Goal: Task Accomplishment & Management: Complete application form

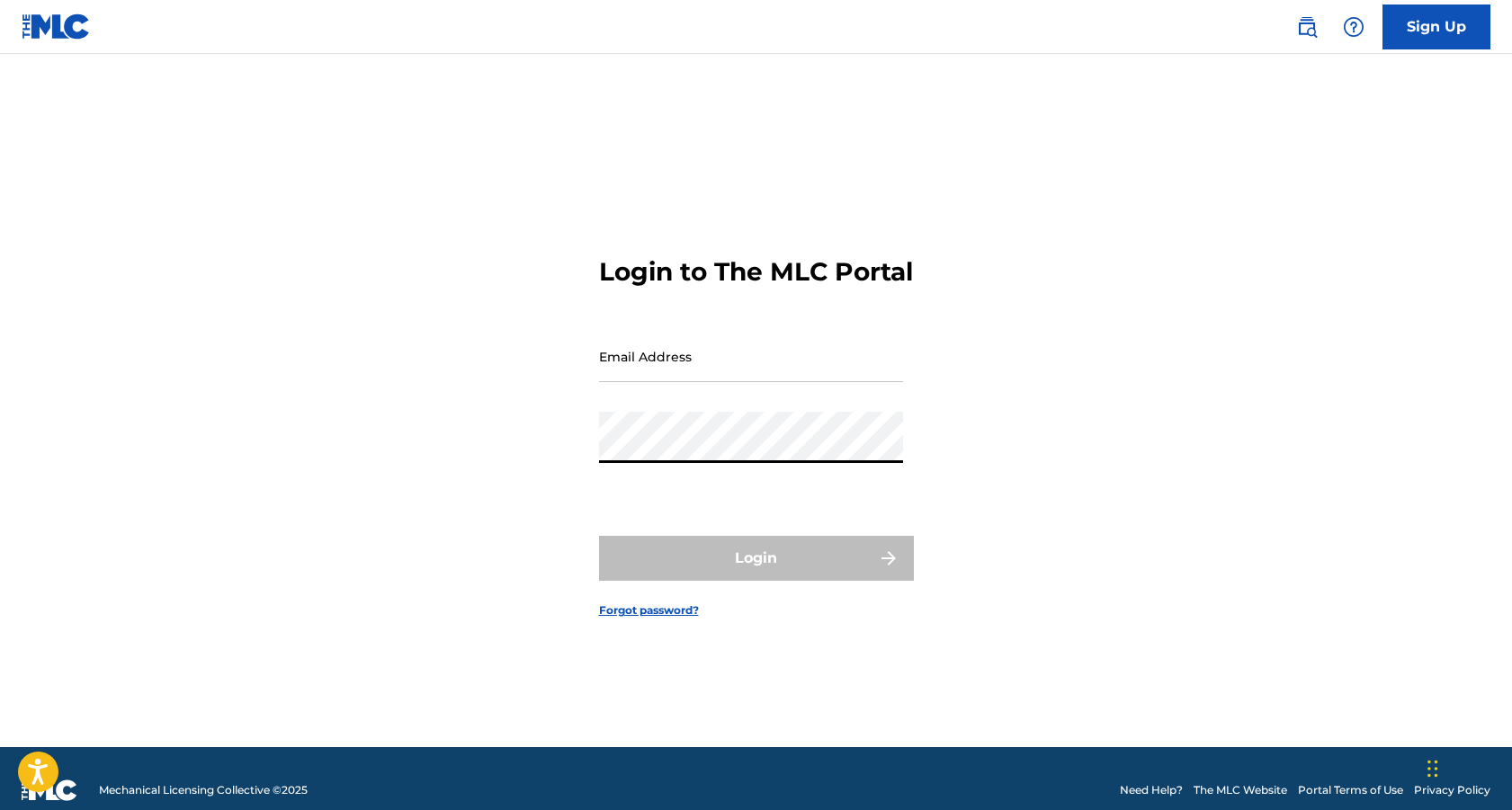
type input "[EMAIL_ADDRESS][DOMAIN_NAME]"
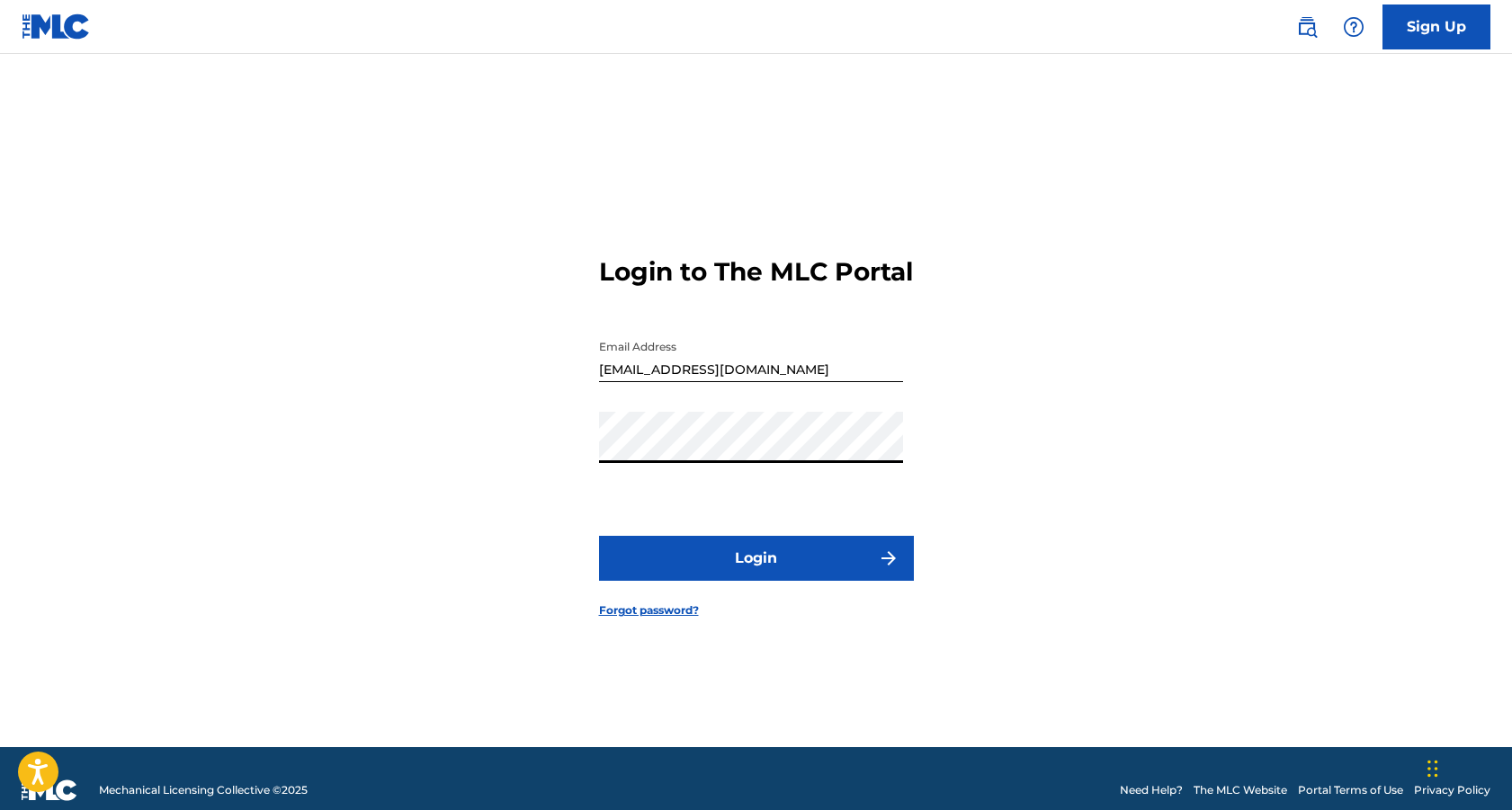
click at [714, 571] on button "Login" at bounding box center [756, 559] width 315 height 45
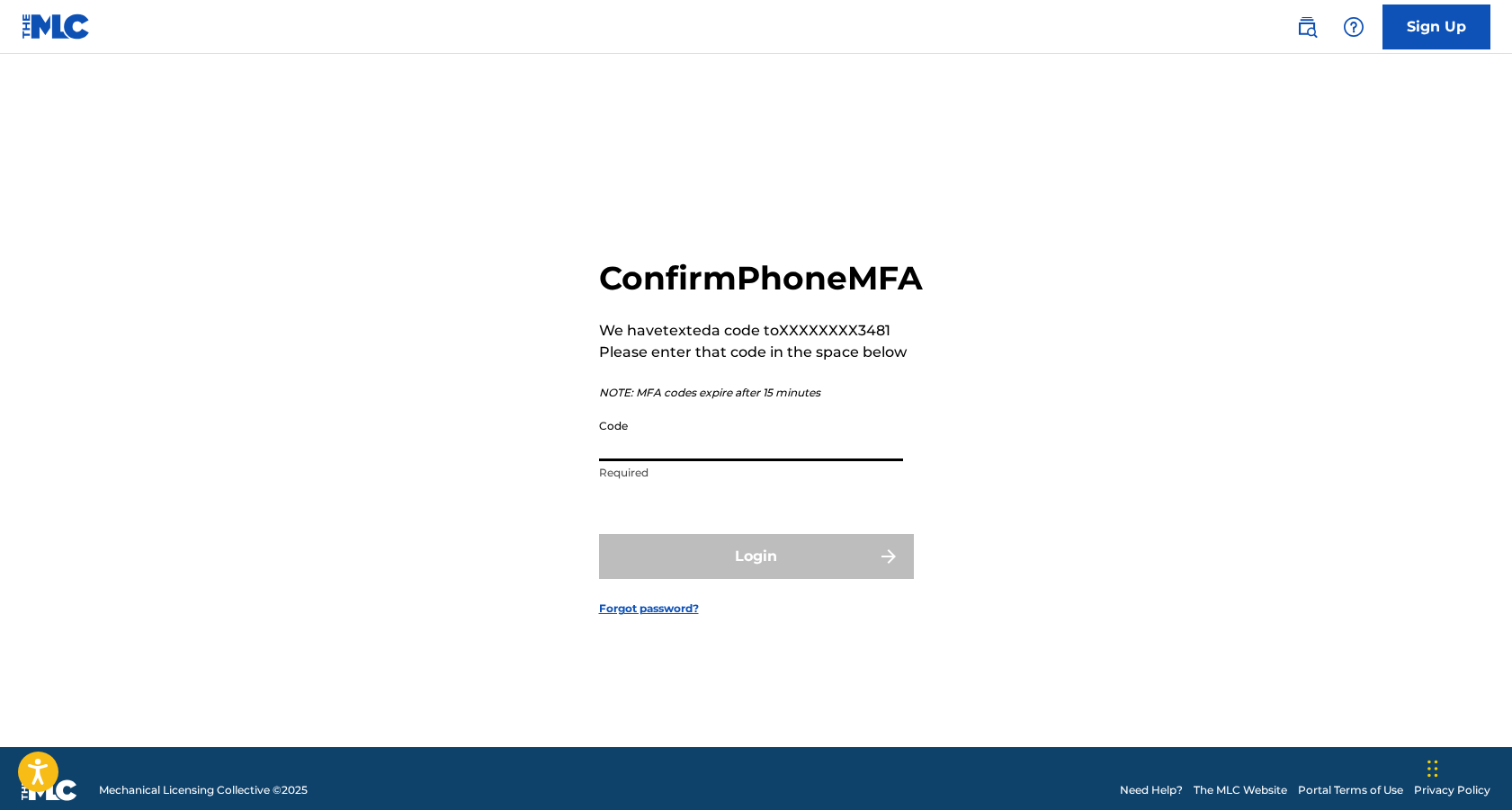
click at [627, 462] on input "Code" at bounding box center [751, 435] width 304 height 51
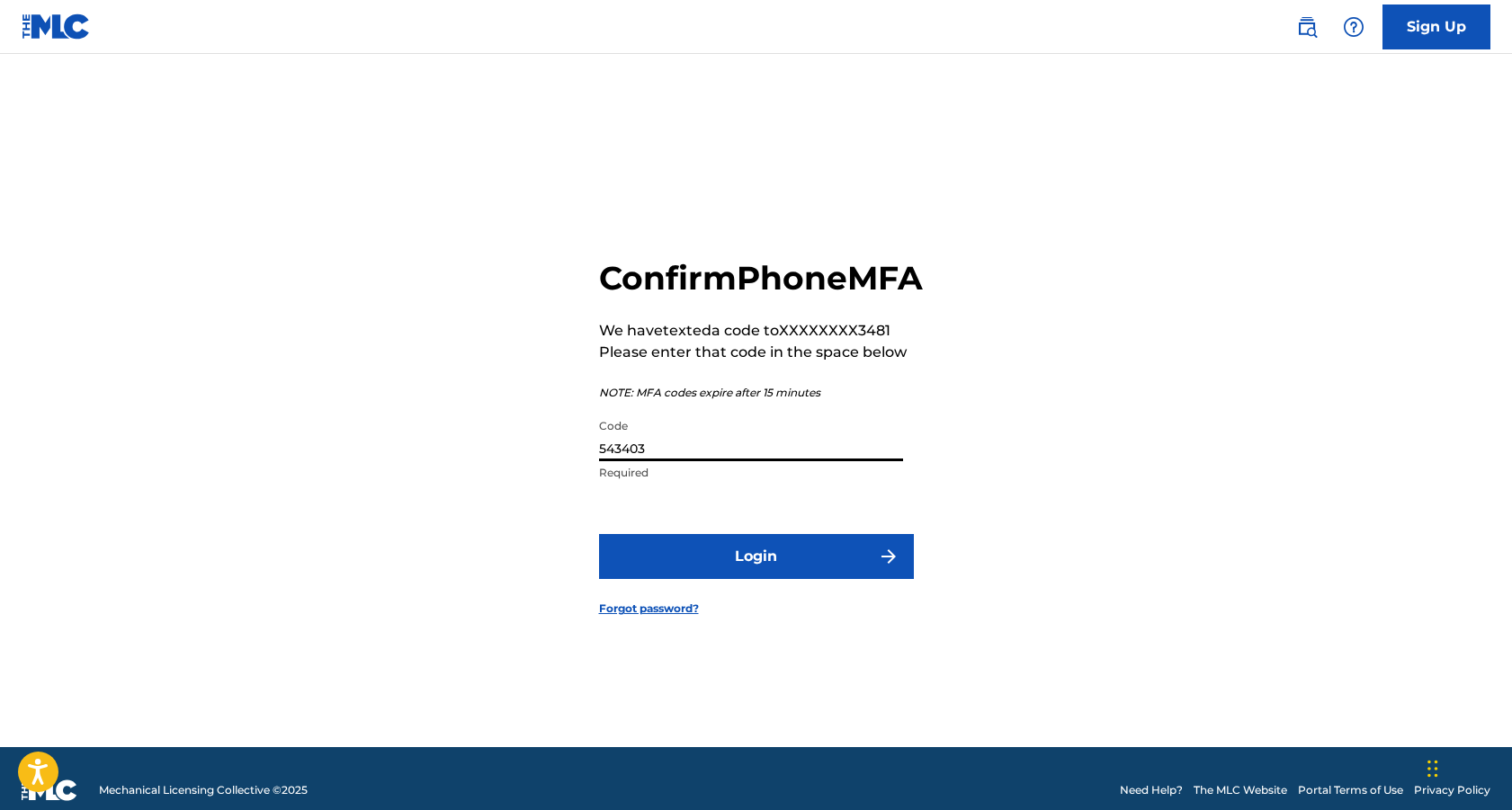
type input "543403"
click at [728, 575] on button "Login" at bounding box center [756, 557] width 315 height 45
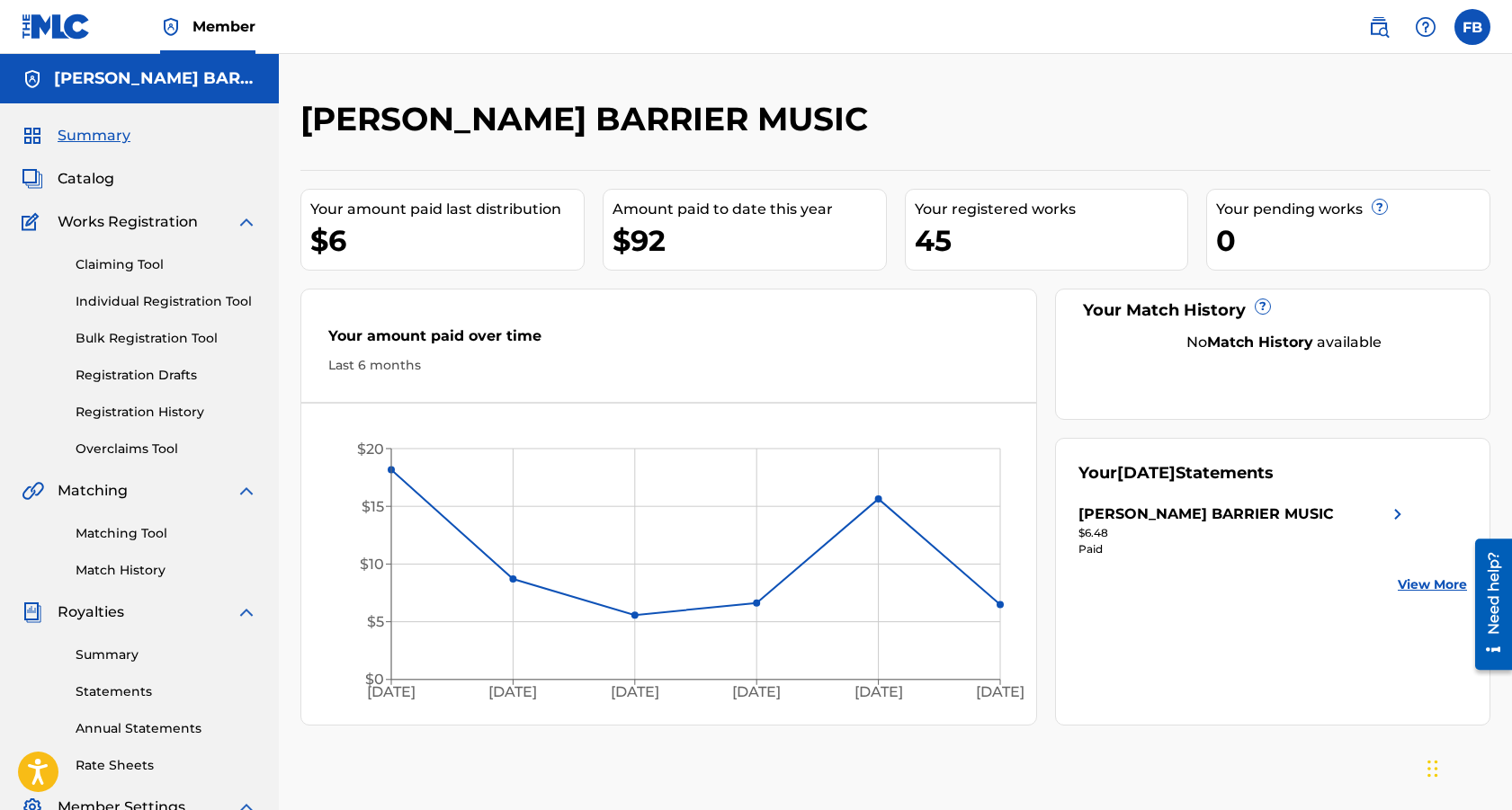
click at [96, 175] on span "Catalog" at bounding box center [86, 179] width 57 height 22
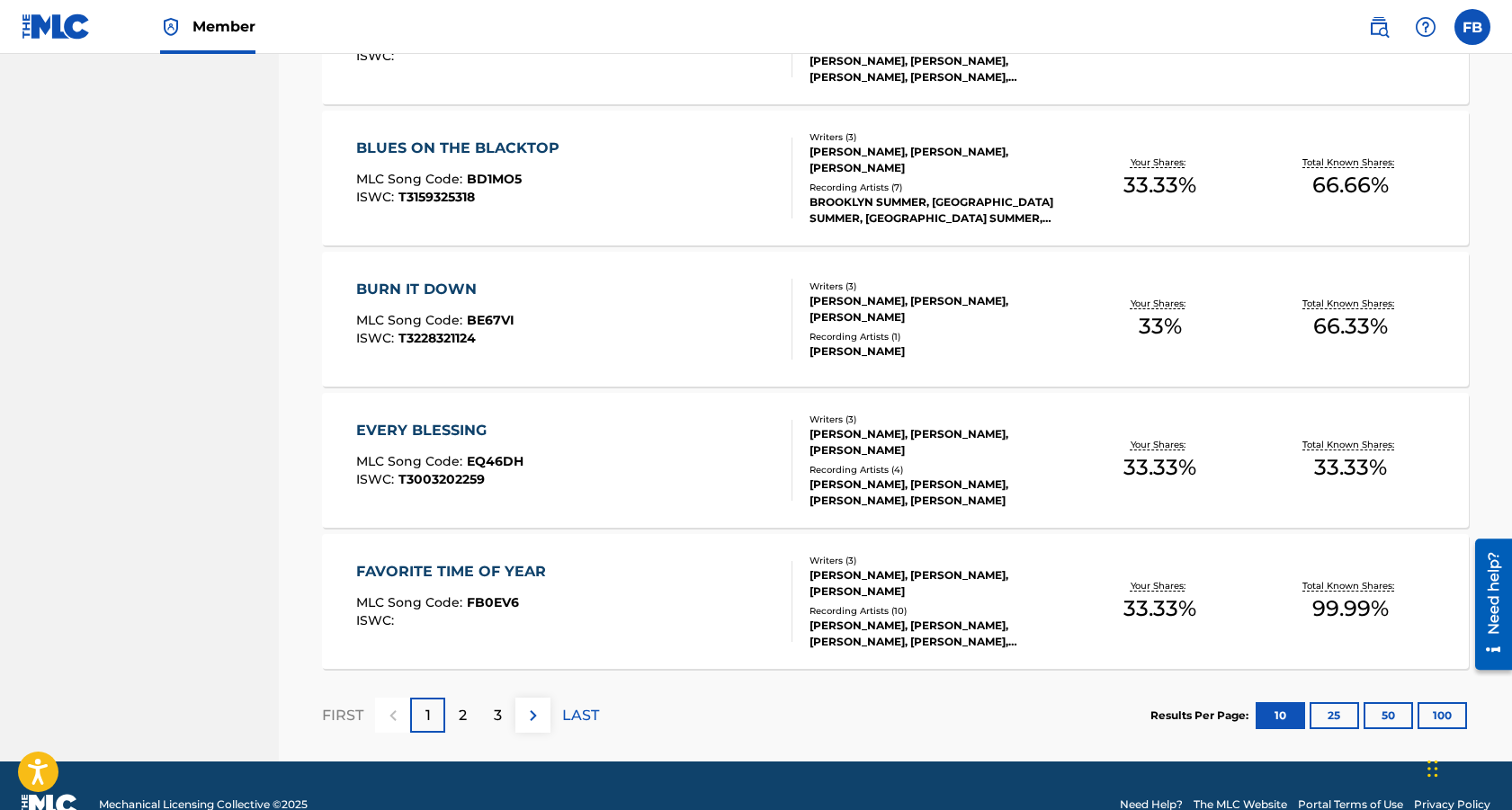
scroll to position [1293, 0]
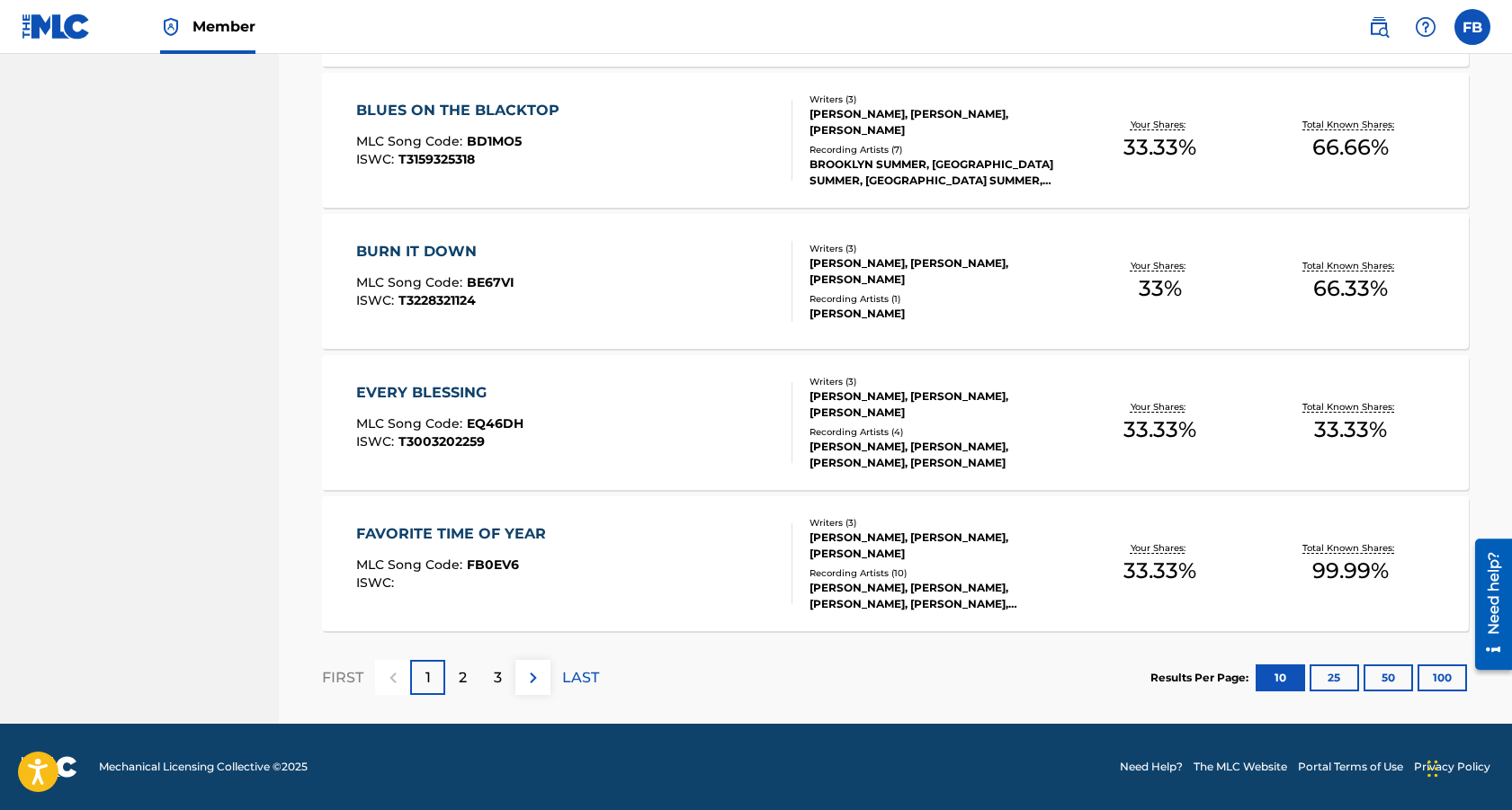
click at [462, 680] on p "2" at bounding box center [463, 678] width 8 height 22
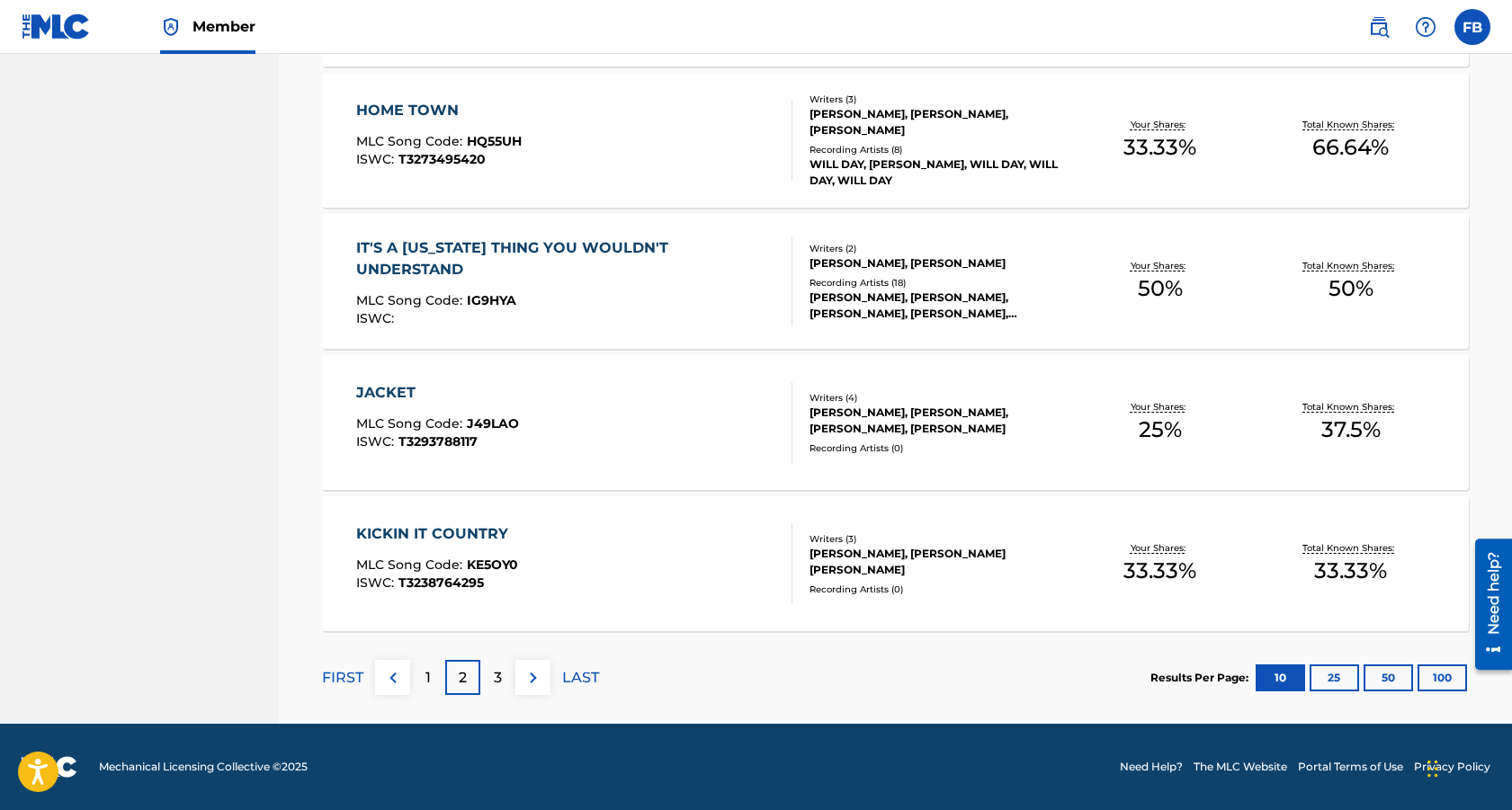
click at [499, 678] on p "3" at bounding box center [498, 678] width 8 height 22
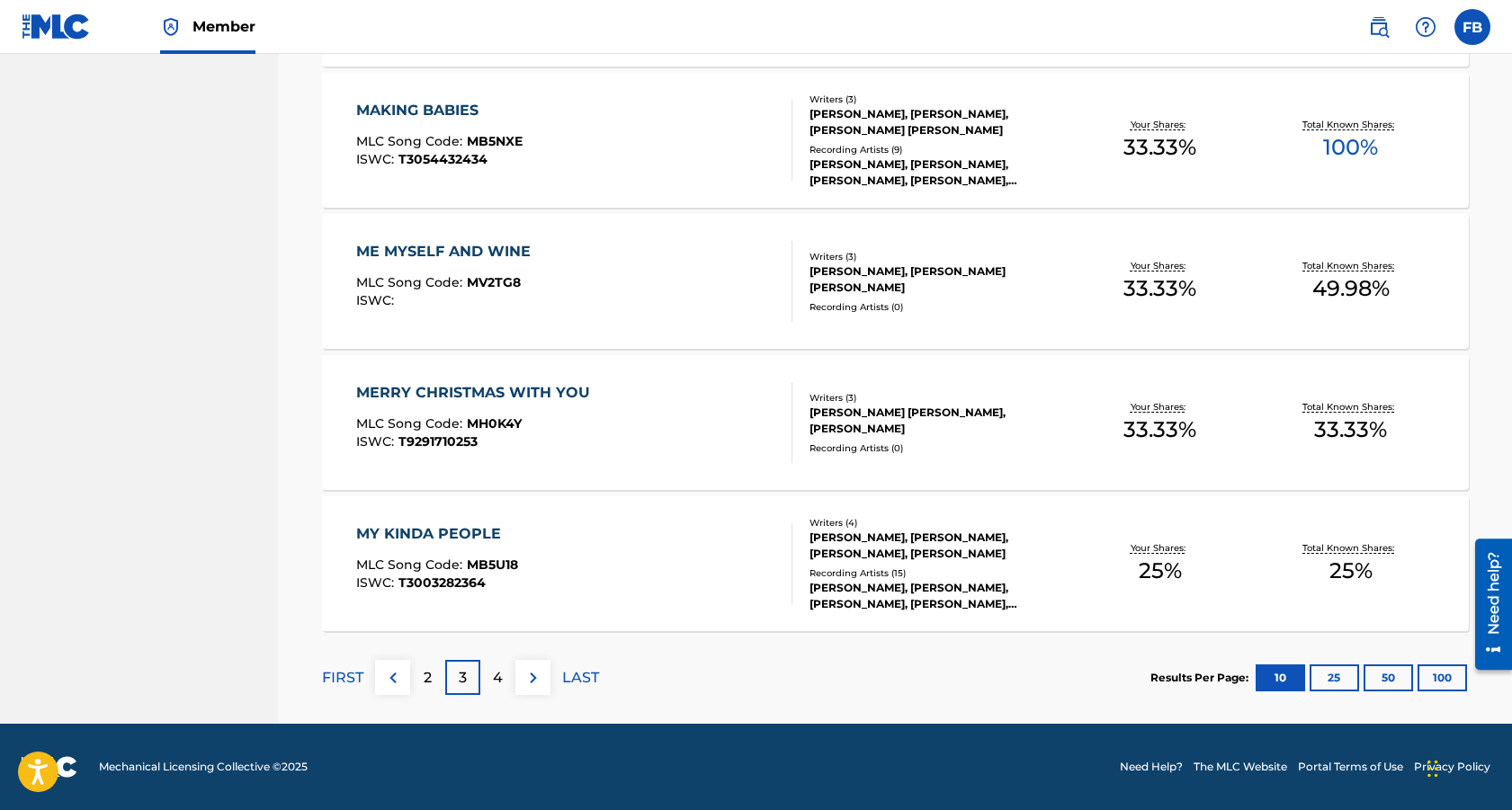
click at [504, 678] on div "4" at bounding box center [498, 678] width 35 height 35
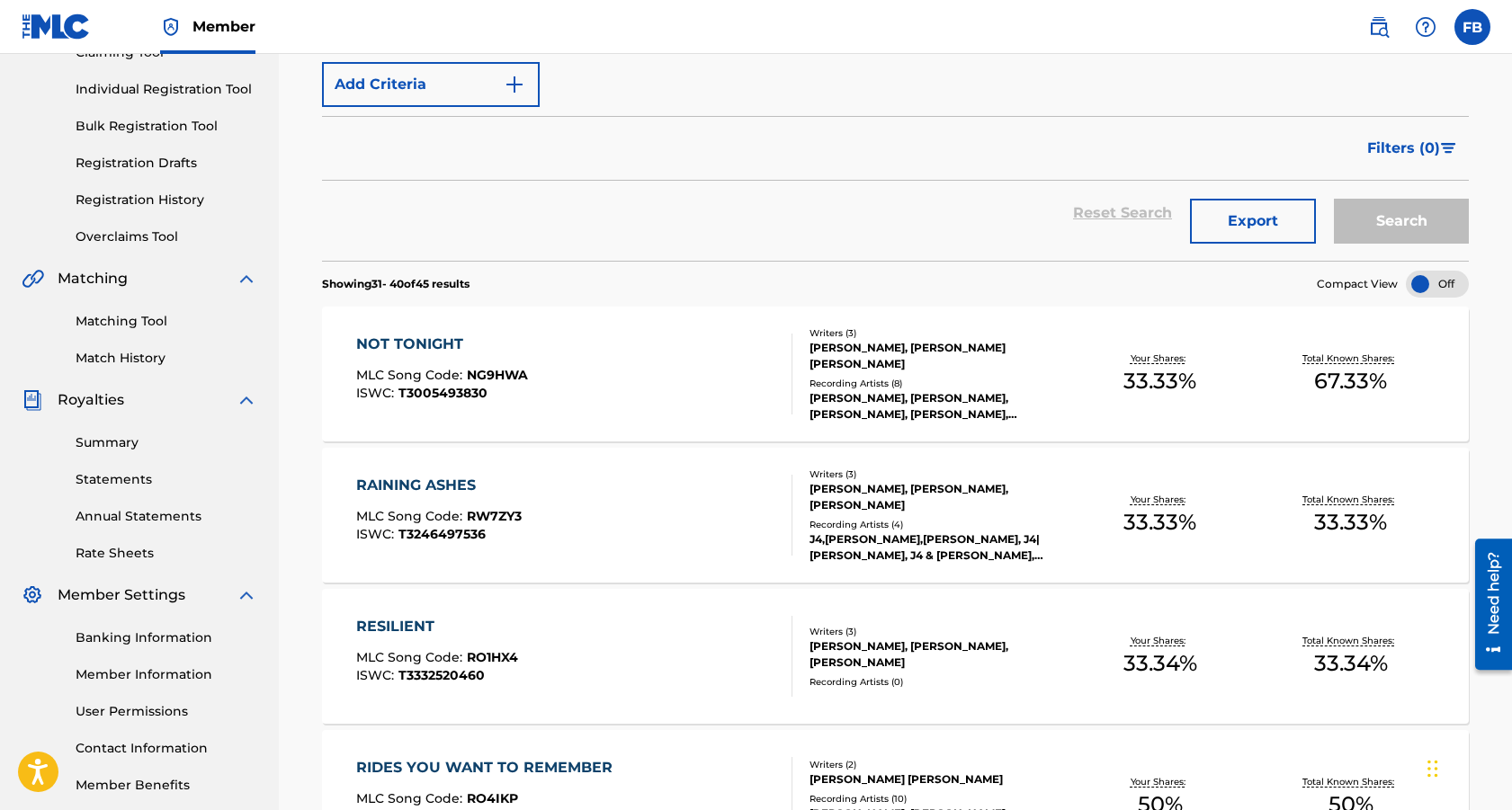
scroll to position [0, 0]
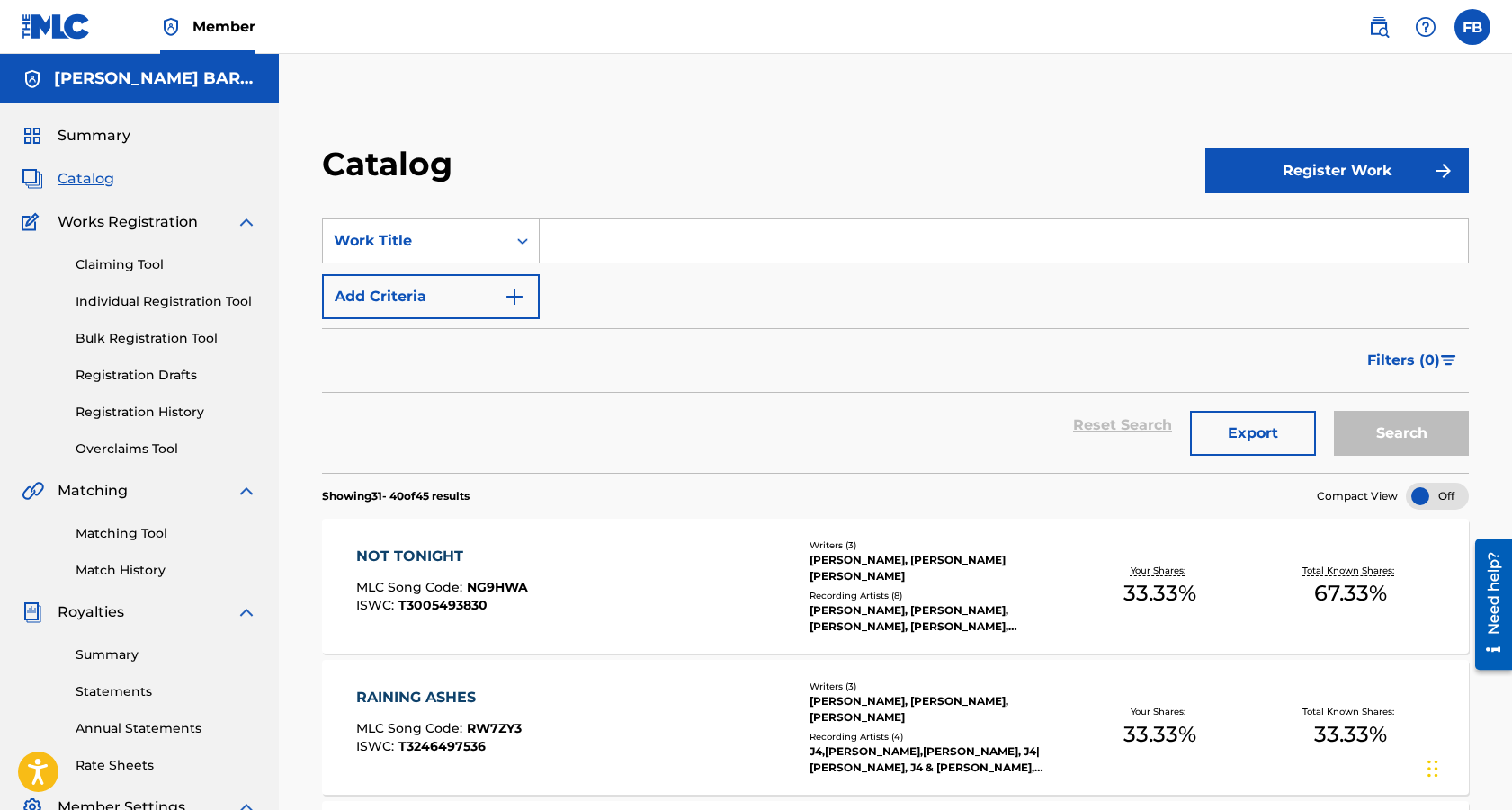
click at [1322, 171] on button "Register Work" at bounding box center [1337, 171] width 263 height 45
click at [1258, 228] on link "Individual" at bounding box center [1337, 229] width 263 height 43
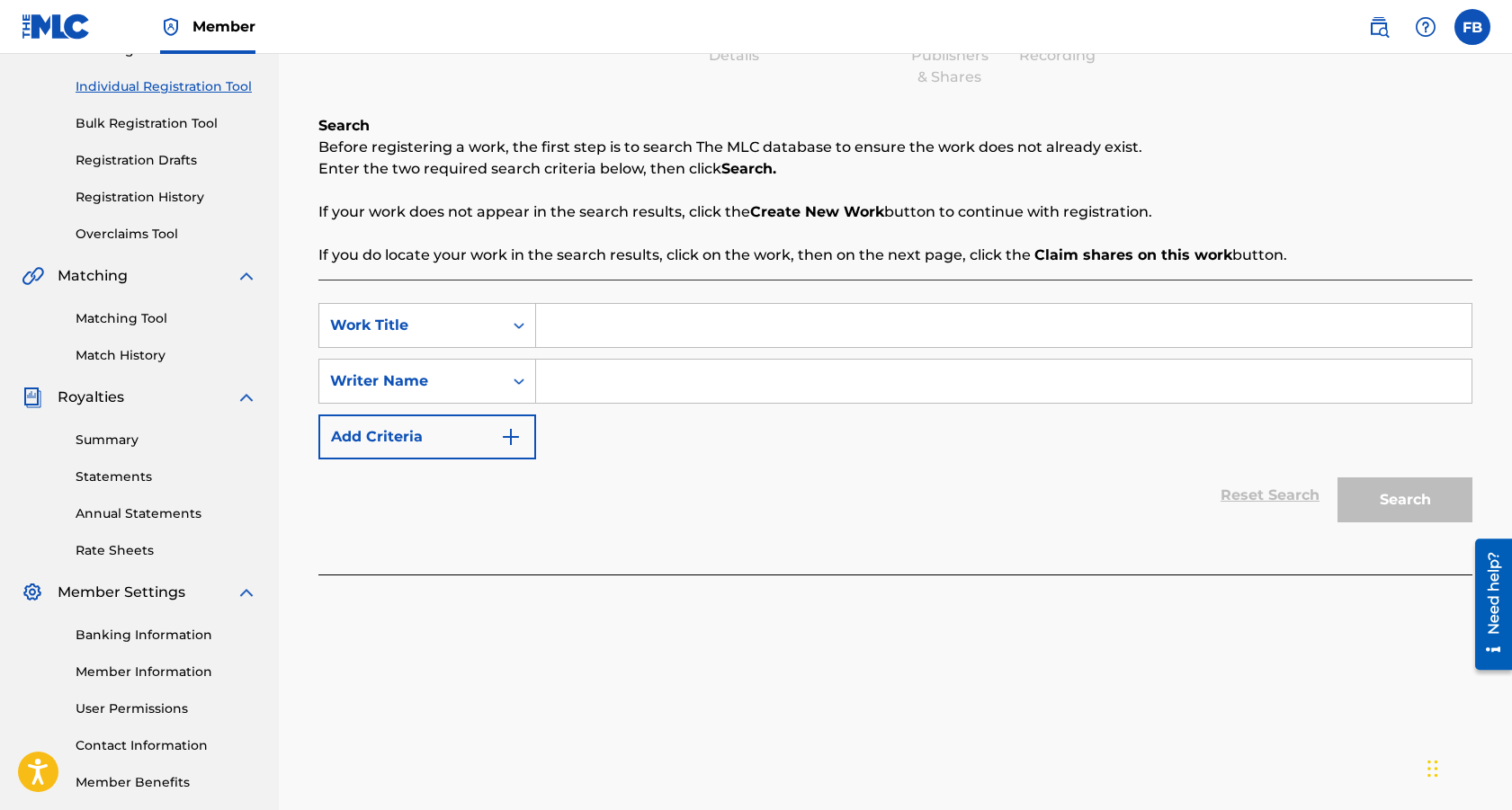
scroll to position [239, 0]
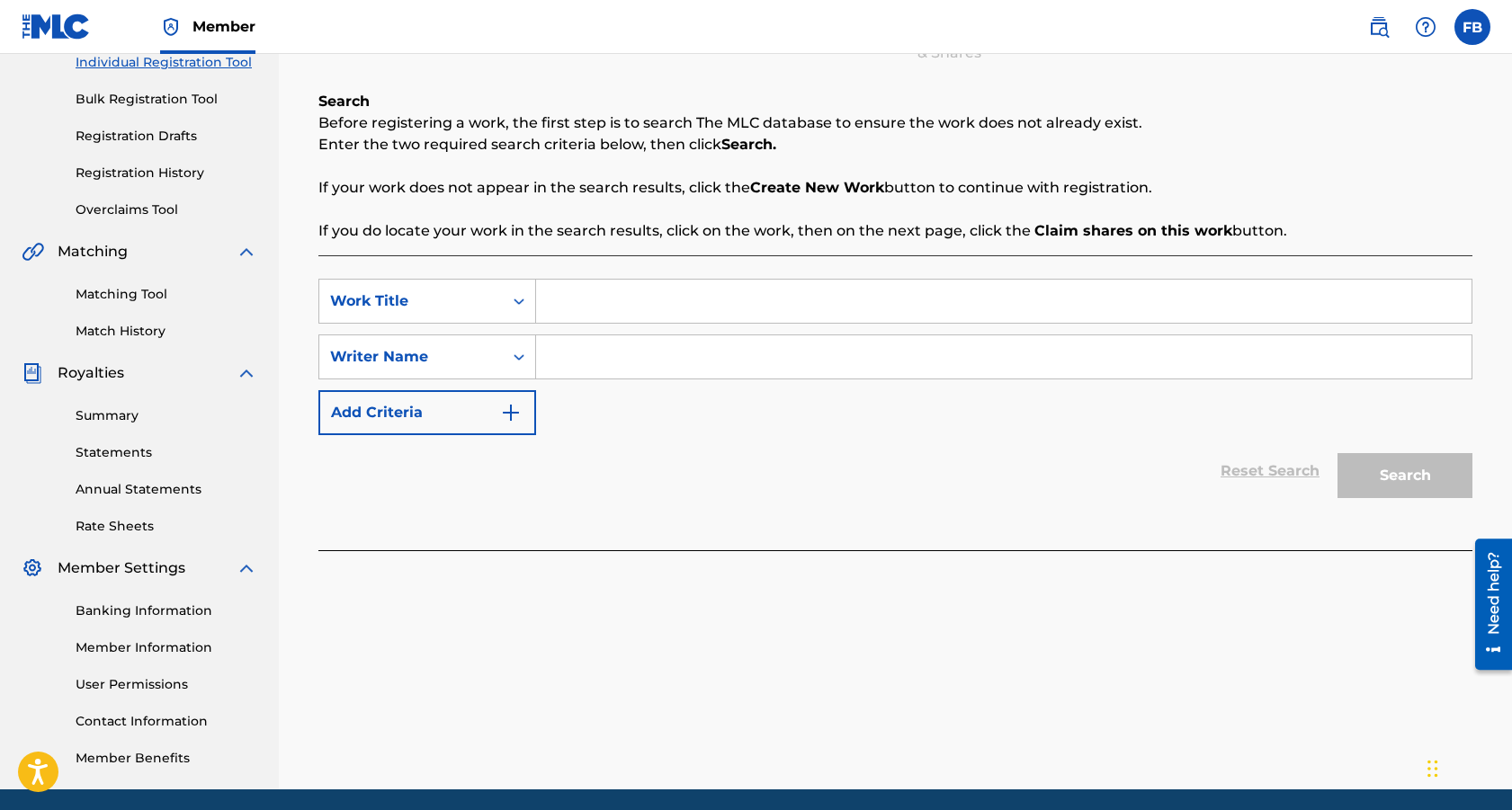
click at [610, 298] on input "Search Form" at bounding box center [1004, 301] width 936 height 43
type input "E"
type input "Redheaded Demon"
click at [739, 311] on input "Redheaded Demon" at bounding box center [1004, 301] width 936 height 43
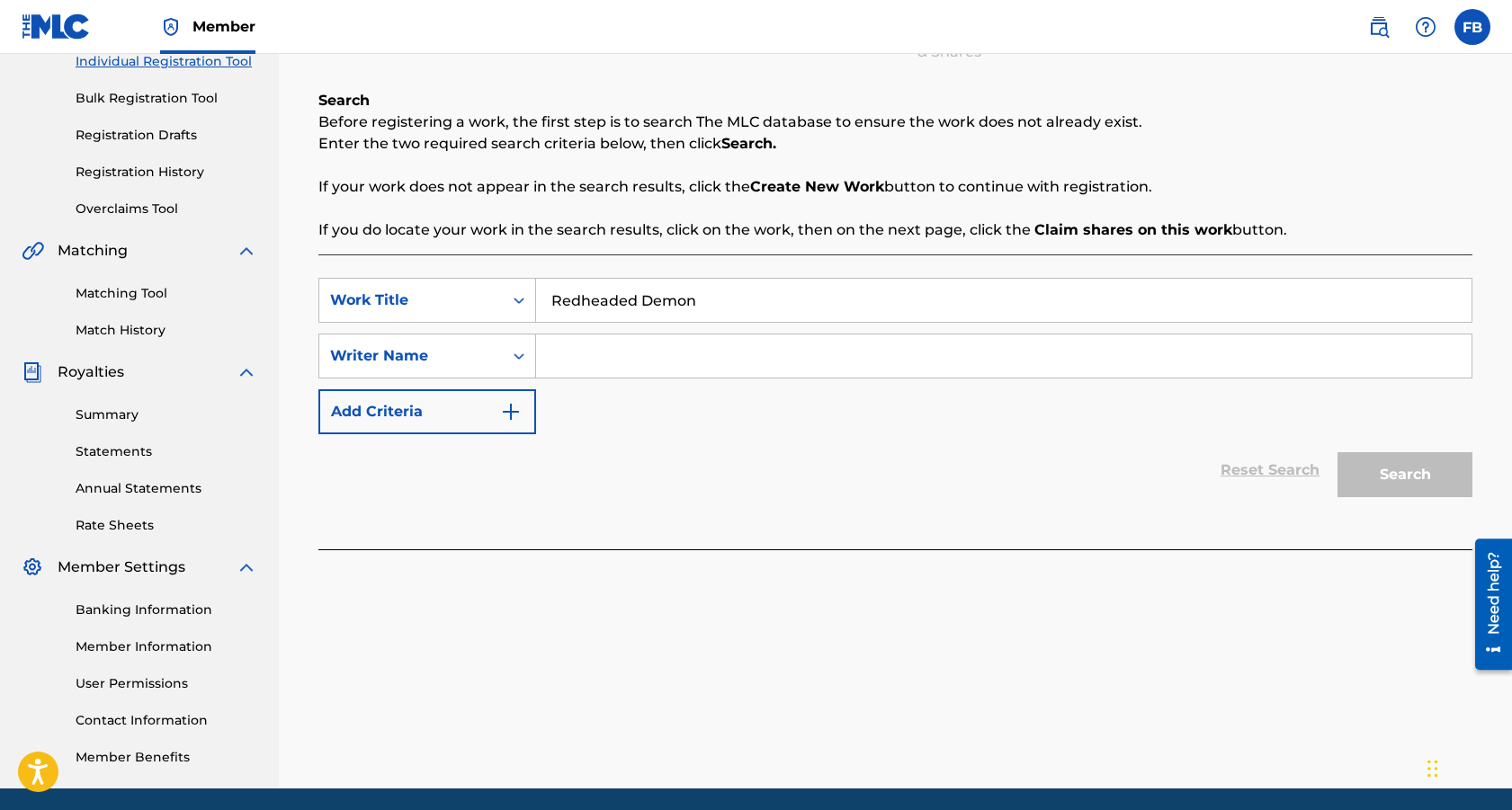
click at [615, 349] on input "Search Form" at bounding box center [1004, 356] width 936 height 43
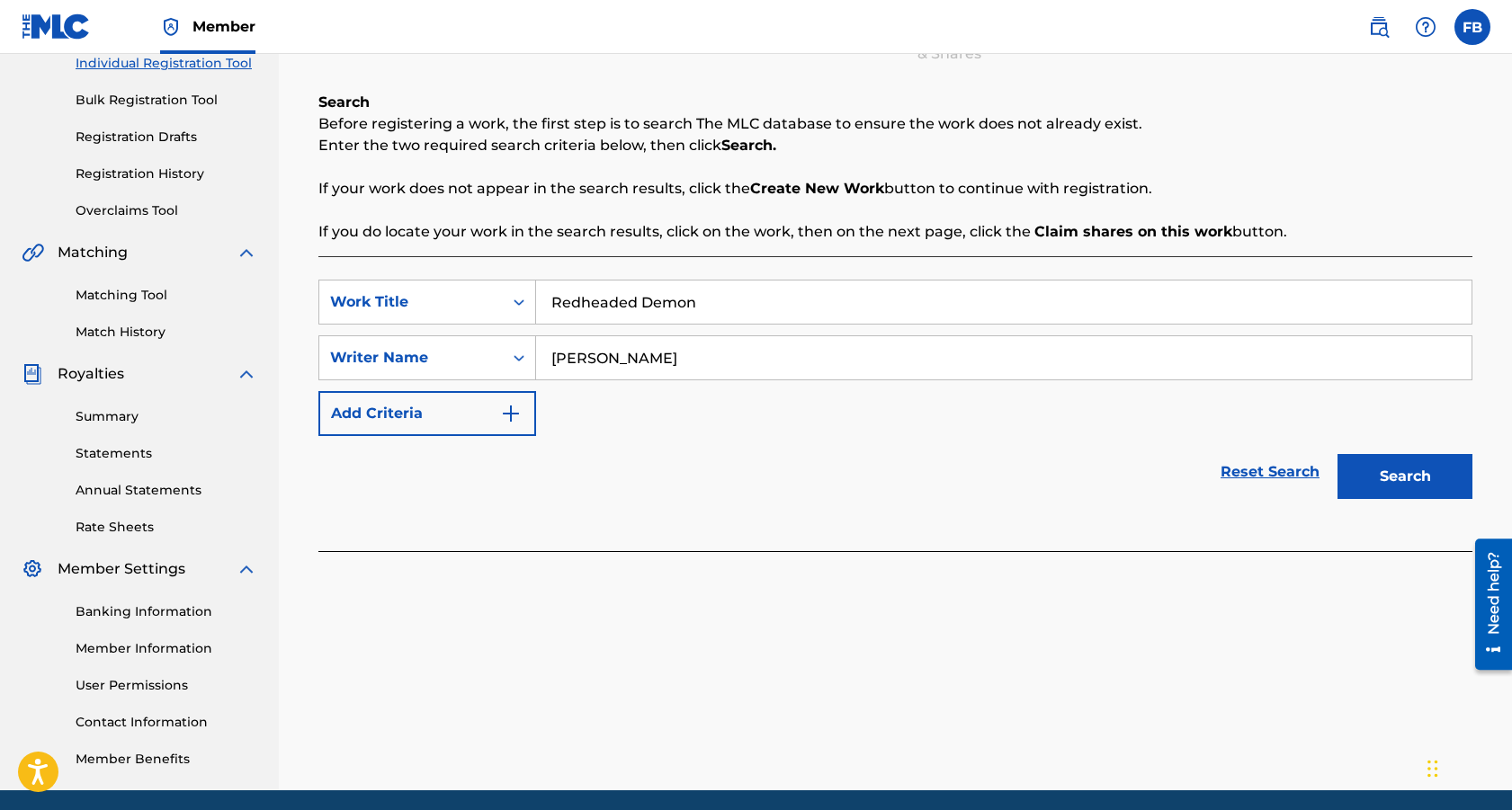
type input "[PERSON_NAME]"
click at [1386, 483] on button "Search" at bounding box center [1405, 476] width 135 height 45
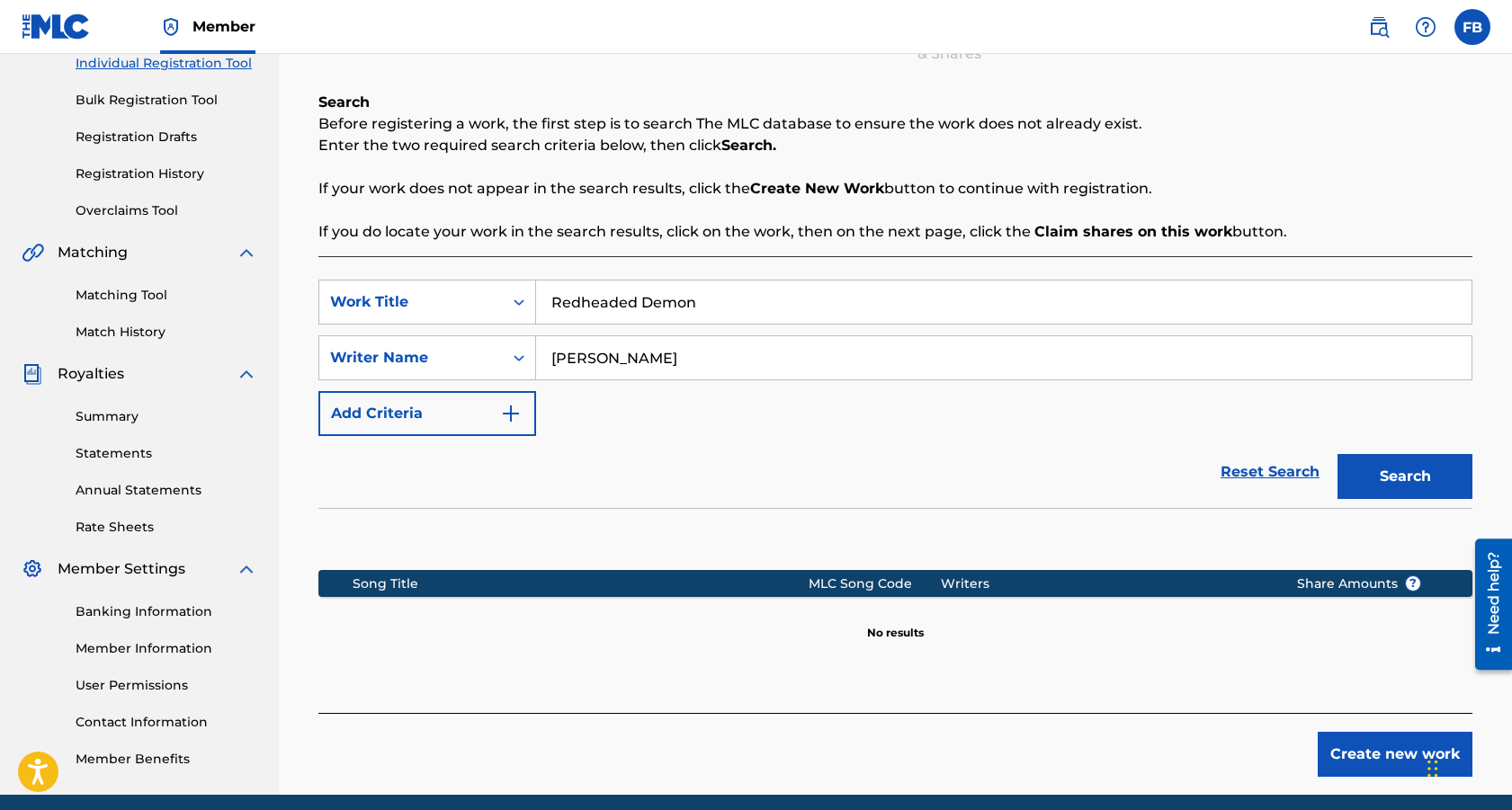
click at [1338, 760] on button "Create new work" at bounding box center [1396, 754] width 155 height 45
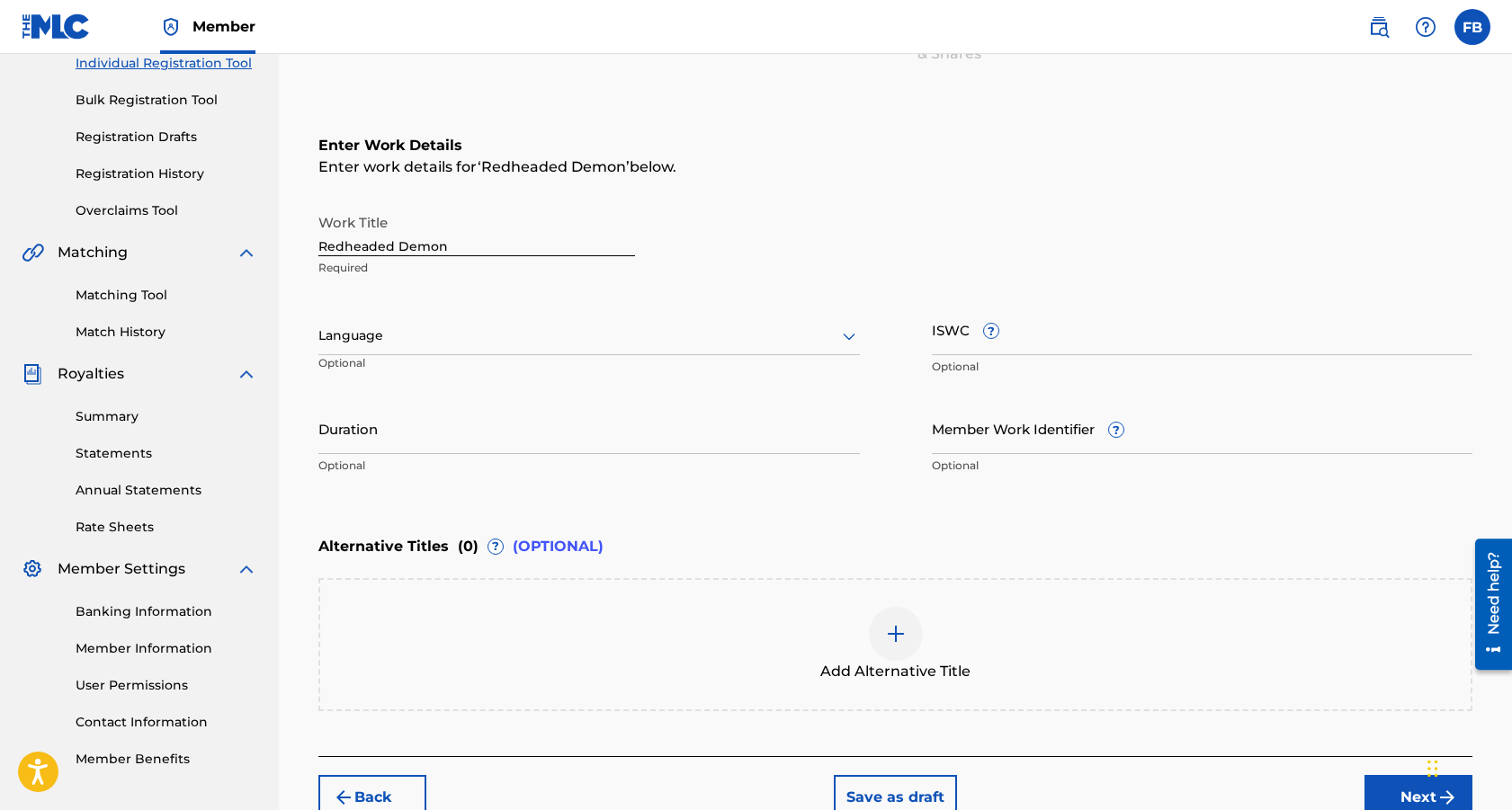
click at [944, 345] on input "ISWC ?" at bounding box center [1202, 330] width 541 height 51
paste input "T-334.453.733-9"
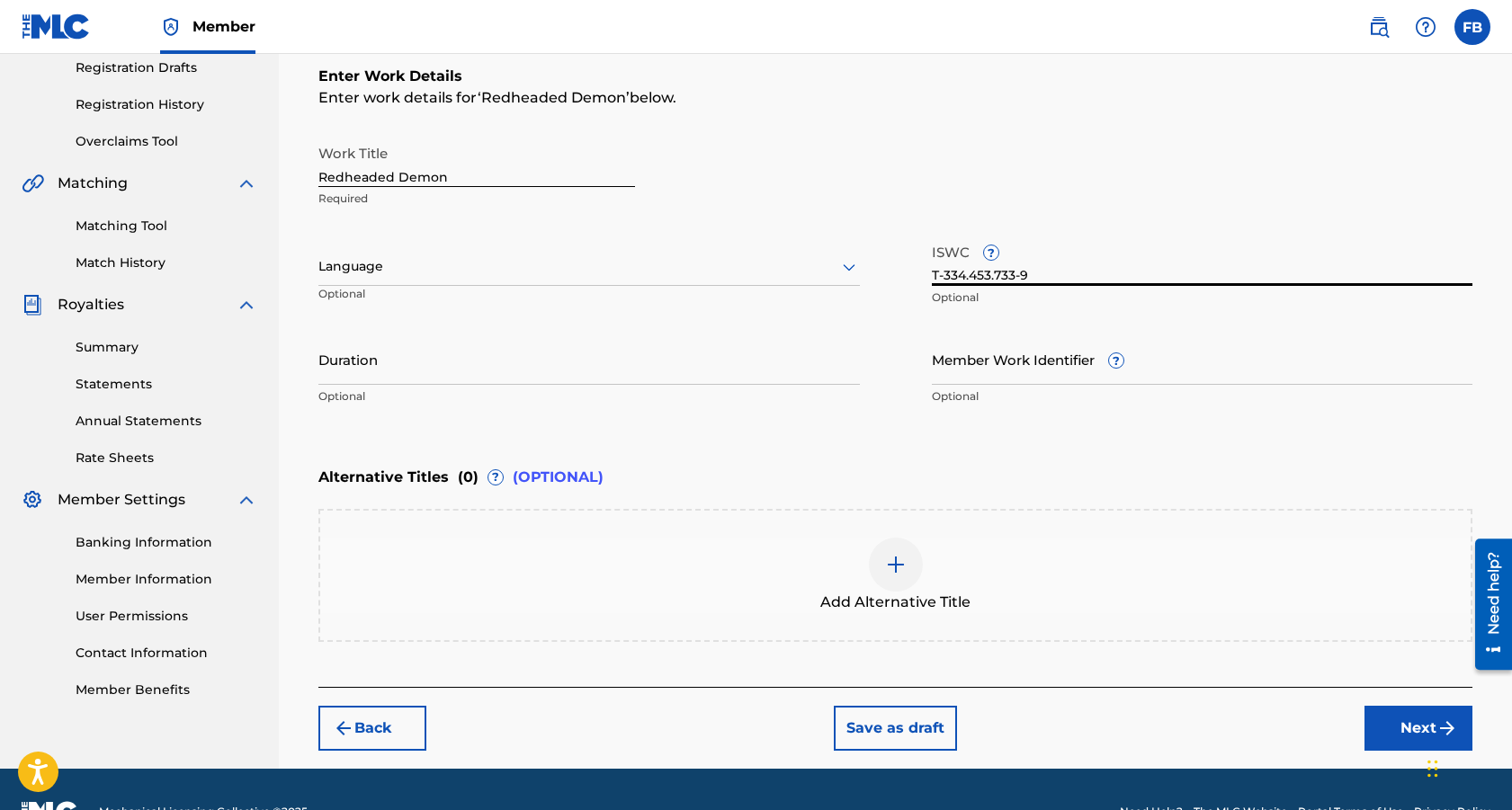
scroll to position [352, 0]
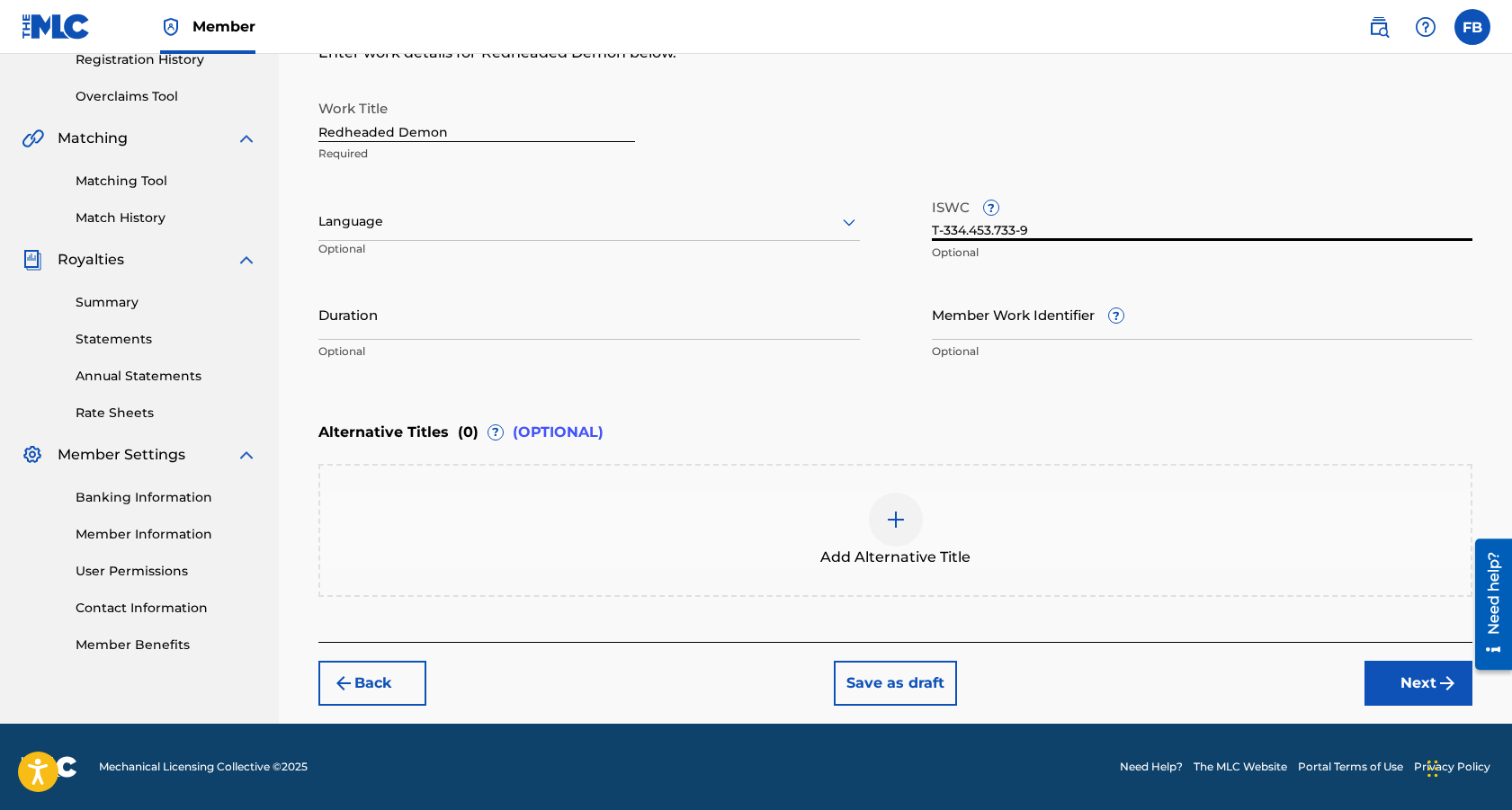
type input "T-334.453.733-9"
click at [901, 519] on img at bounding box center [895, 519] width 22 height 22
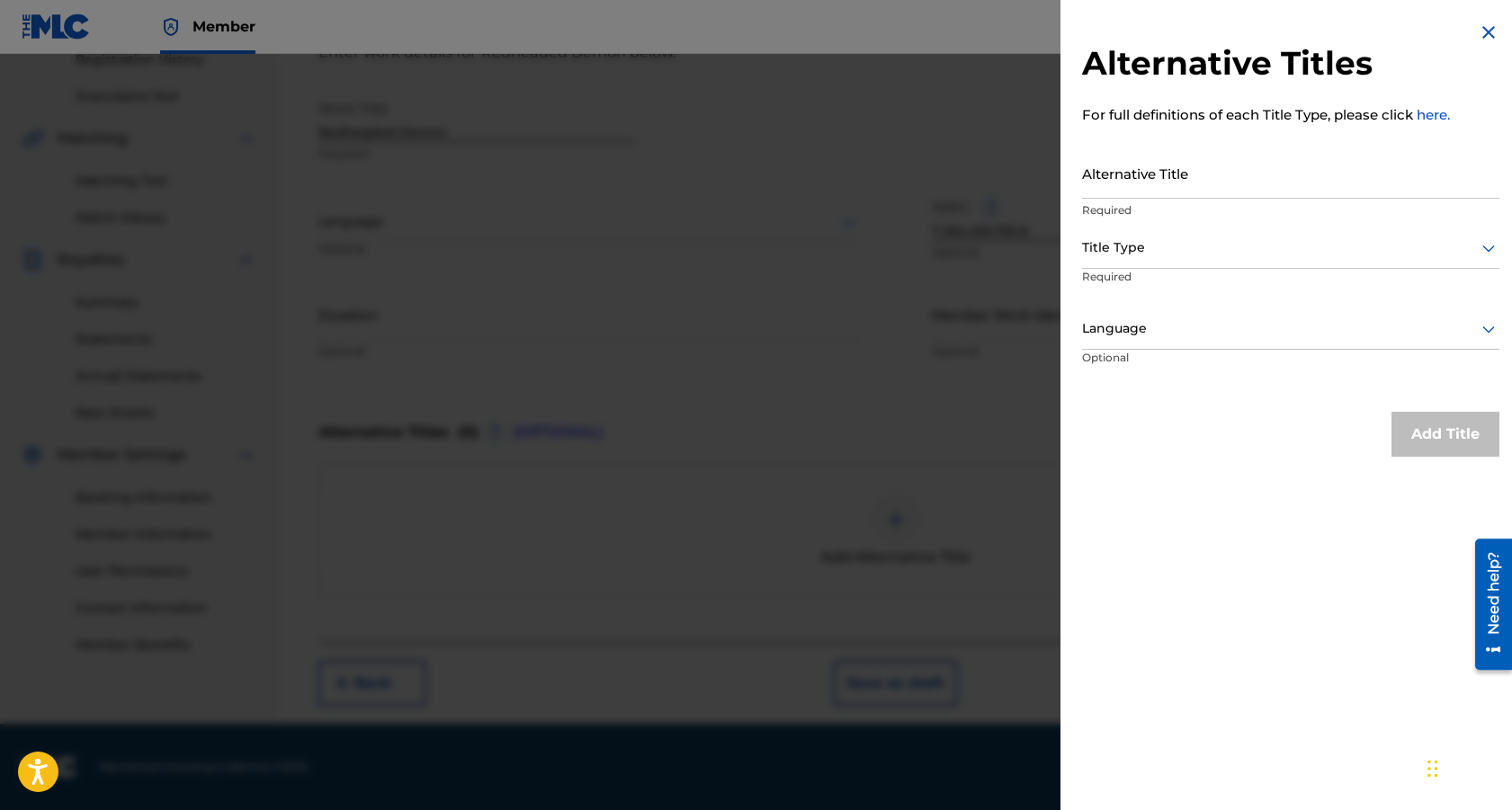
click at [1140, 189] on input "Alternative Title" at bounding box center [1291, 173] width 417 height 51
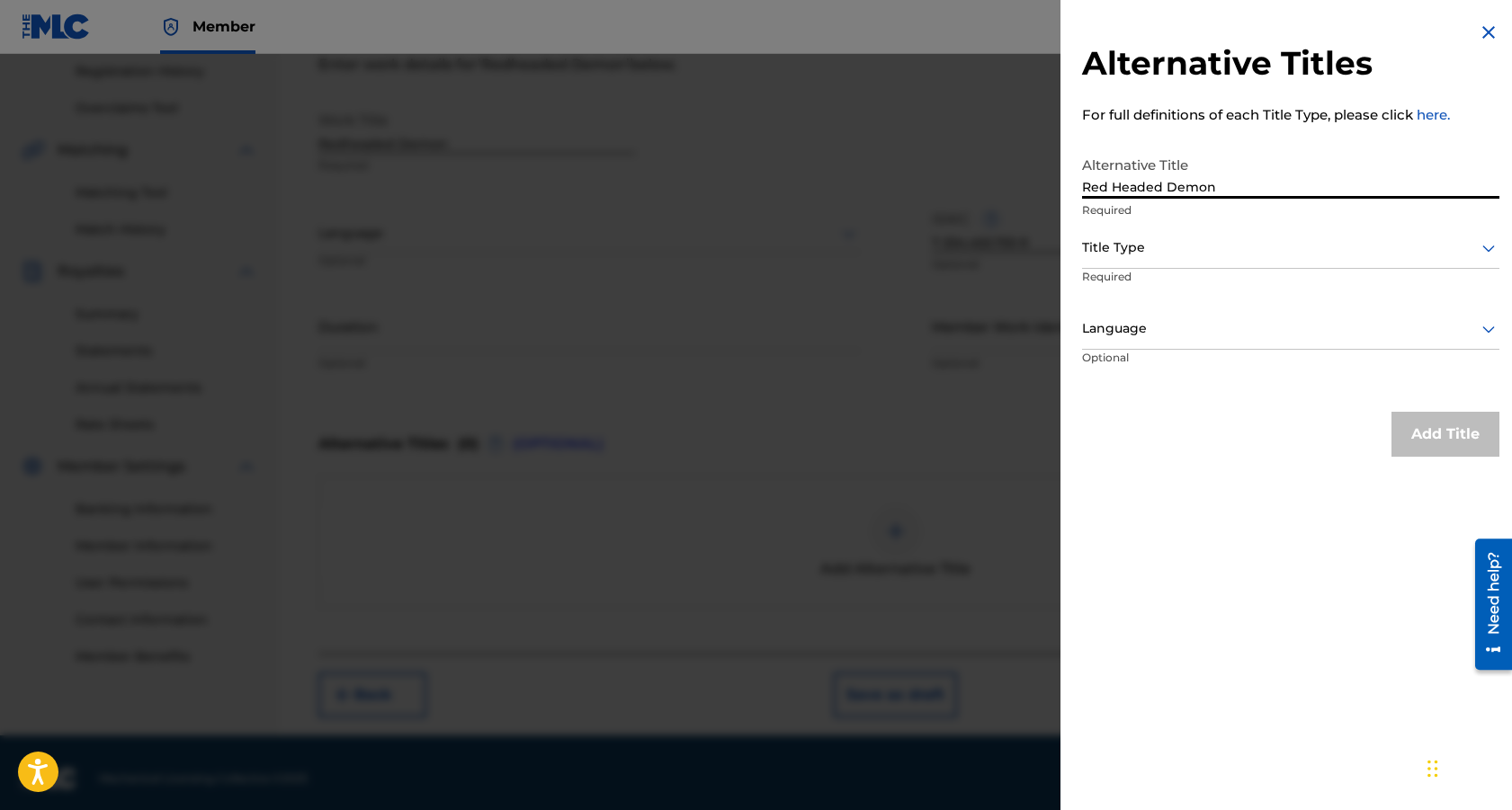
type input "Red Headed Demon"
click at [1482, 242] on icon at bounding box center [1489, 248] width 22 height 22
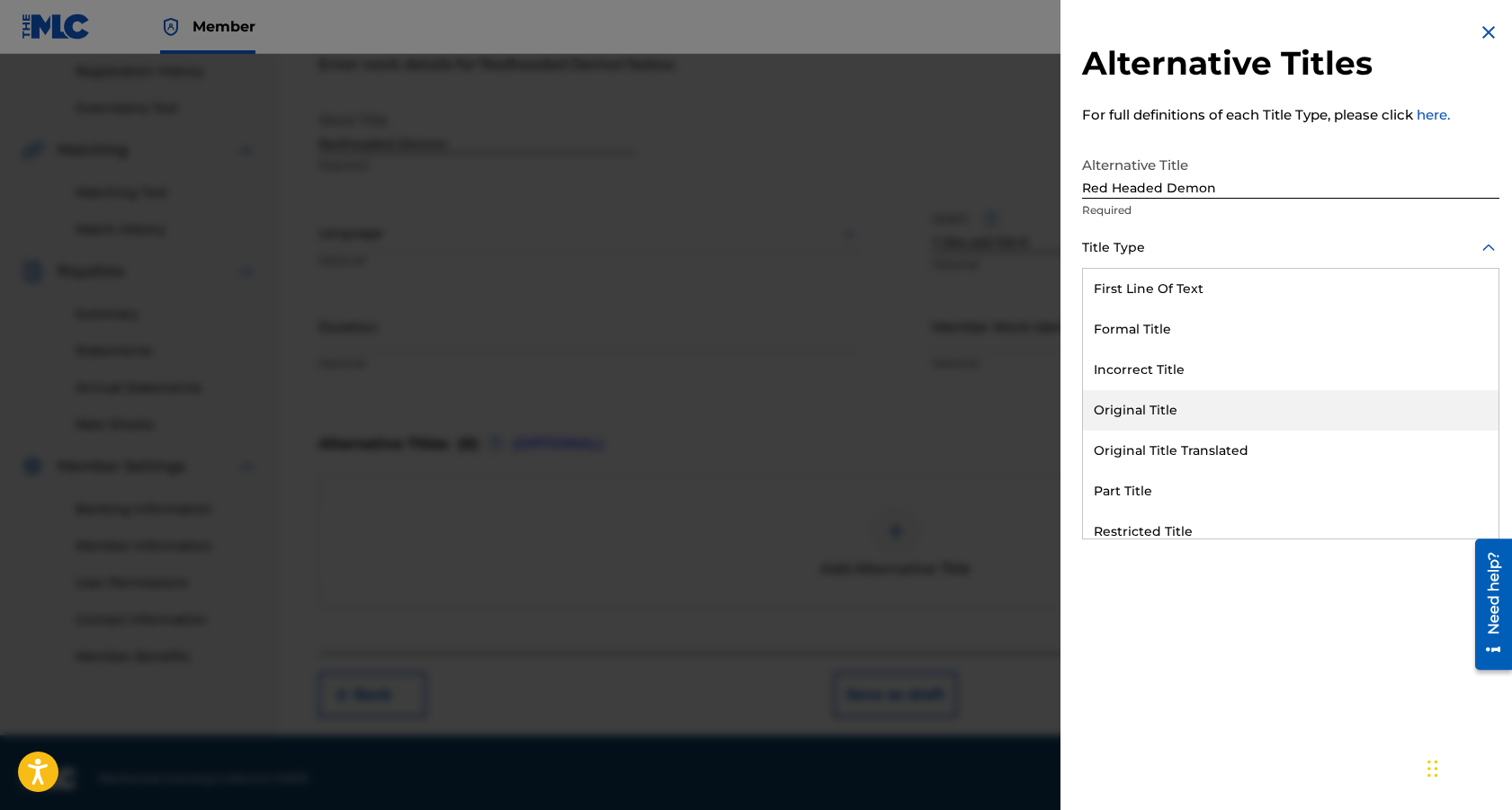
scroll to position [175, 0]
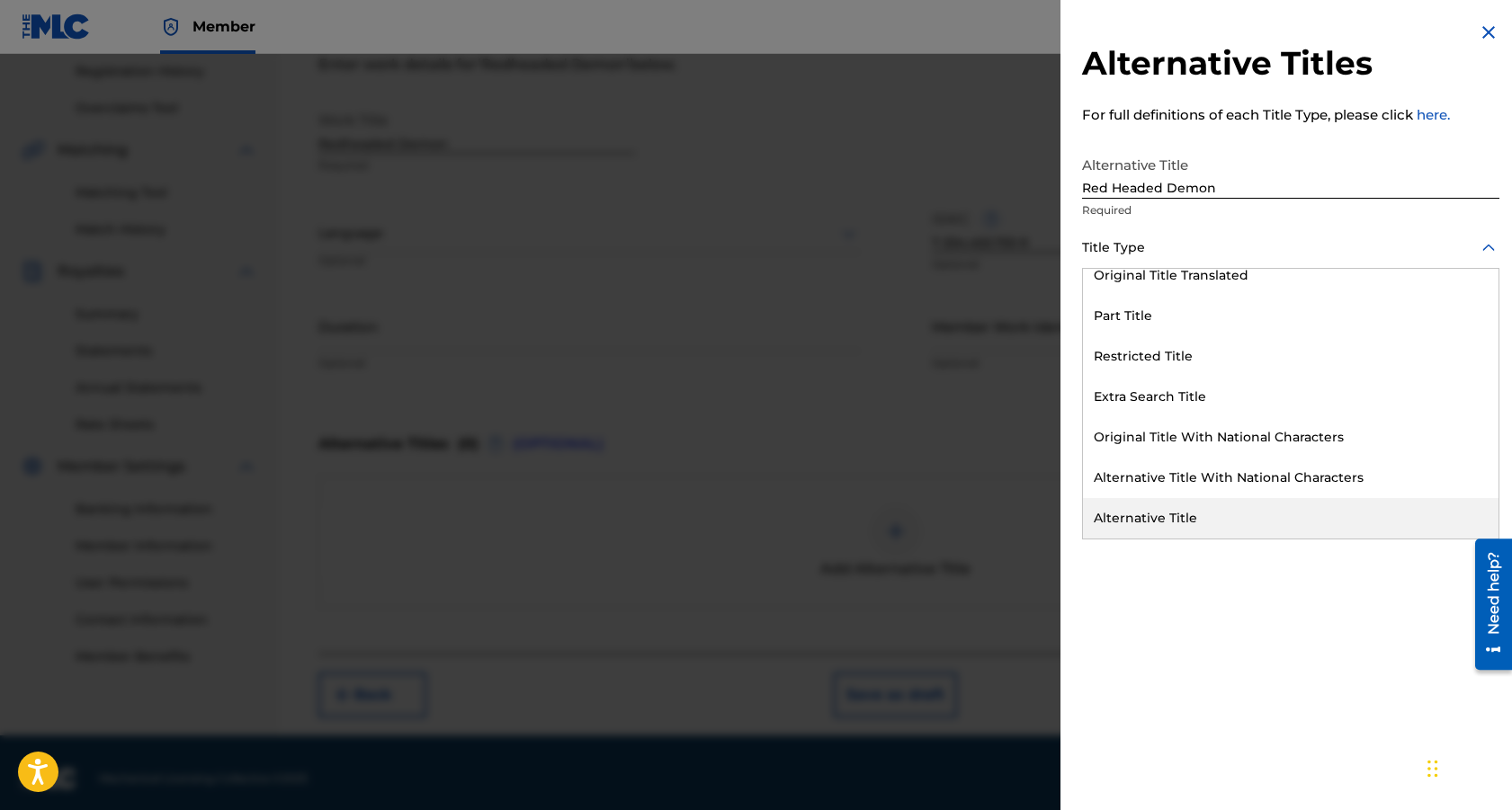
click at [1146, 510] on div "Alternative Title" at bounding box center [1291, 518] width 416 height 40
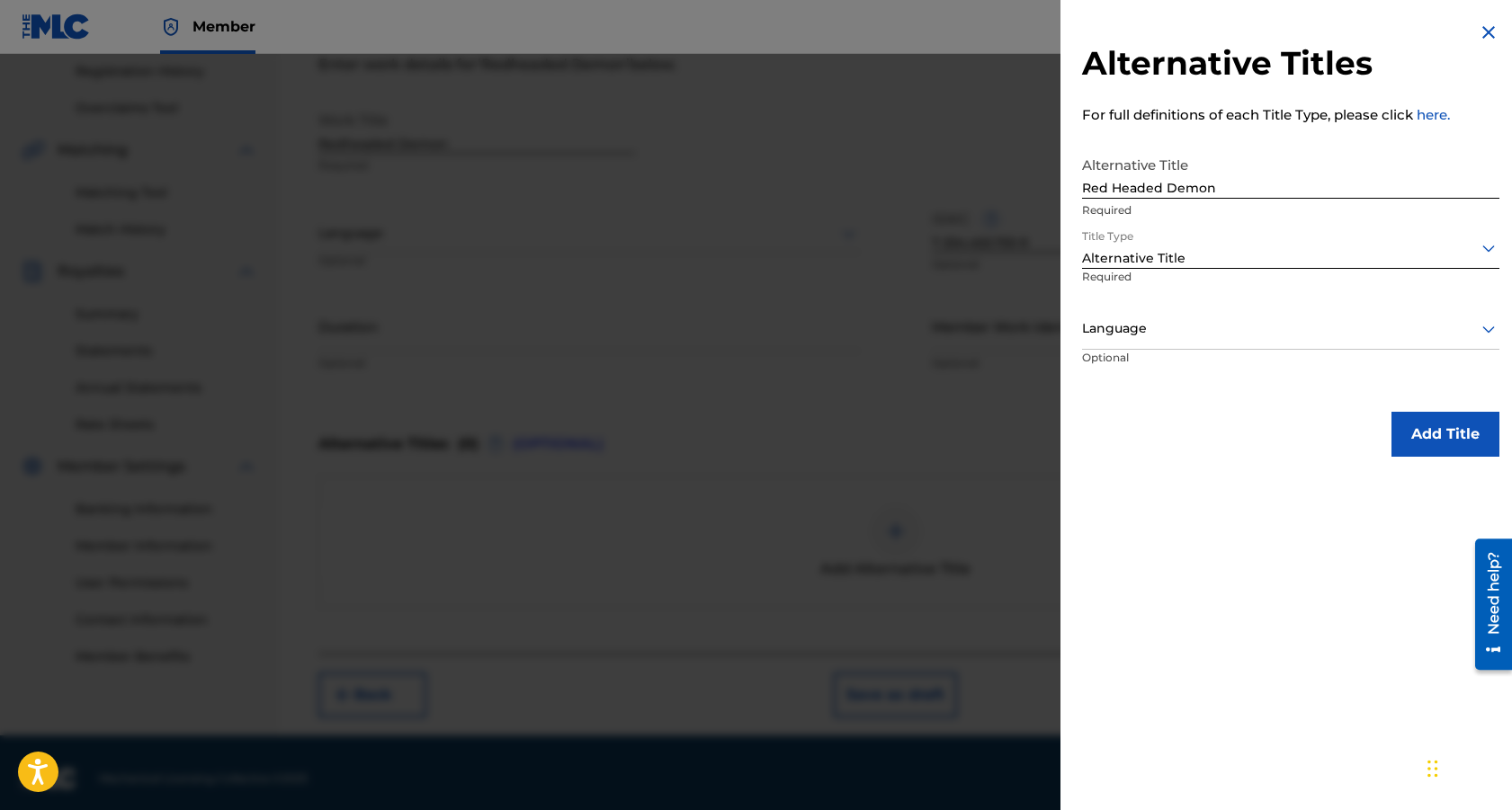
click at [1485, 329] on icon at bounding box center [1489, 330] width 13 height 7
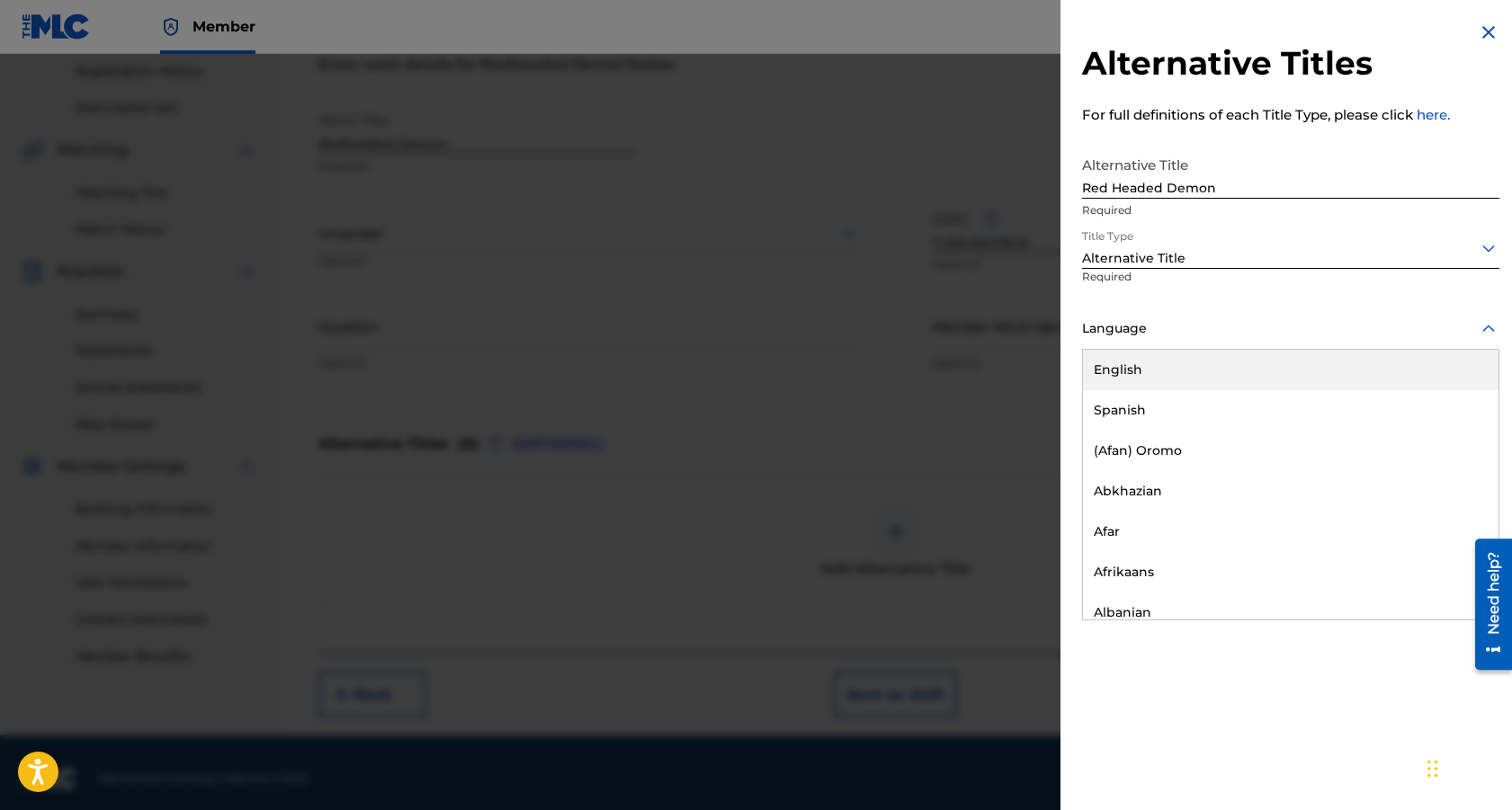
drag, startPoint x: 1114, startPoint y: 370, endPoint x: 1244, endPoint y: 294, distance: 150.6
click at [1114, 370] on div "English" at bounding box center [1291, 370] width 416 height 40
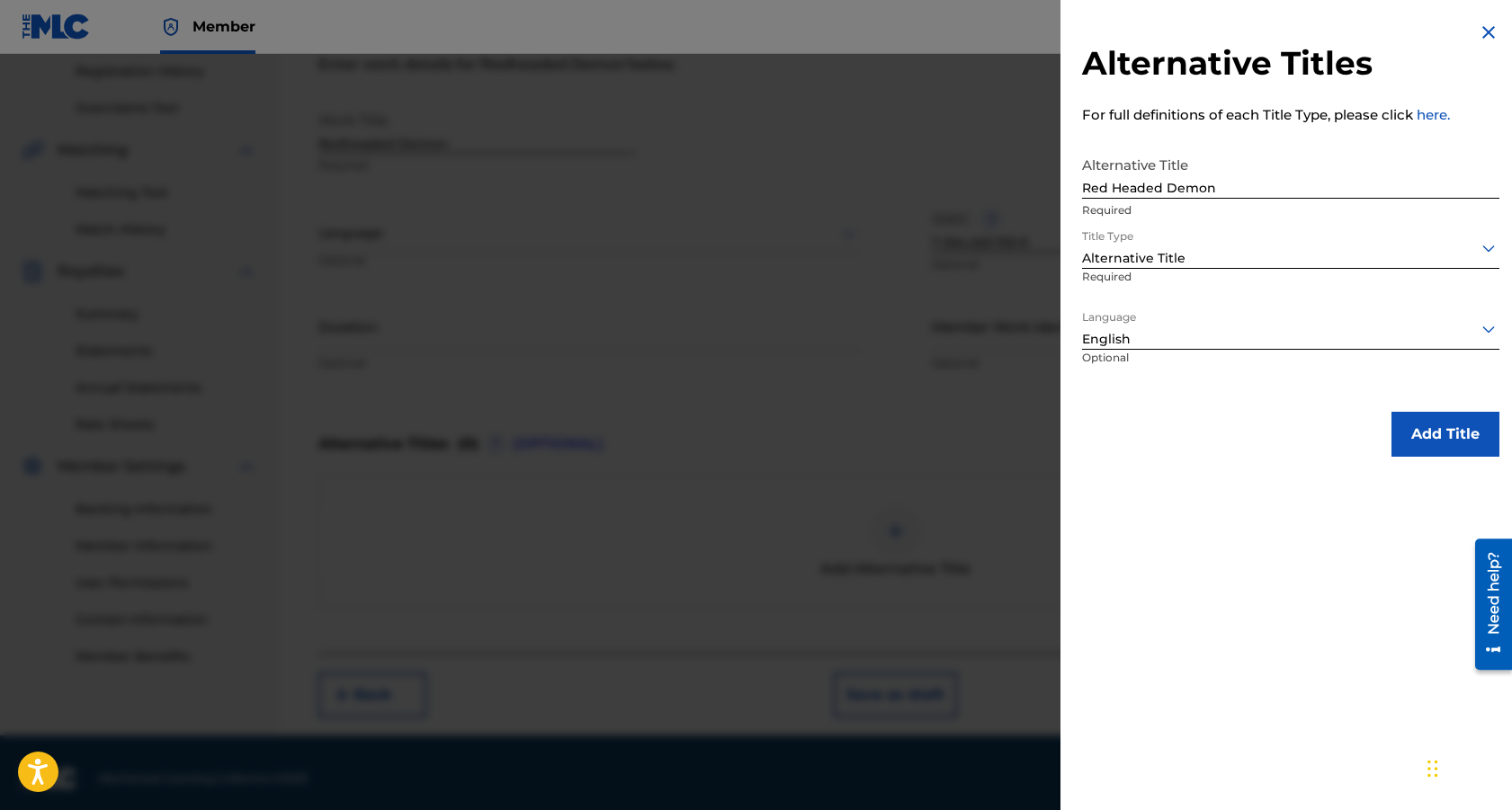
click at [1437, 439] on button "Add Title" at bounding box center [1445, 434] width 108 height 45
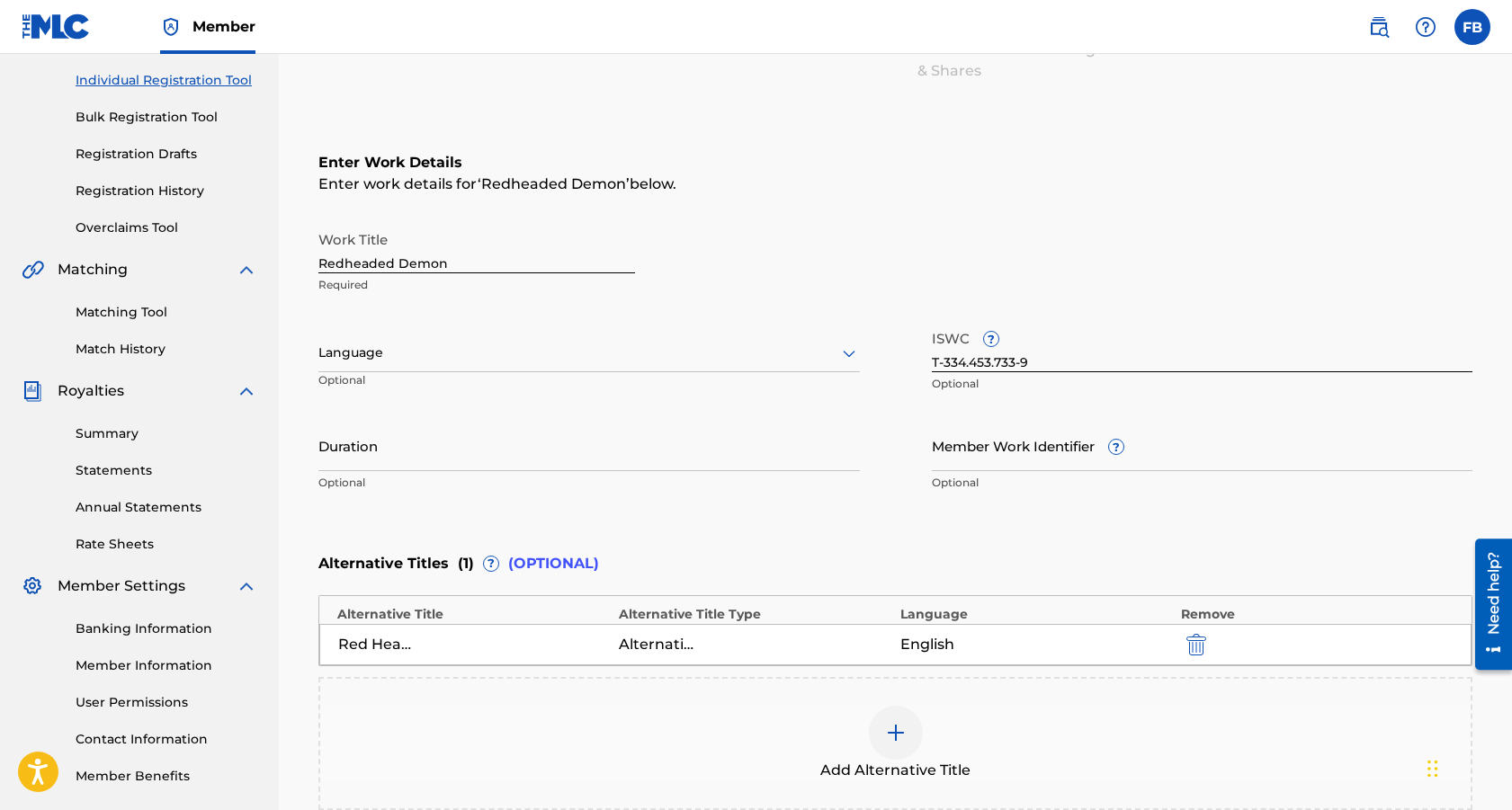
scroll to position [434, 0]
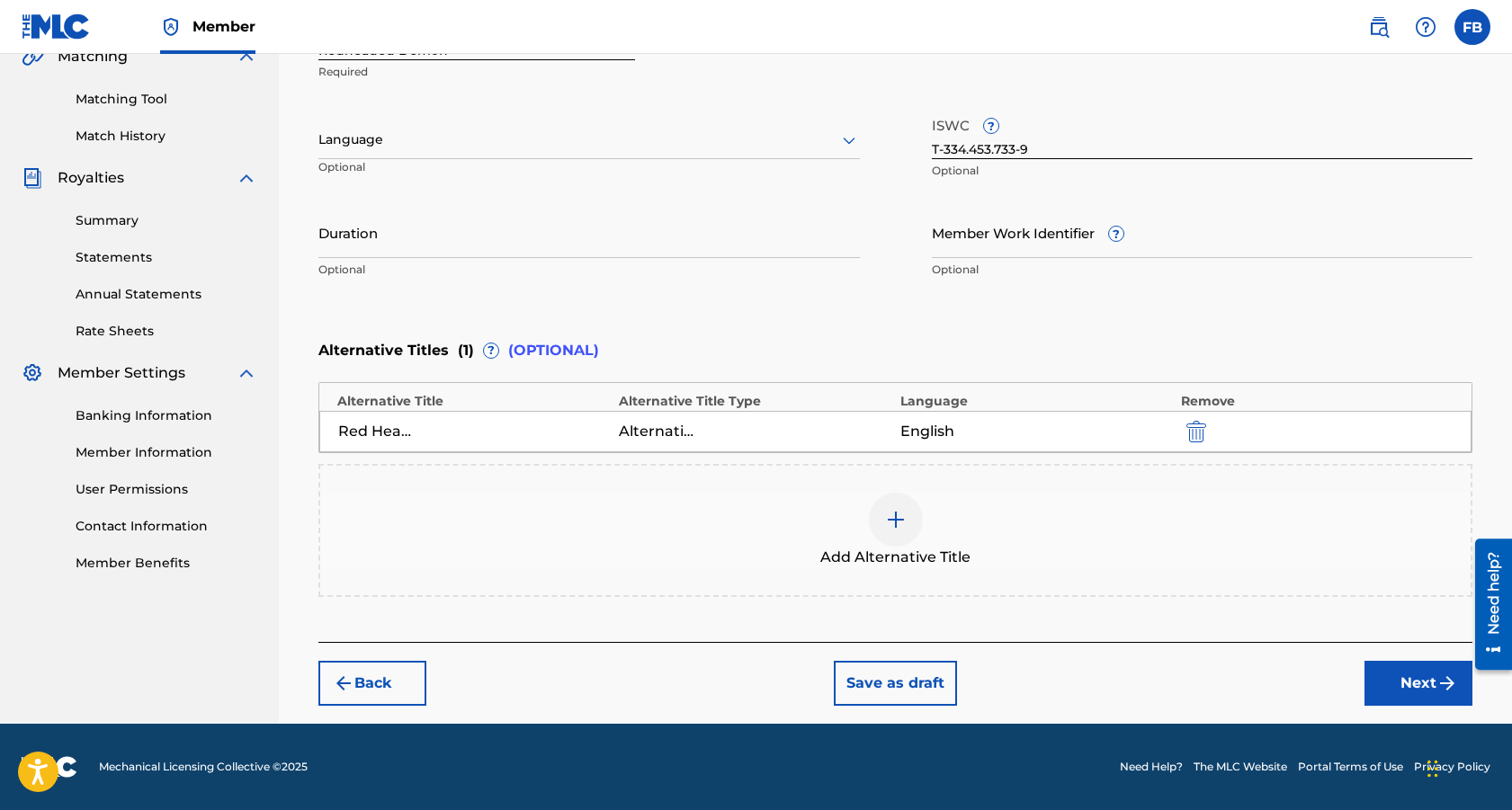
click at [1418, 692] on button "Next" at bounding box center [1418, 684] width 108 height 45
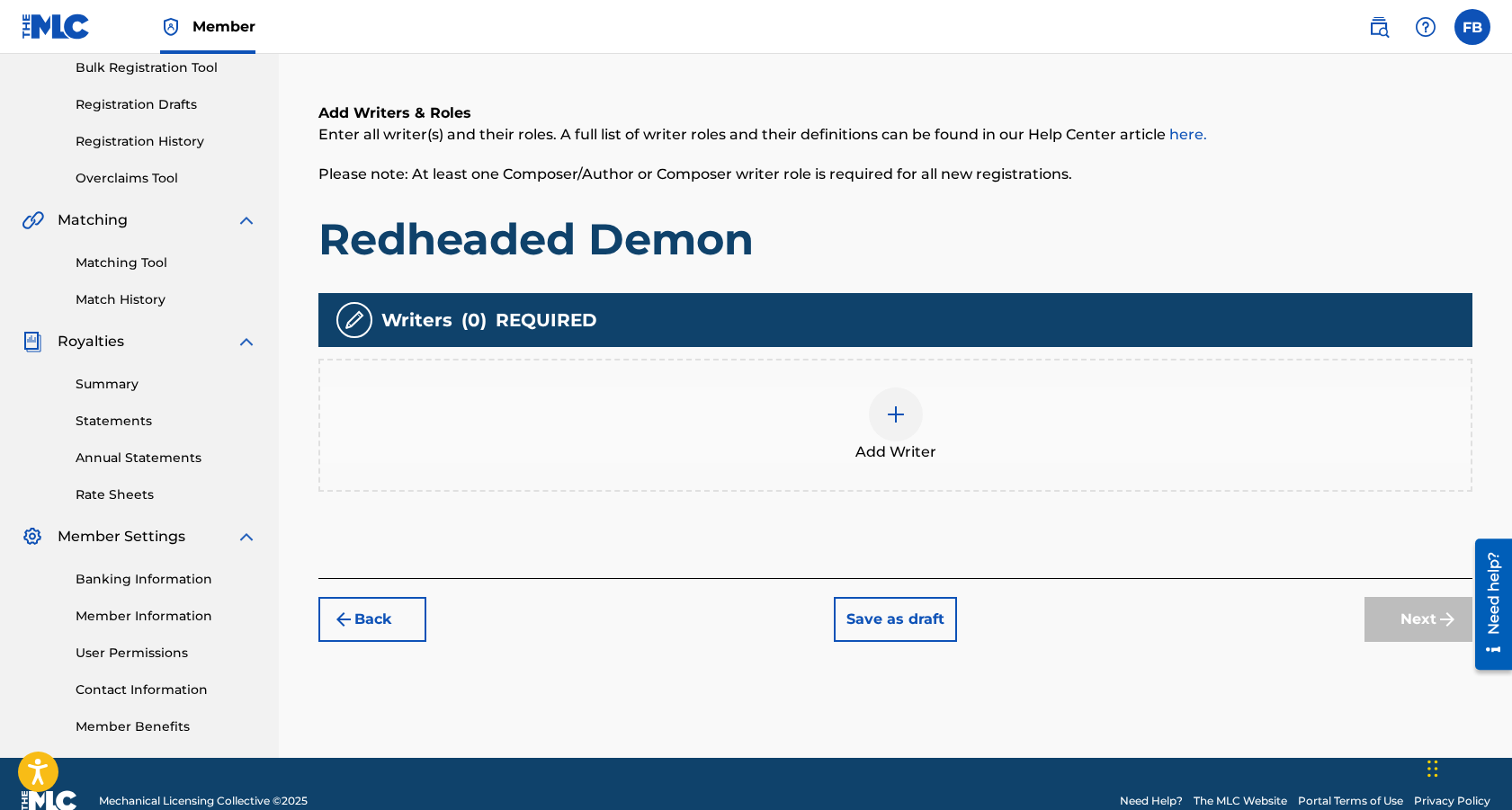
scroll to position [270, 0]
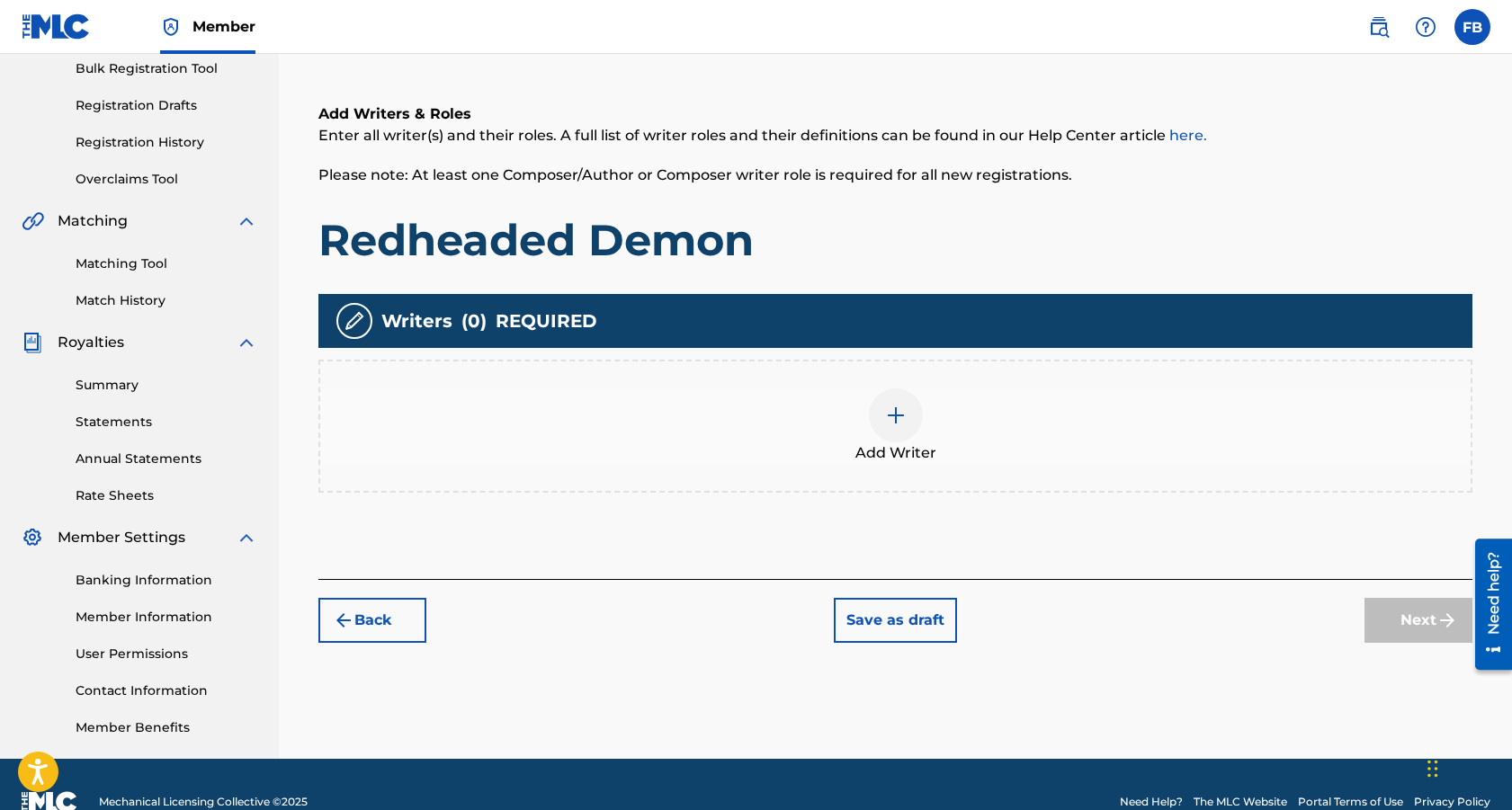
click at [897, 412] on img at bounding box center [895, 416] width 22 height 22
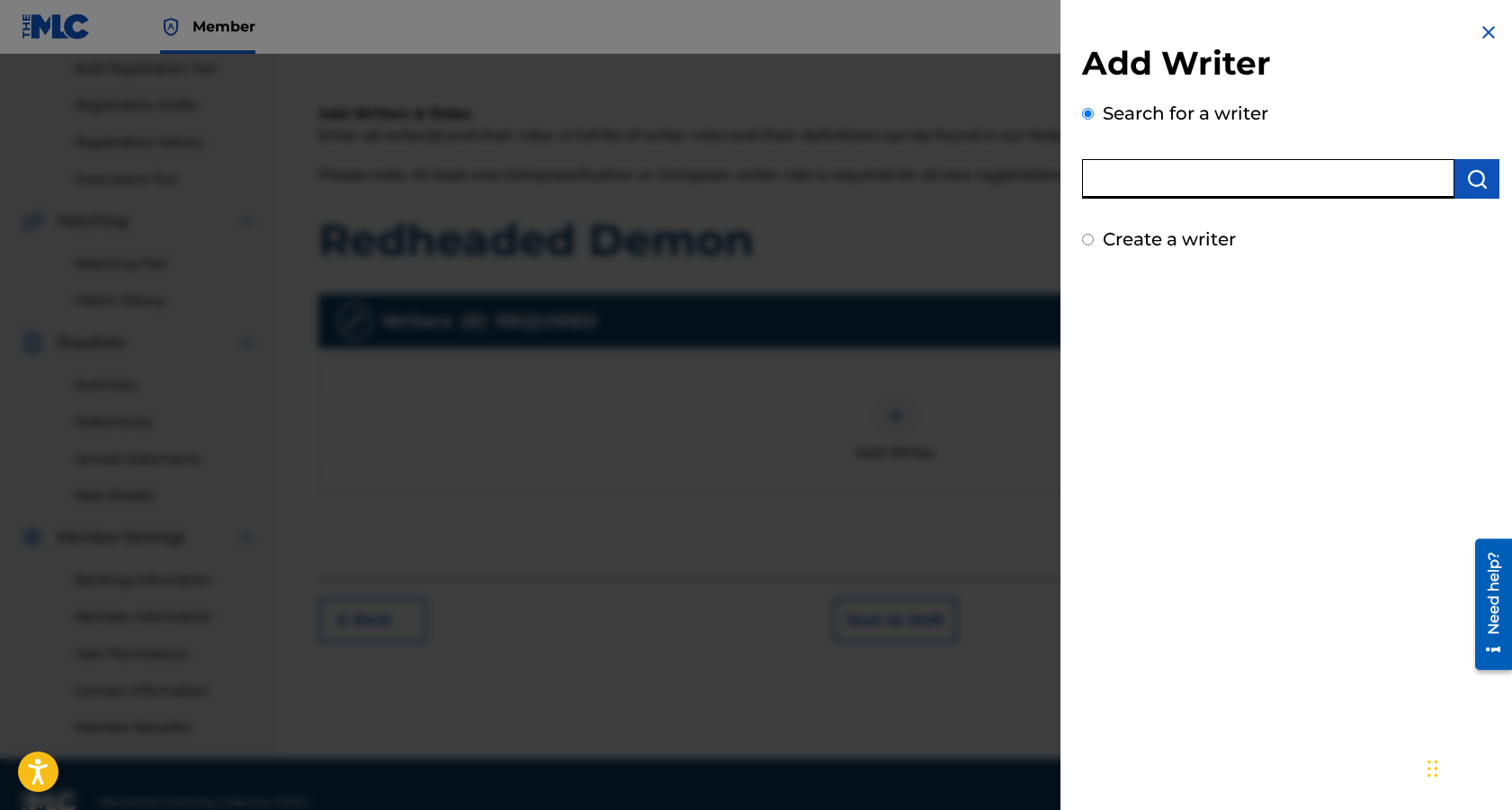
click at [1136, 178] on input "text" at bounding box center [1268, 179] width 373 height 39
click at [1165, 190] on input "text" at bounding box center [1268, 179] width 373 height 39
paste input "00343824170"
click at [1471, 173] on img "submit" at bounding box center [1477, 179] width 22 height 22
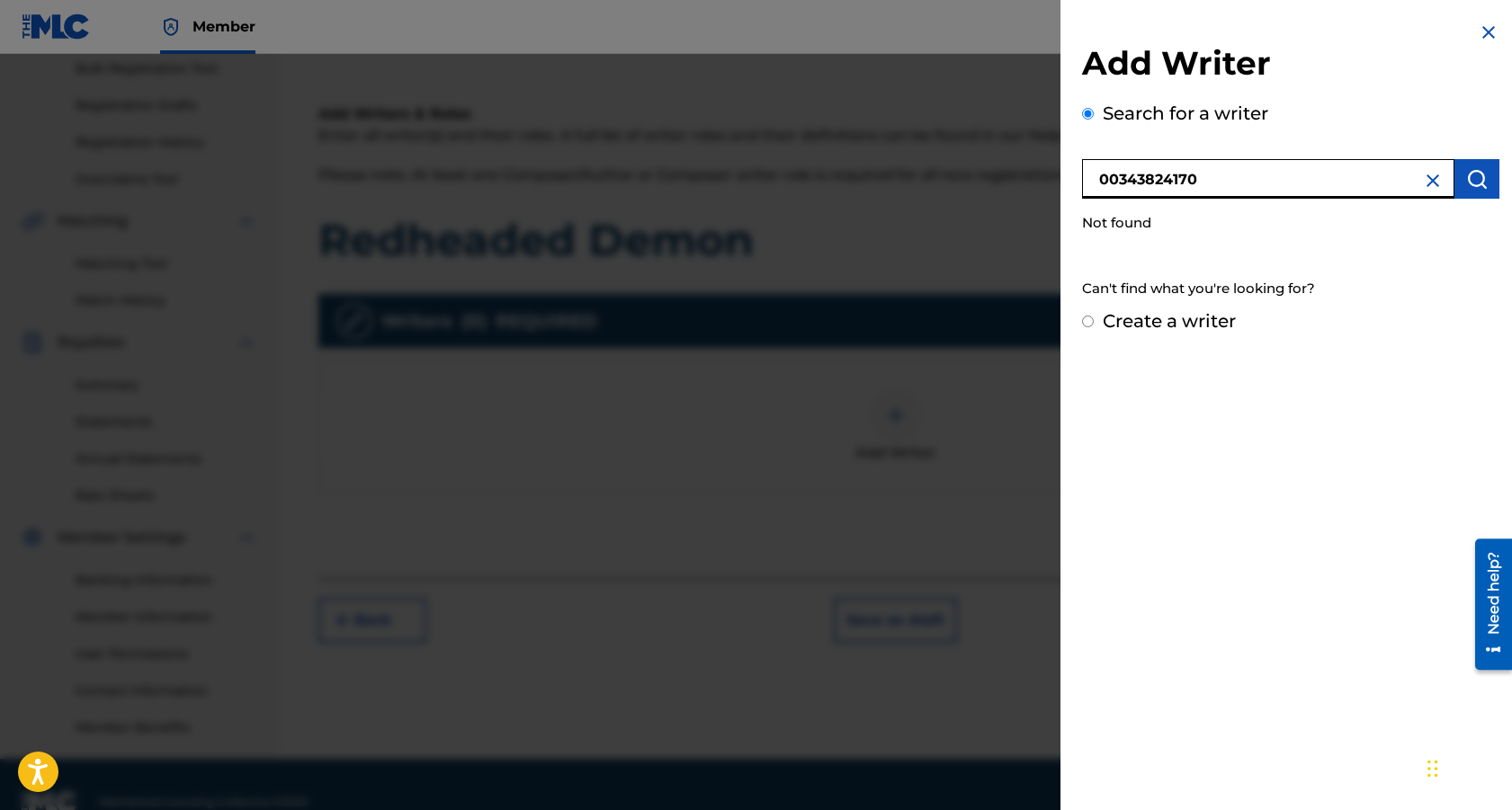
drag, startPoint x: 1155, startPoint y: 174, endPoint x: 1207, endPoint y: 243, distance: 86.4
click at [1155, 175] on input "00343824170" at bounding box center [1268, 179] width 373 height 39
type input "343824170"
click at [1478, 177] on img "submit" at bounding box center [1477, 179] width 22 height 22
click at [620, 447] on div at bounding box center [756, 459] width 1512 height 810
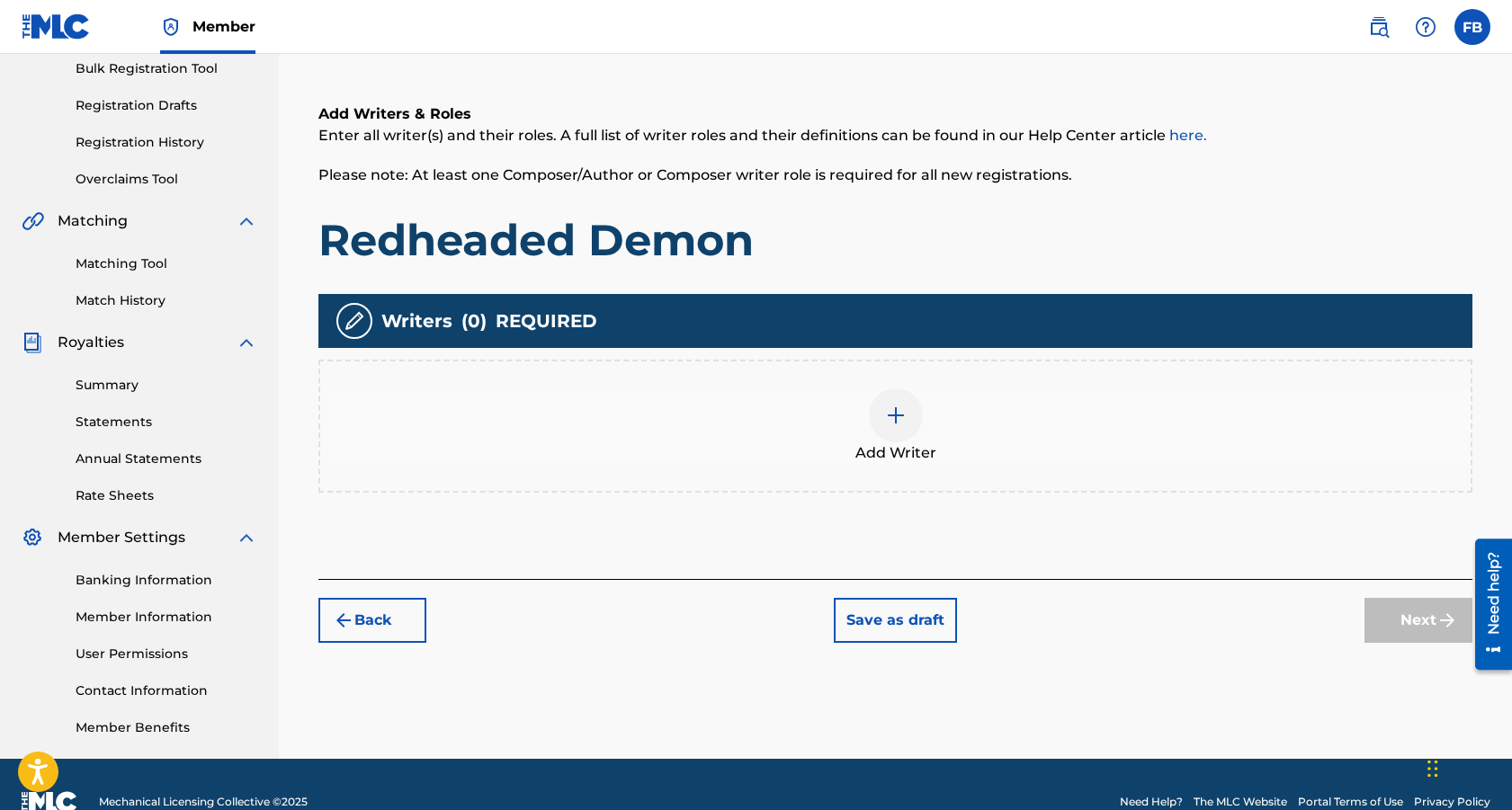
click at [897, 412] on img at bounding box center [895, 416] width 22 height 22
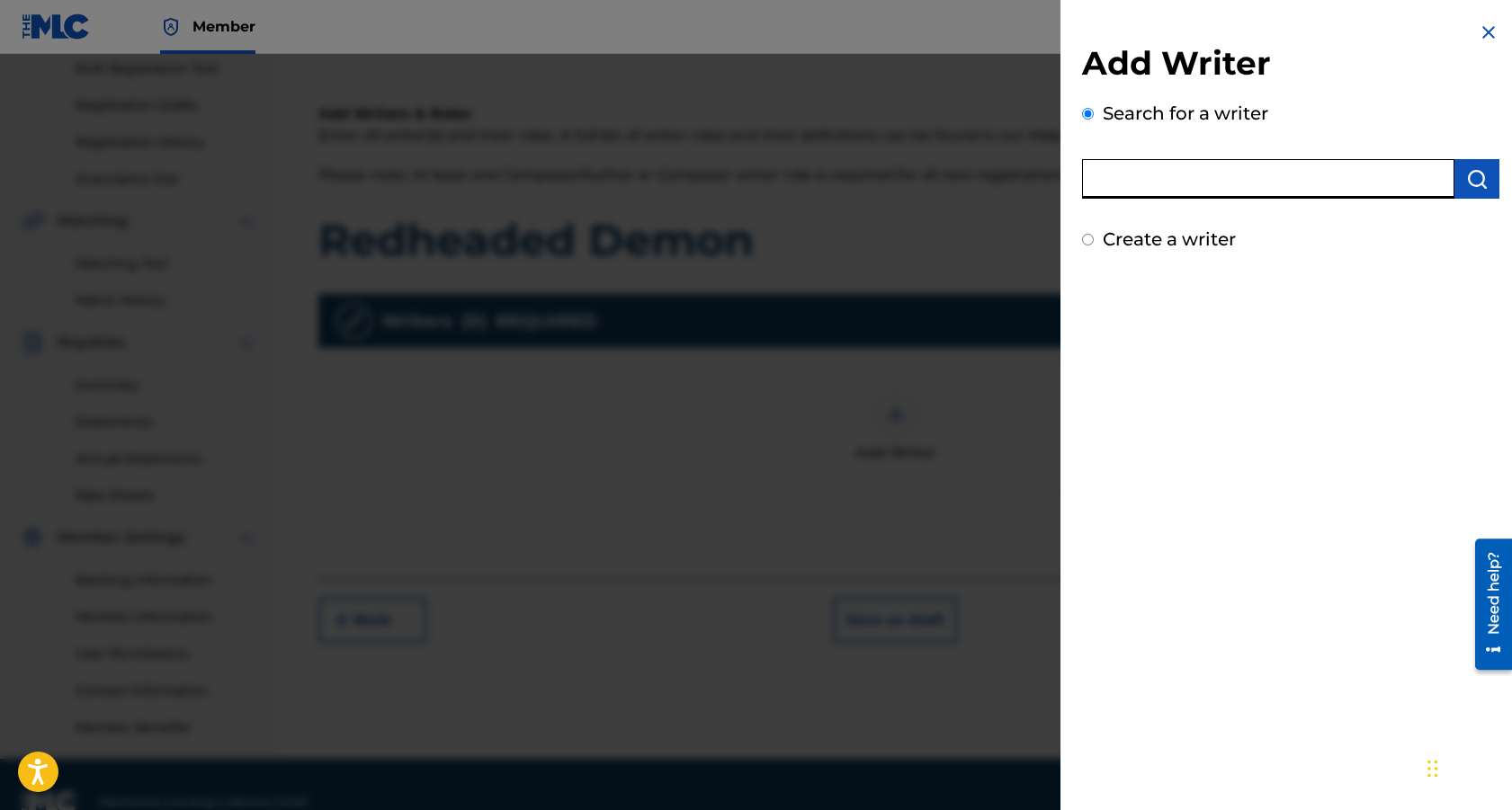
click at [1250, 175] on input "text" at bounding box center [1268, 179] width 373 height 39
paste input "00343824170"
type input "00343824170"
click at [1482, 182] on button "submit" at bounding box center [1477, 179] width 45 height 39
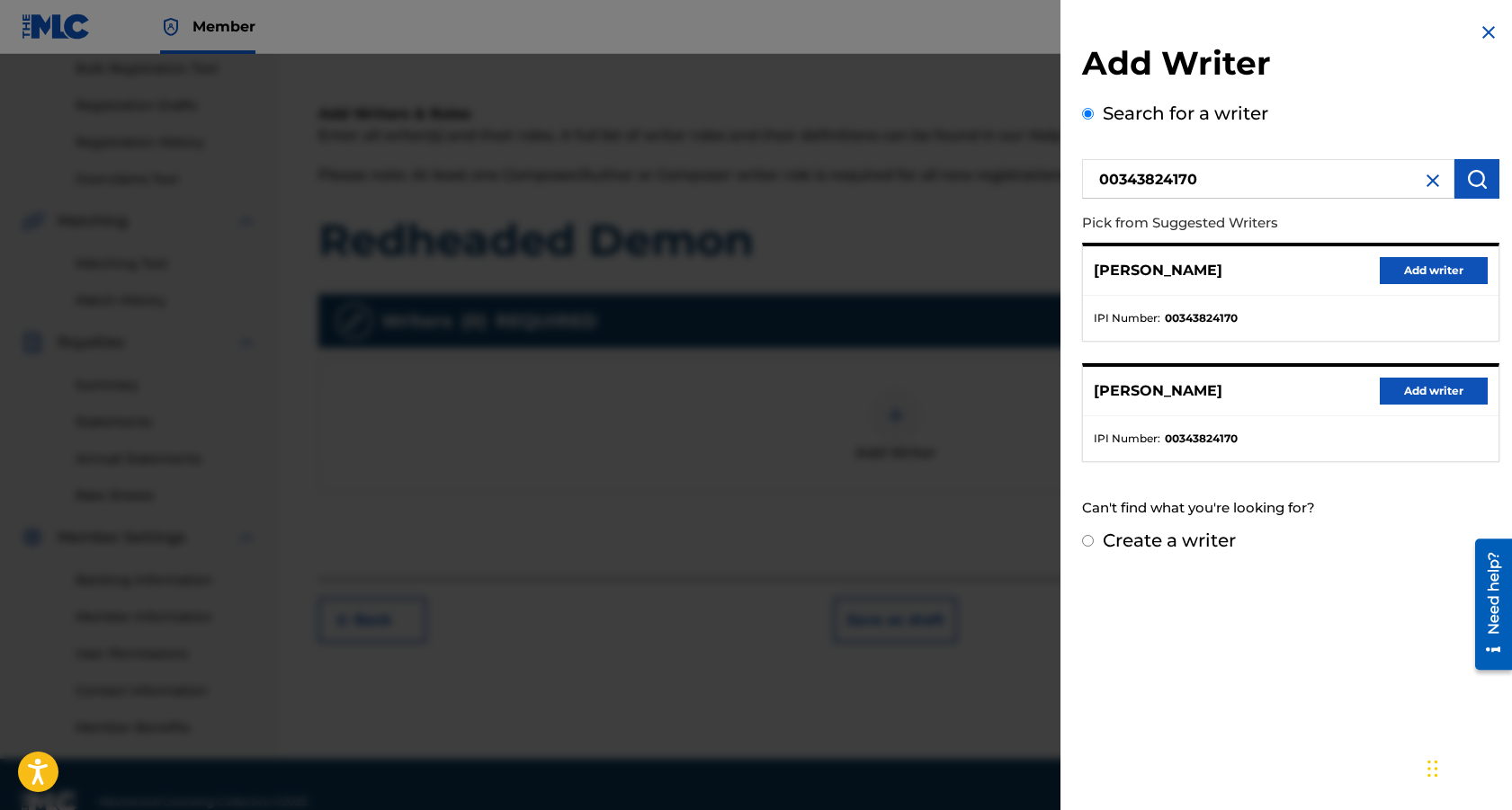
click at [1429, 383] on button "Add writer" at bounding box center [1434, 391] width 108 height 27
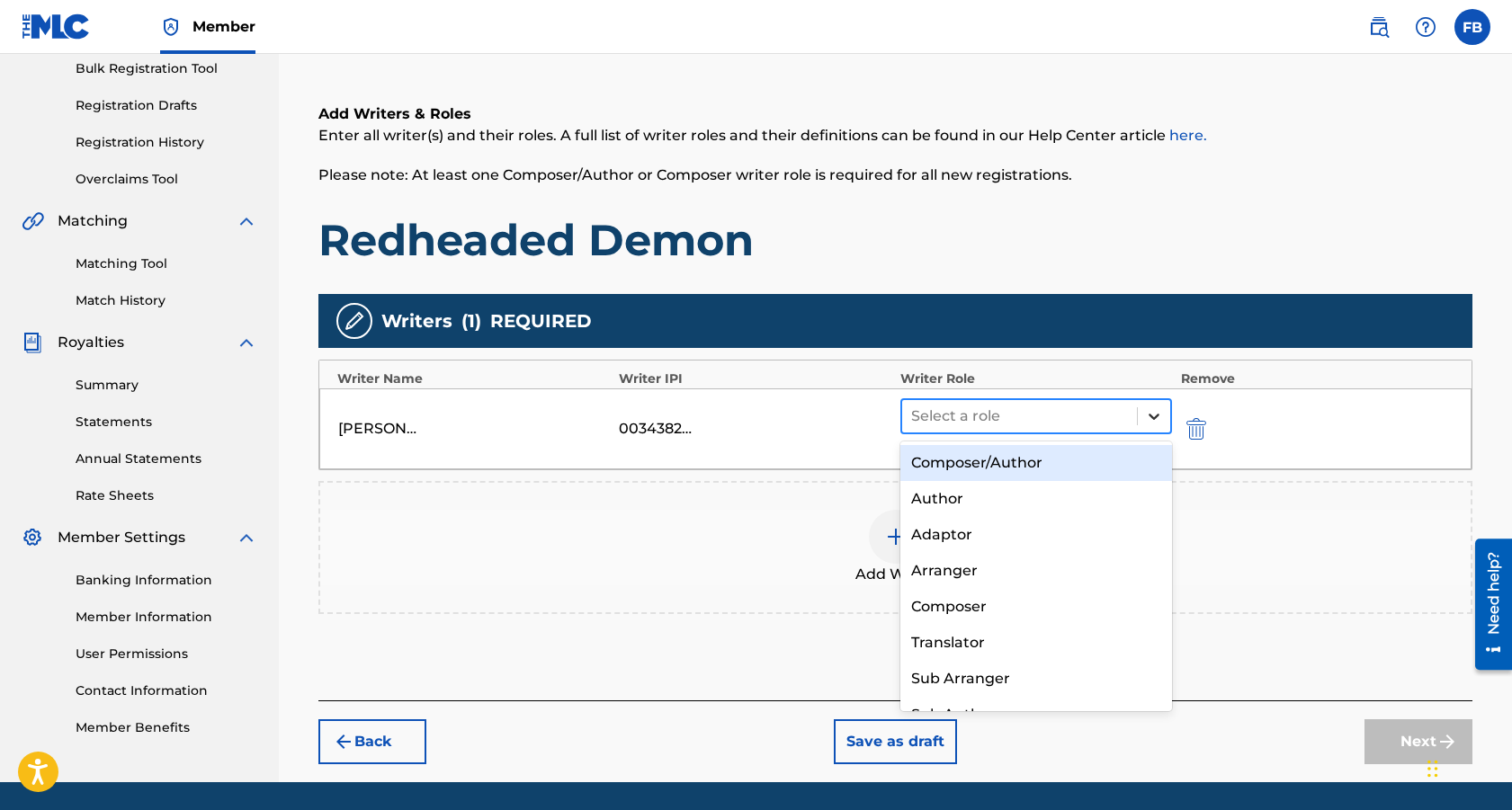
click at [1151, 417] on icon at bounding box center [1154, 417] width 11 height 6
click at [1027, 462] on div "Composer/Author" at bounding box center [1036, 463] width 272 height 36
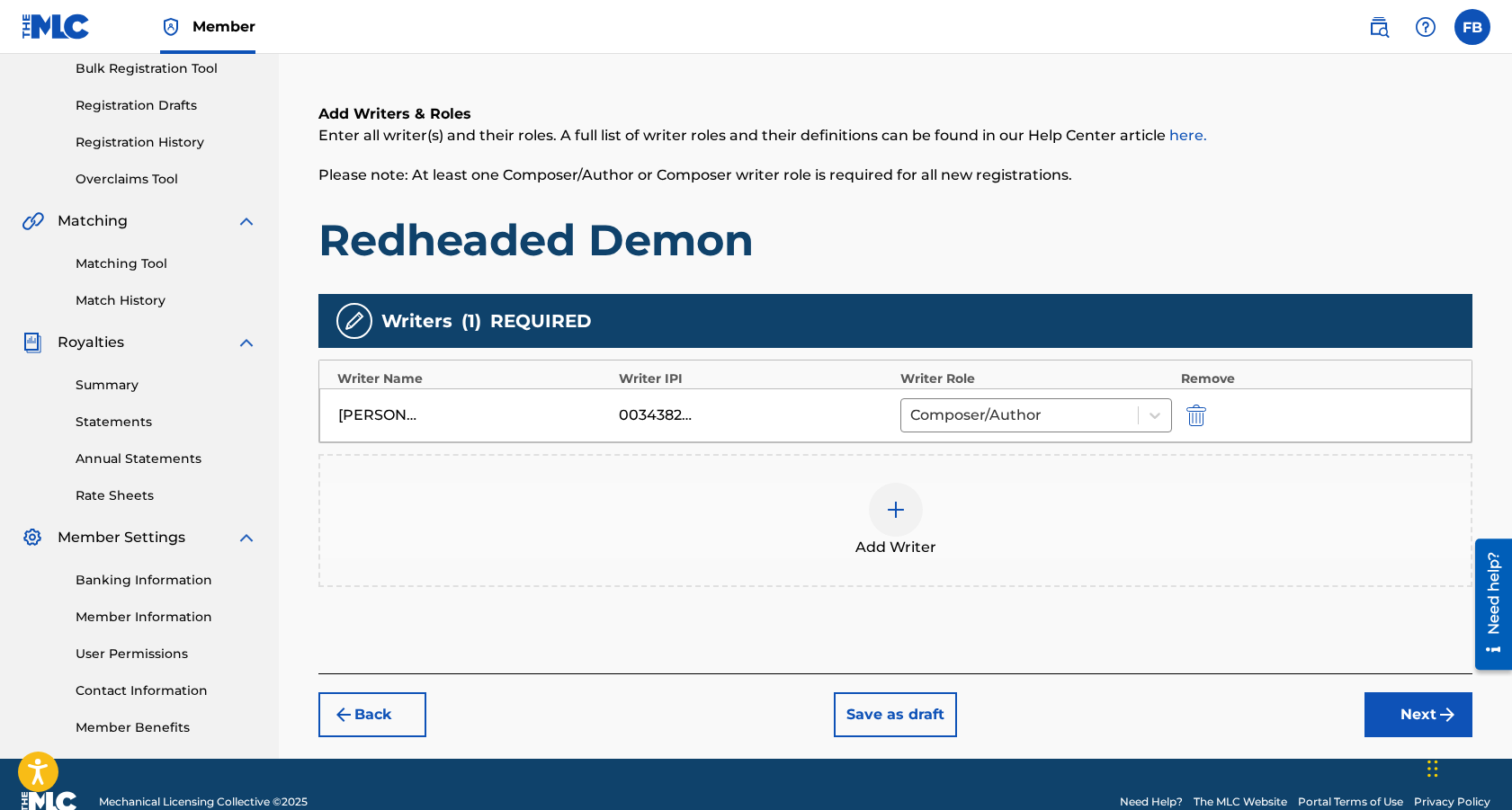
click at [896, 510] on img at bounding box center [895, 510] width 22 height 22
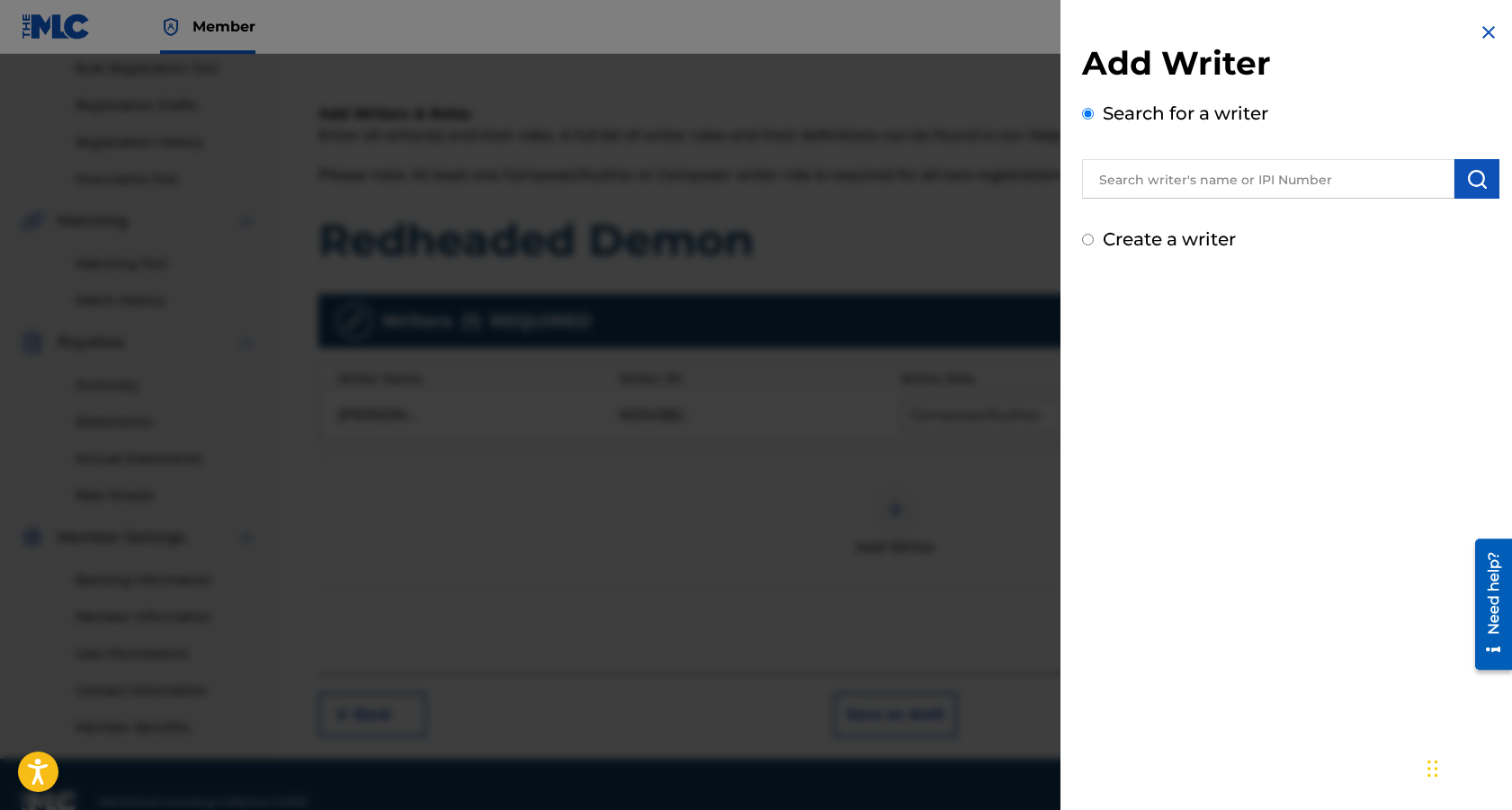
click at [1194, 185] on input "text" at bounding box center [1268, 179] width 373 height 39
paste input "01266158246"
type input "01266158246"
click at [1469, 183] on img "submit" at bounding box center [1477, 179] width 22 height 22
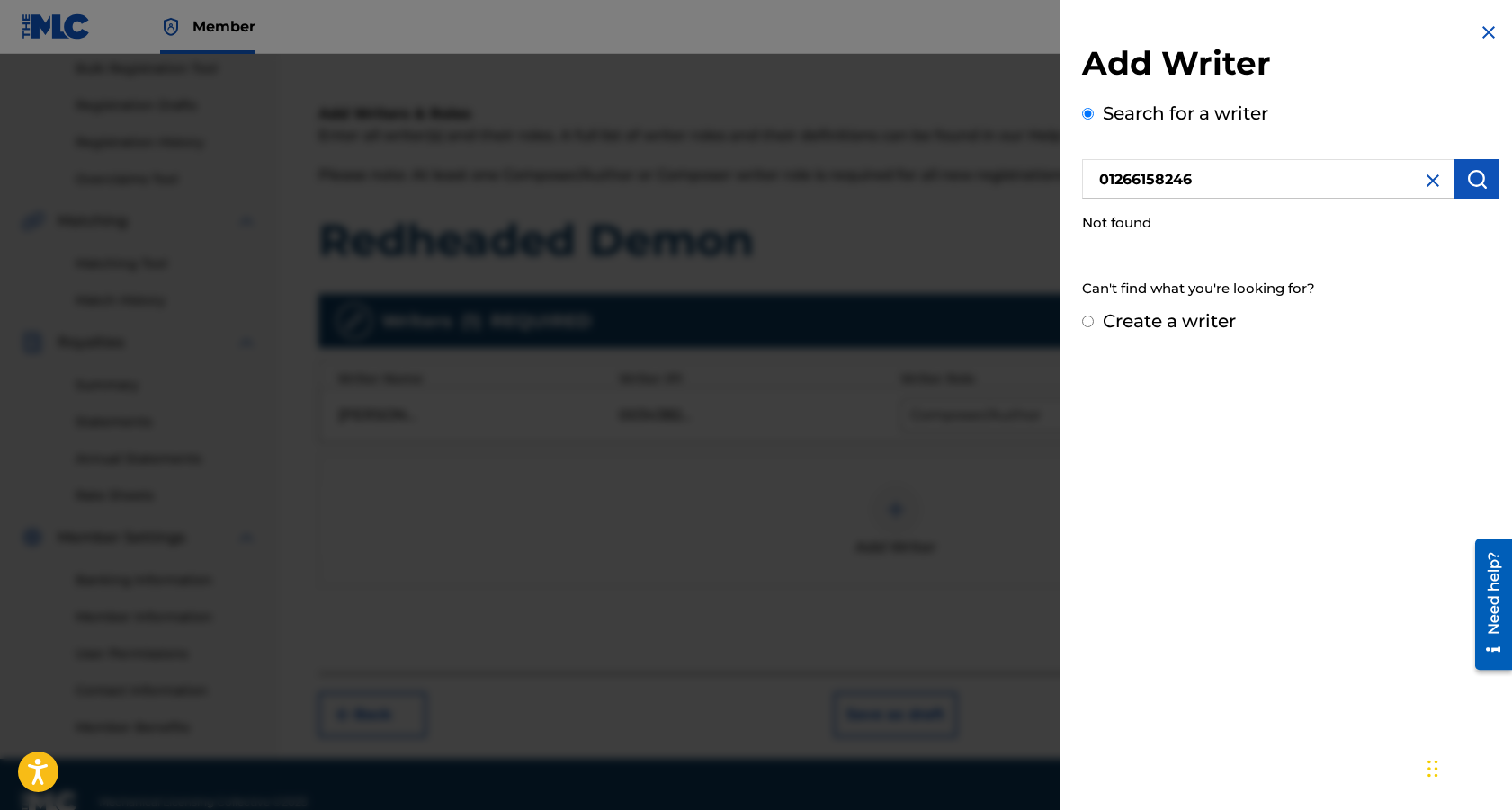
click at [1086, 321] on input "Create a writer" at bounding box center [1088, 322] width 12 height 12
radio input "false"
radio input "true"
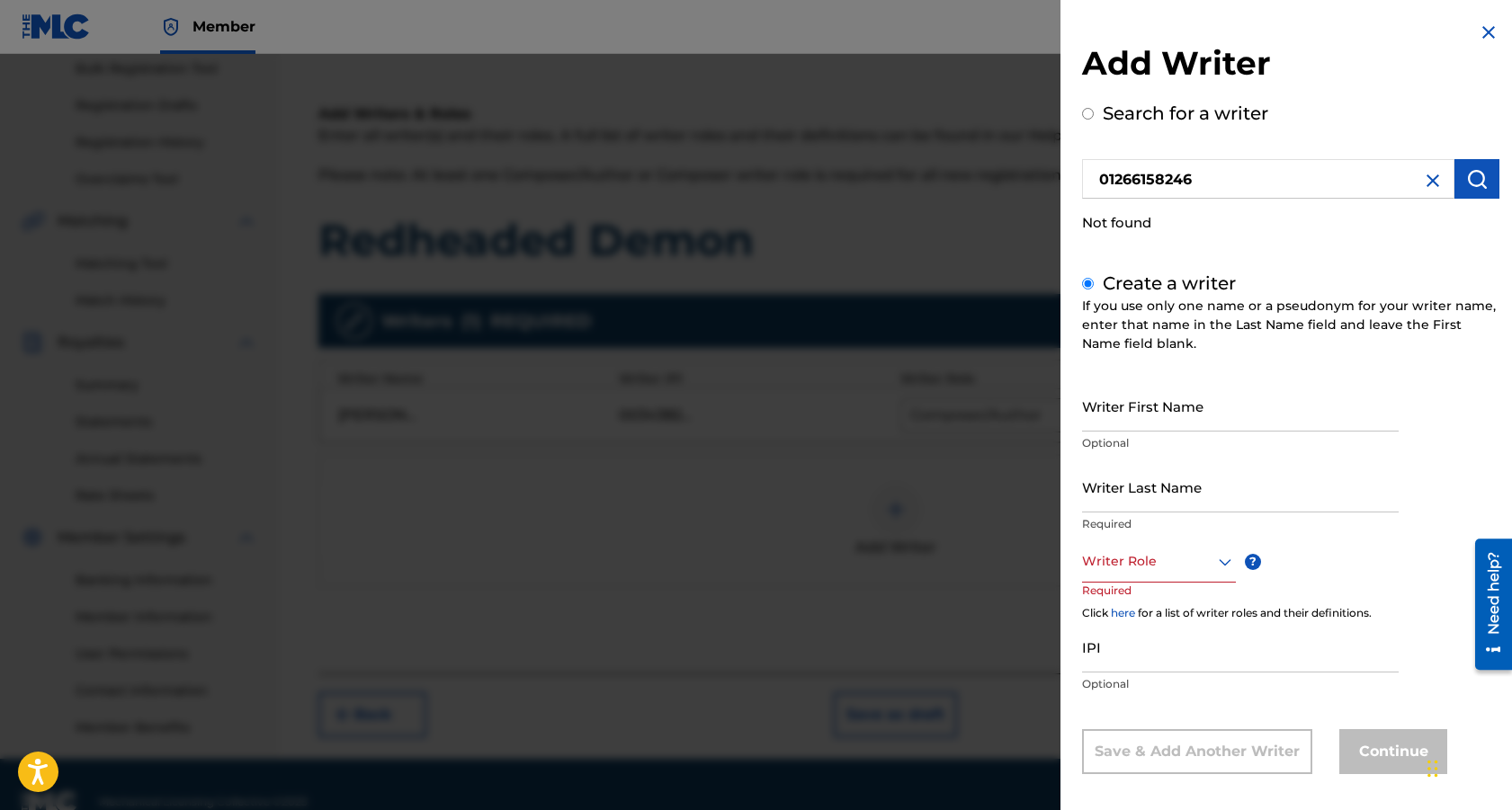
click at [1100, 428] on input "Writer First Name" at bounding box center [1241, 406] width 317 height 51
type input "s"
type input "[PERSON_NAME]"
click at [1089, 503] on input "Writer Last Name" at bounding box center [1241, 487] width 317 height 51
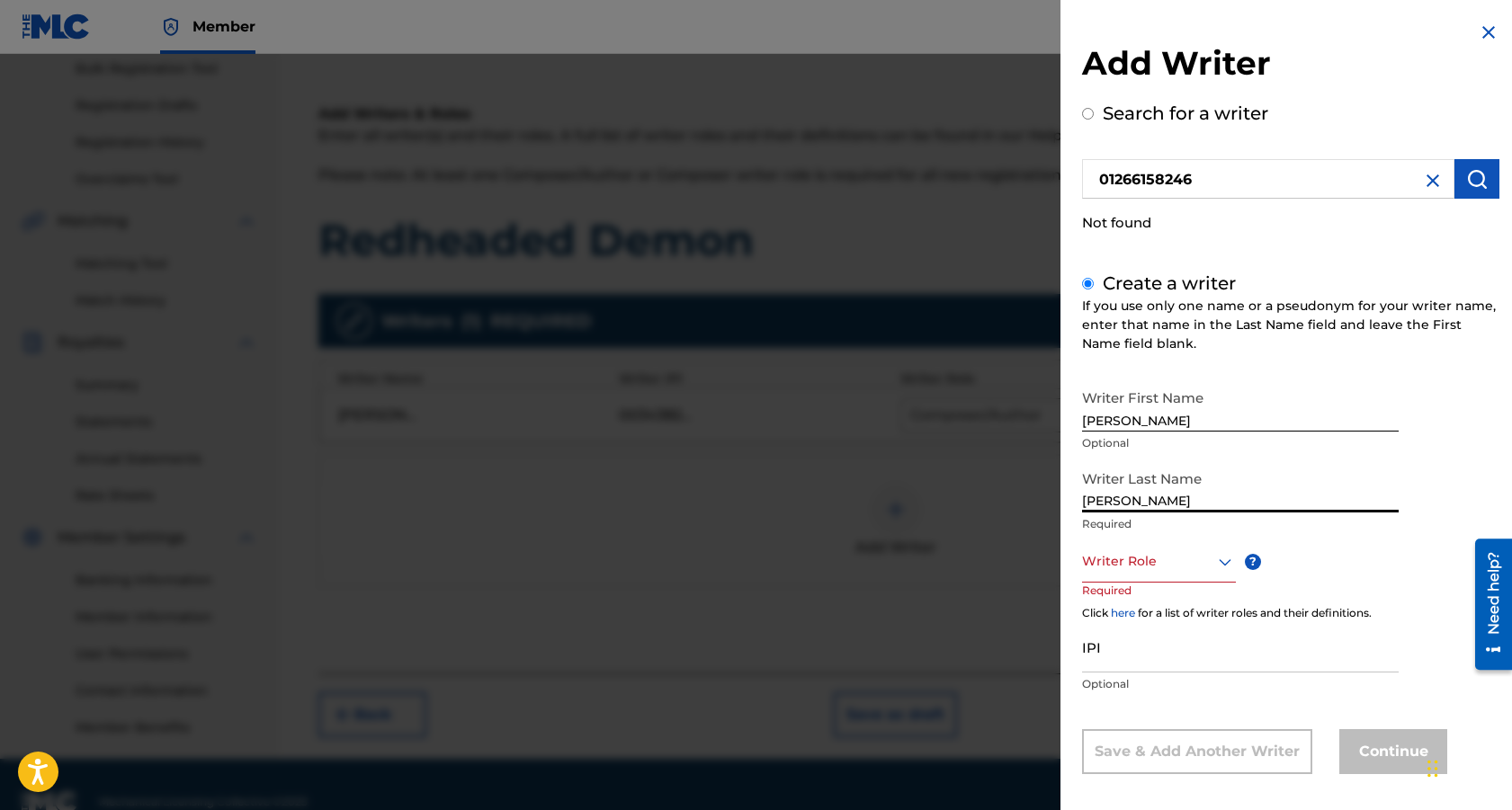
type input "[PERSON_NAME]"
click at [1224, 562] on div "Writer Role" at bounding box center [1159, 562] width 154 height 40
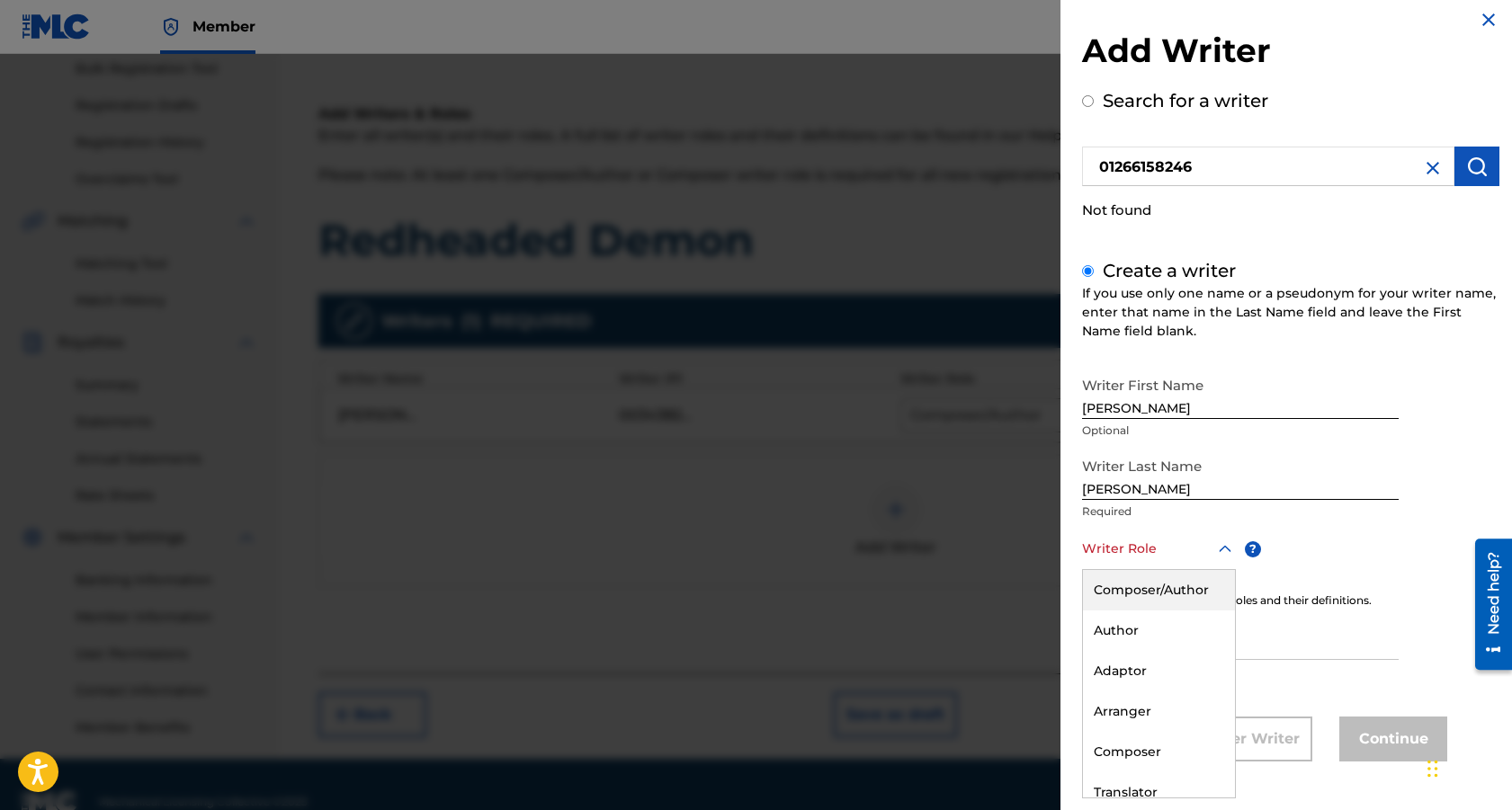
click at [1111, 584] on div "Composer/Author" at bounding box center [1159, 590] width 152 height 40
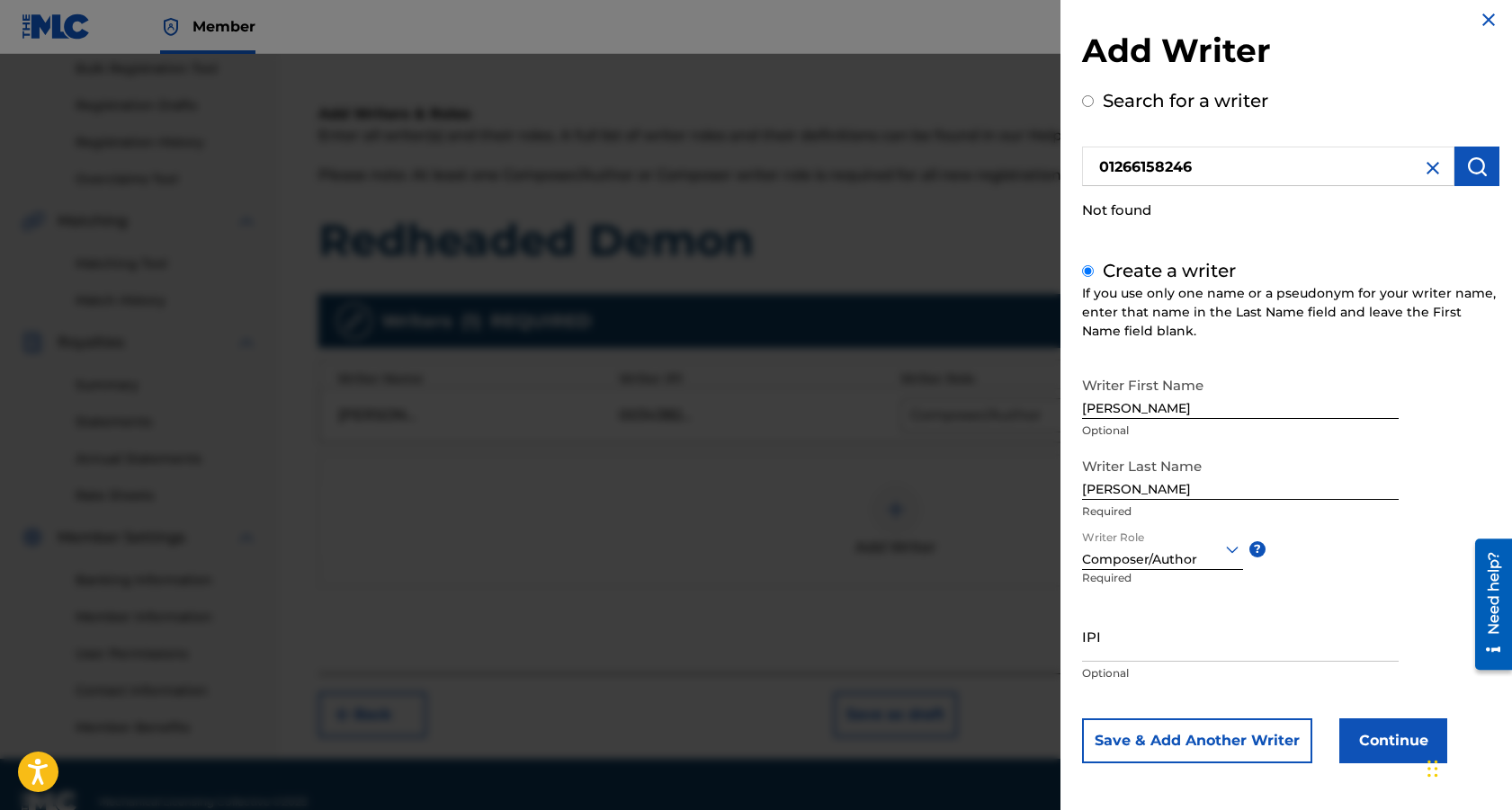
scroll to position [15, 0]
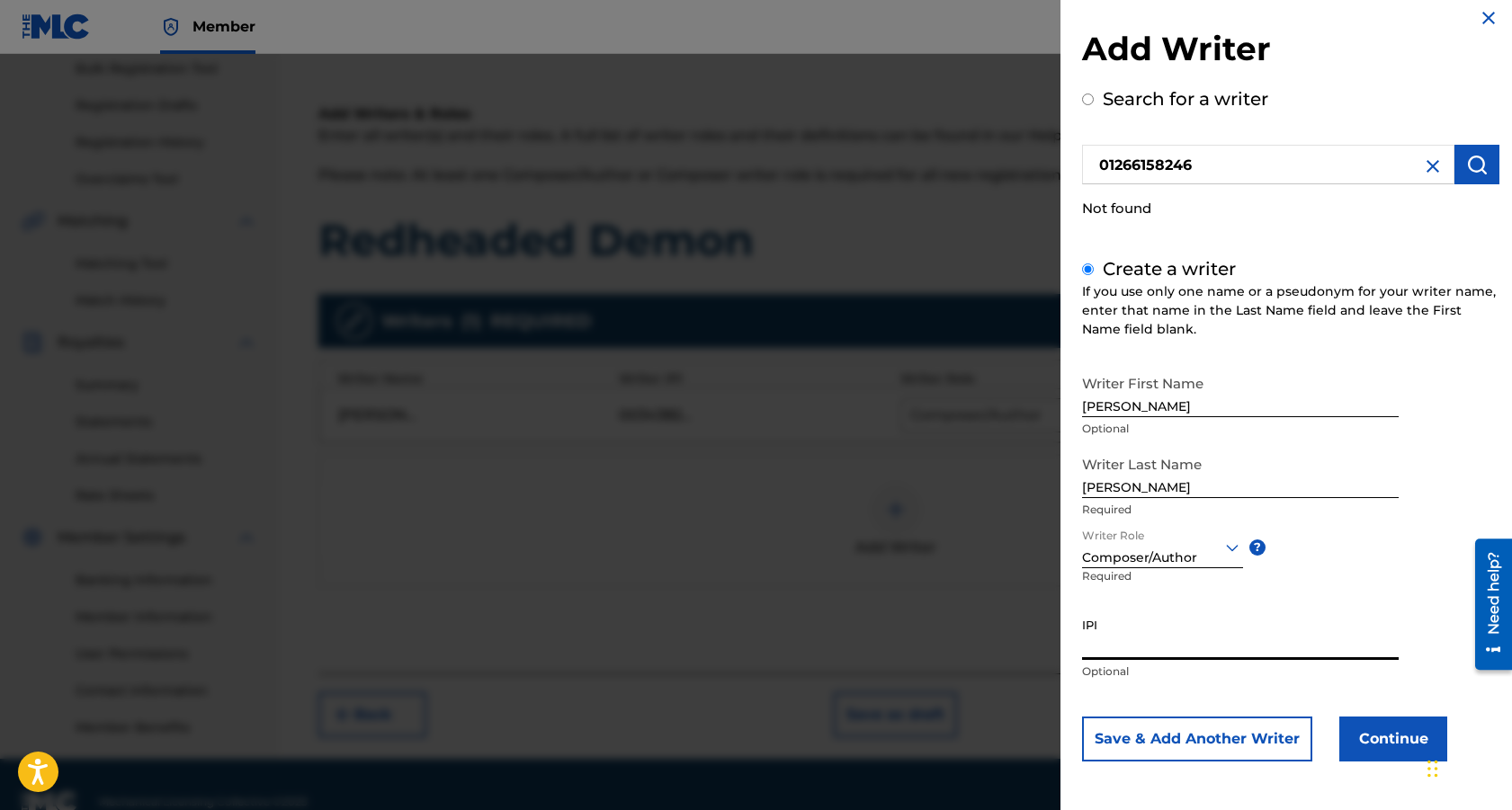
click at [1090, 649] on input "IPI" at bounding box center [1241, 634] width 317 height 51
paste input "01266158246"
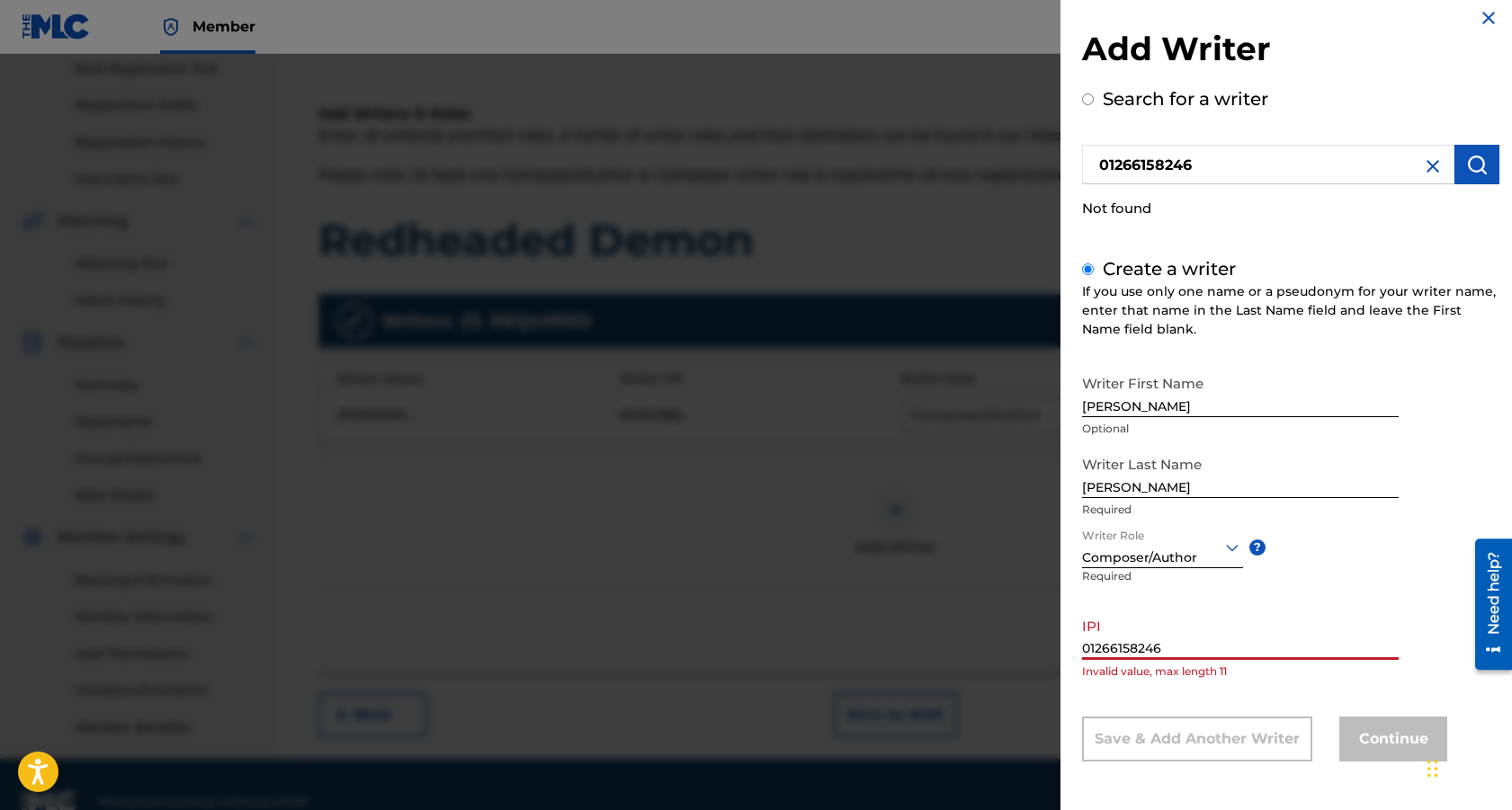
click at [1088, 647] on input "01266158246" at bounding box center [1241, 634] width 317 height 51
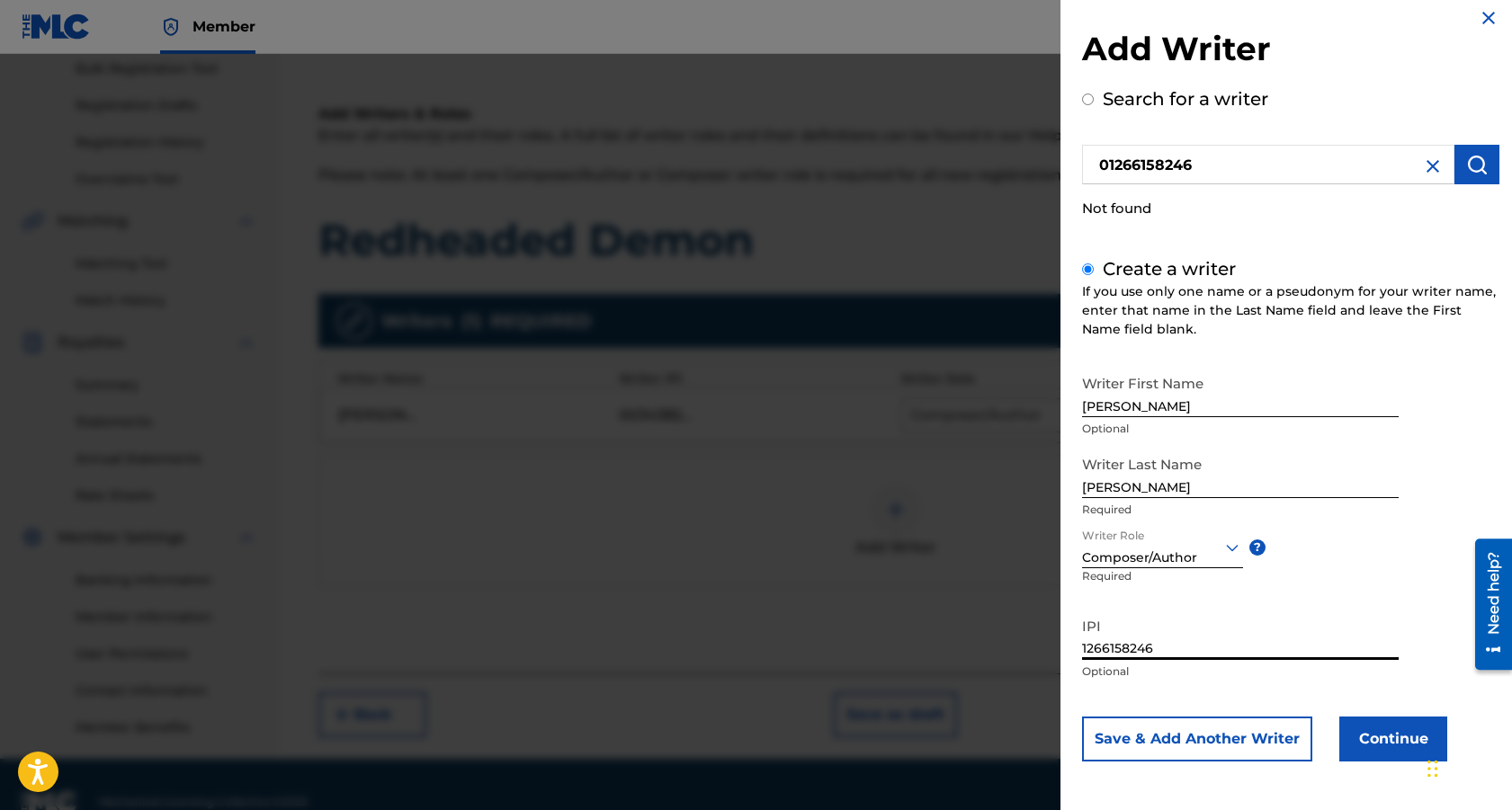
type input "1266158246"
click at [1381, 742] on button "Continue" at bounding box center [1394, 740] width 108 height 45
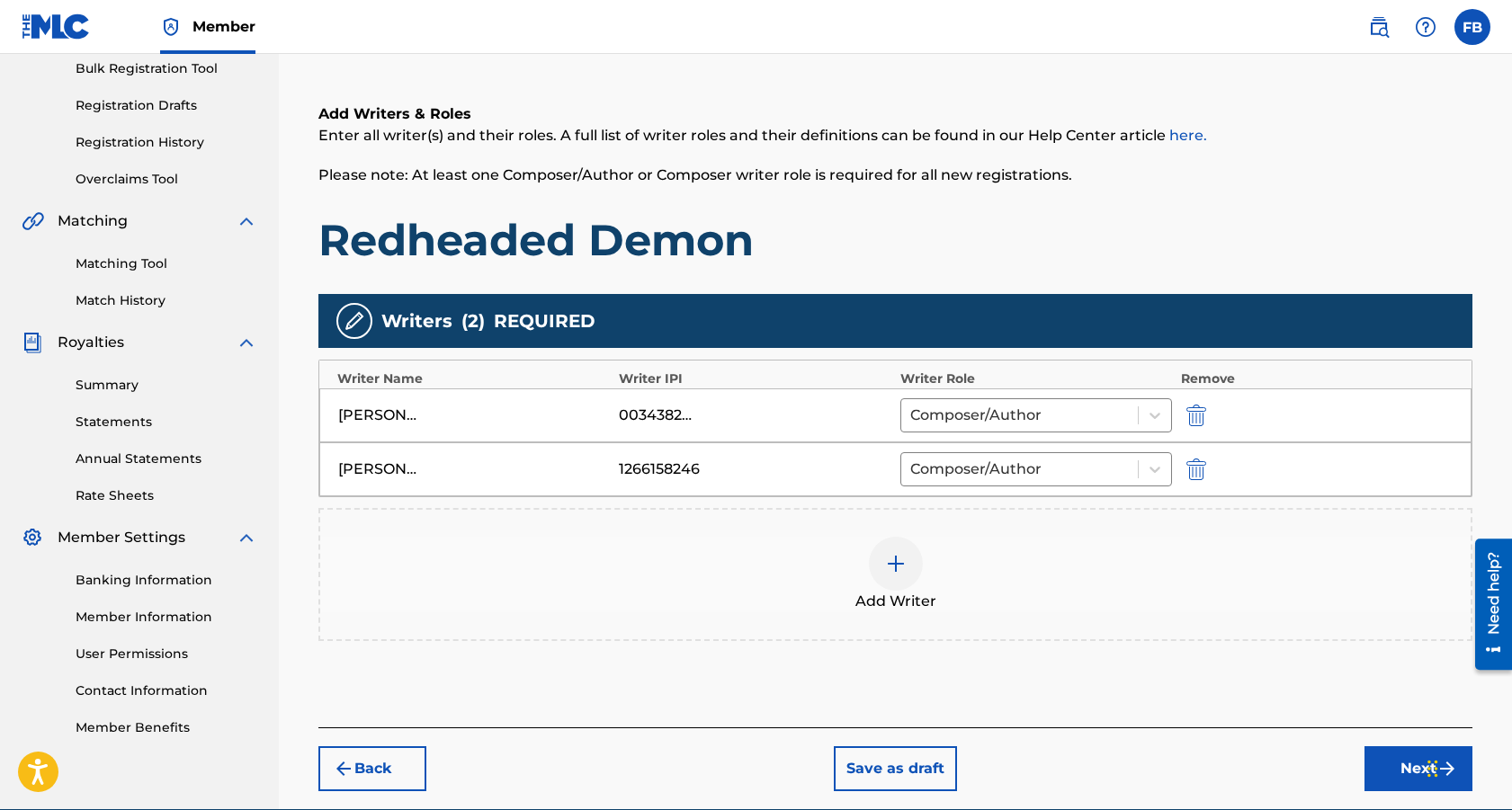
click at [1395, 761] on button "Next" at bounding box center [1418, 769] width 108 height 45
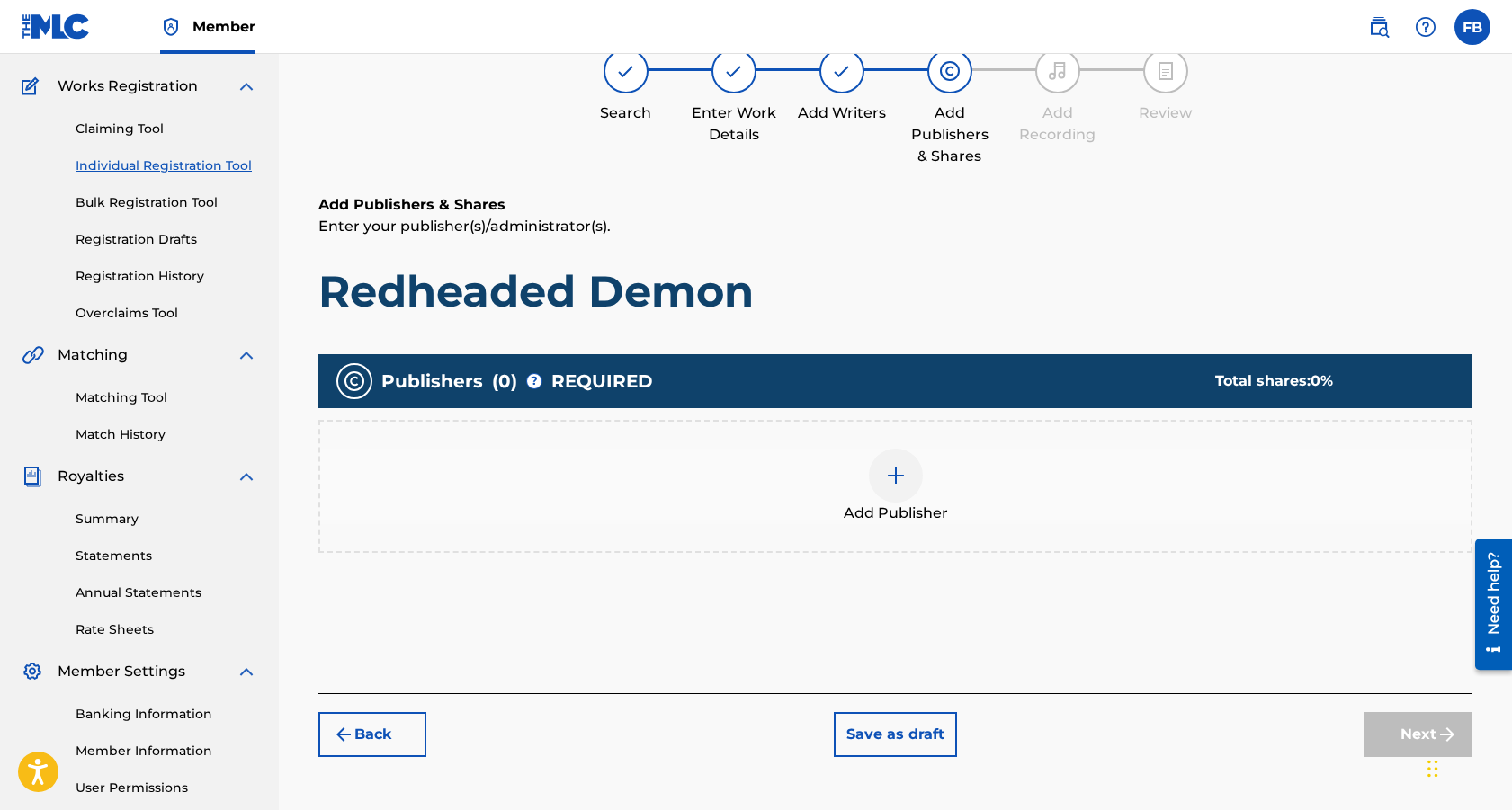
scroll to position [81, 0]
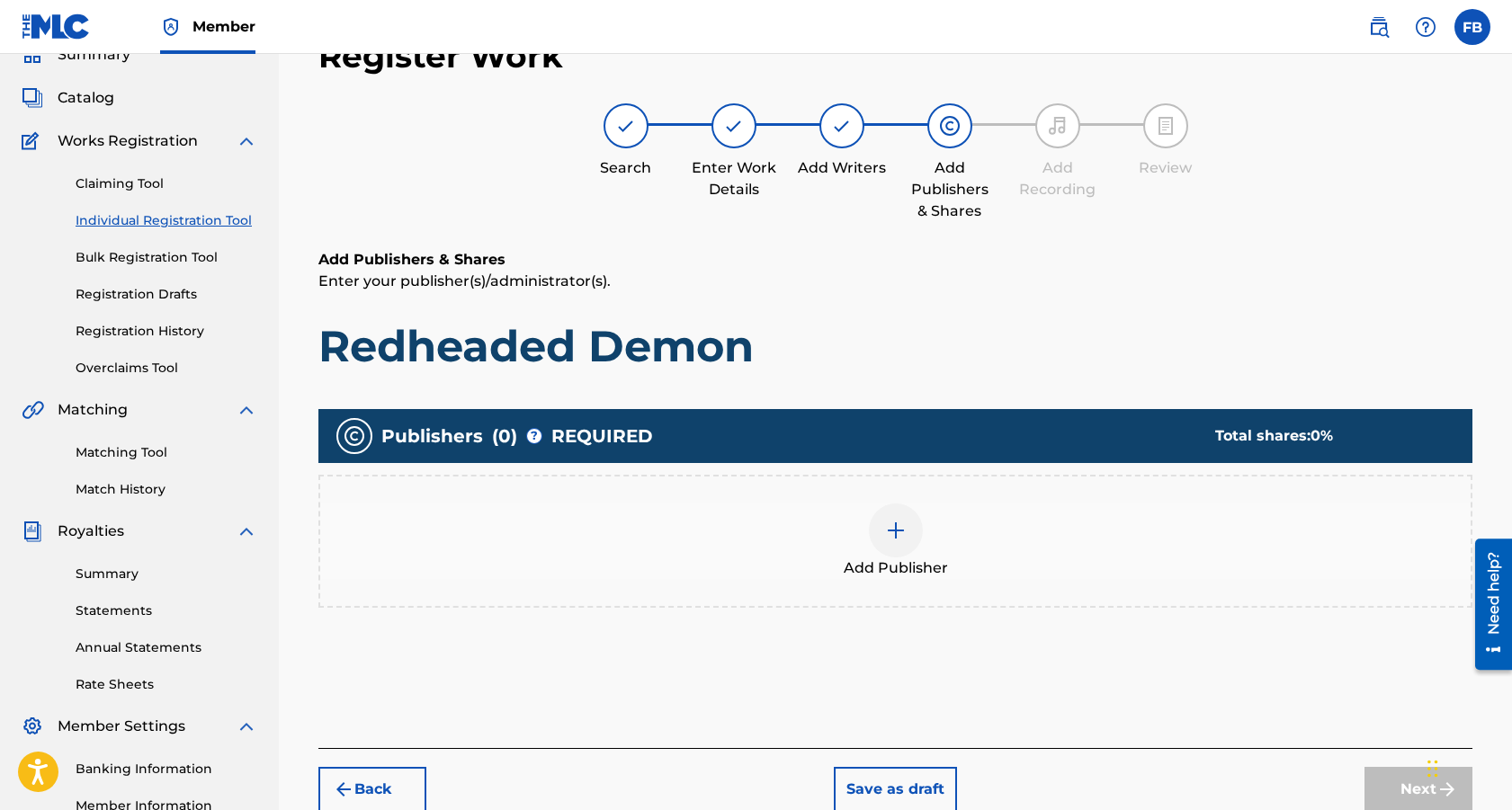
click at [893, 528] on img at bounding box center [895, 530] width 22 height 22
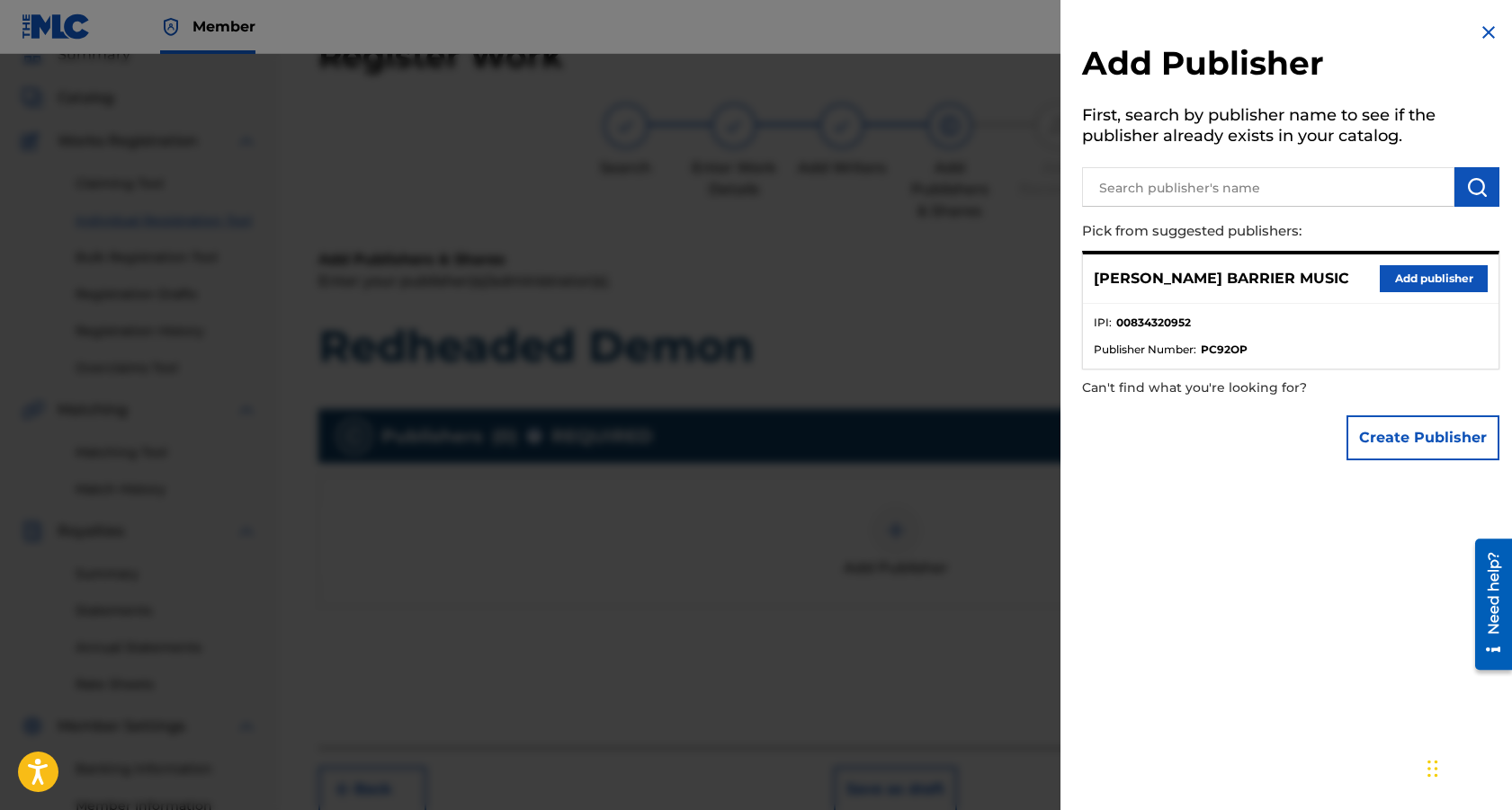
scroll to position [85, 0]
click at [1422, 281] on button "Add publisher" at bounding box center [1434, 279] width 108 height 27
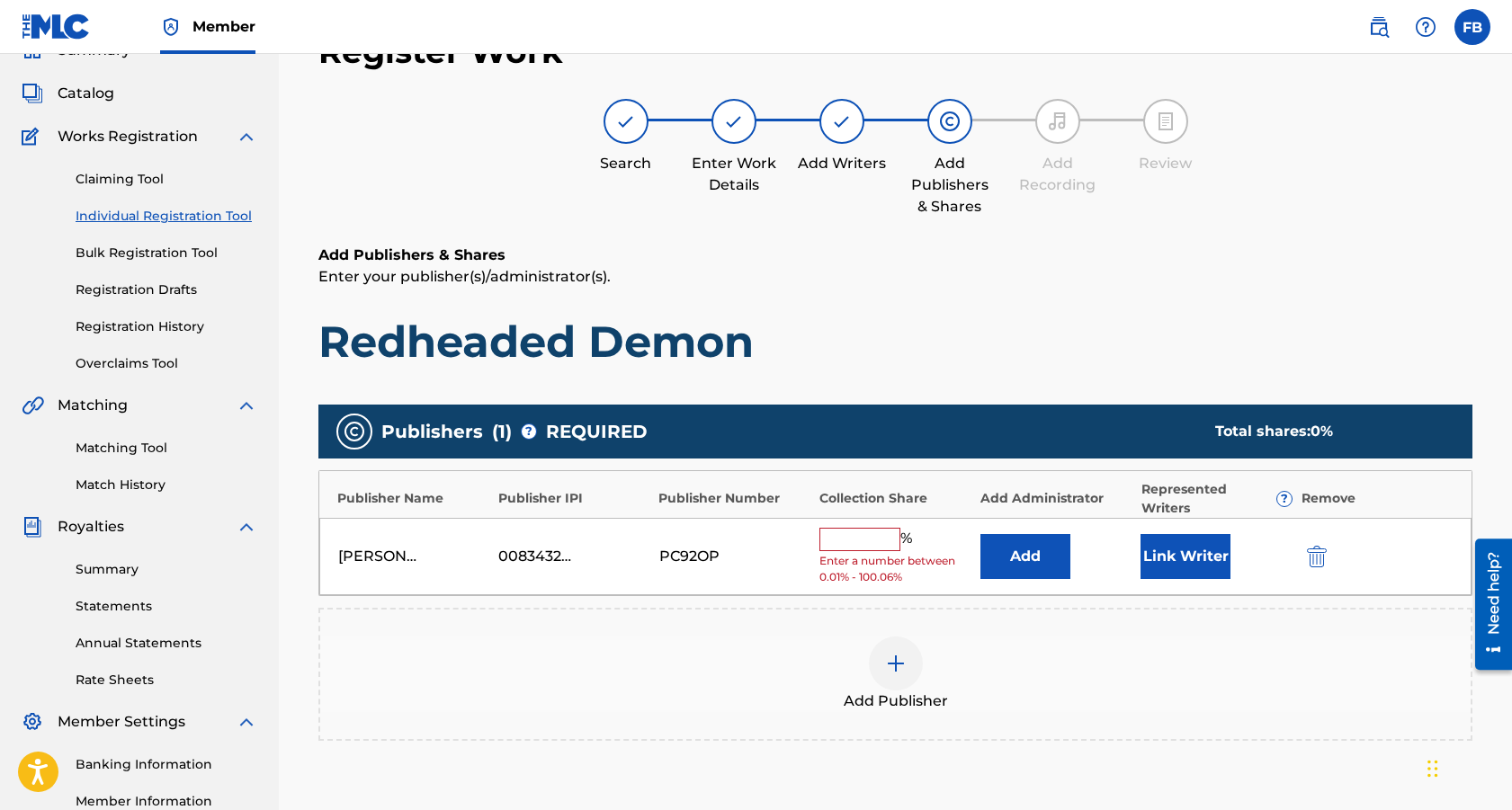
click at [847, 545] on input "text" at bounding box center [859, 540] width 81 height 23
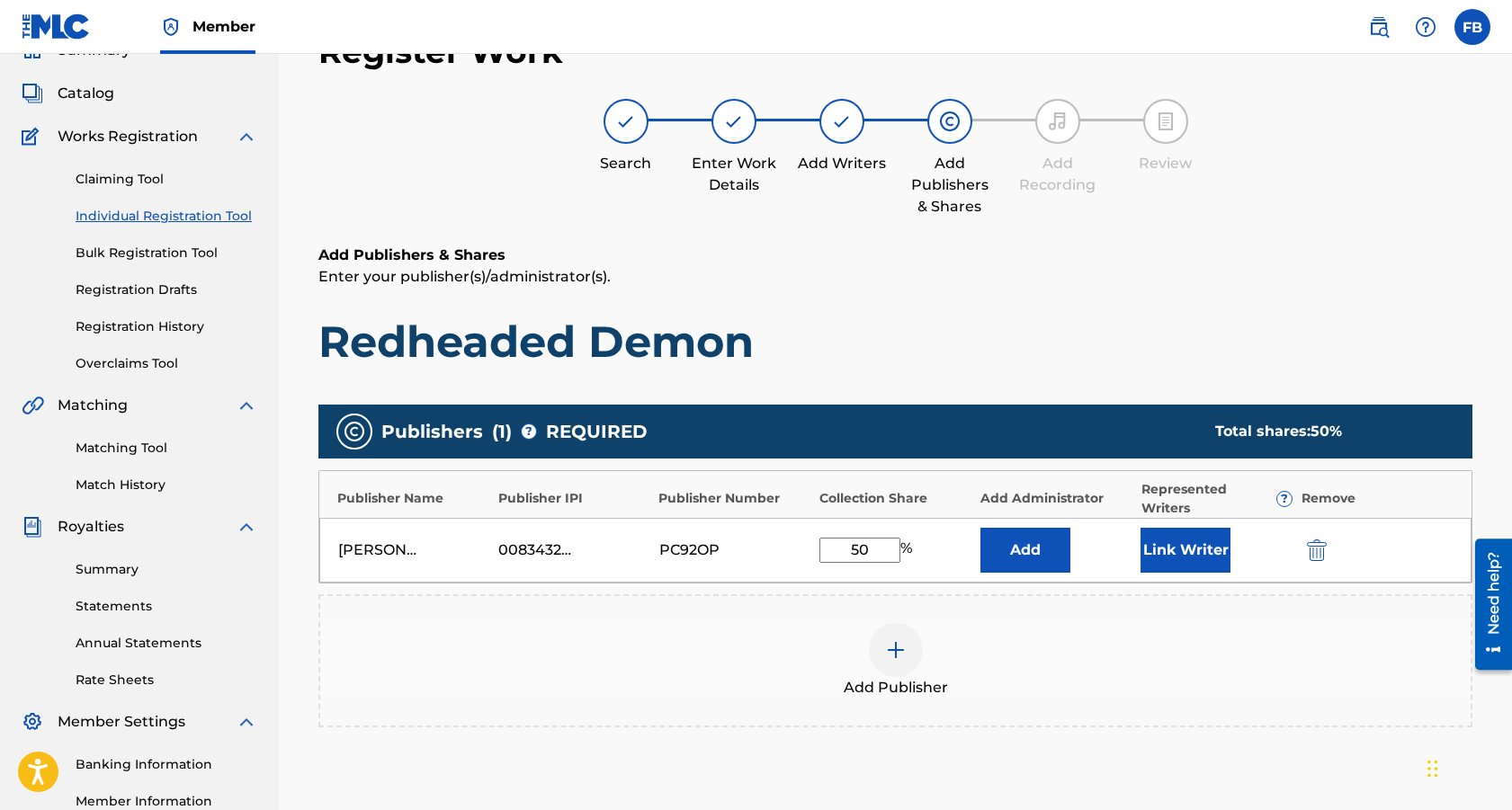
type input "50"
click at [662, 548] on div "PC92OP" at bounding box center [700, 550] width 81 height 22
click at [1179, 533] on button "Link Writer" at bounding box center [1185, 551] width 90 height 45
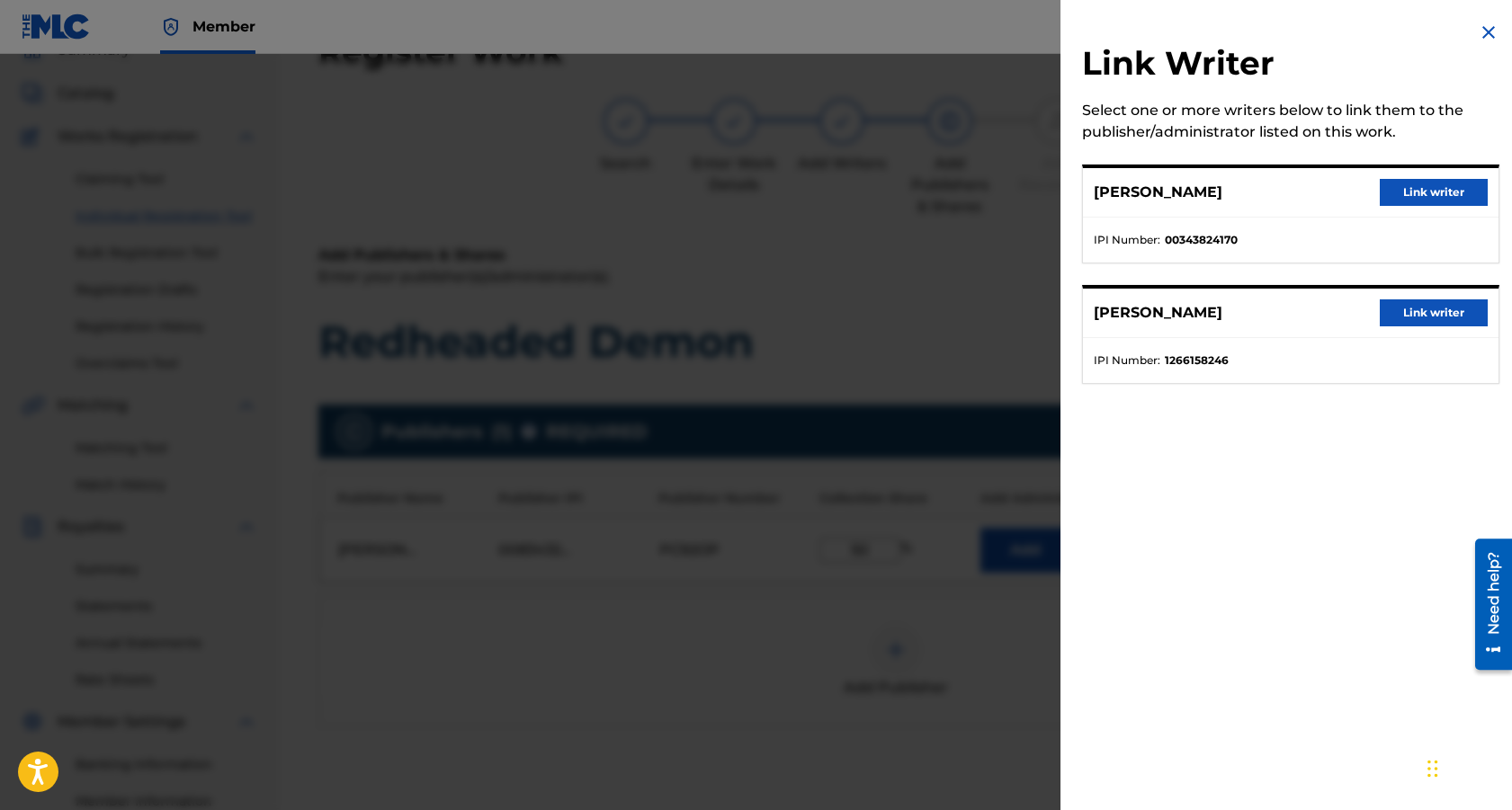
drag, startPoint x: 1447, startPoint y: 189, endPoint x: 1368, endPoint y: 217, distance: 83.8
click at [1448, 190] on button "Link writer" at bounding box center [1434, 193] width 108 height 27
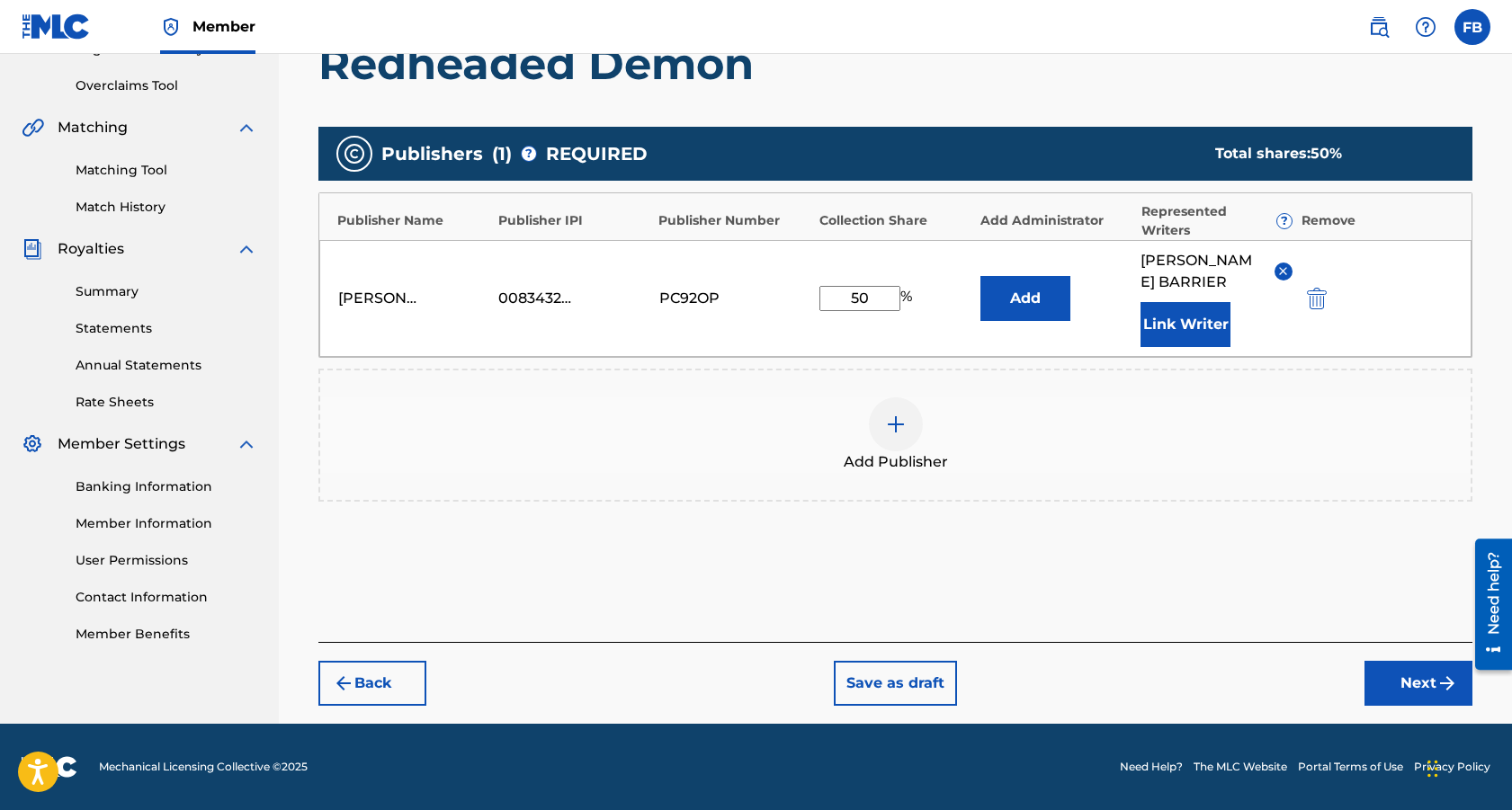
click at [1392, 688] on button "Next" at bounding box center [1418, 684] width 108 height 45
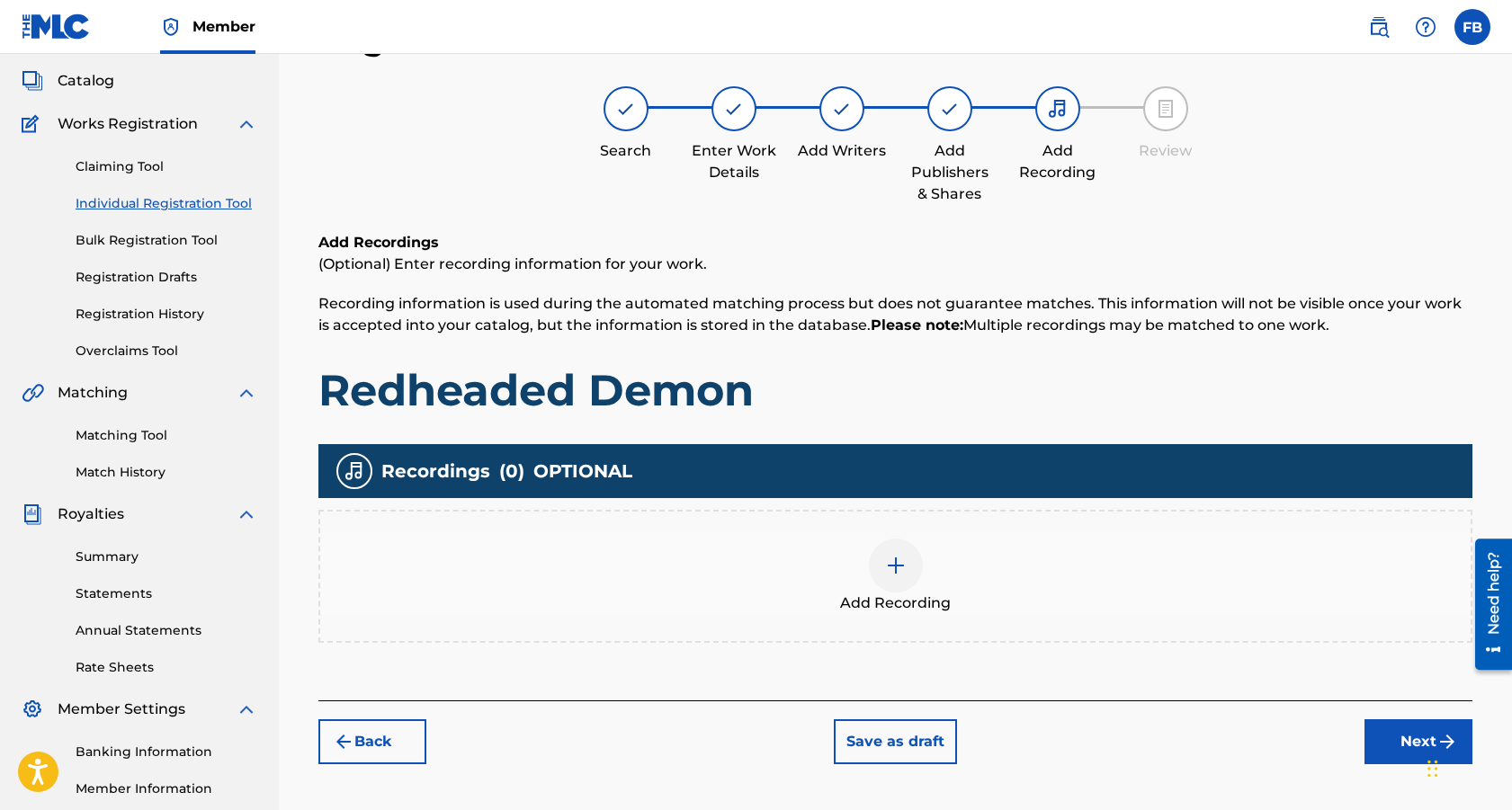
scroll to position [81, 0]
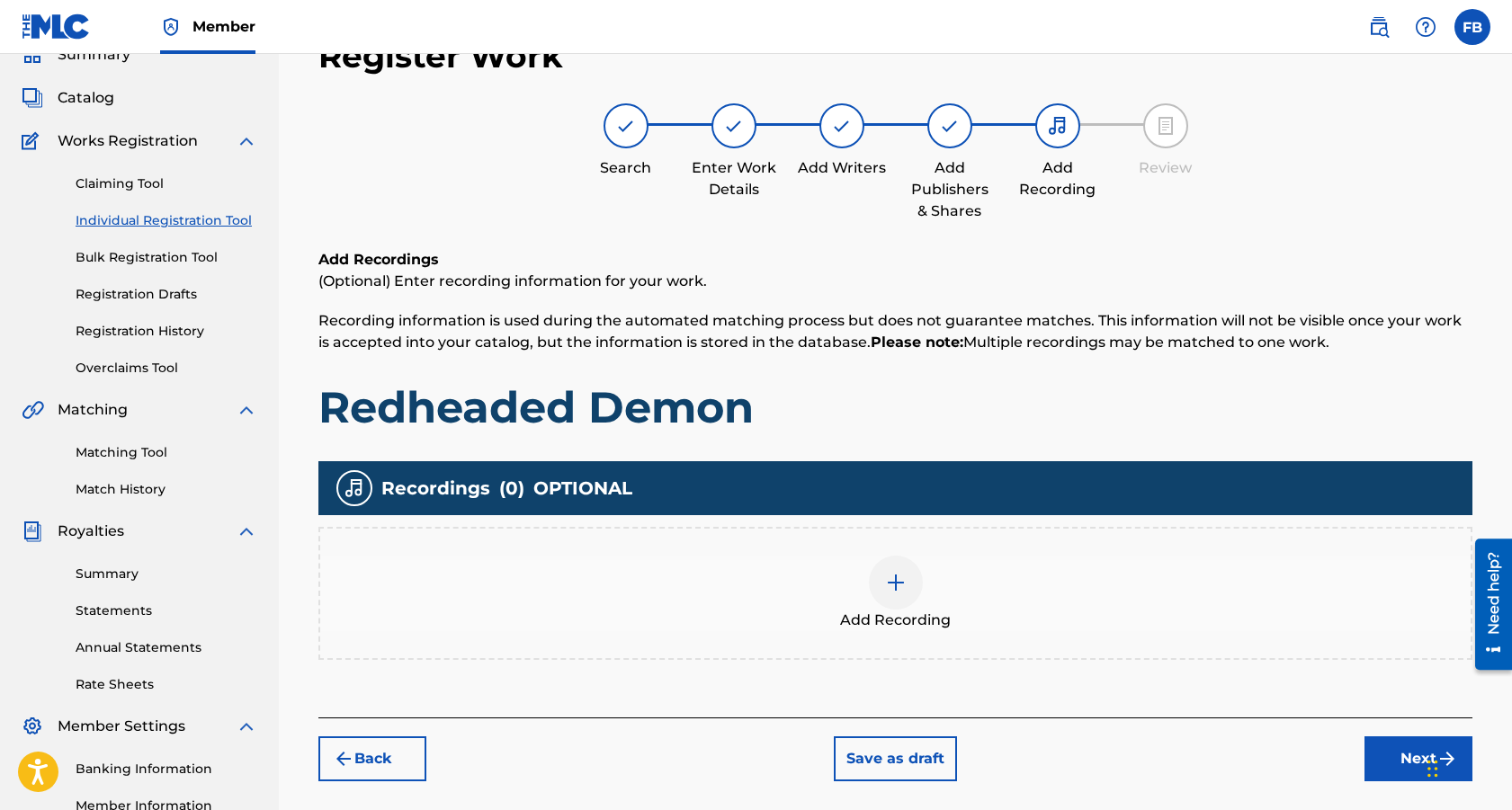
click at [1396, 760] on button "Next" at bounding box center [1418, 759] width 108 height 45
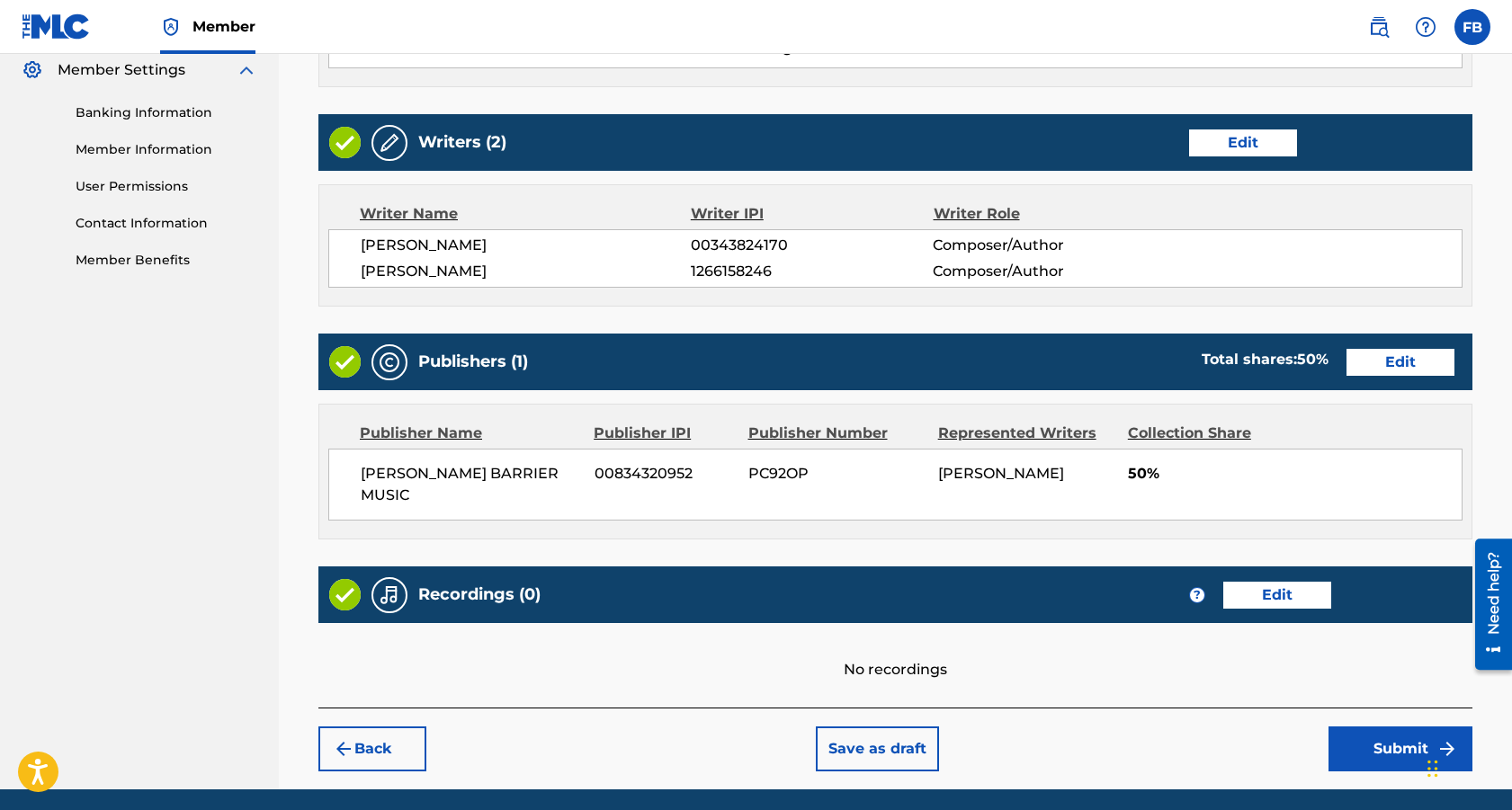
scroll to position [782, 0]
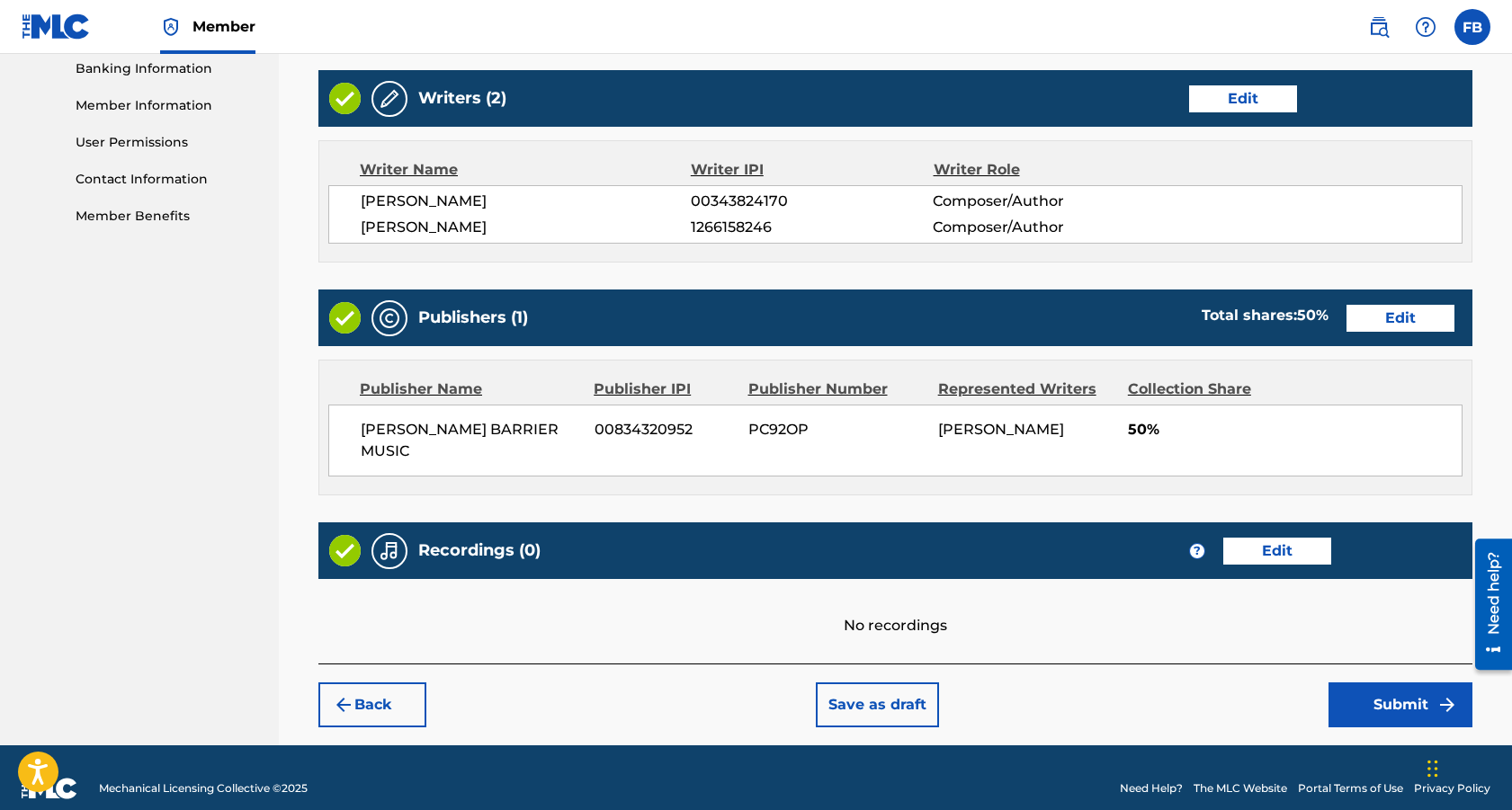
click at [1402, 683] on button "Submit" at bounding box center [1400, 705] width 144 height 45
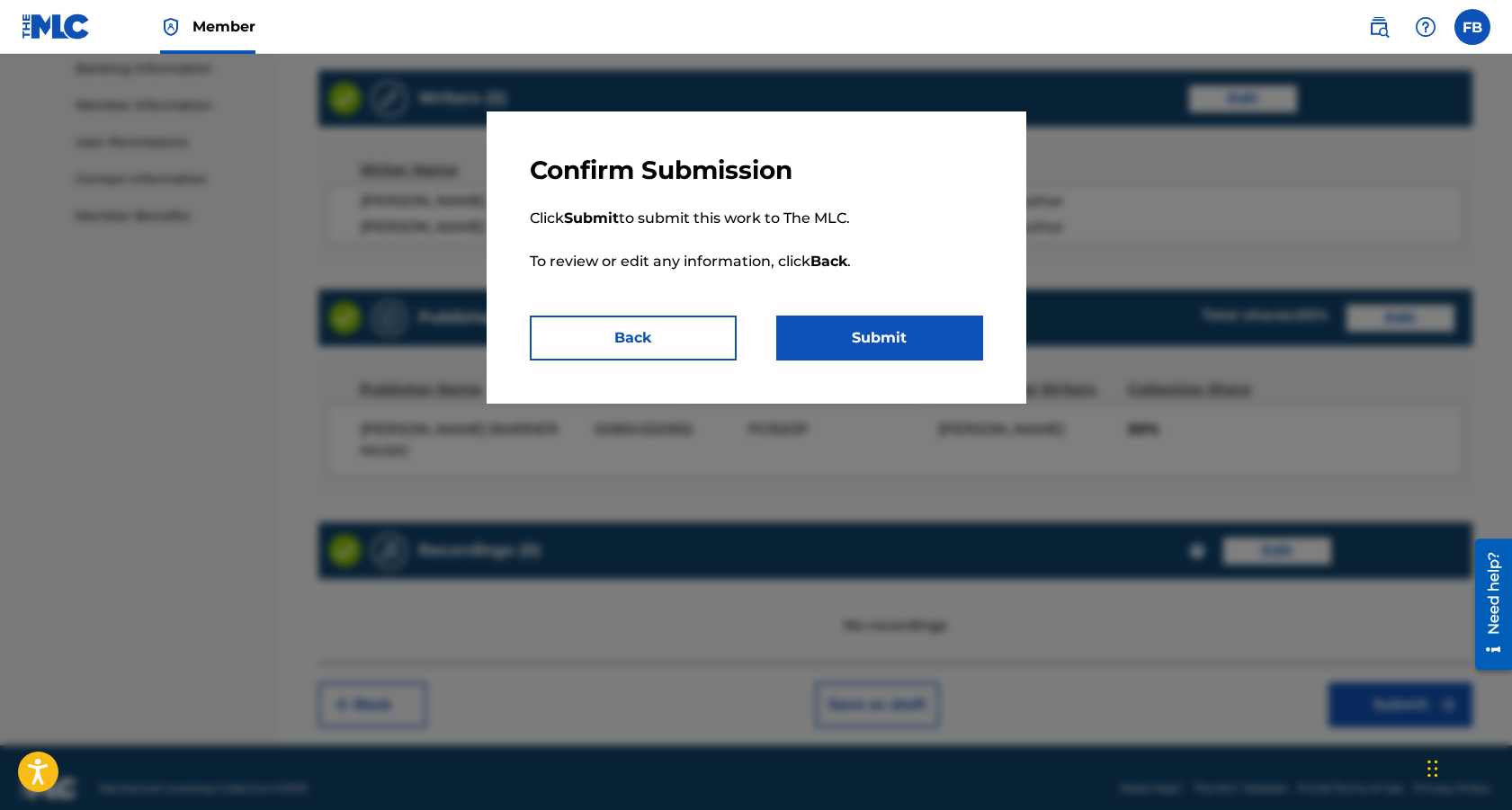
click at [865, 339] on button "Submit" at bounding box center [879, 338] width 206 height 45
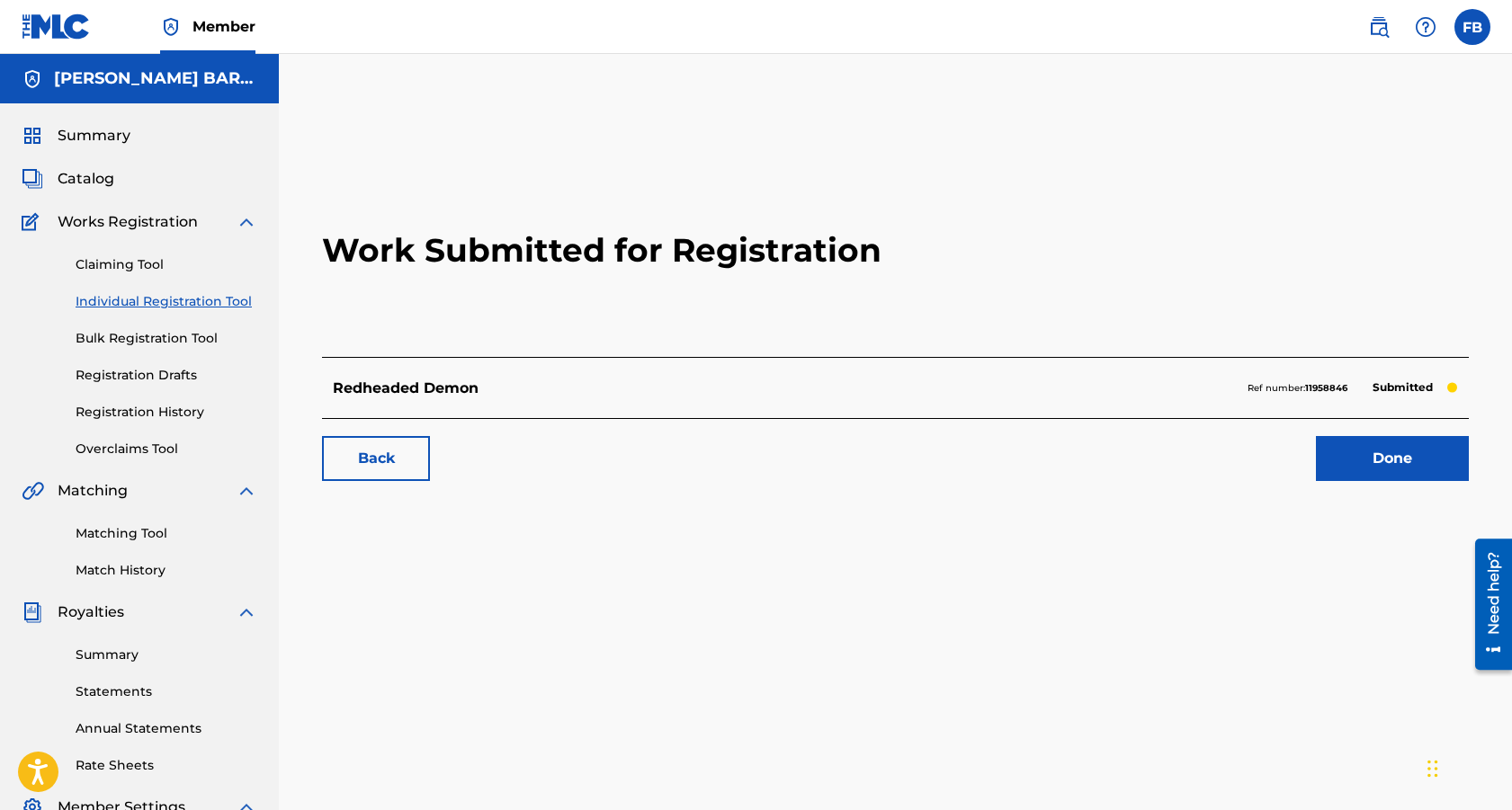
click at [89, 178] on span "Catalog" at bounding box center [86, 179] width 57 height 22
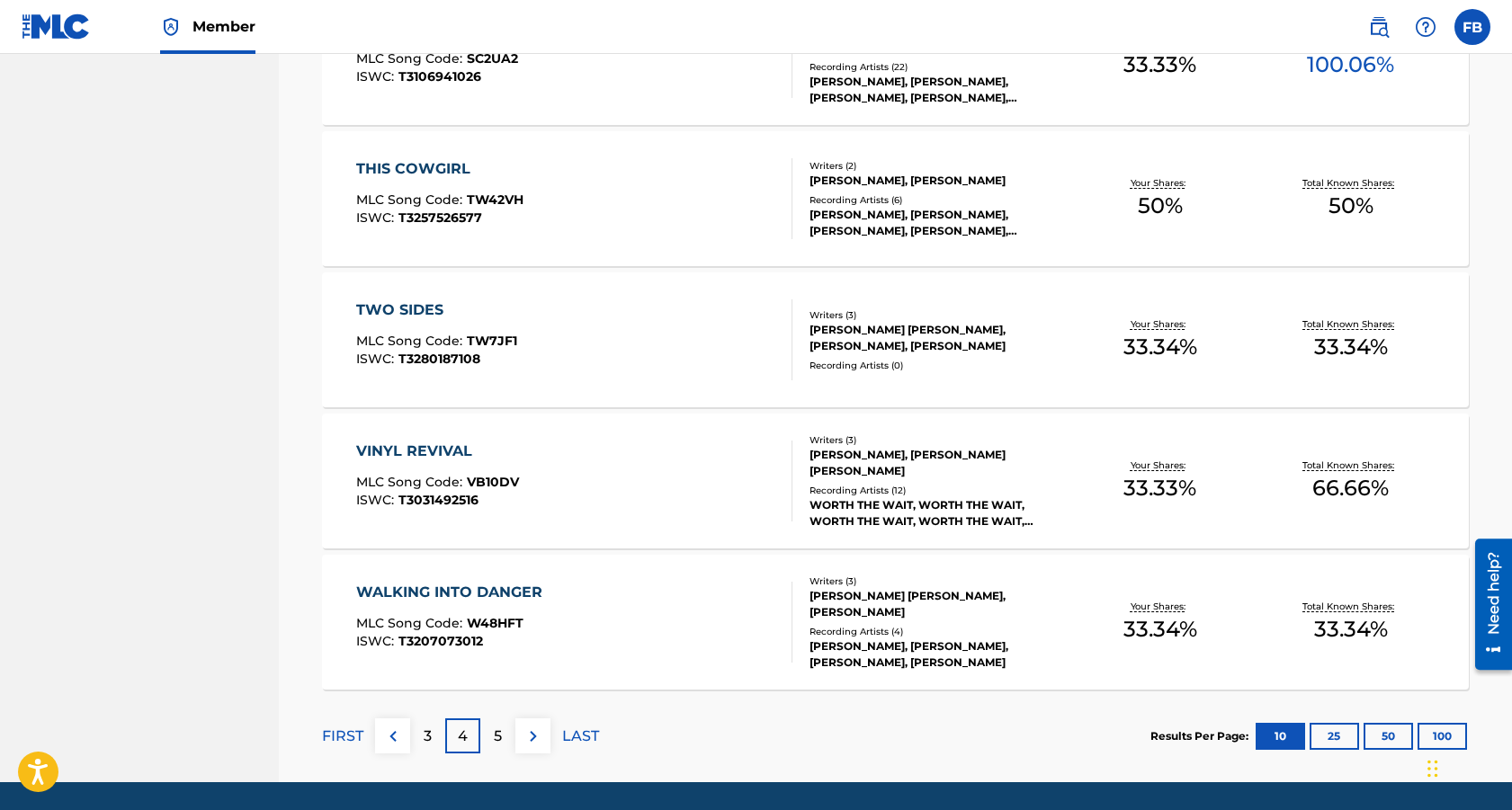
scroll to position [1293, 0]
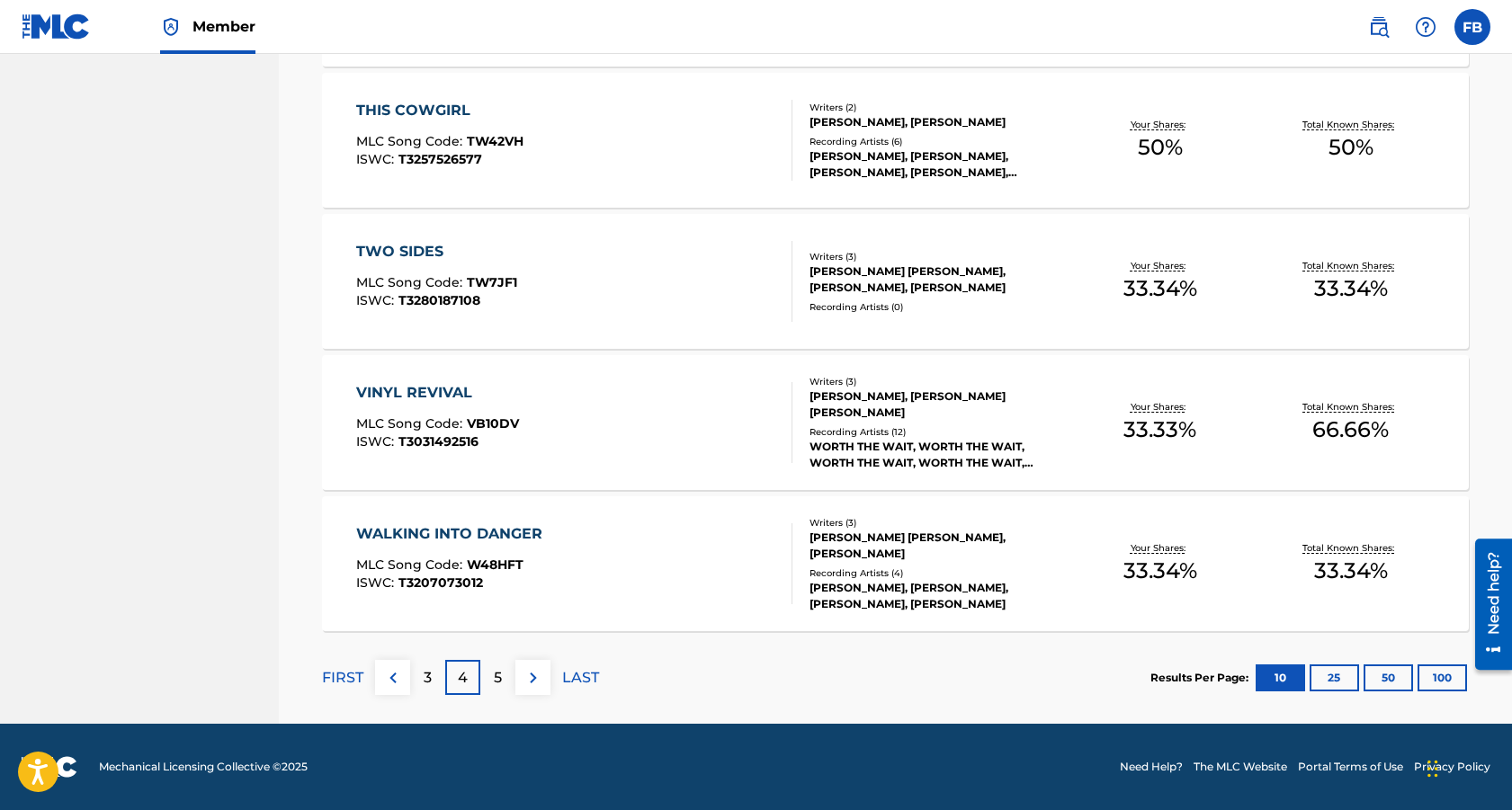
click at [431, 679] on p "3" at bounding box center [428, 678] width 8 height 22
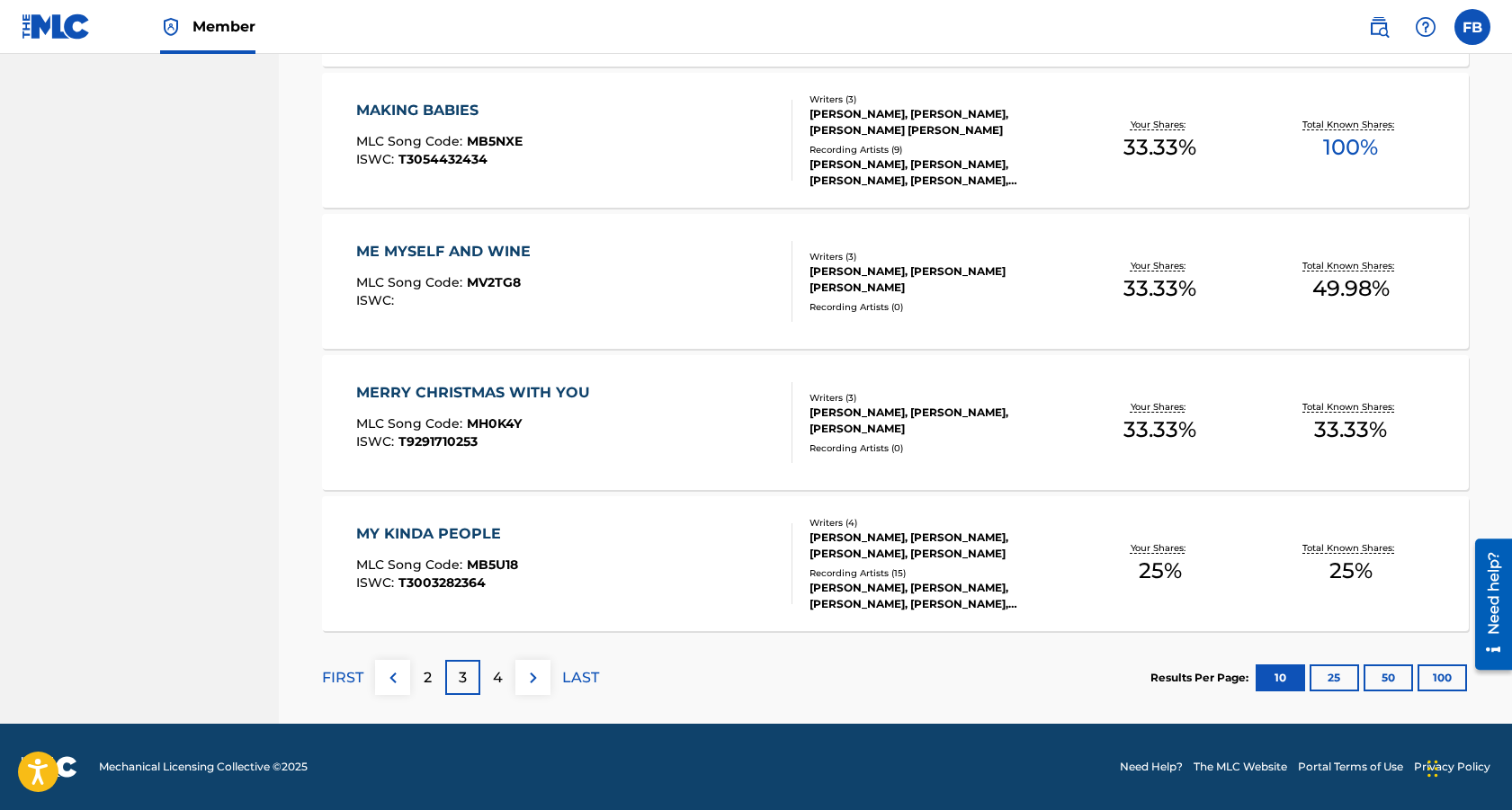
click at [496, 678] on p "4" at bounding box center [498, 678] width 10 height 22
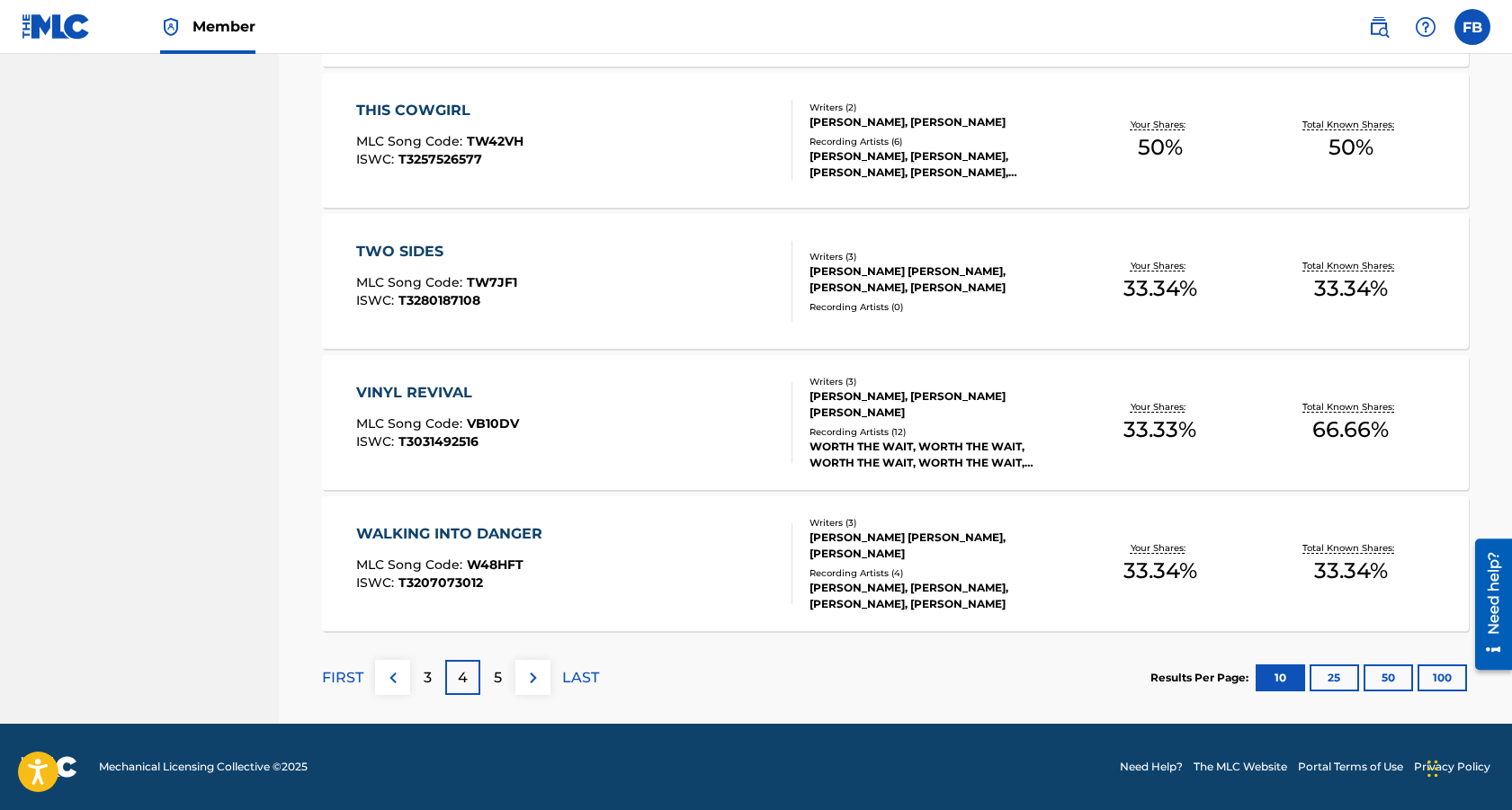
click at [488, 681] on div "5" at bounding box center [498, 678] width 35 height 35
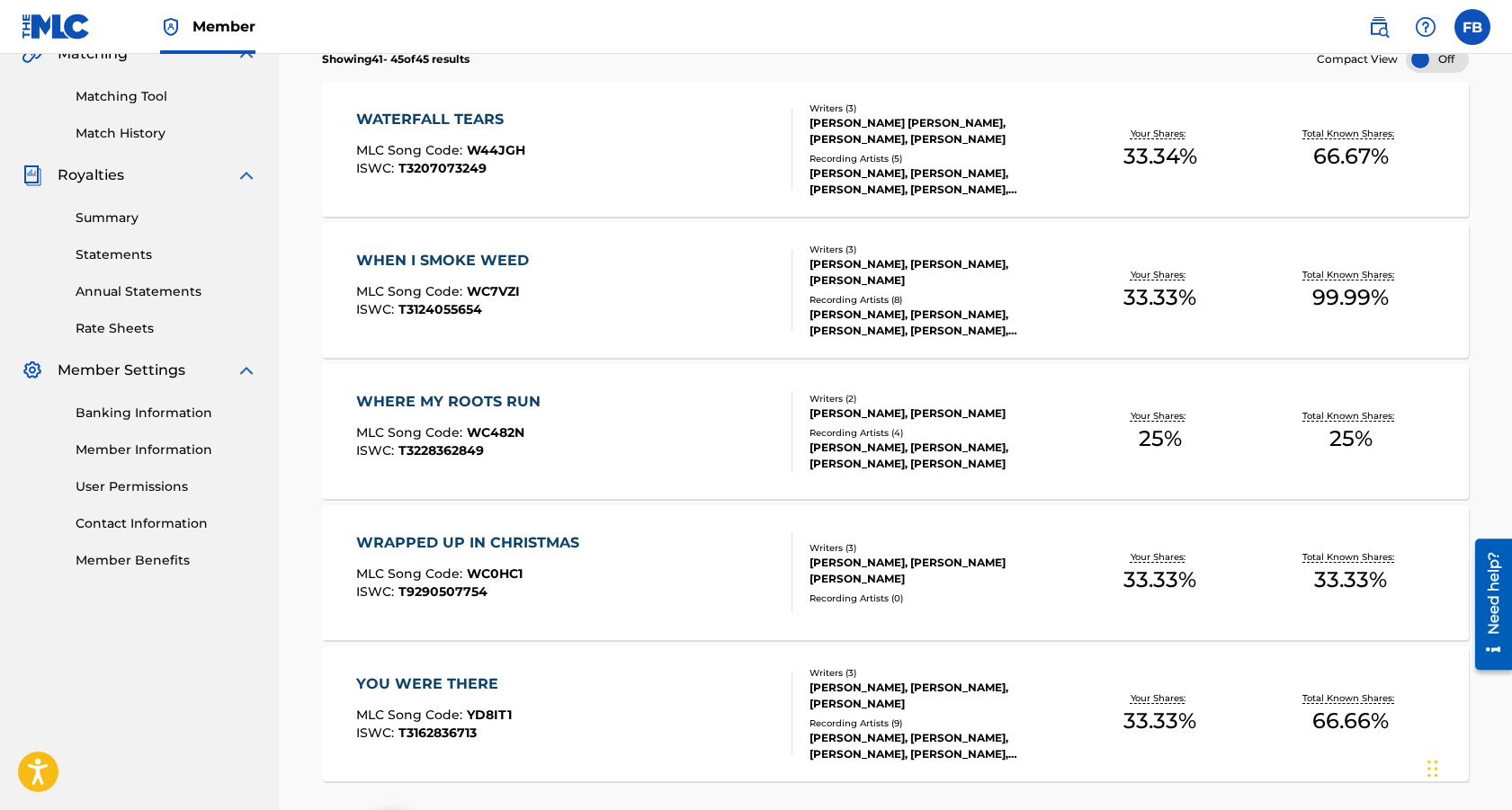
scroll to position [587, 0]
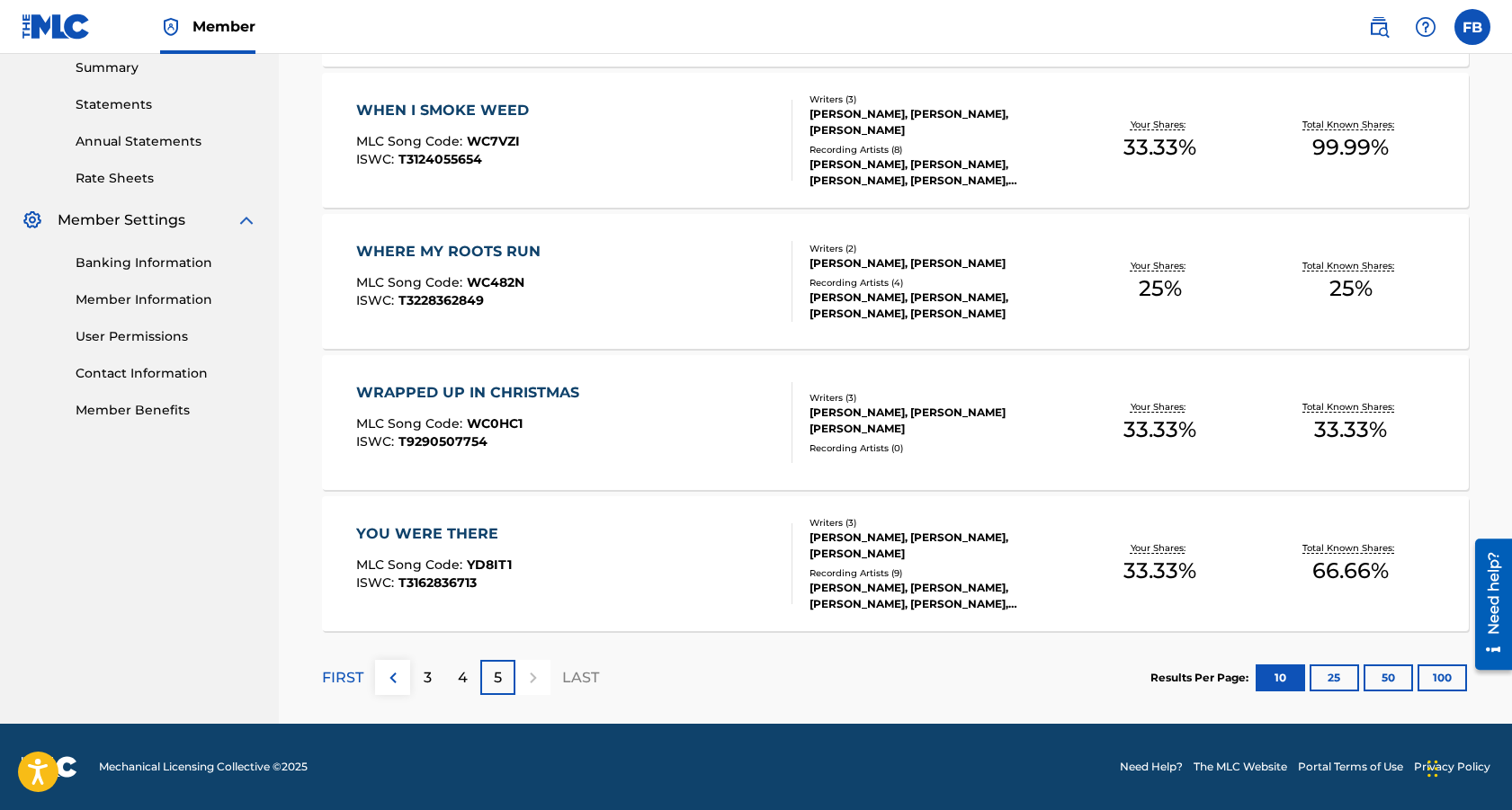
click at [424, 682] on p "3" at bounding box center [428, 678] width 8 height 22
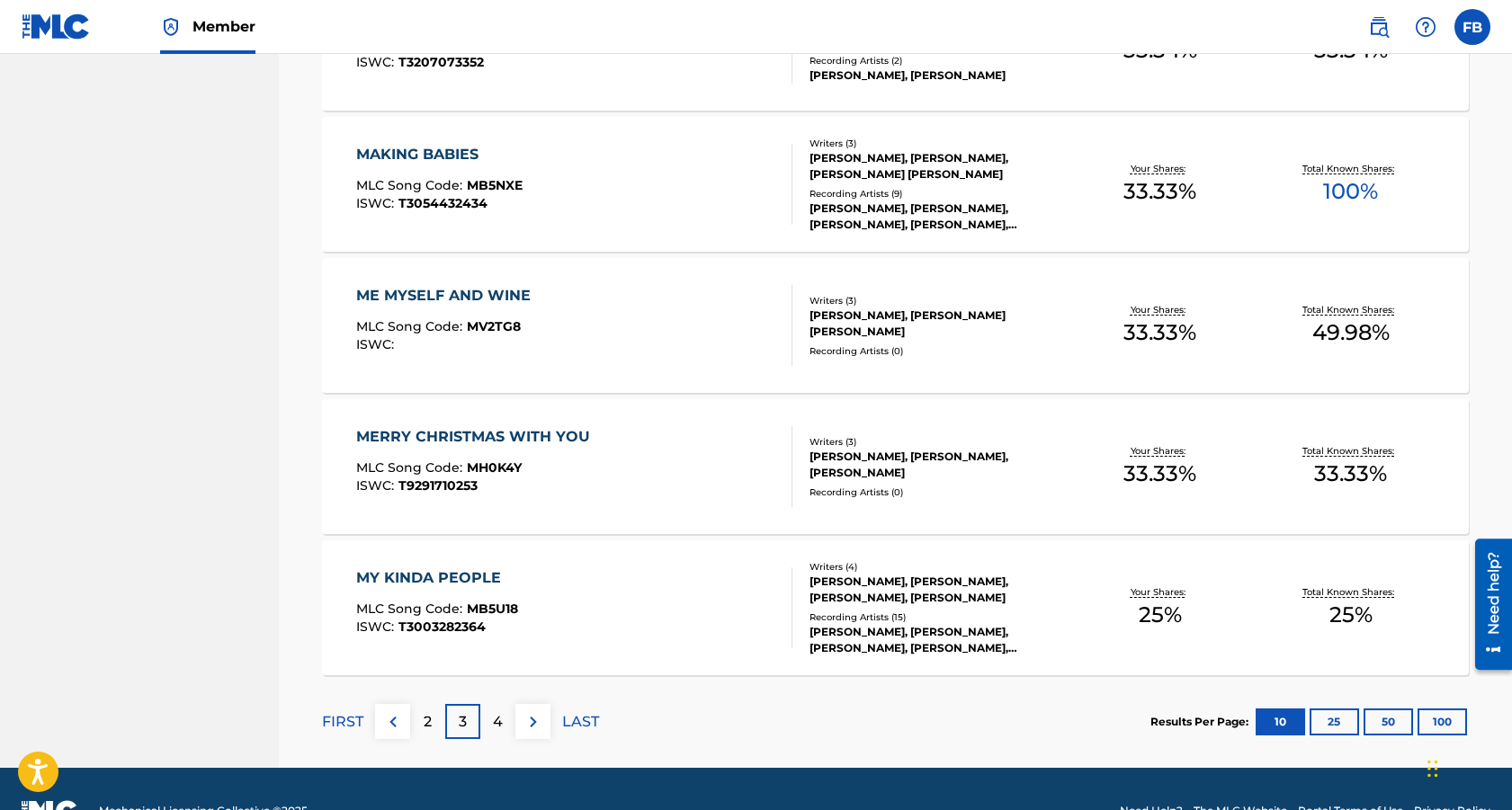
scroll to position [1293, 0]
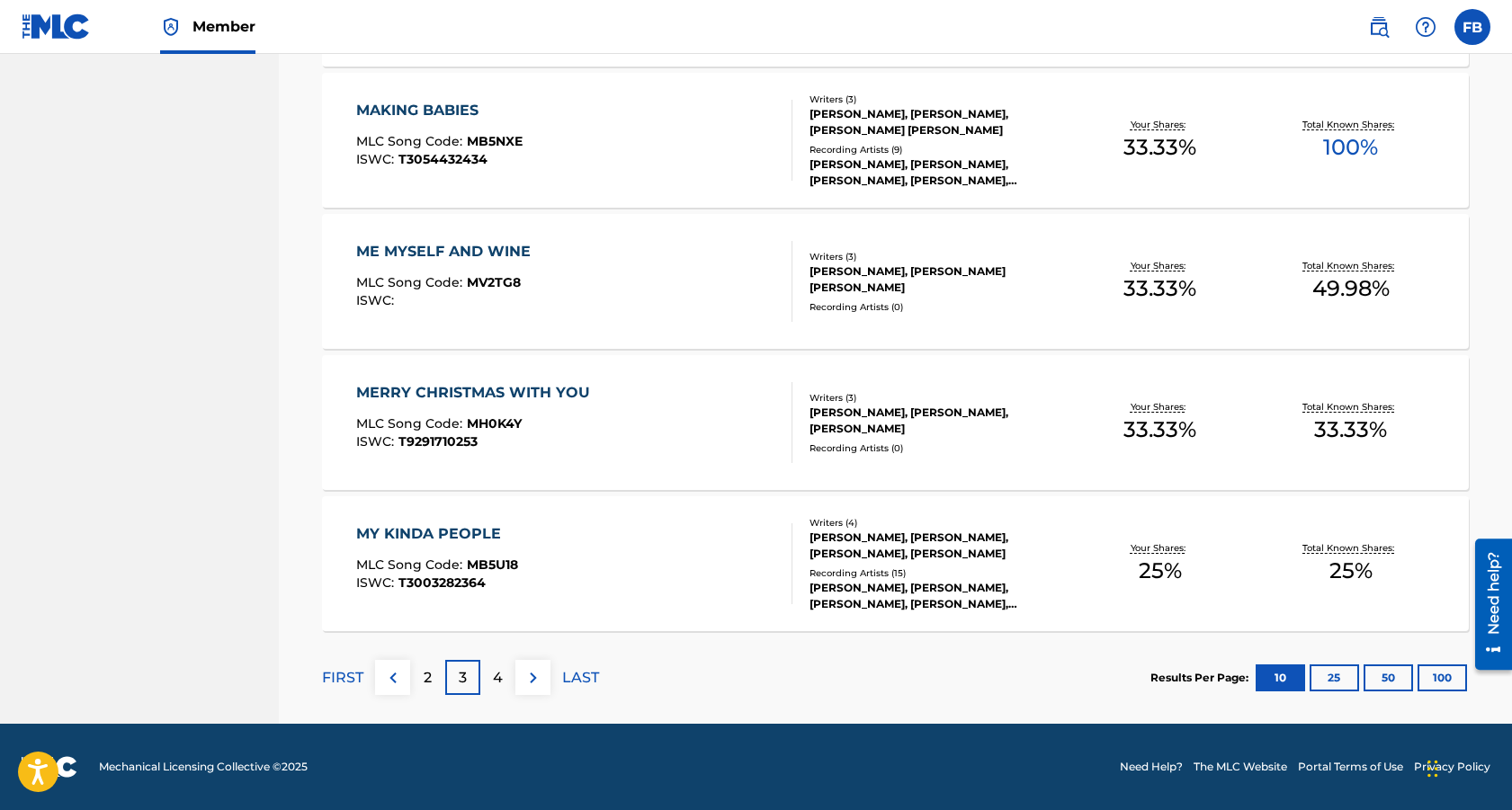
click at [426, 674] on p "2" at bounding box center [428, 678] width 8 height 22
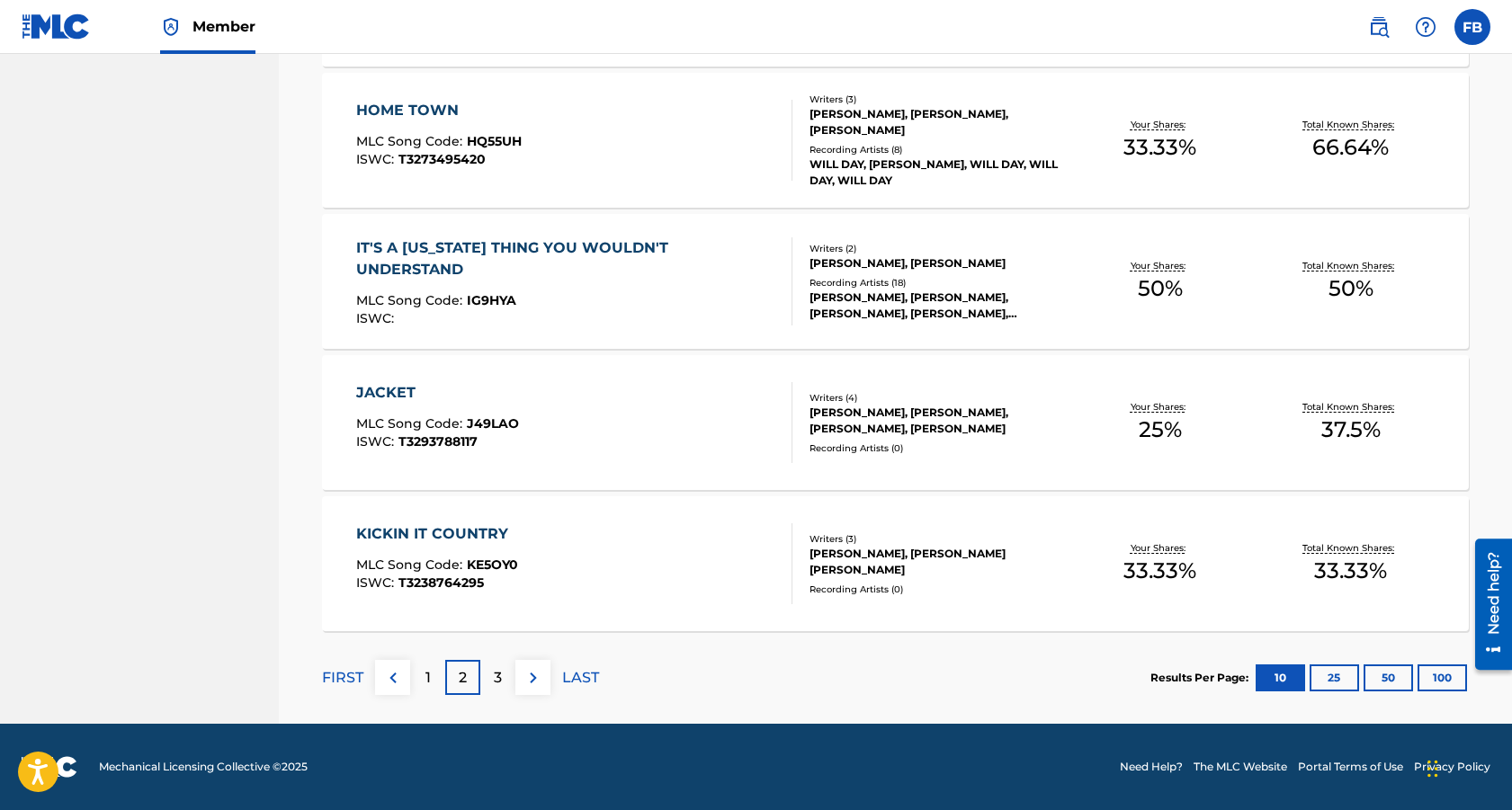
click at [390, 677] on img at bounding box center [393, 678] width 22 height 22
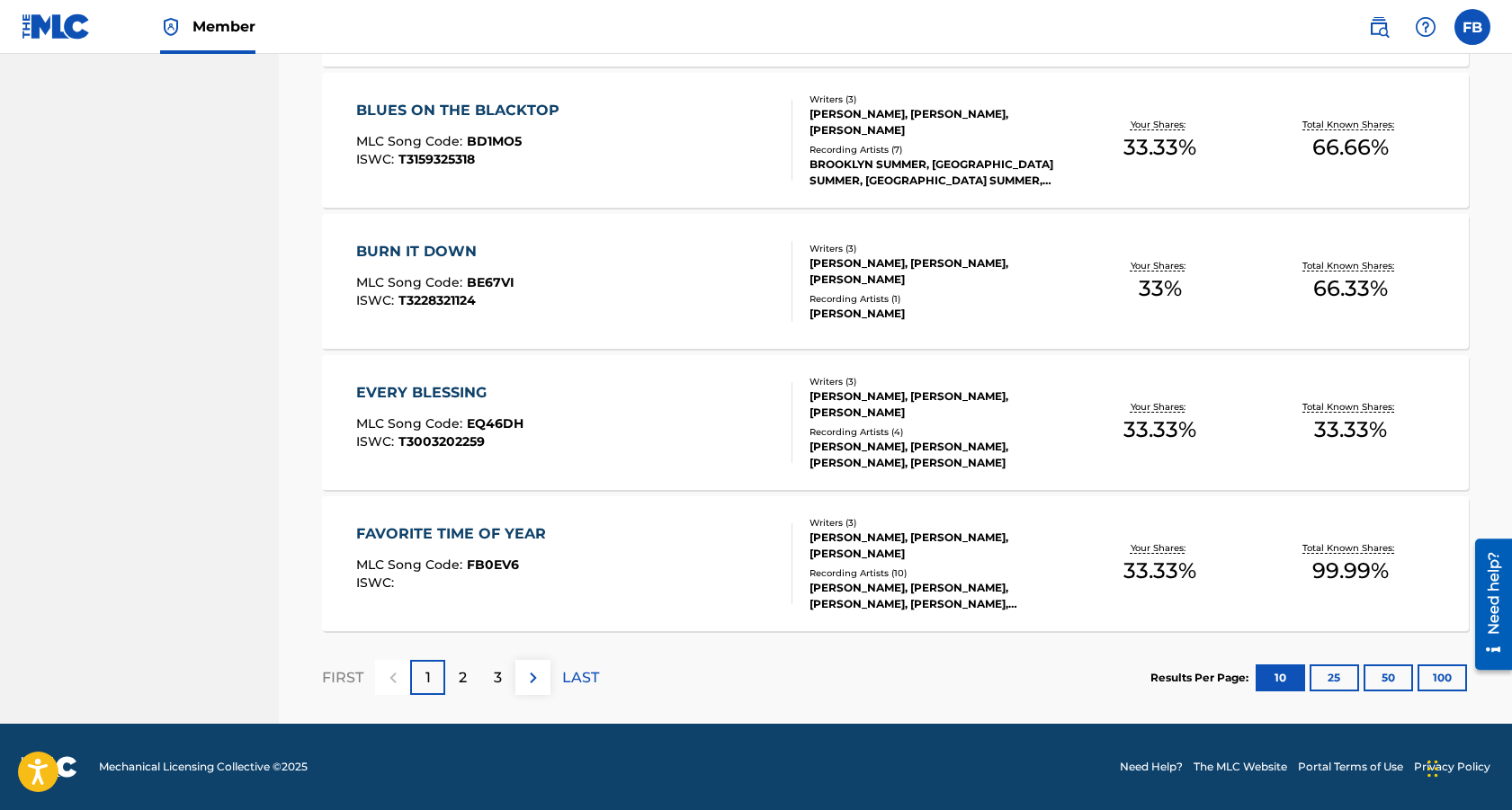
click at [462, 676] on p "2" at bounding box center [463, 678] width 8 height 22
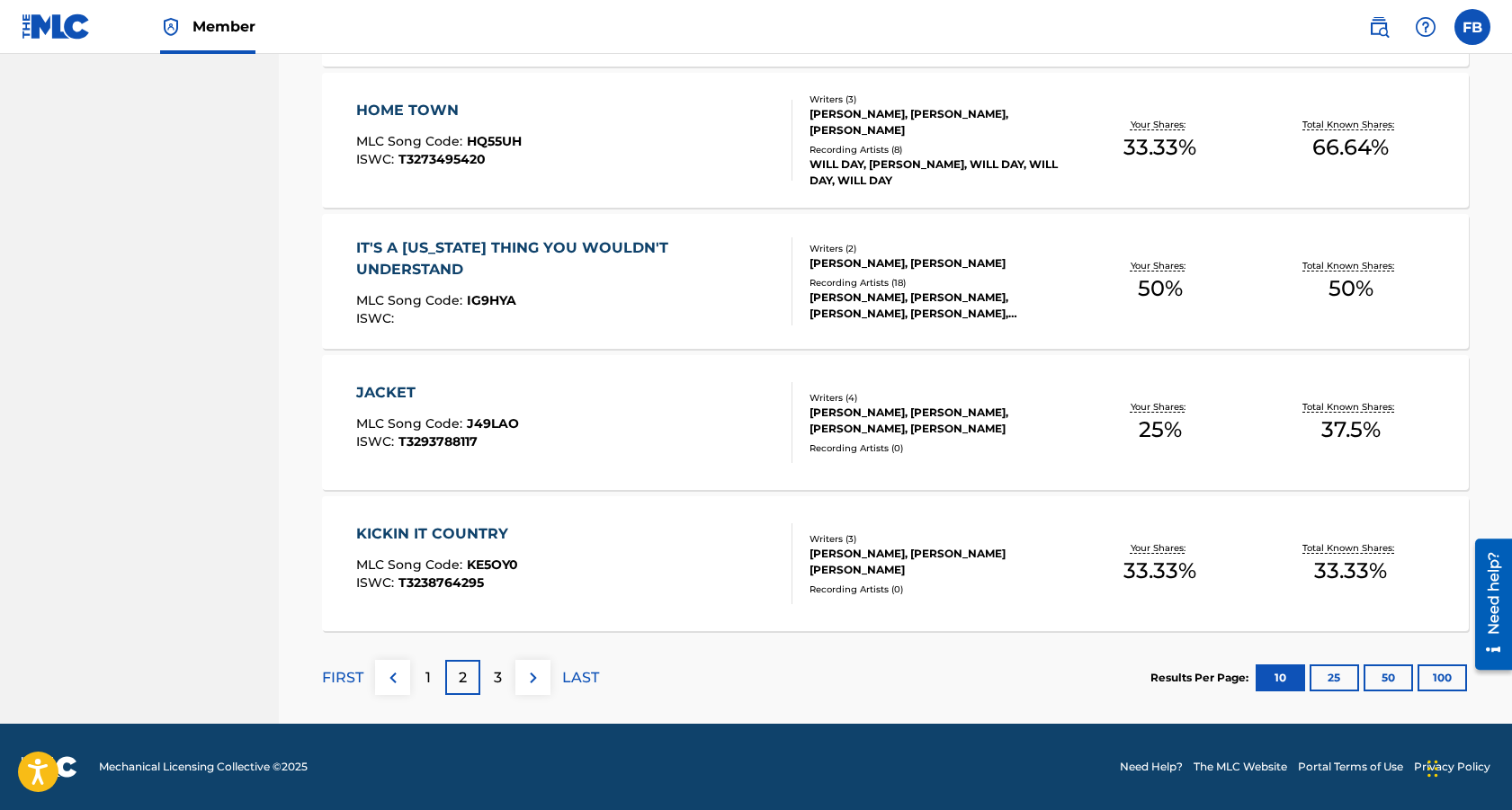
click at [494, 674] on p "3" at bounding box center [498, 678] width 8 height 22
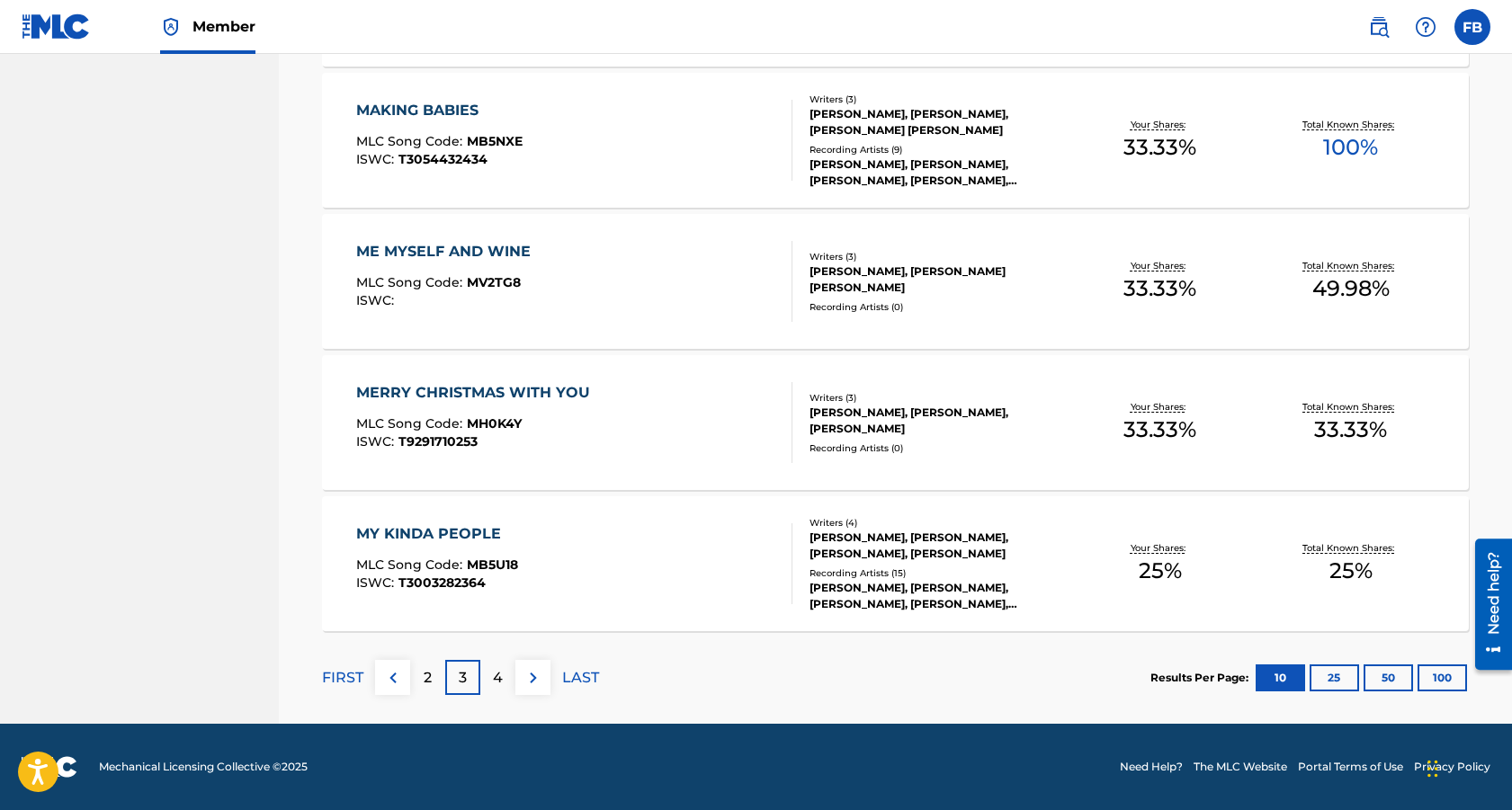
click at [500, 680] on p "4" at bounding box center [498, 678] width 10 height 22
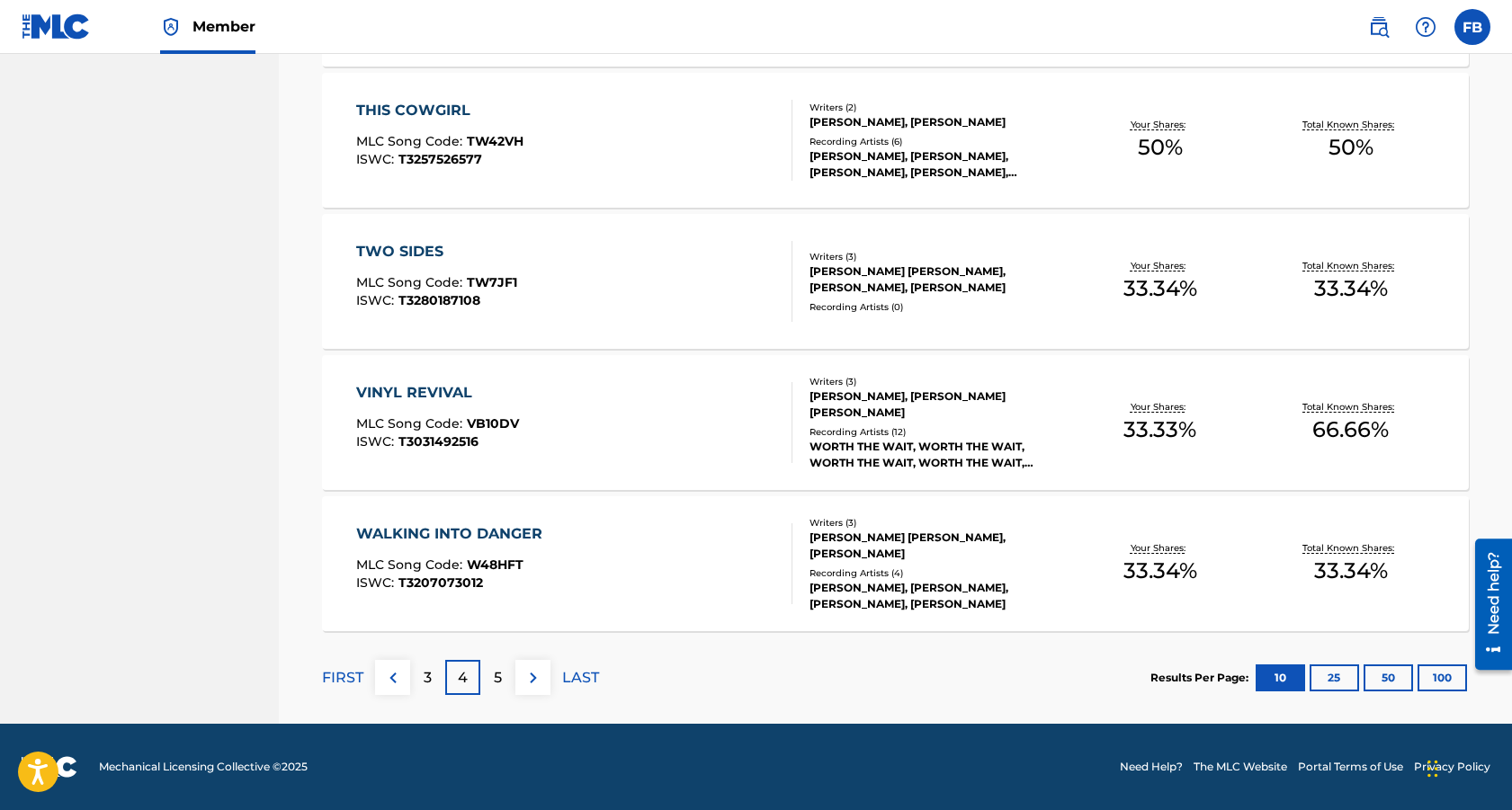
click at [498, 682] on p "5" at bounding box center [498, 678] width 8 height 22
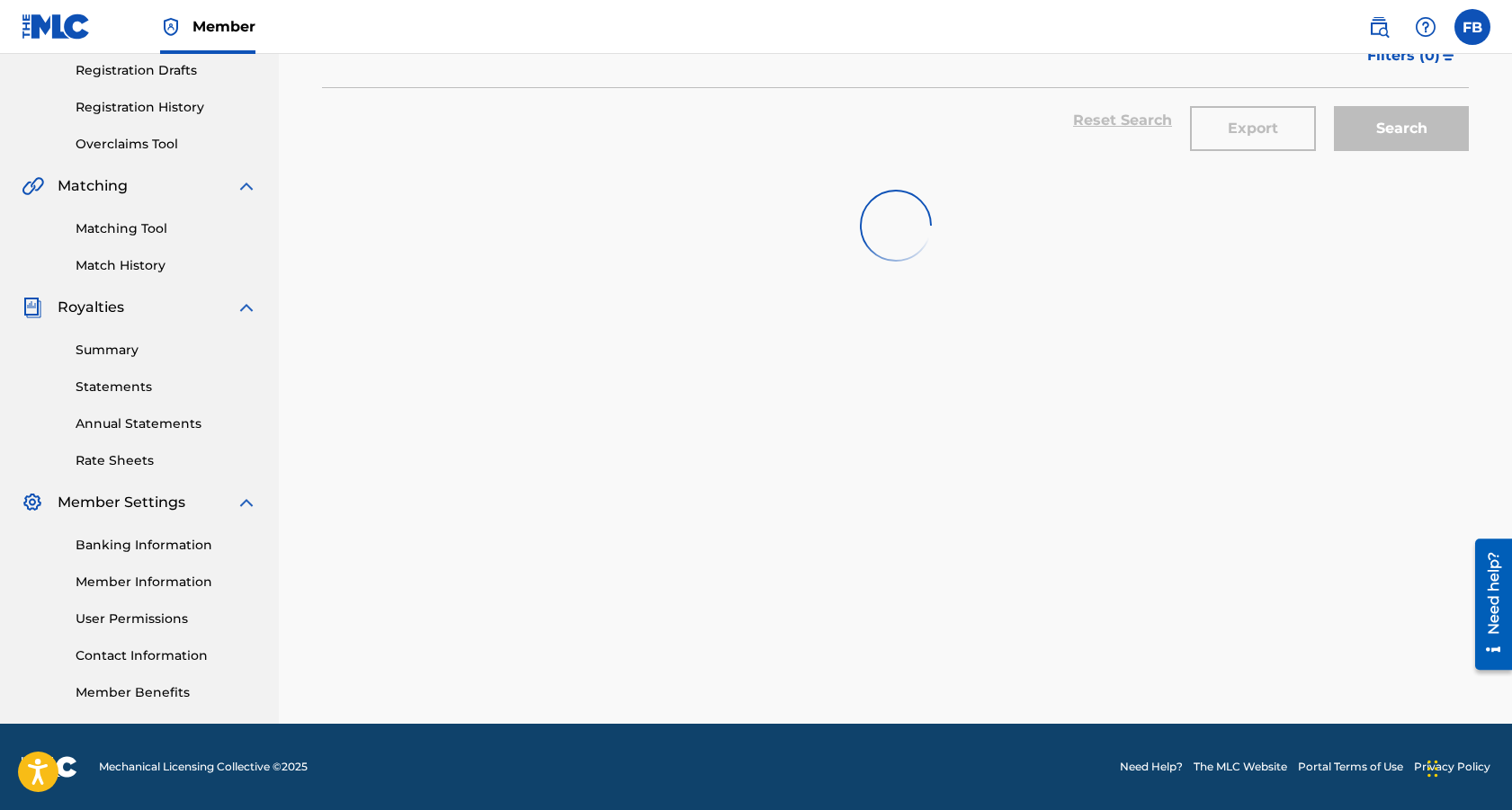
scroll to position [0, 0]
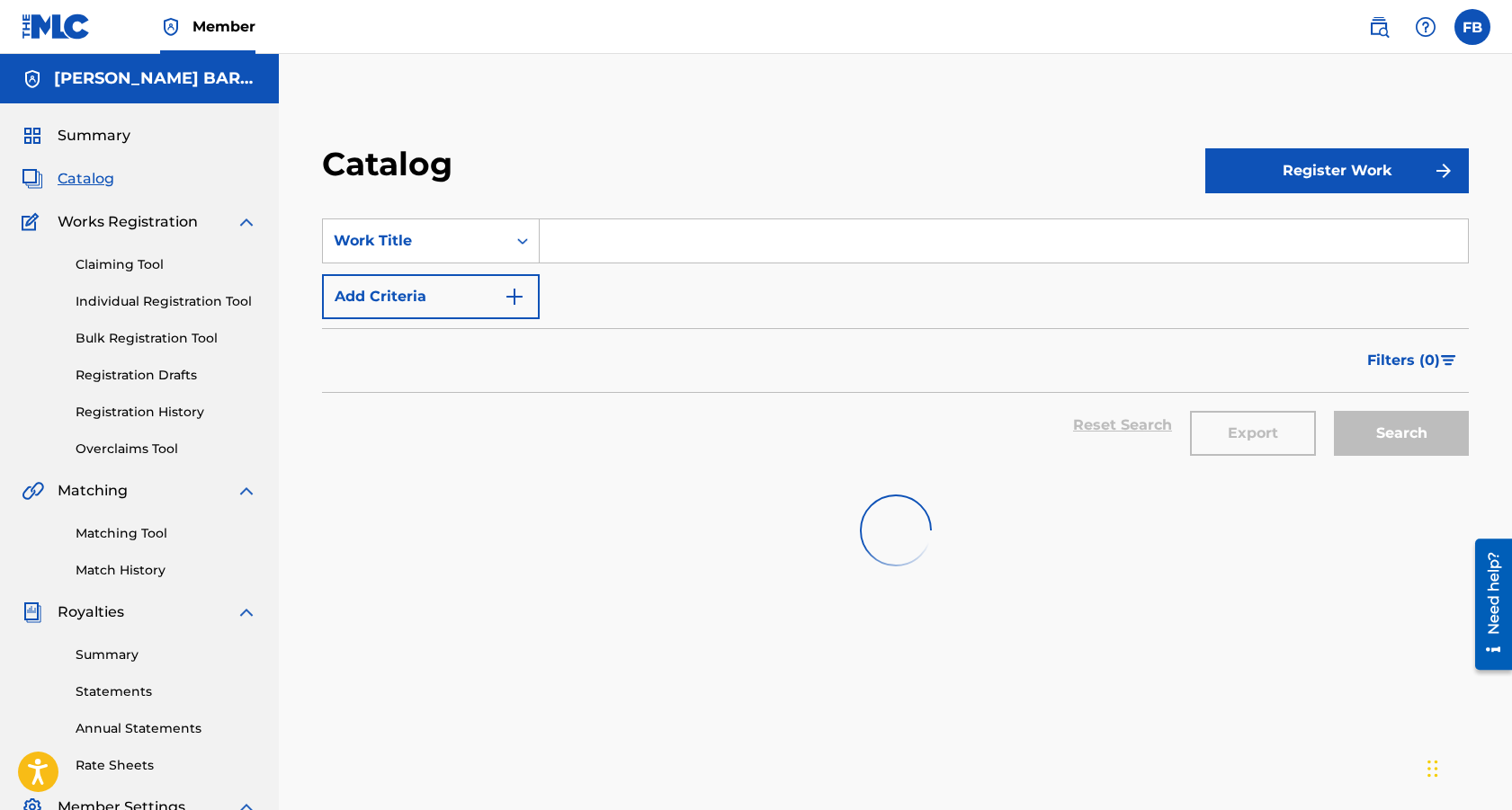
click at [91, 172] on span "Catalog" at bounding box center [86, 179] width 57 height 22
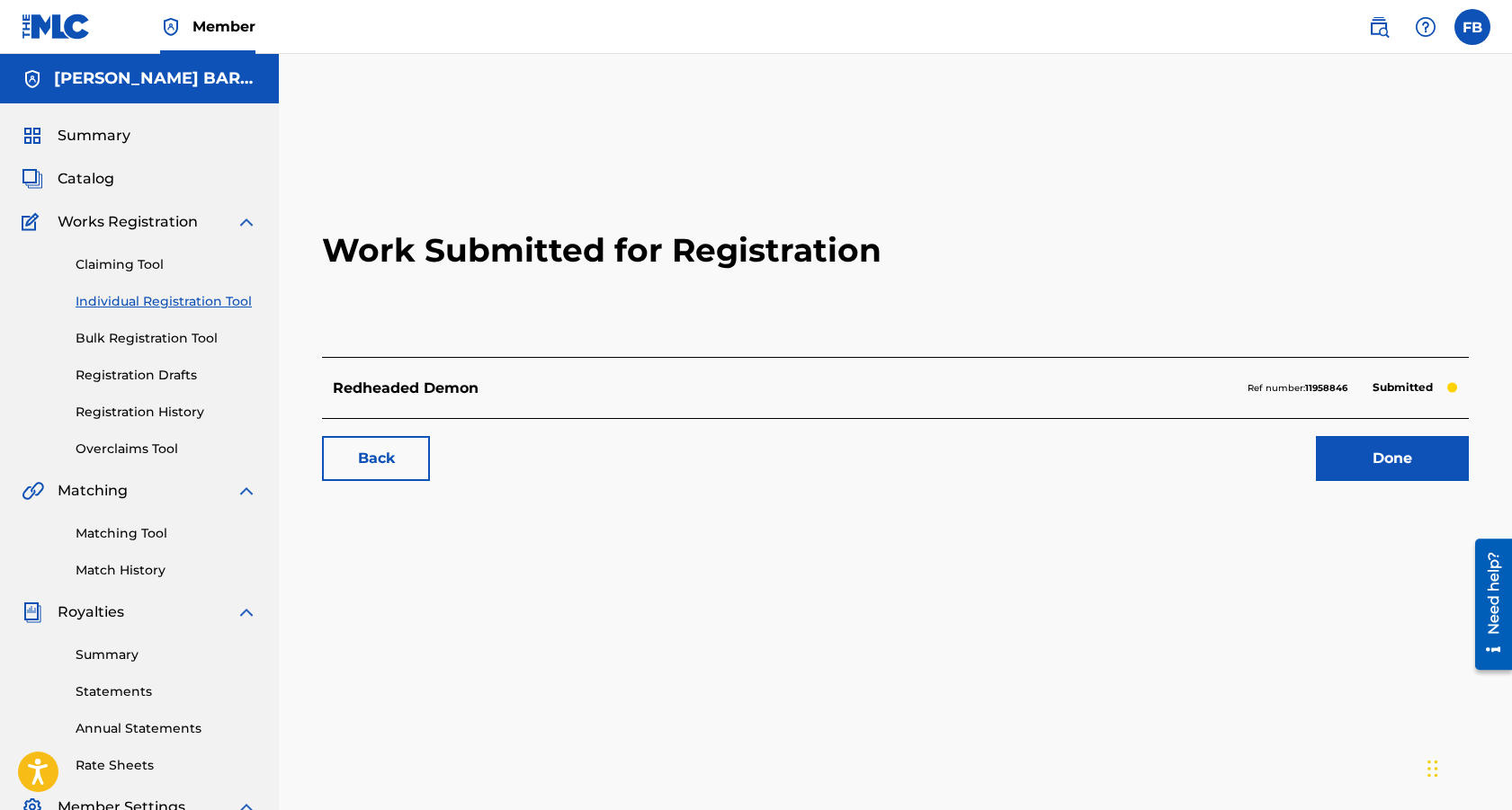
click at [98, 182] on span "Catalog" at bounding box center [86, 179] width 57 height 22
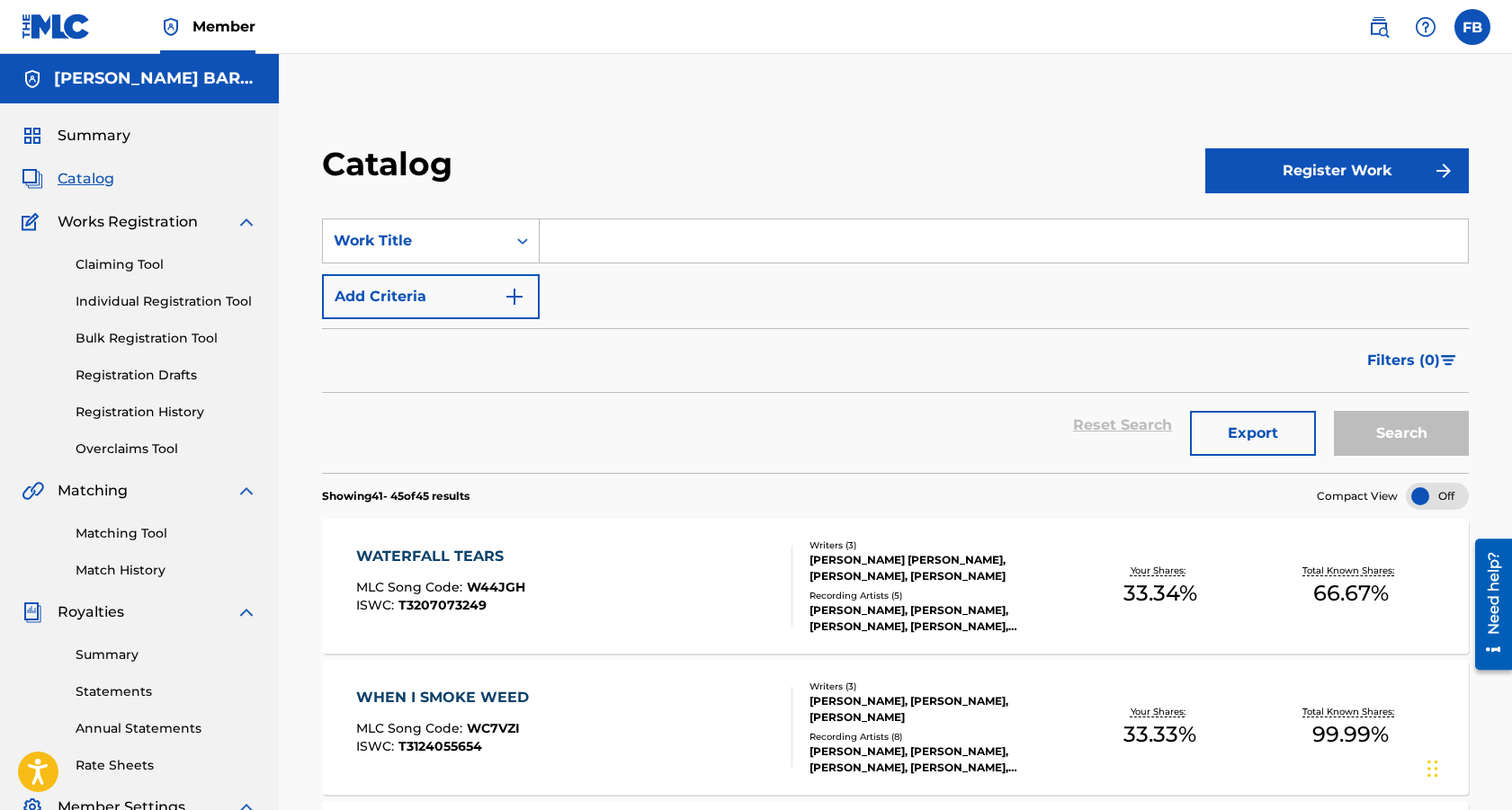
click at [1301, 183] on button "Register Work" at bounding box center [1337, 171] width 263 height 45
click at [1255, 230] on link "Individual" at bounding box center [1337, 229] width 263 height 43
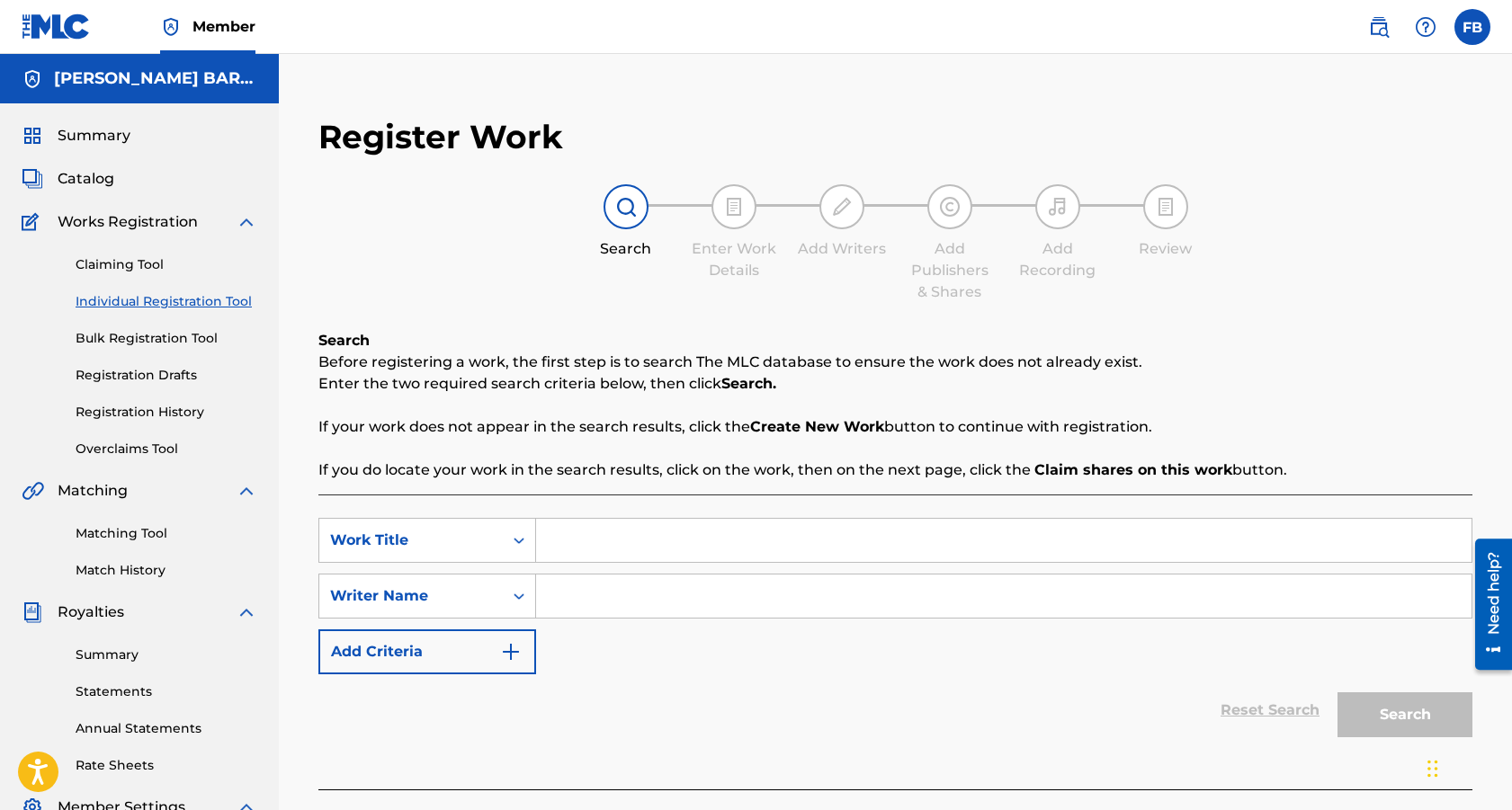
click at [633, 543] on input "Search Form" at bounding box center [1004, 540] width 936 height 43
type input "1976"
click at [616, 593] on input "Search Form" at bounding box center [1004, 596] width 936 height 43
type input "[PERSON_NAME]"
click at [1385, 717] on button "Search" at bounding box center [1405, 715] width 135 height 45
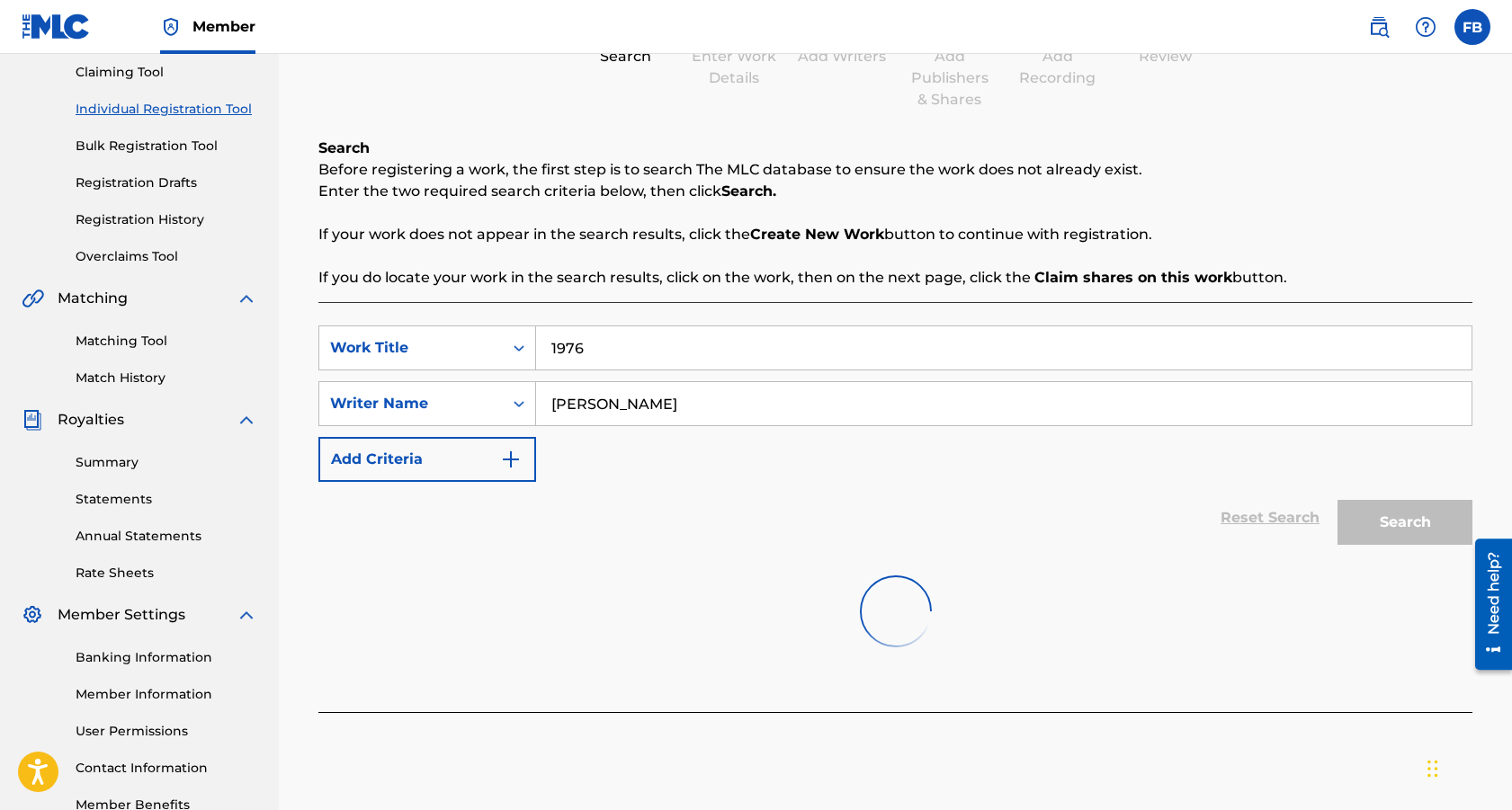
scroll to position [305, 0]
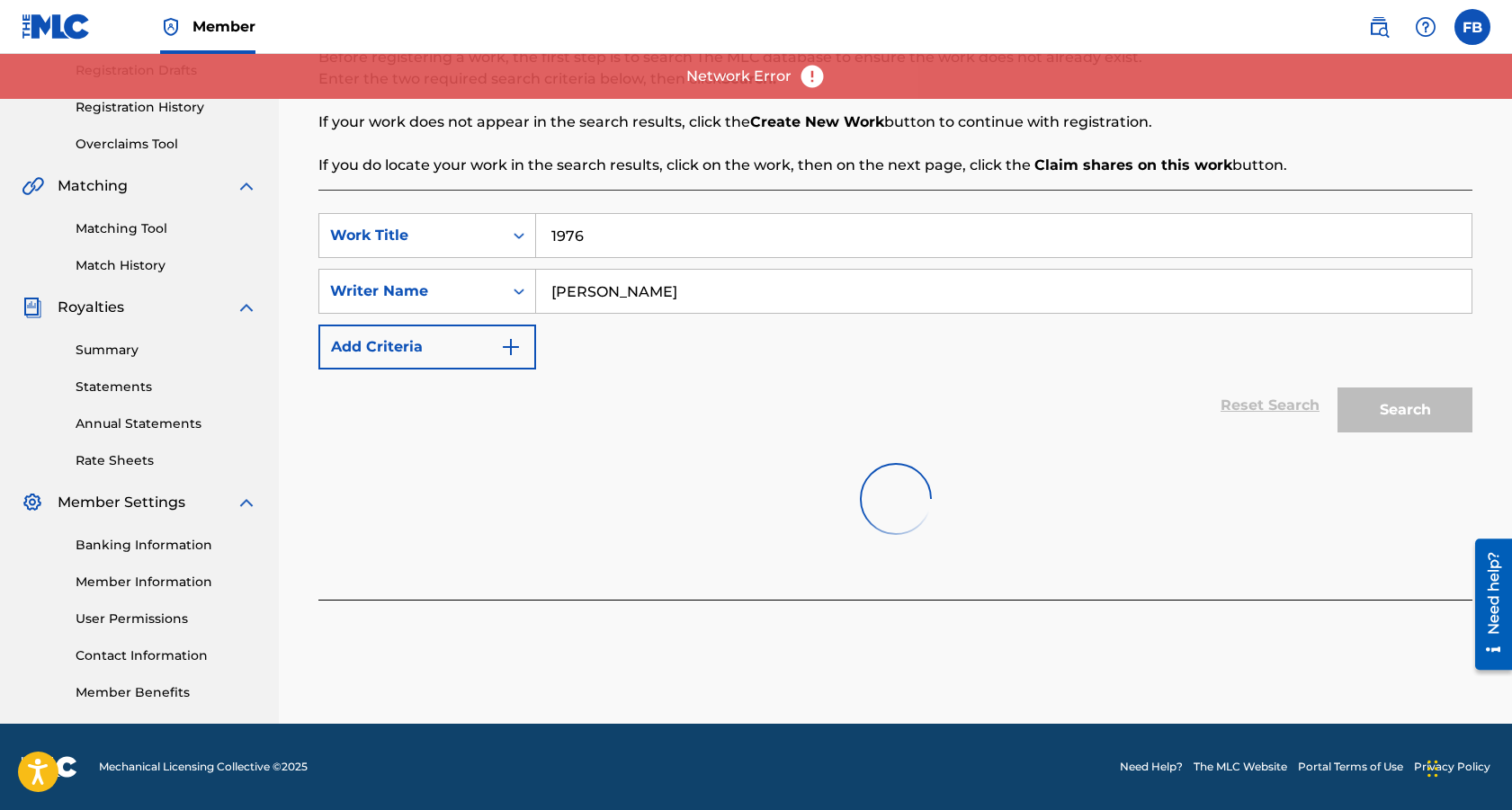
click at [806, 84] on img at bounding box center [812, 76] width 27 height 27
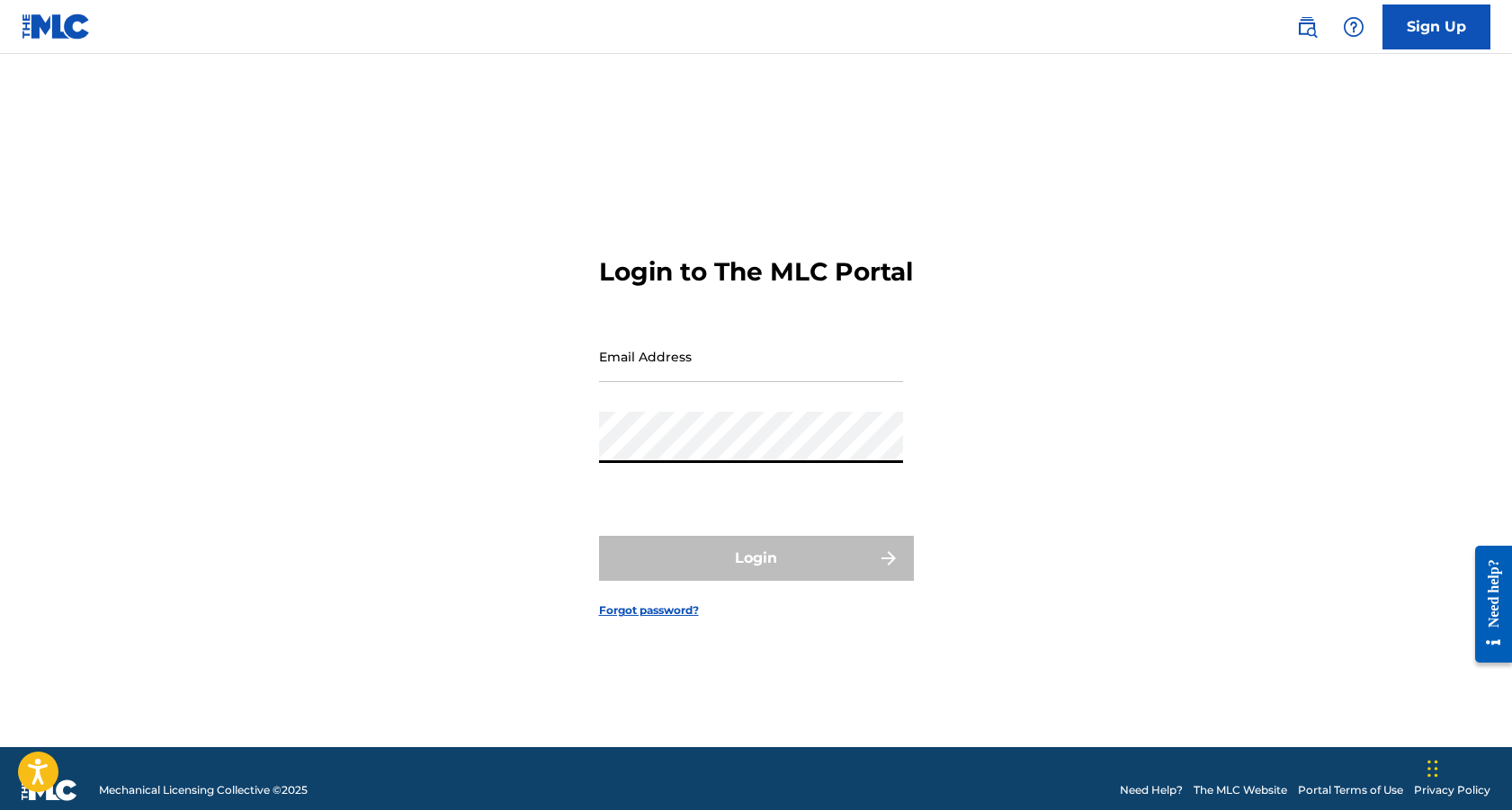
type input "[EMAIL_ADDRESS][DOMAIN_NAME]"
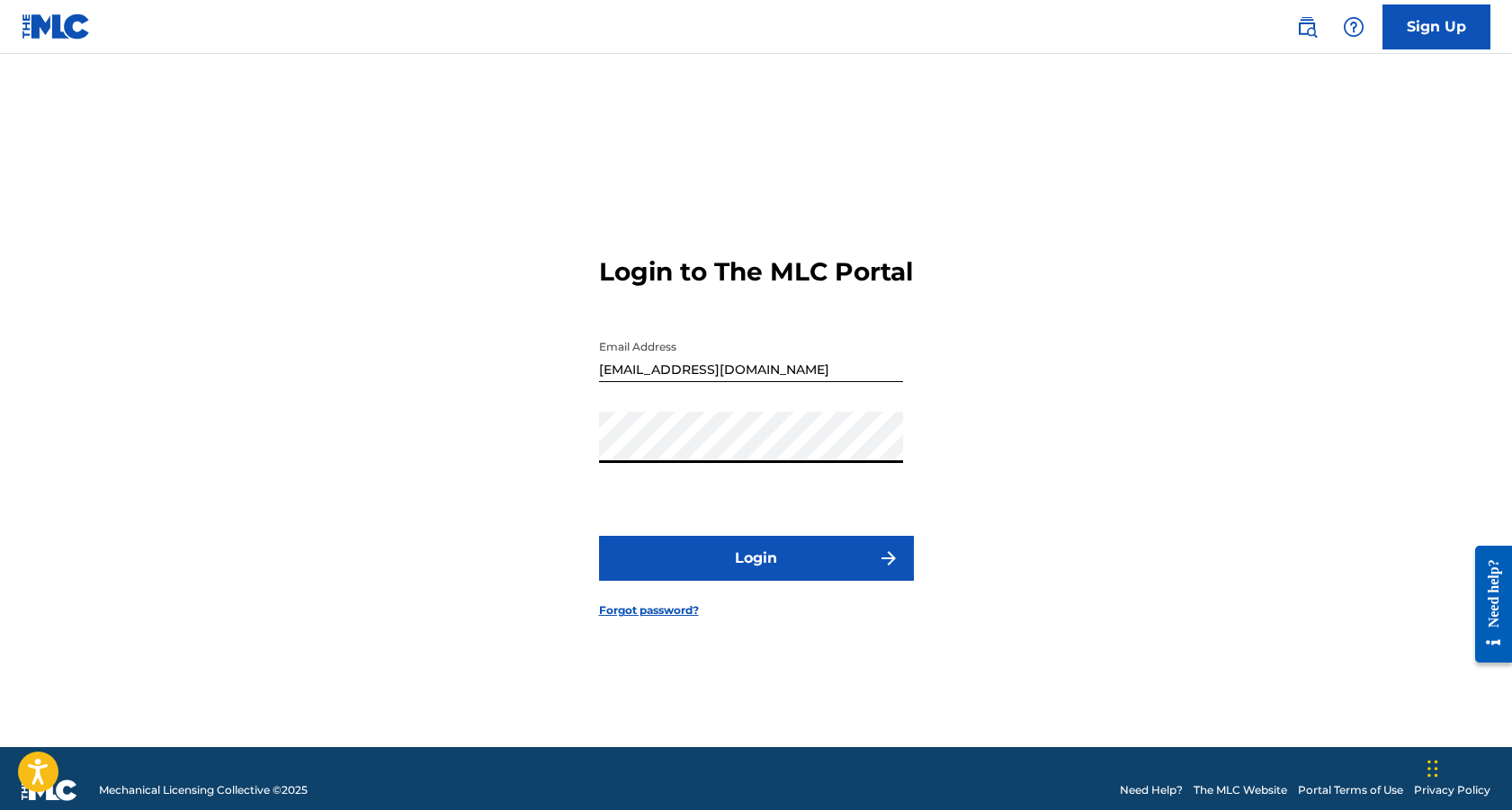
click at [750, 581] on button "Login" at bounding box center [756, 559] width 315 height 45
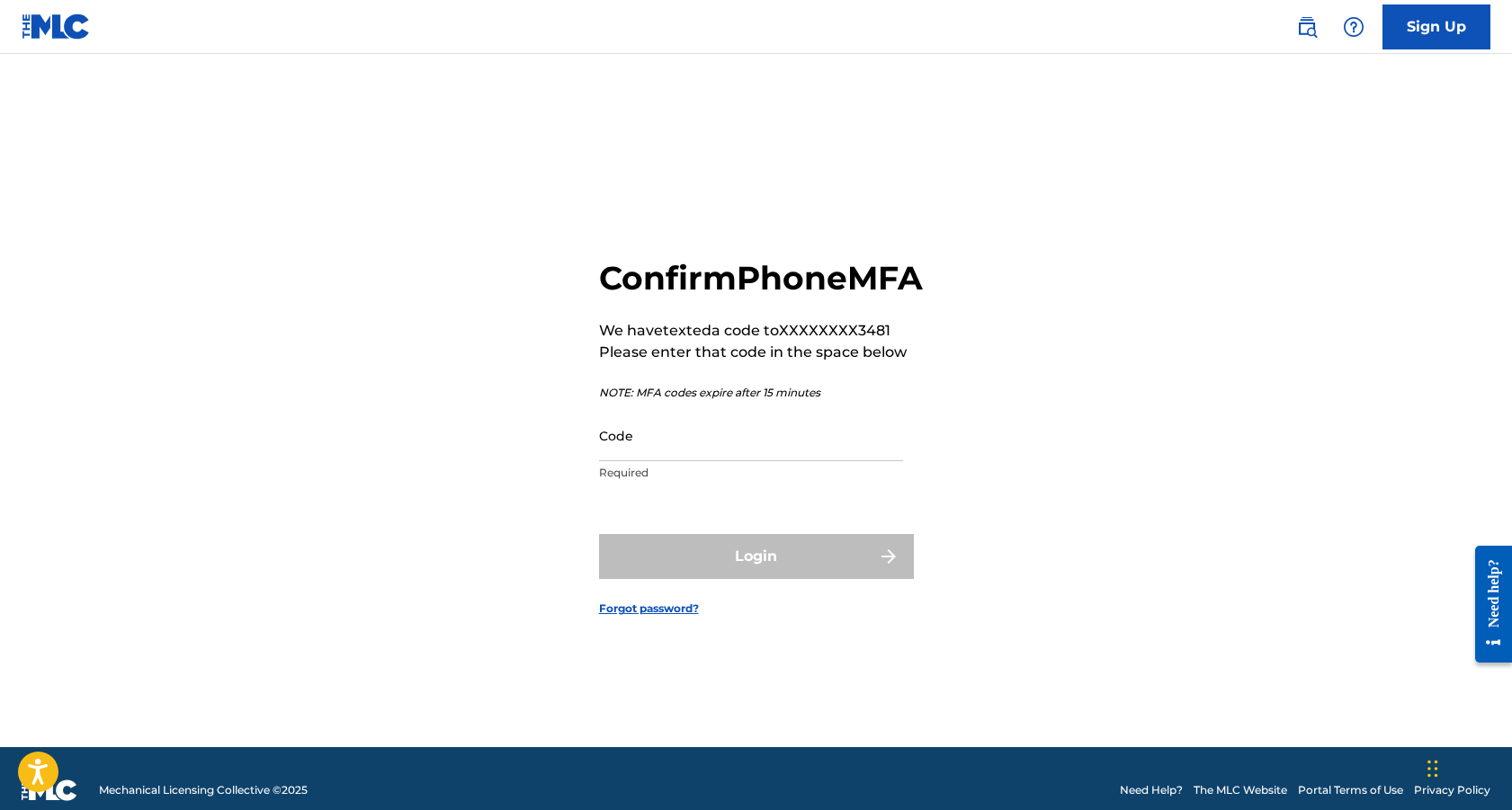
click at [621, 462] on input "Code" at bounding box center [751, 435] width 304 height 51
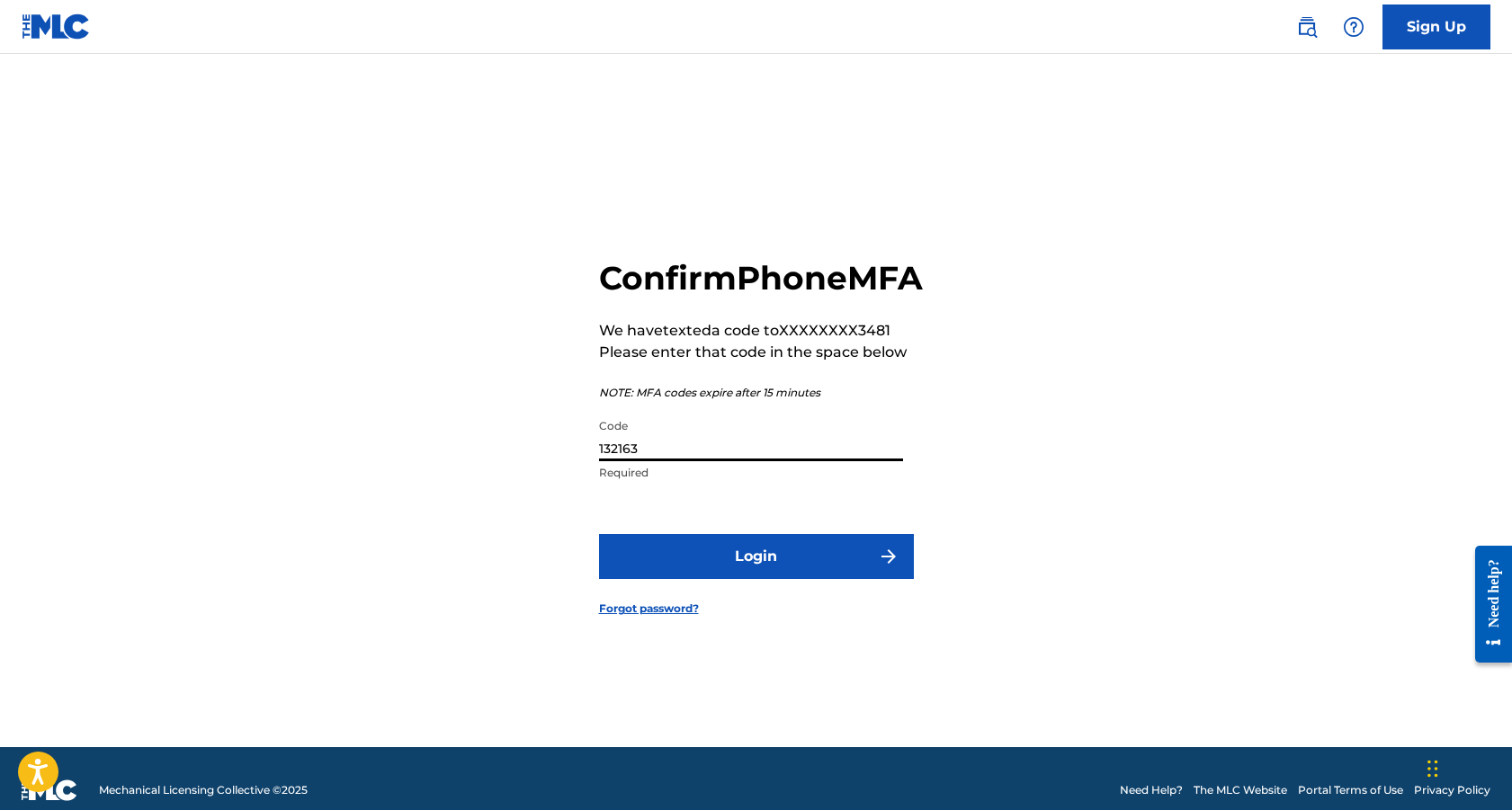
type input "132163"
click at [599, 534] on button "Login" at bounding box center [756, 557] width 315 height 45
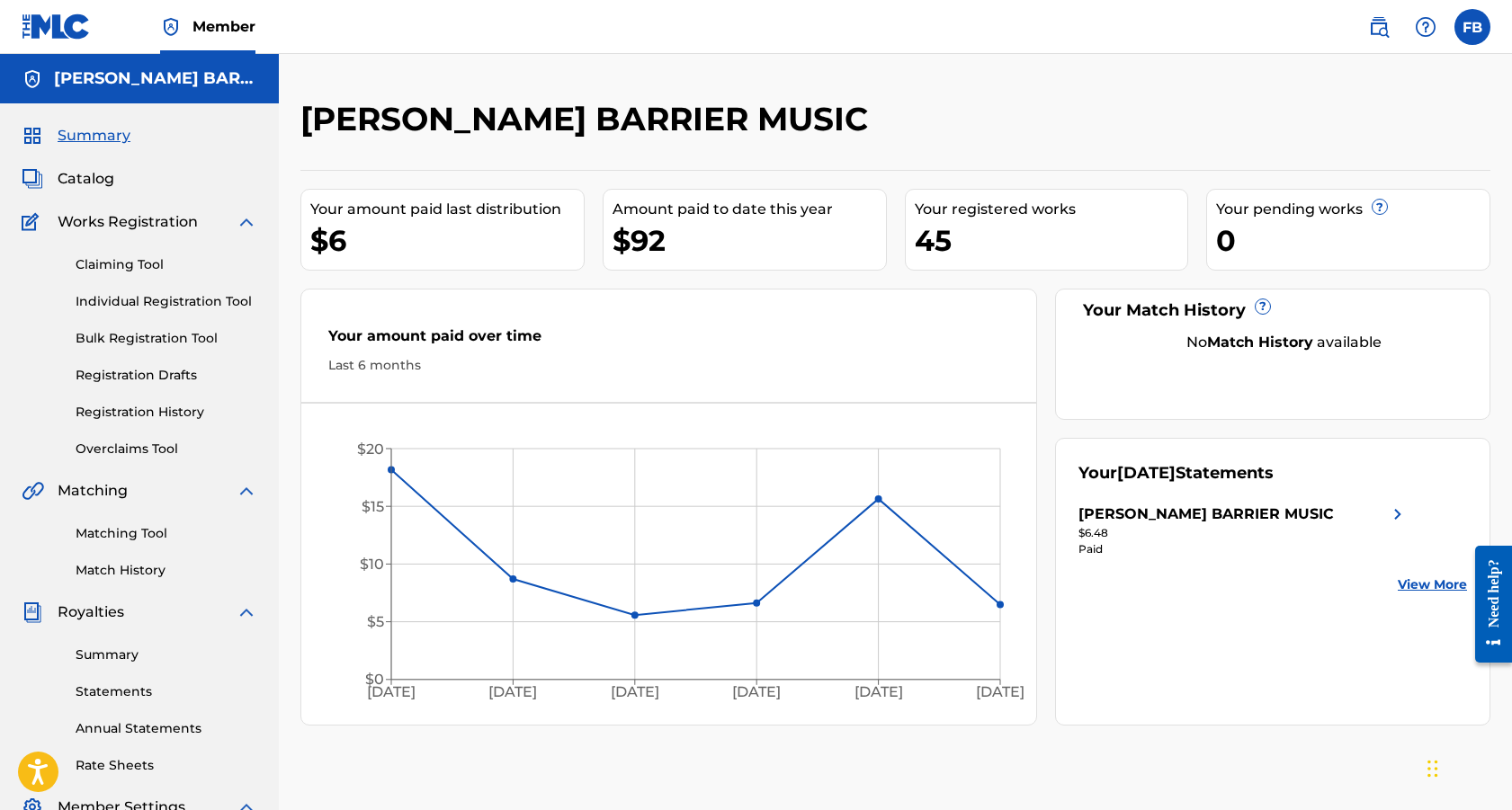
click at [81, 179] on span "Catalog" at bounding box center [86, 179] width 57 height 22
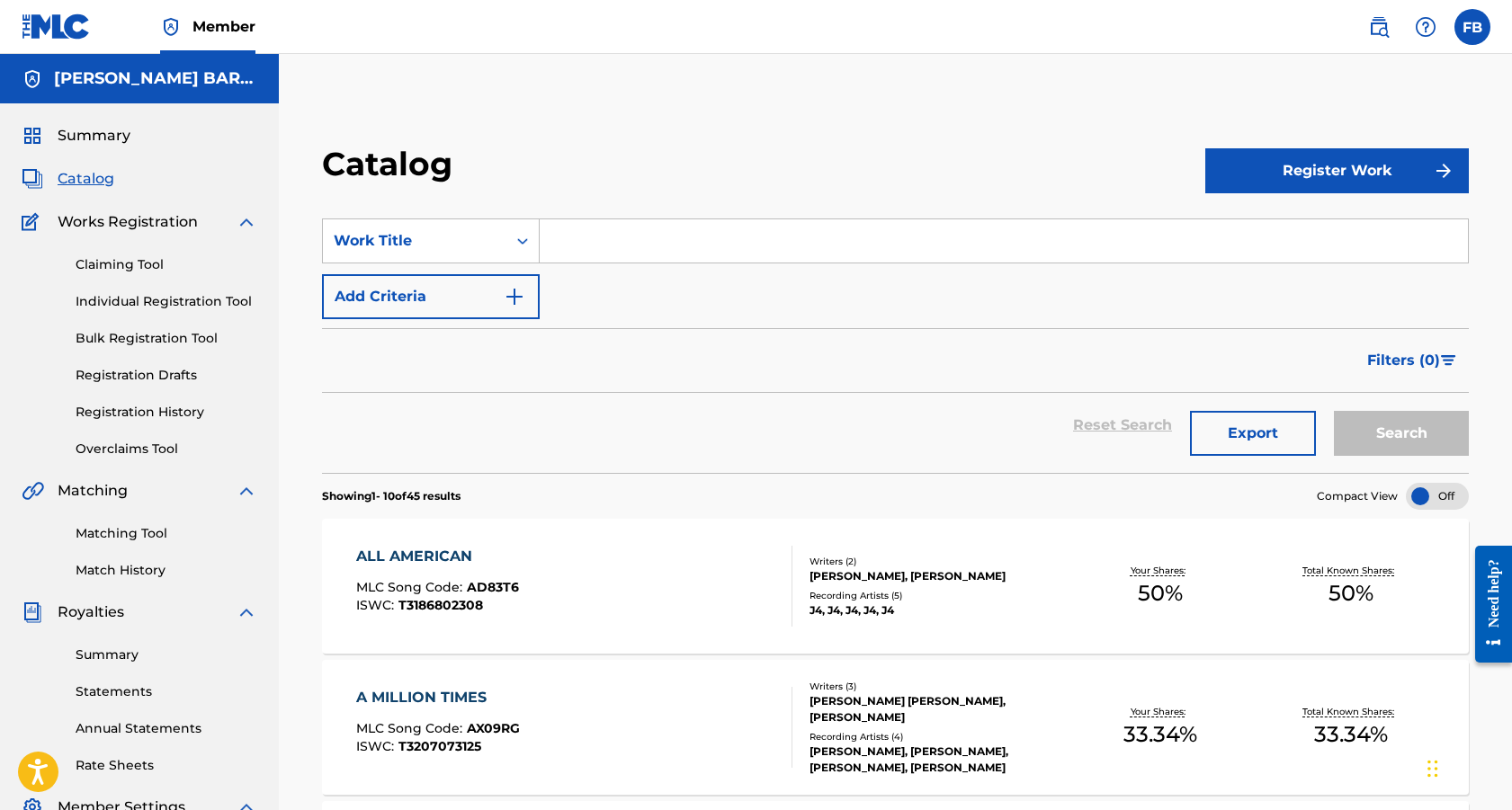
click at [1353, 166] on button "Register Work" at bounding box center [1337, 171] width 263 height 45
click at [1256, 223] on link "Individual" at bounding box center [1337, 229] width 263 height 43
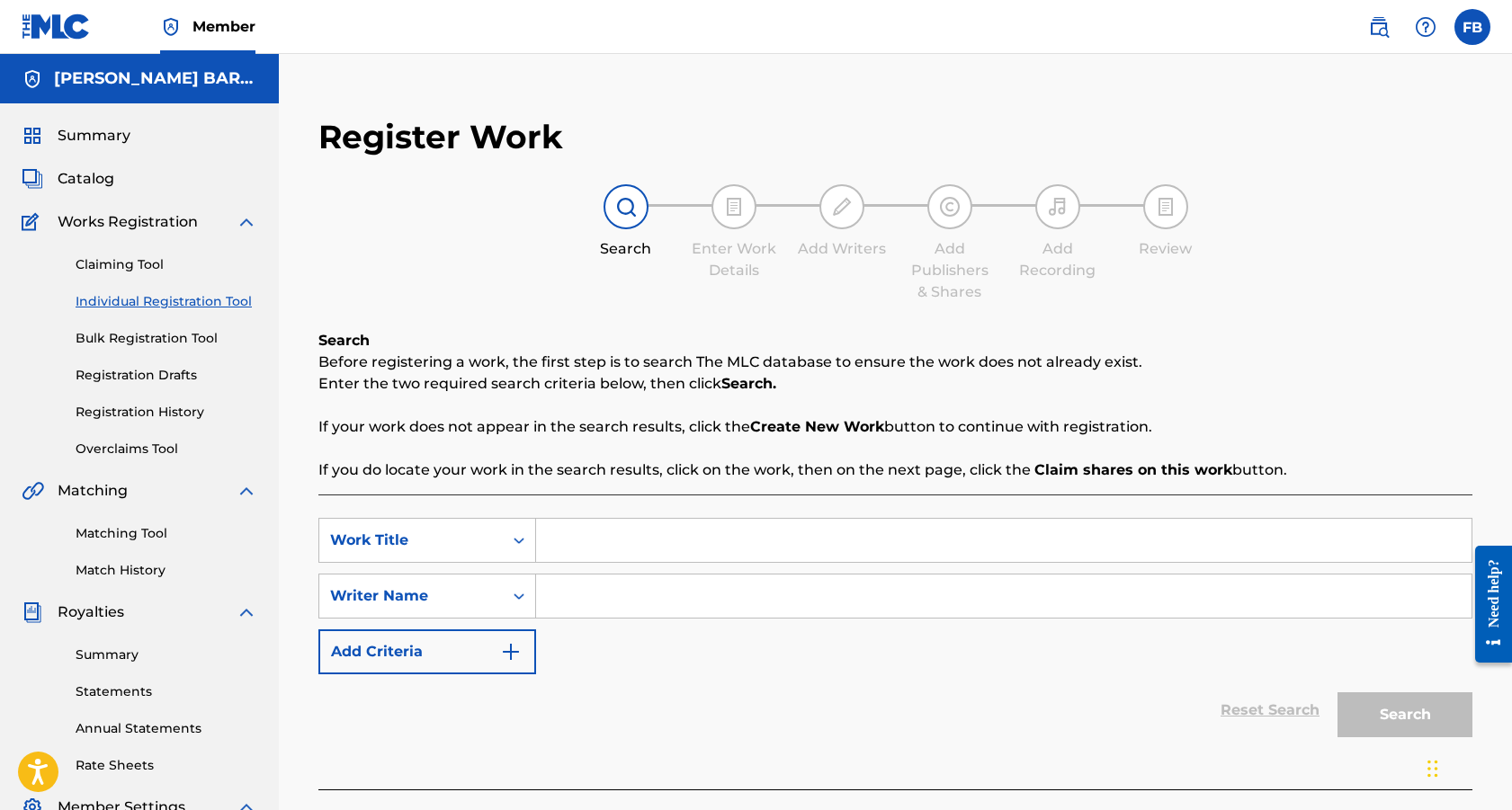
click at [647, 543] on input "Search Form" at bounding box center [1004, 540] width 936 height 43
type input "1976"
click at [630, 599] on input "Search Form" at bounding box center [1004, 596] width 936 height 43
type input "[PERSON_NAME]"
click at [1414, 725] on button "Search" at bounding box center [1405, 715] width 135 height 45
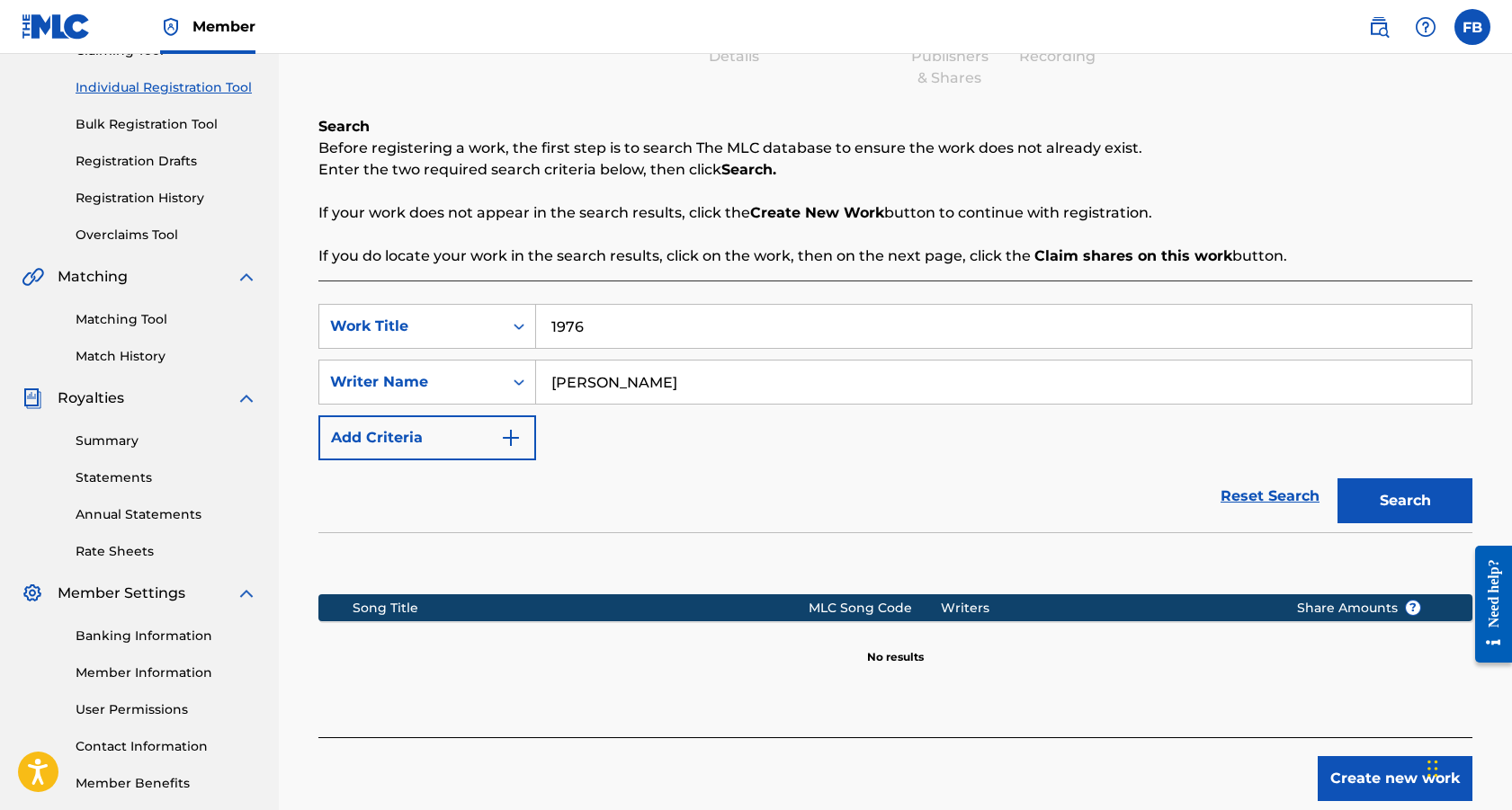
scroll to position [223, 0]
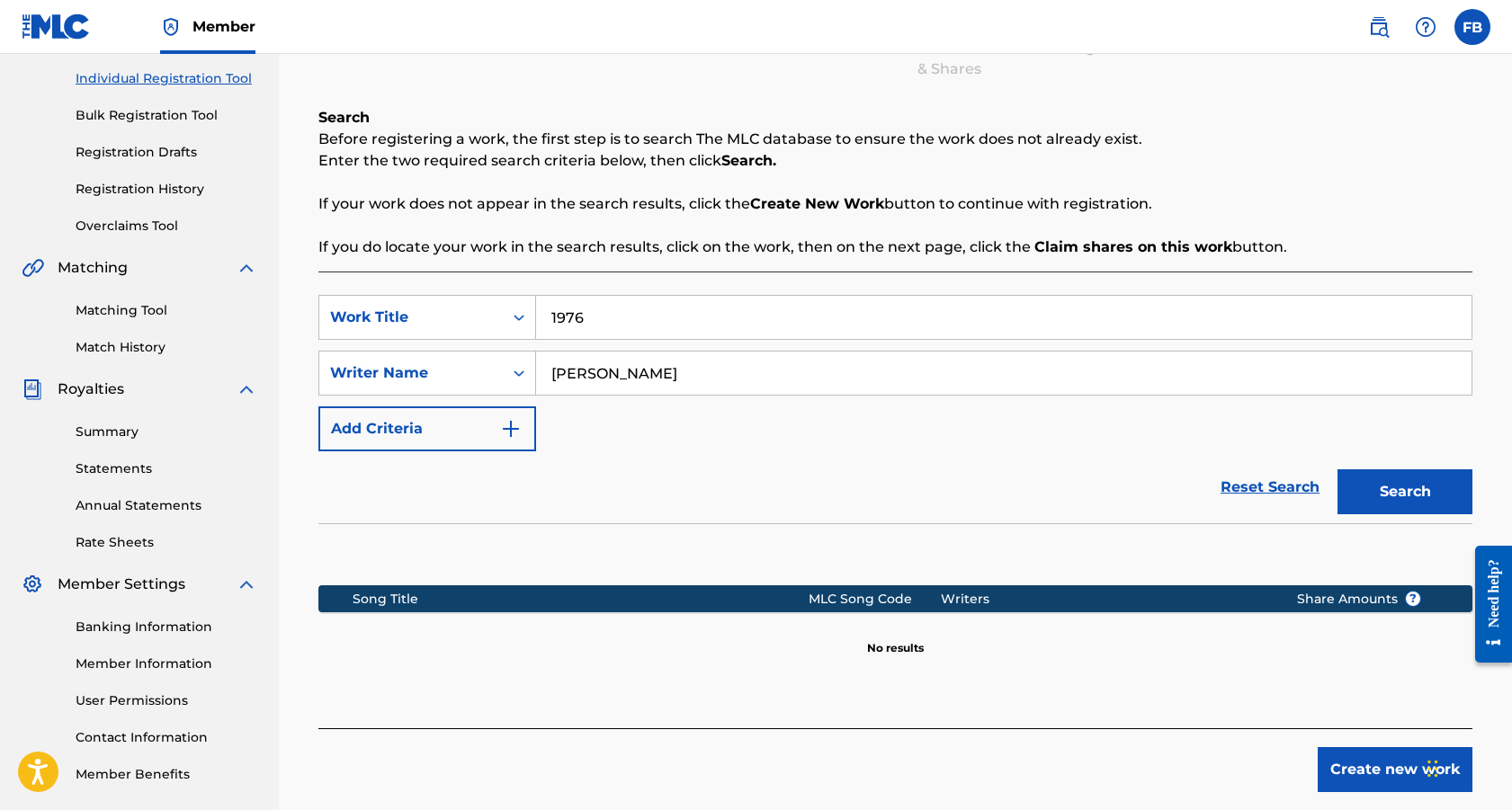
click at [1389, 771] on button "Create new work" at bounding box center [1396, 770] width 155 height 45
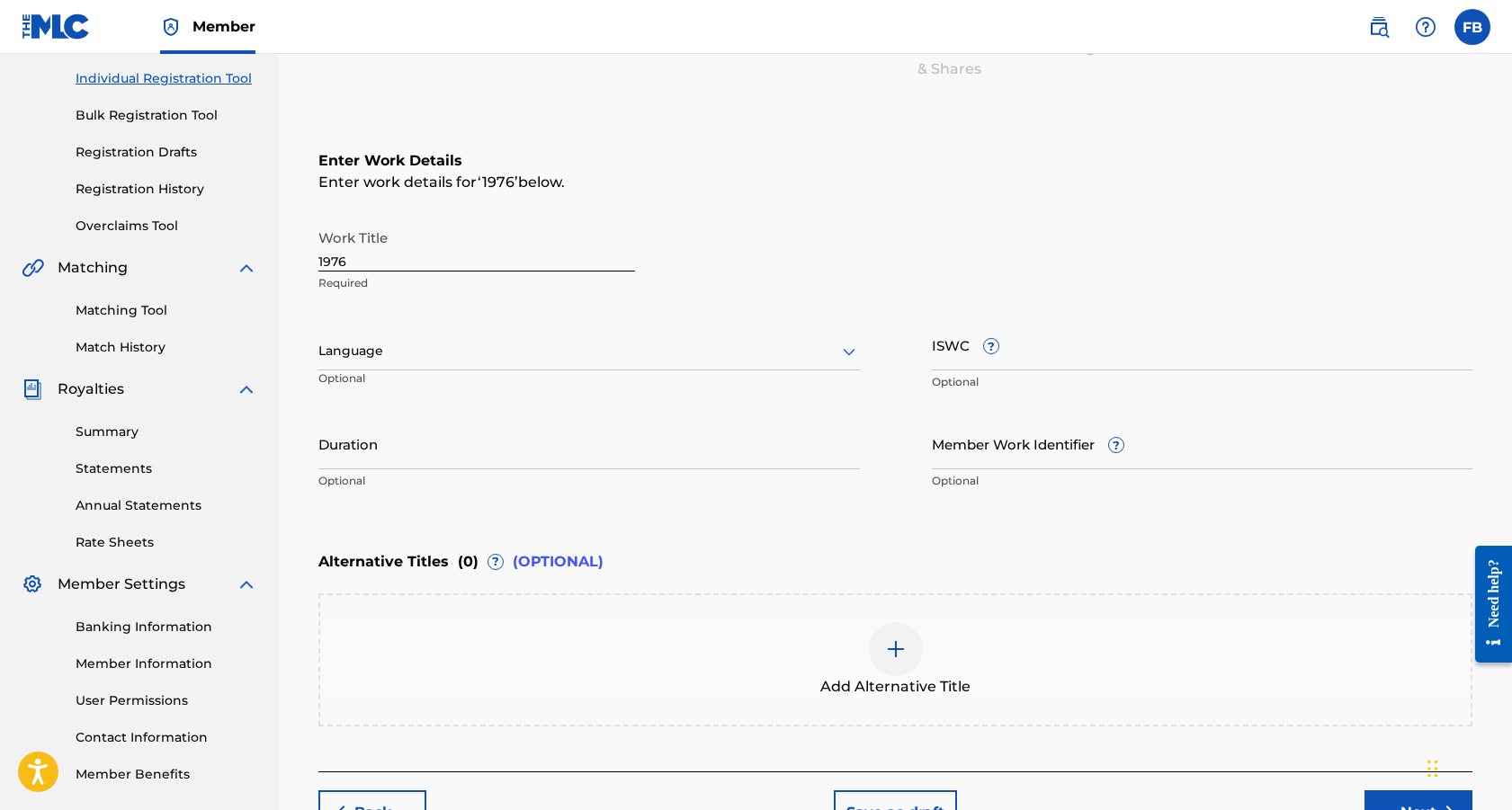
click at [942, 360] on input "ISWC ?" at bounding box center [1202, 344] width 541 height 51
paste input "T-332.691.907-3"
type input "T-332.691.907-3"
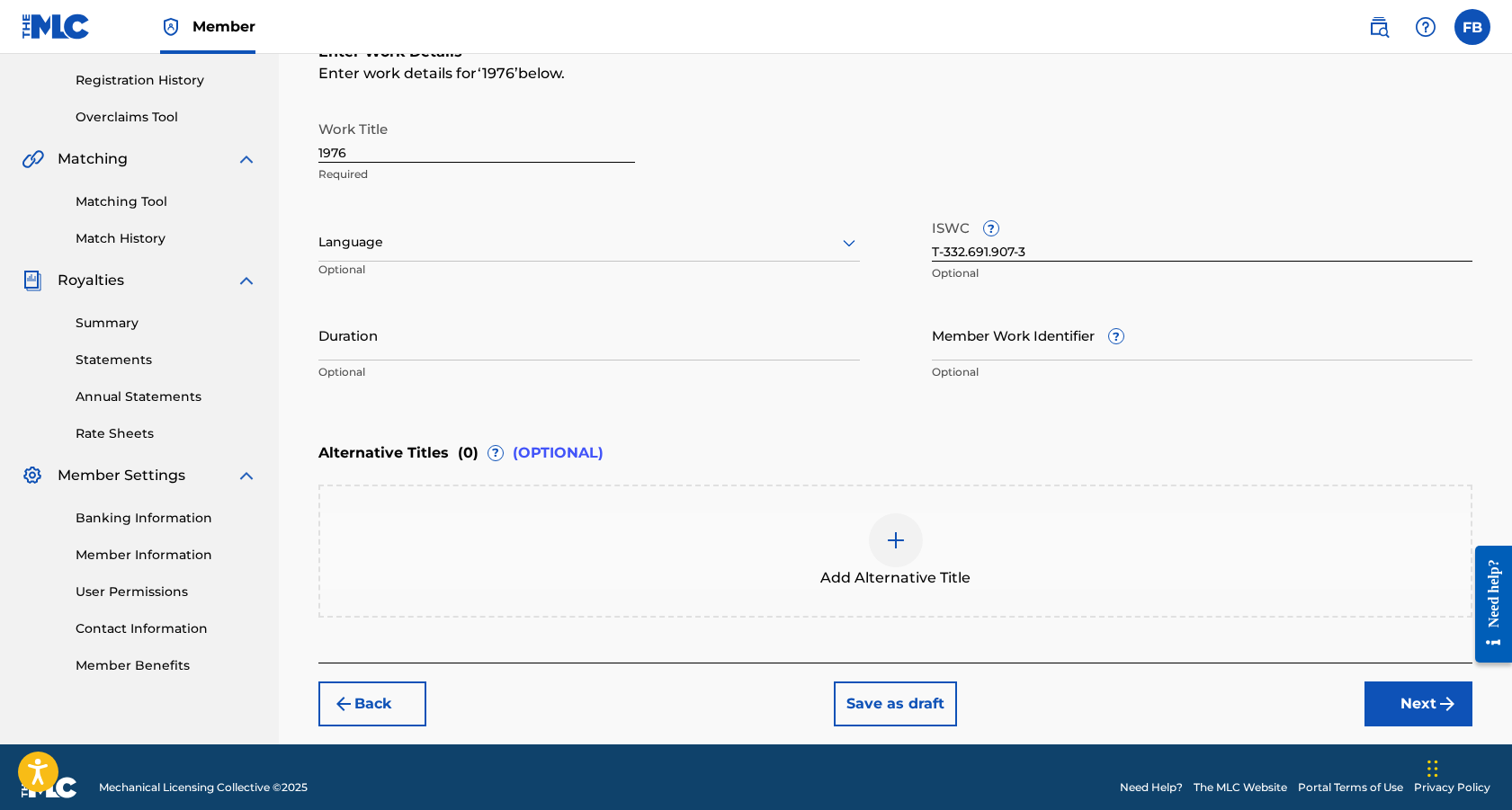
scroll to position [352, 0]
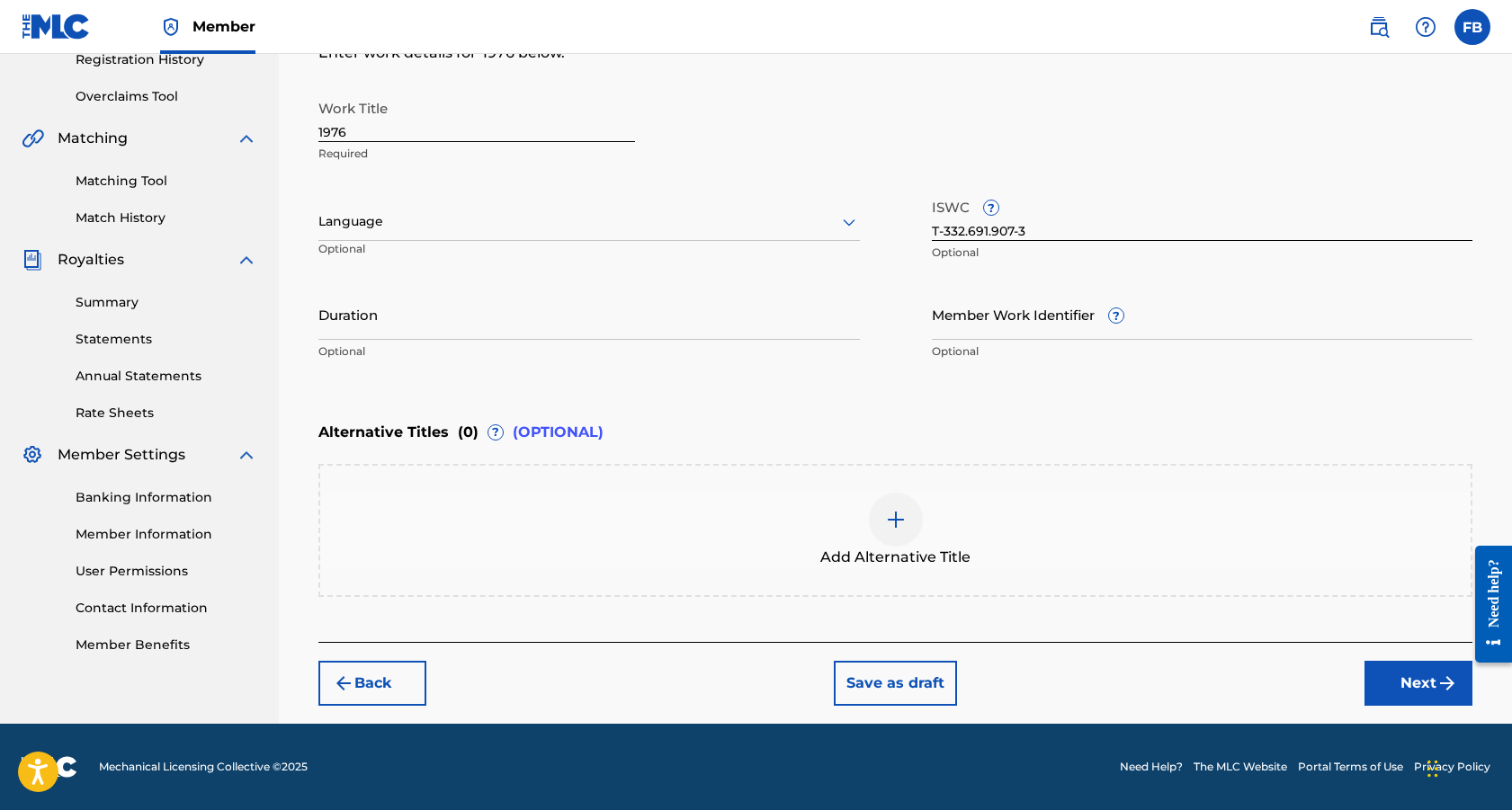
click at [1418, 684] on button "Next" at bounding box center [1418, 684] width 108 height 45
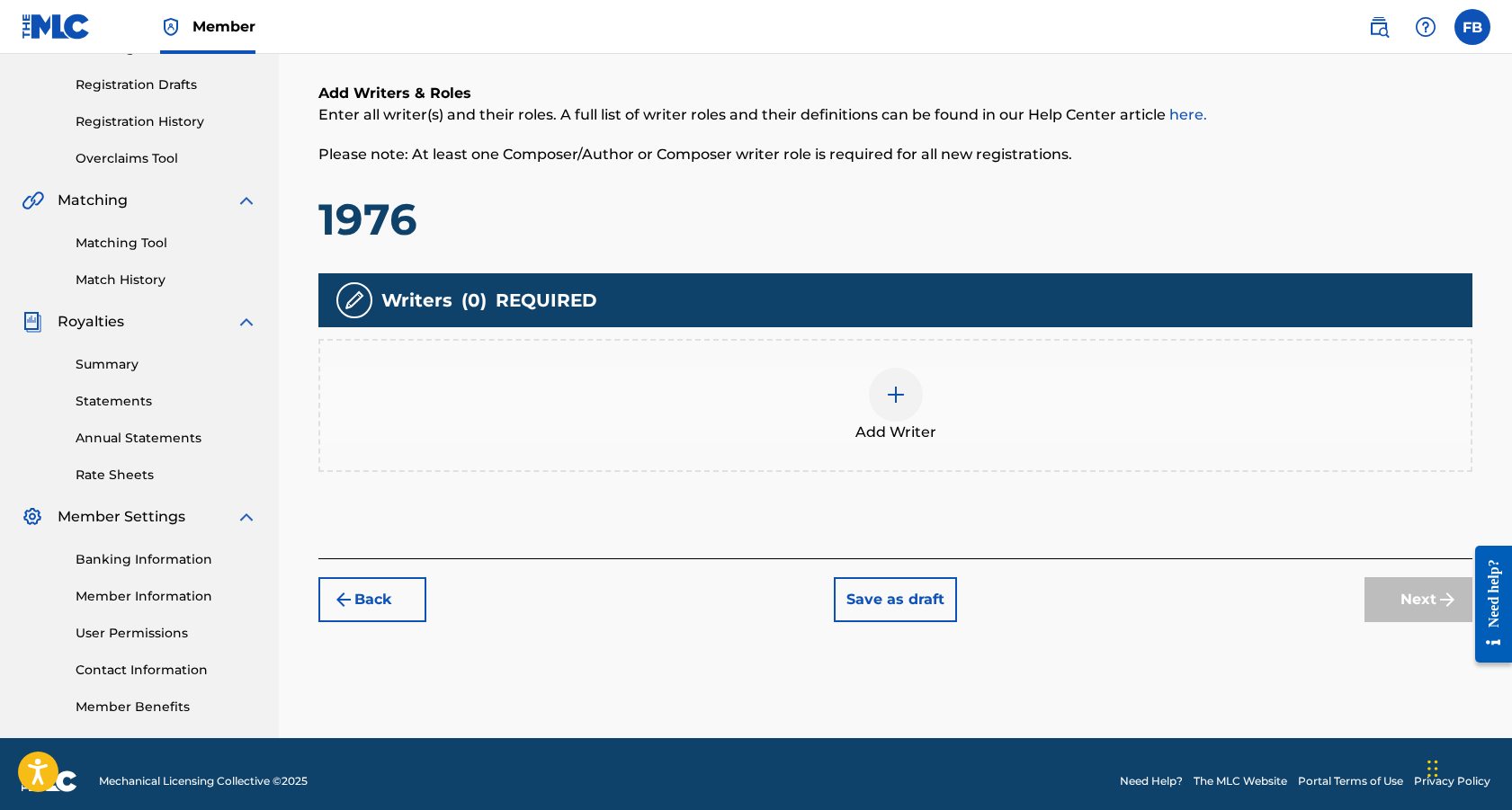
scroll to position [305, 0]
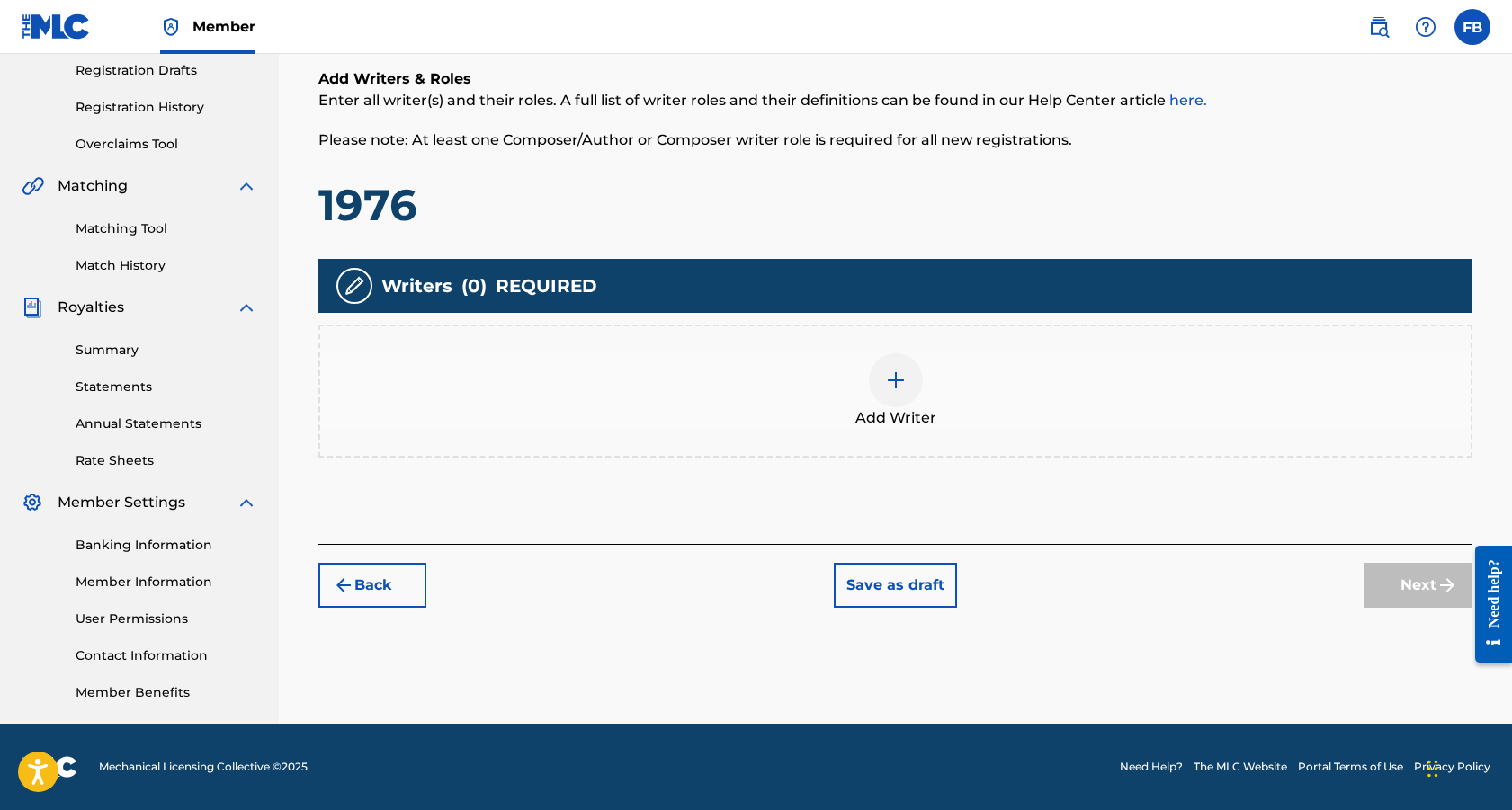
click at [893, 376] on img at bounding box center [895, 381] width 22 height 22
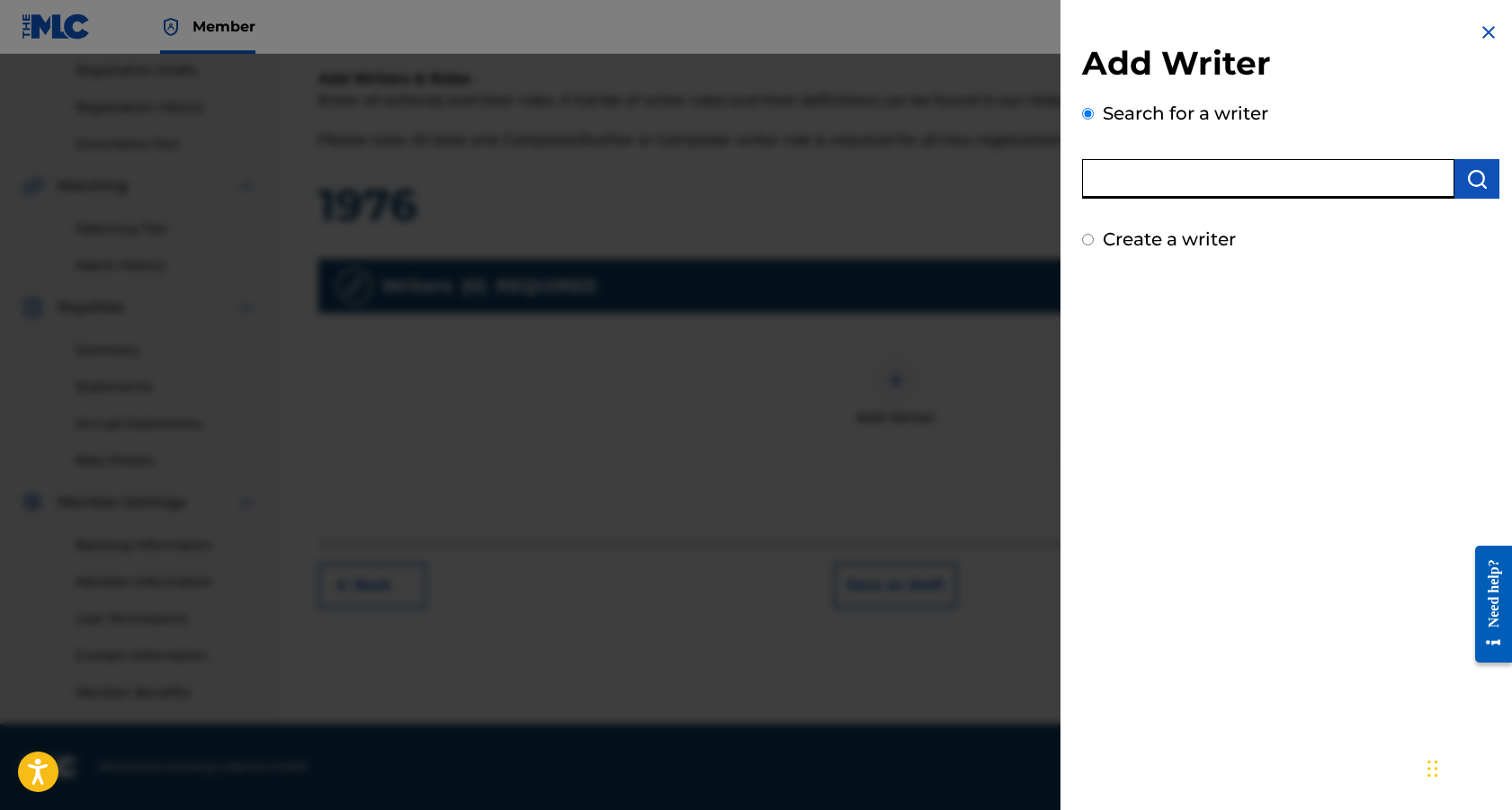
click at [1296, 194] on input "text" at bounding box center [1268, 179] width 373 height 39
paste input "00343824170"
type input "00343824170"
click at [1468, 182] on img "submit" at bounding box center [1477, 179] width 22 height 22
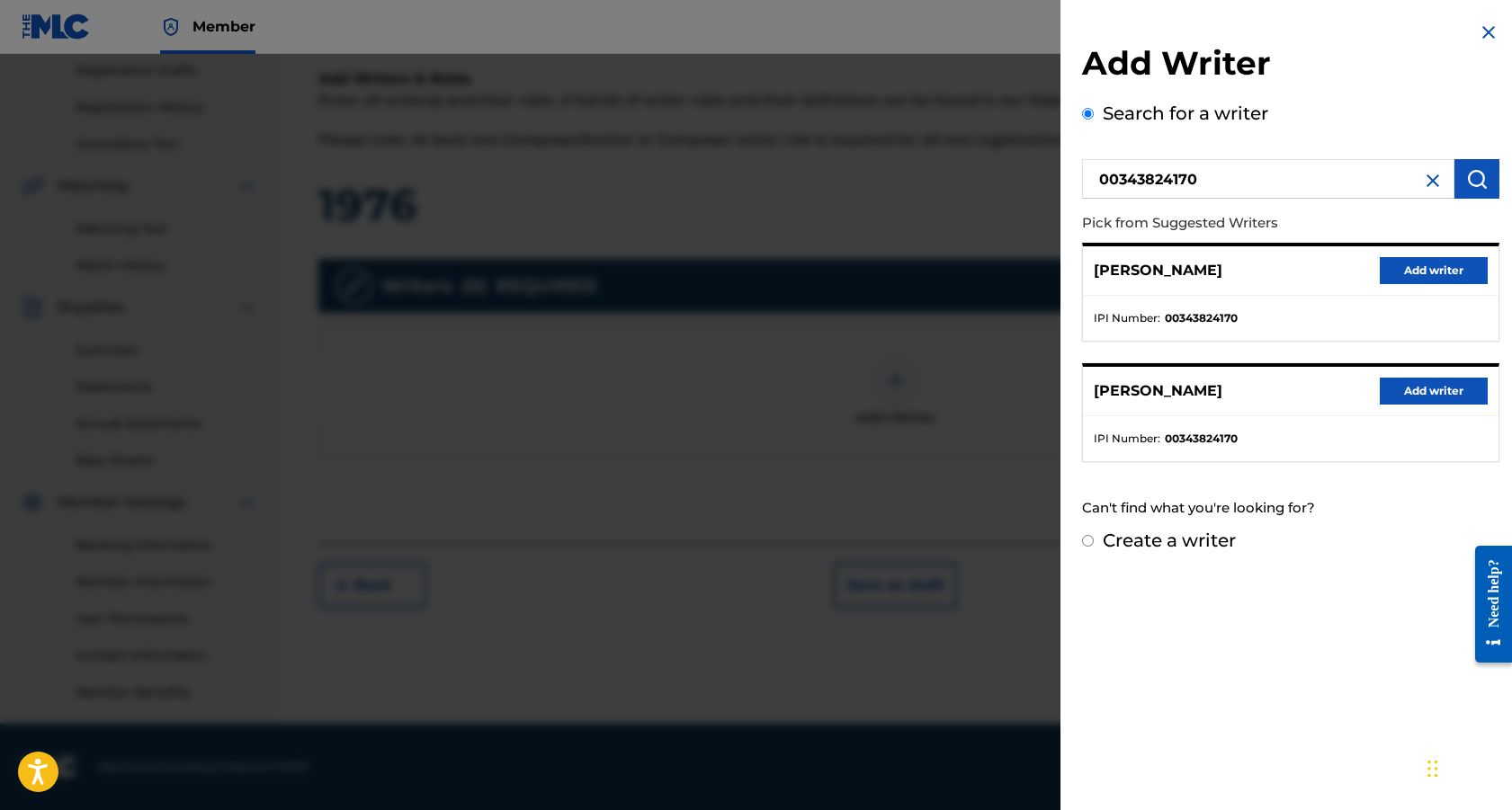
click at [1427, 385] on button "Add writer" at bounding box center [1434, 391] width 108 height 27
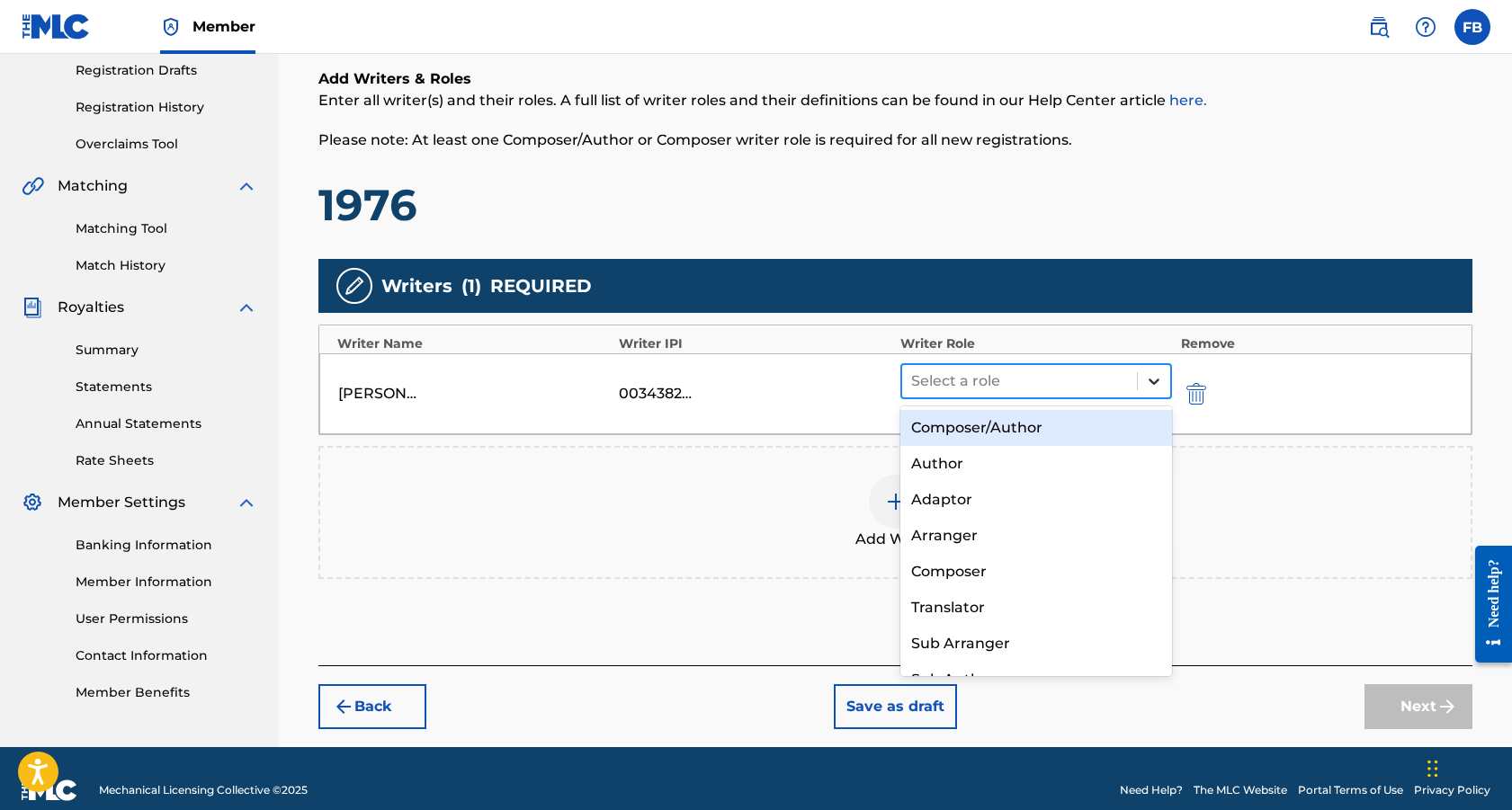
click at [1159, 377] on icon at bounding box center [1154, 382] width 18 height 18
click at [935, 427] on div "Composer/Author" at bounding box center [1036, 428] width 272 height 36
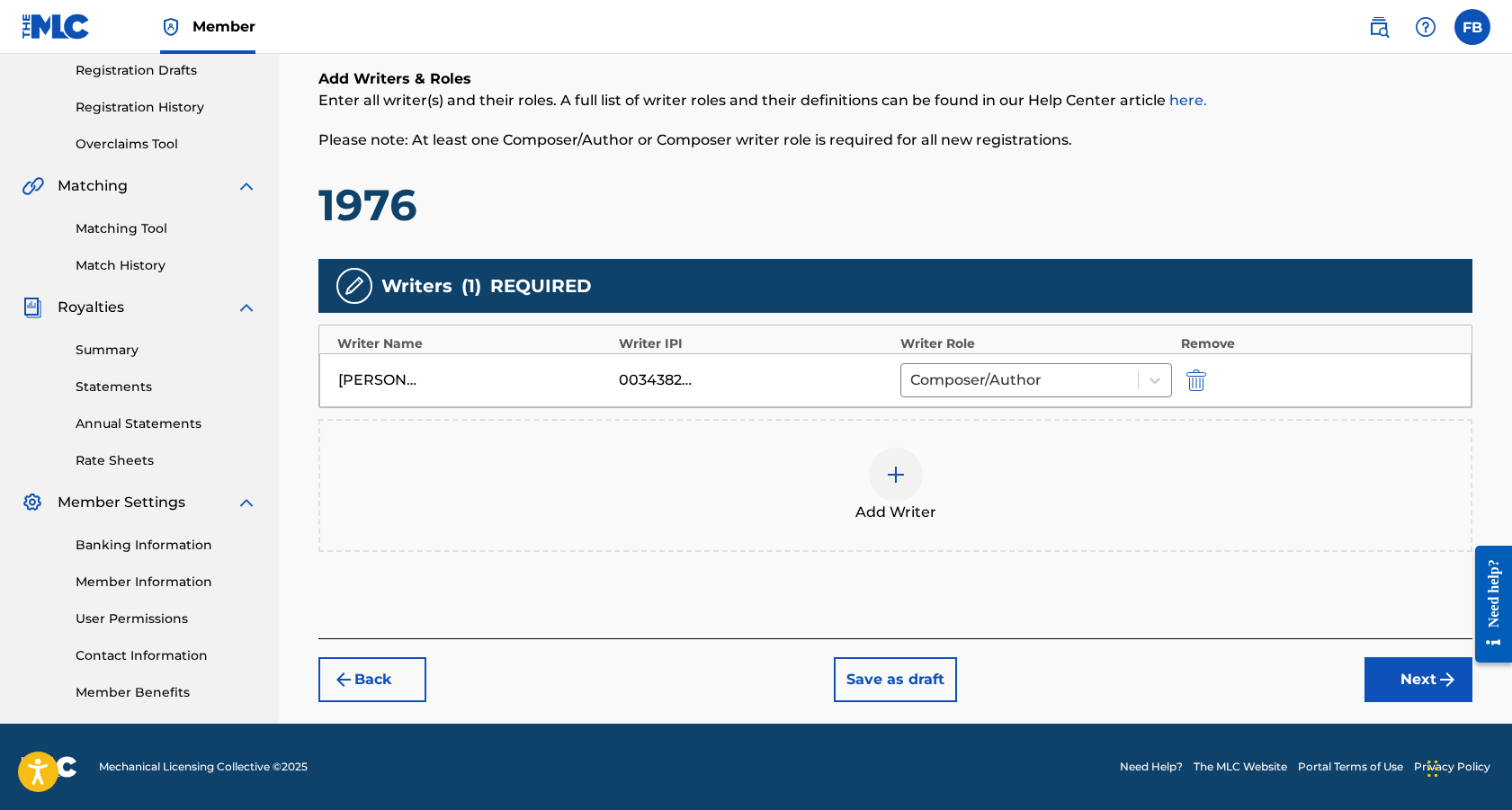
click at [895, 469] on img at bounding box center [895, 474] width 22 height 22
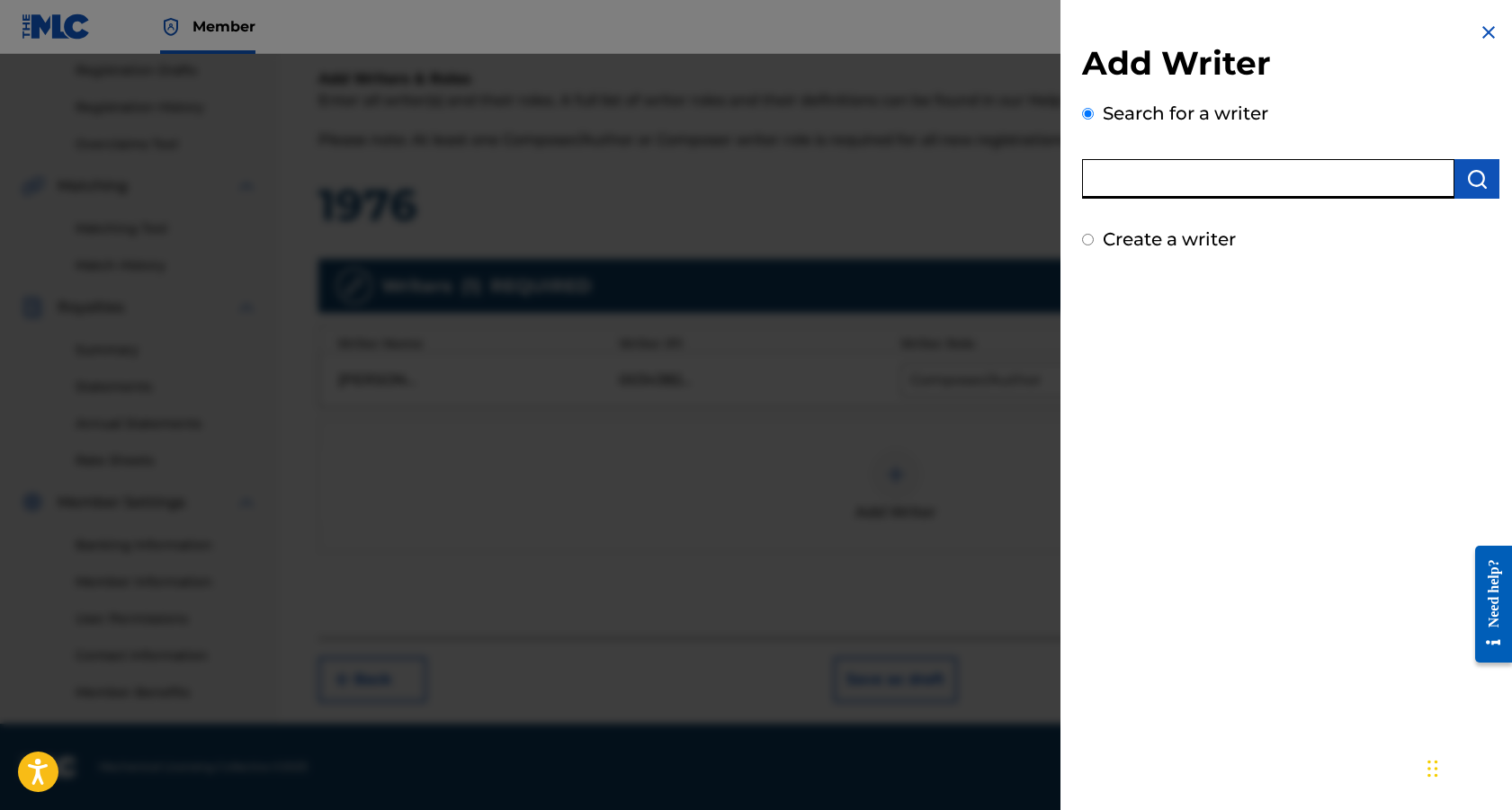
click at [1217, 178] on input "text" at bounding box center [1268, 179] width 373 height 39
paste input "00872662115"
type input "00872662115"
click at [1455, 170] on button "submit" at bounding box center [1477, 179] width 45 height 39
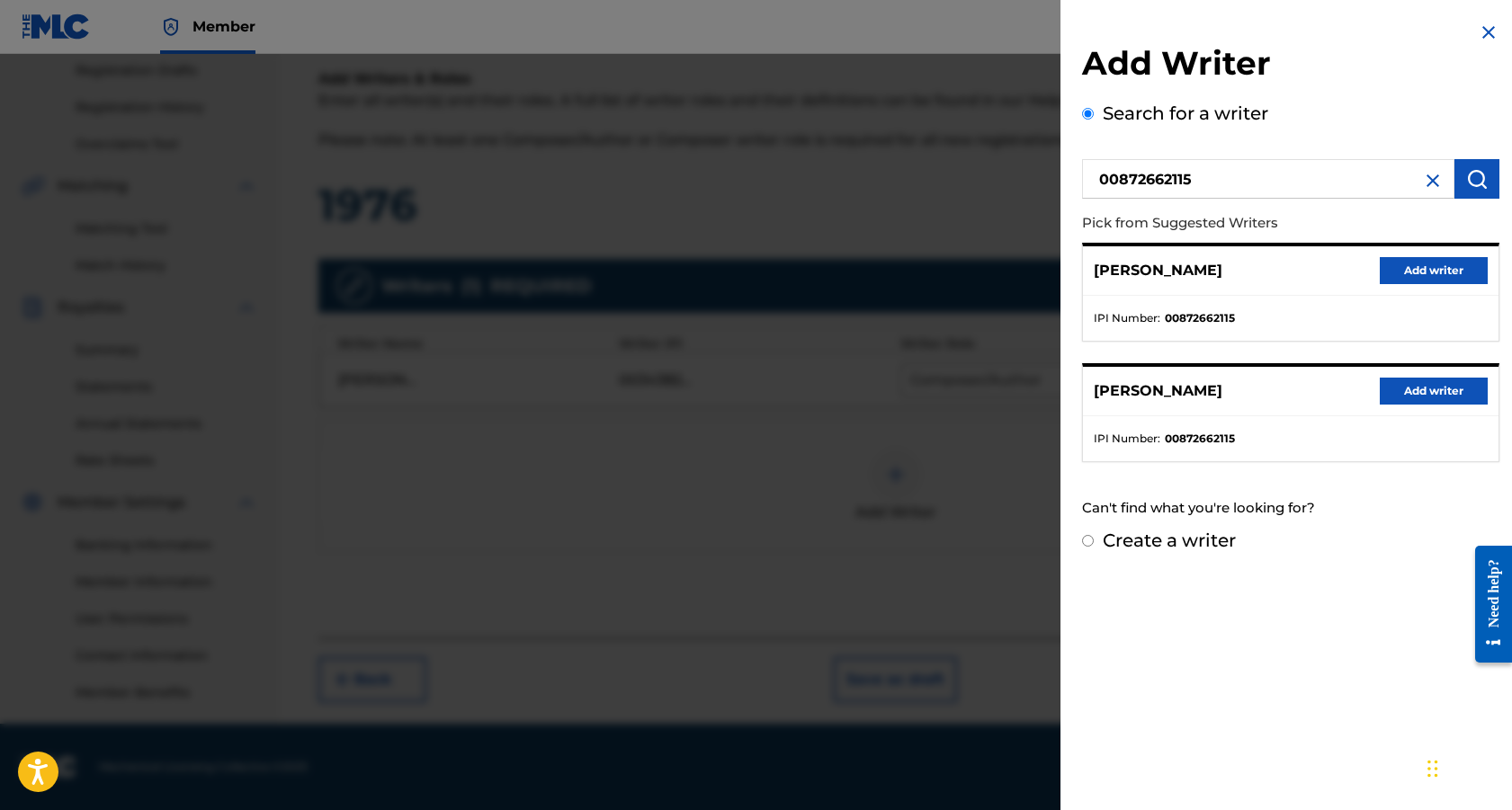
click at [1423, 388] on button "Add writer" at bounding box center [1434, 391] width 108 height 27
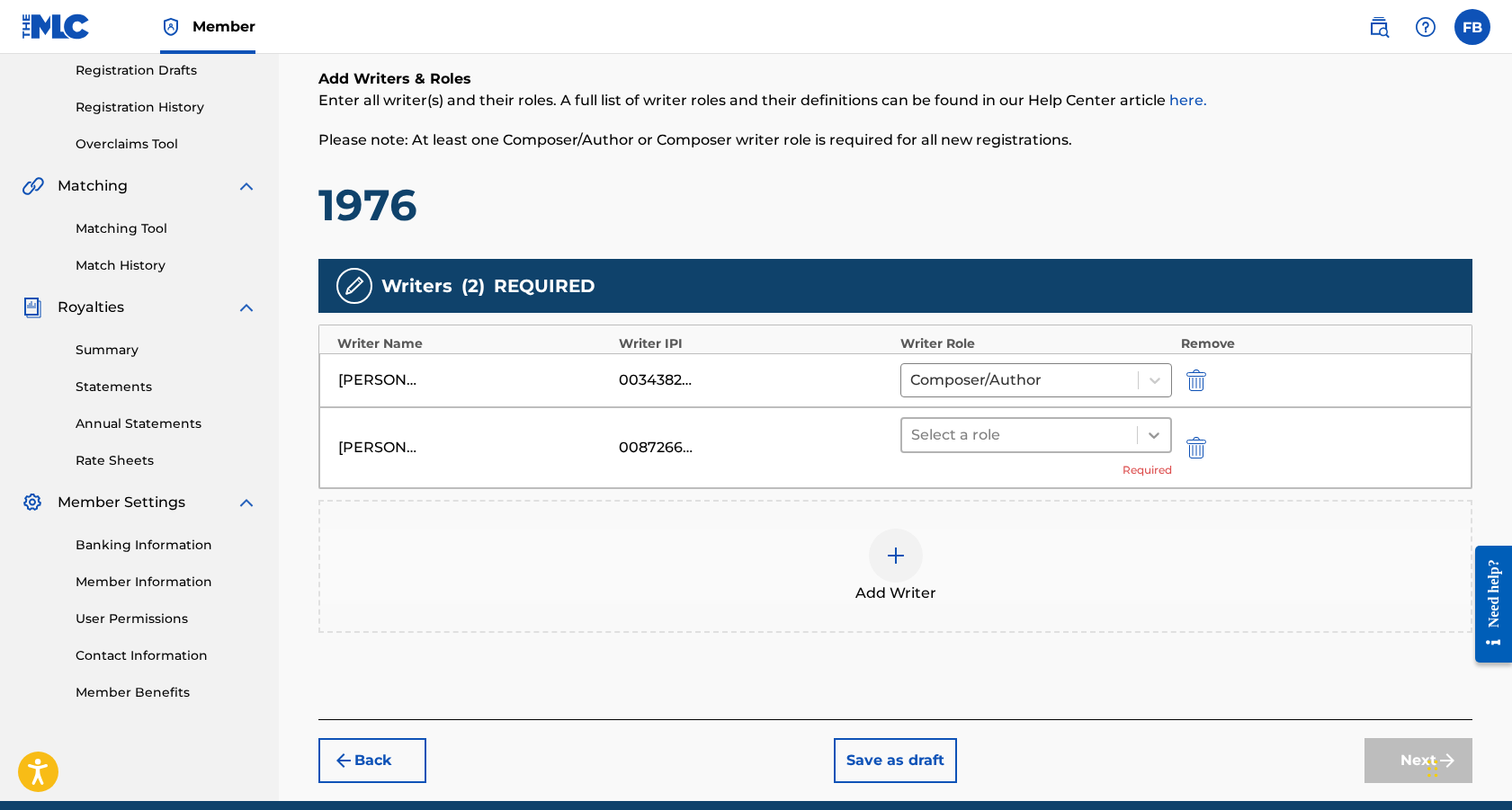
click at [1154, 431] on icon at bounding box center [1154, 435] width 18 height 18
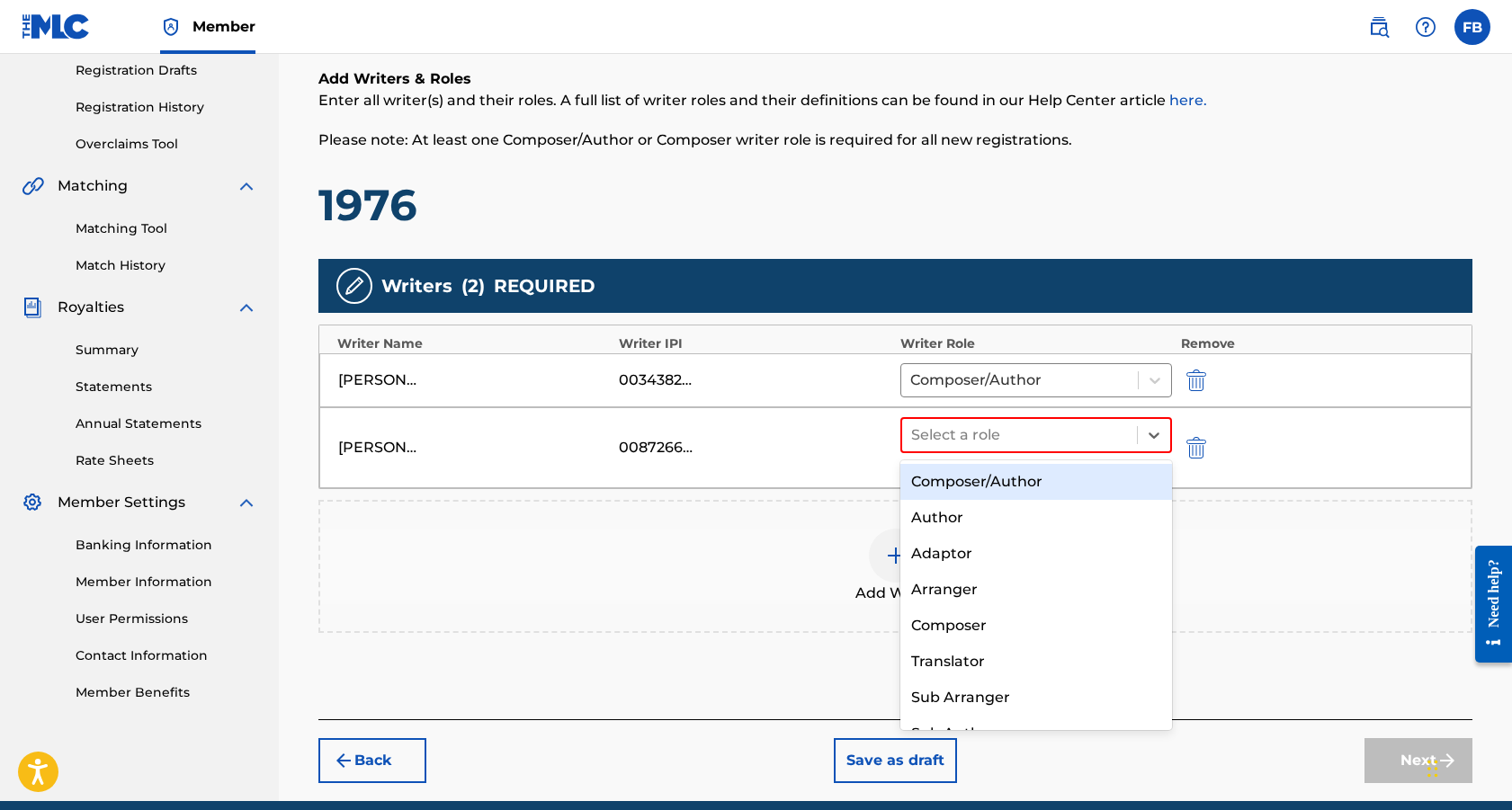
click at [1019, 479] on div "Composer/Author" at bounding box center [1036, 481] width 272 height 36
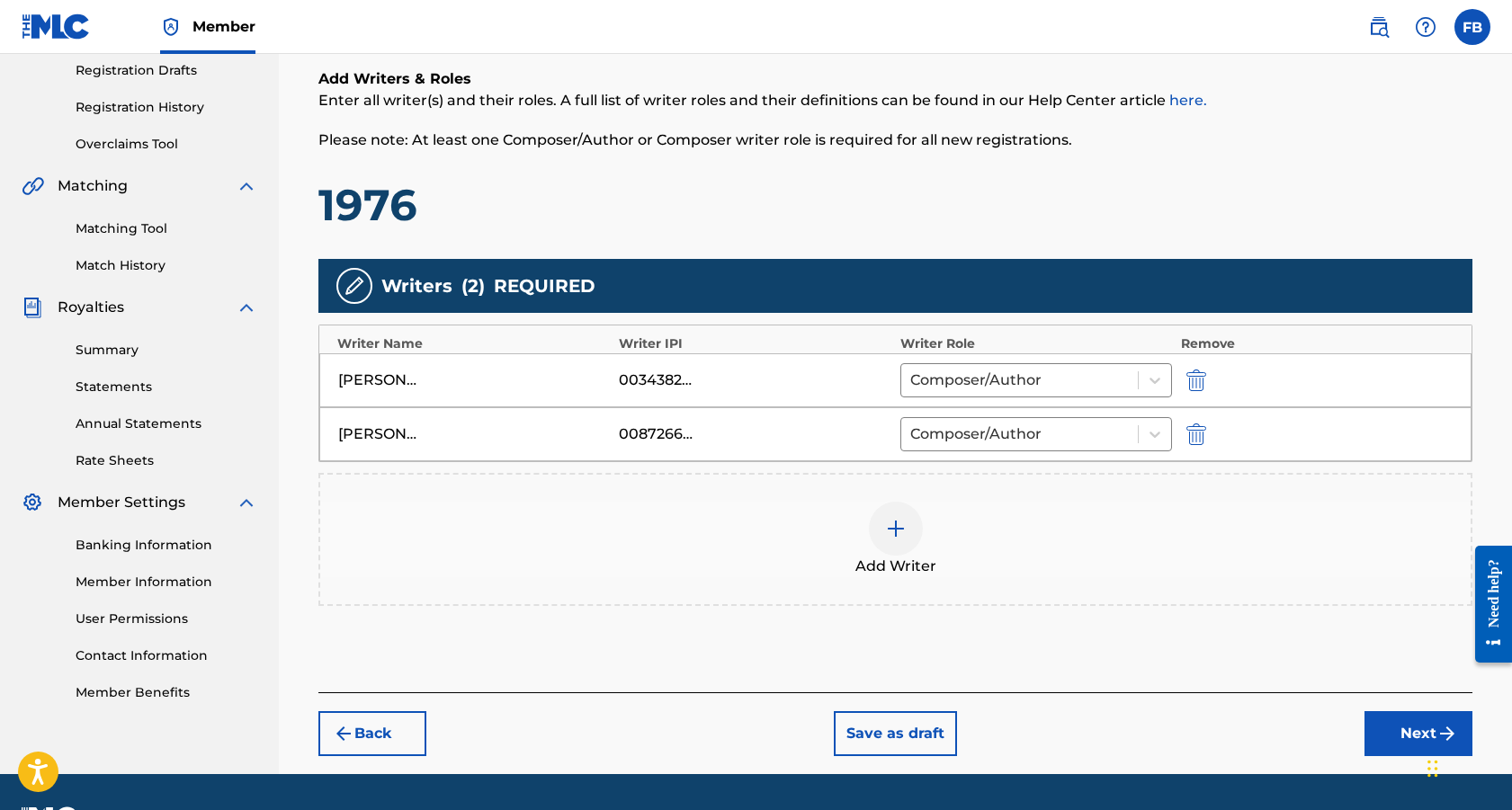
click at [900, 530] on img at bounding box center [895, 528] width 22 height 22
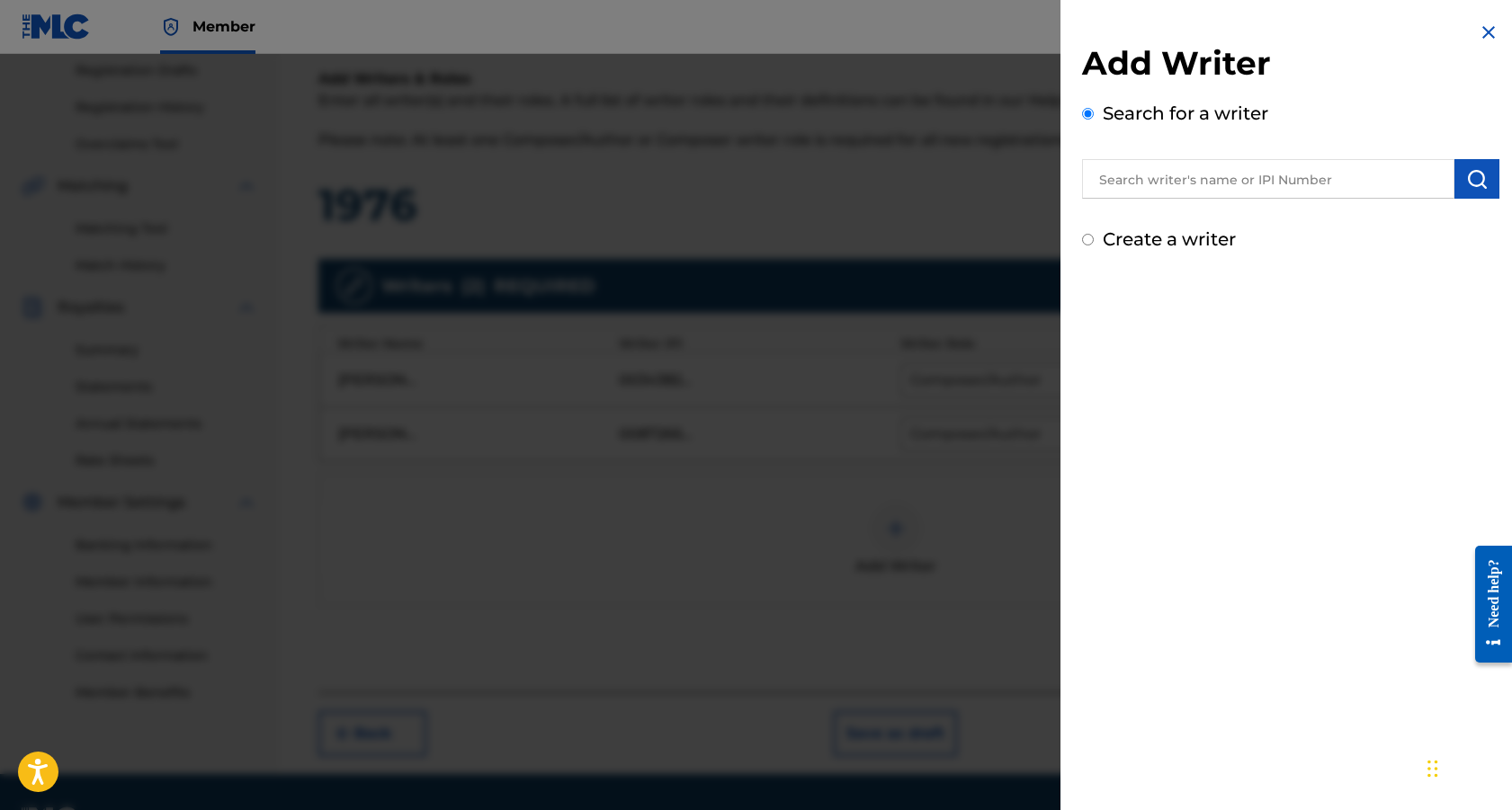
click at [1123, 180] on input "text" at bounding box center [1268, 179] width 373 height 39
paste input "01156958907"
type input "01156958907"
click at [1471, 179] on img "submit" at bounding box center [1477, 179] width 22 height 22
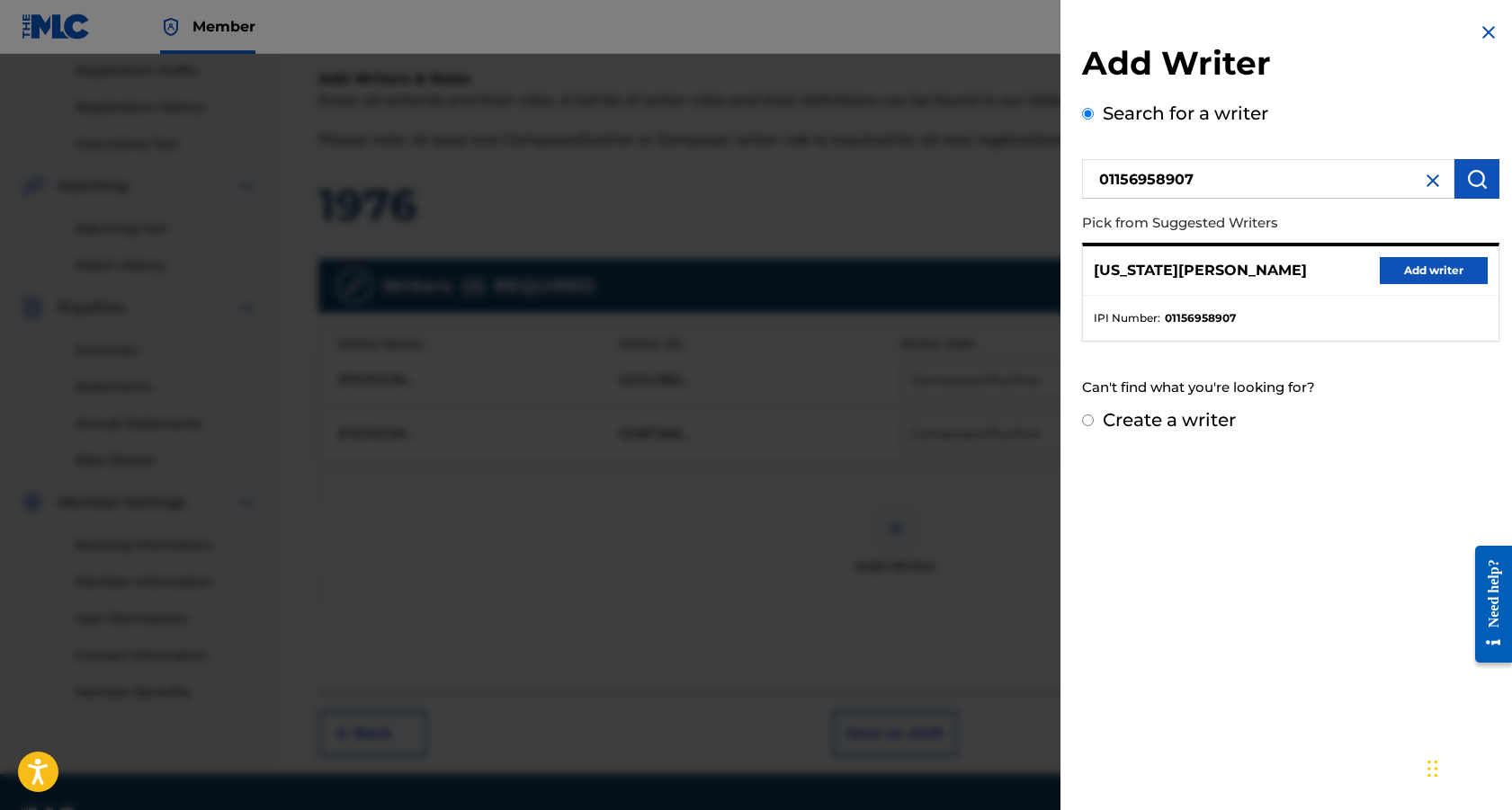
click at [1418, 264] on button "Add writer" at bounding box center [1434, 271] width 108 height 27
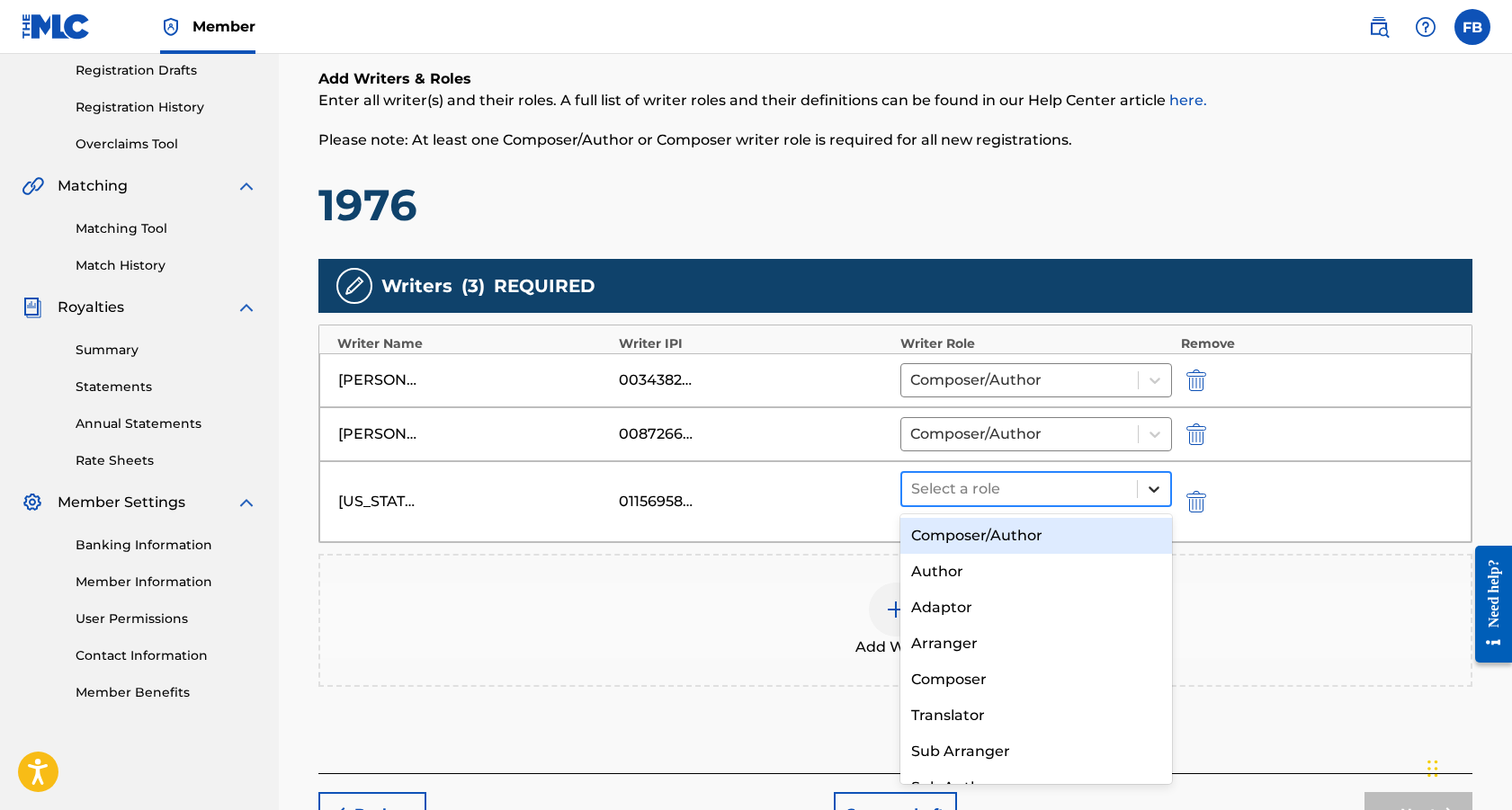
click at [1158, 481] on icon at bounding box center [1154, 489] width 18 height 18
click at [1019, 532] on div "Composer/Author" at bounding box center [1036, 535] width 272 height 36
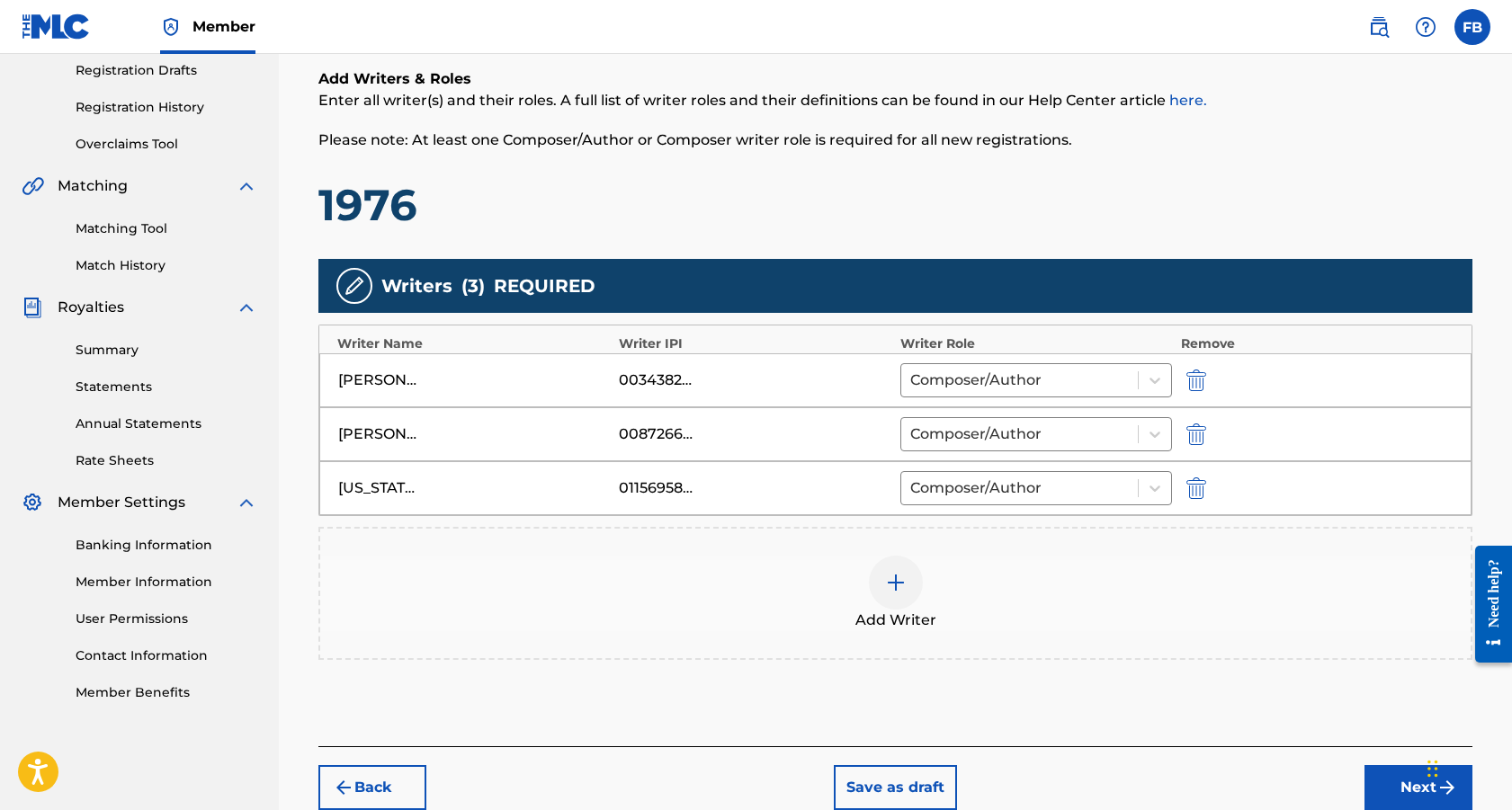
scroll to position [409, 0]
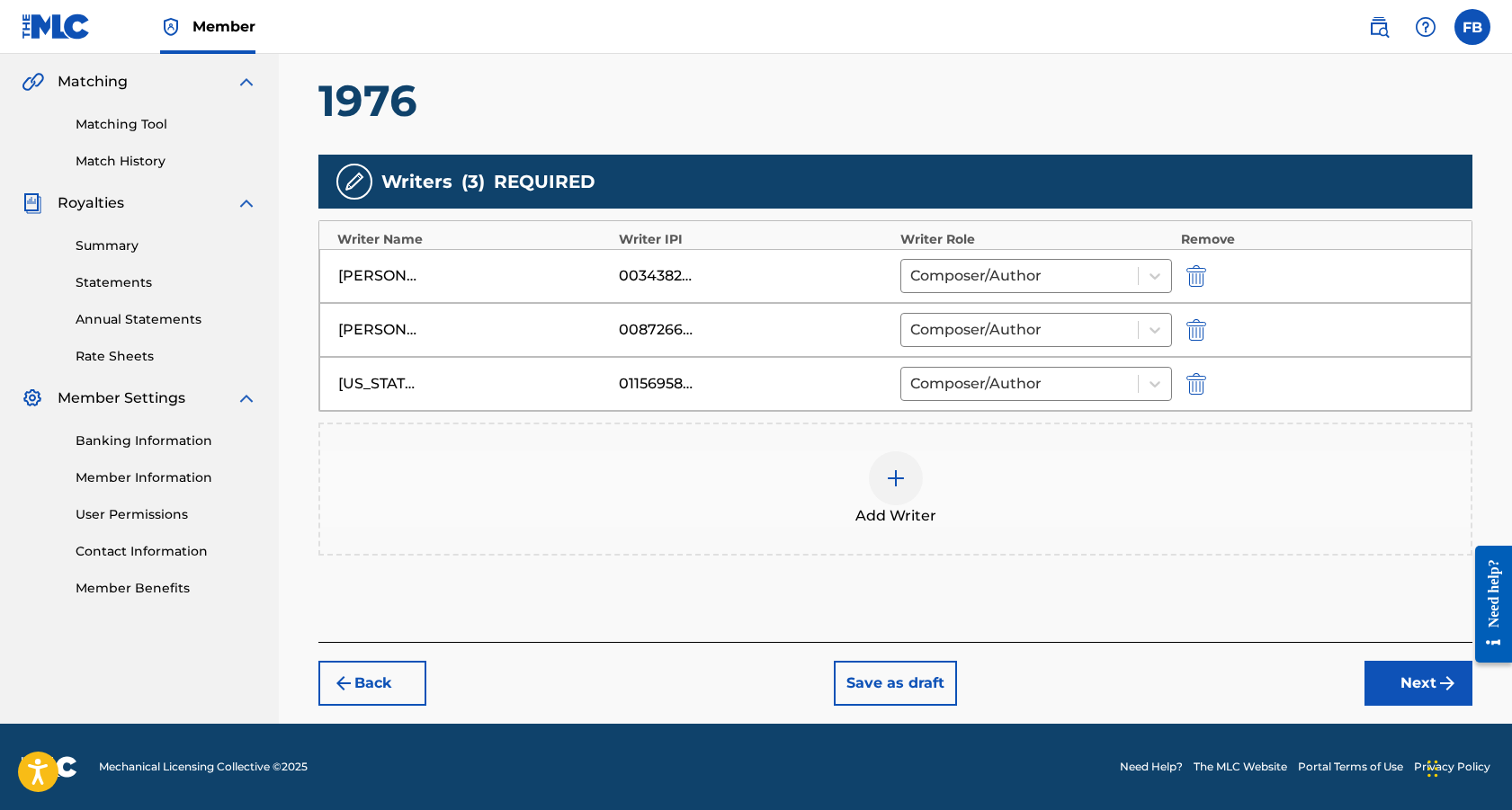
click at [1405, 684] on button "Next" at bounding box center [1418, 684] width 108 height 45
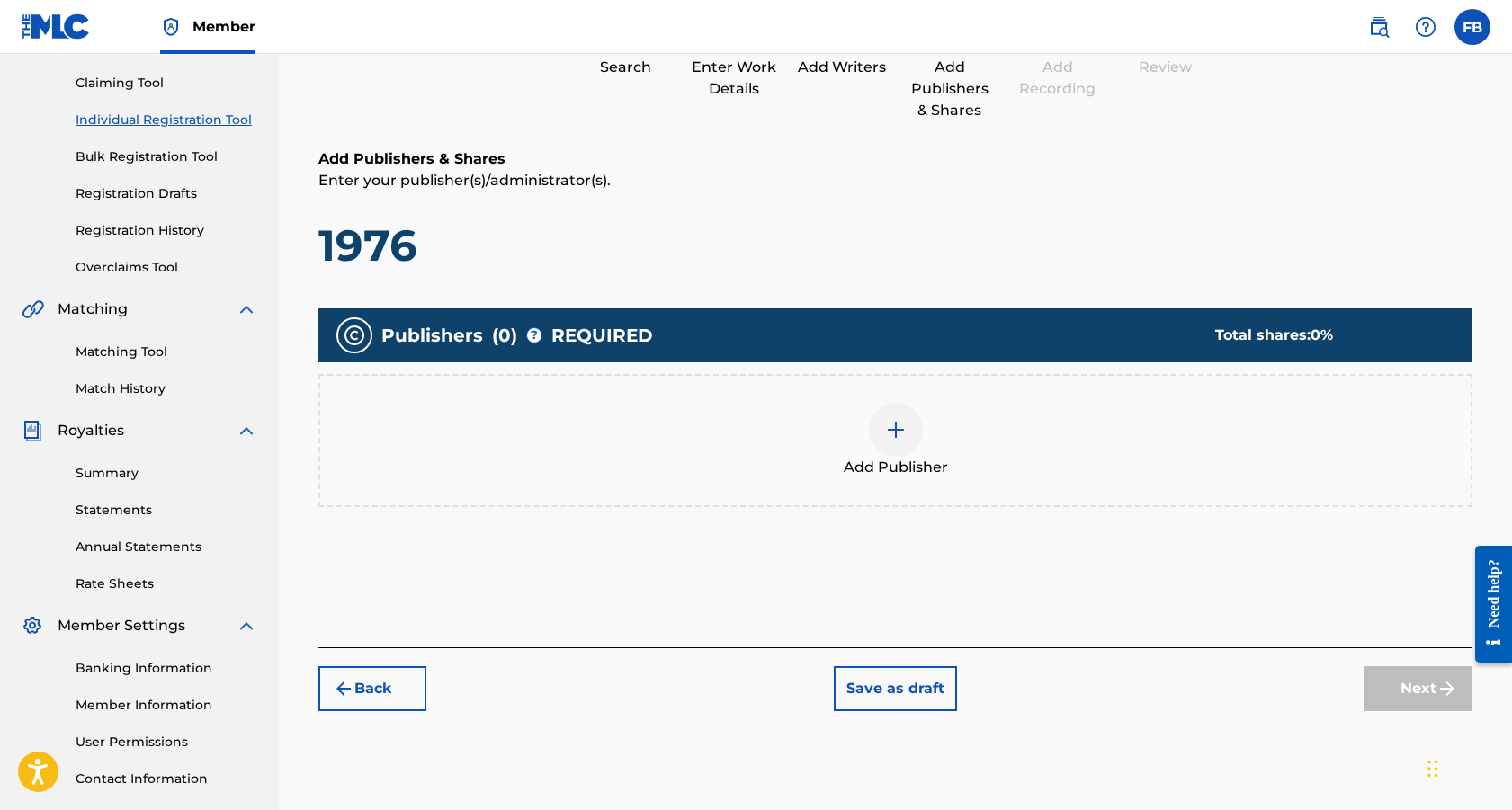
scroll to position [81, 0]
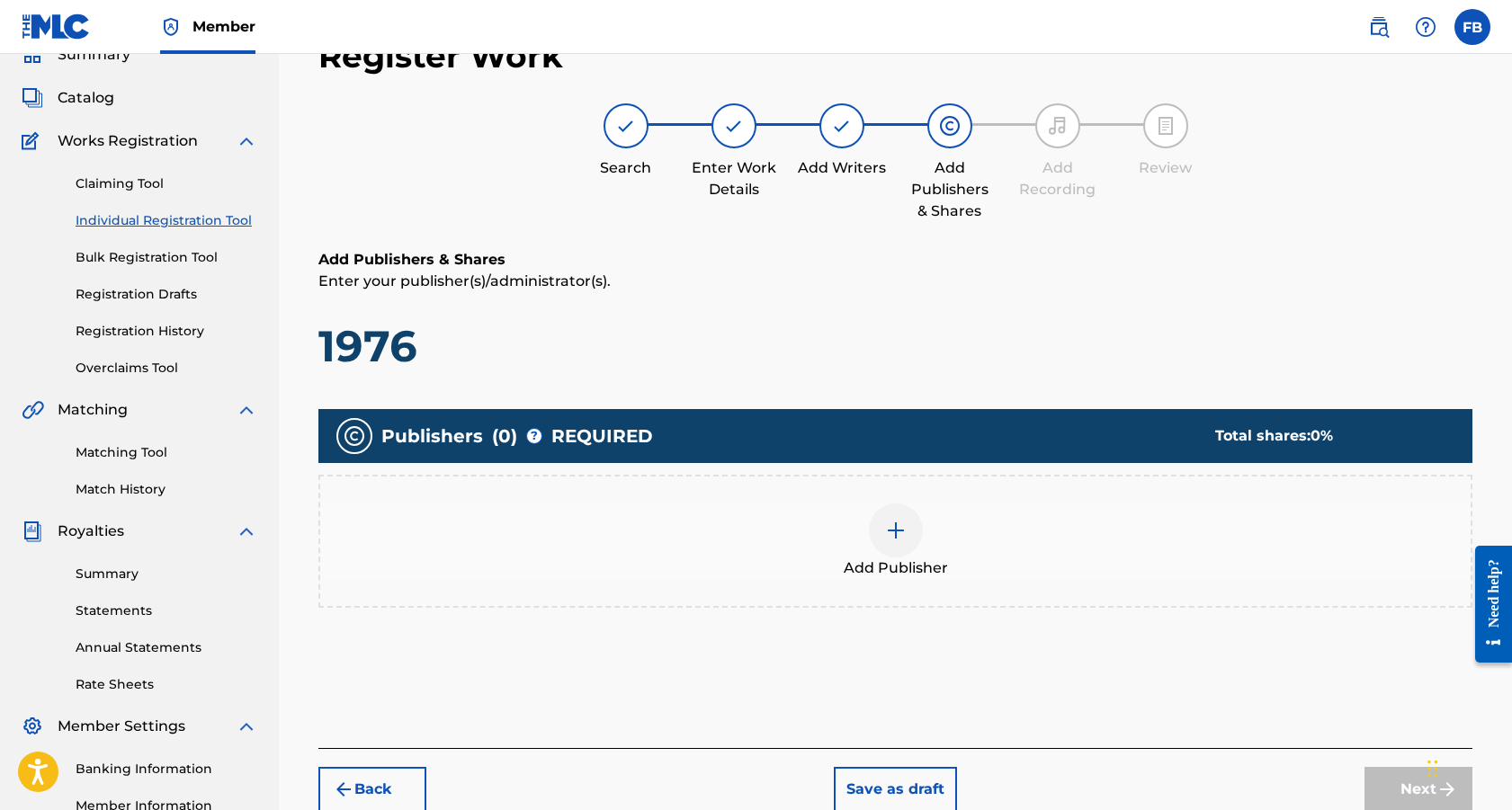
click at [897, 532] on img at bounding box center [895, 530] width 22 height 22
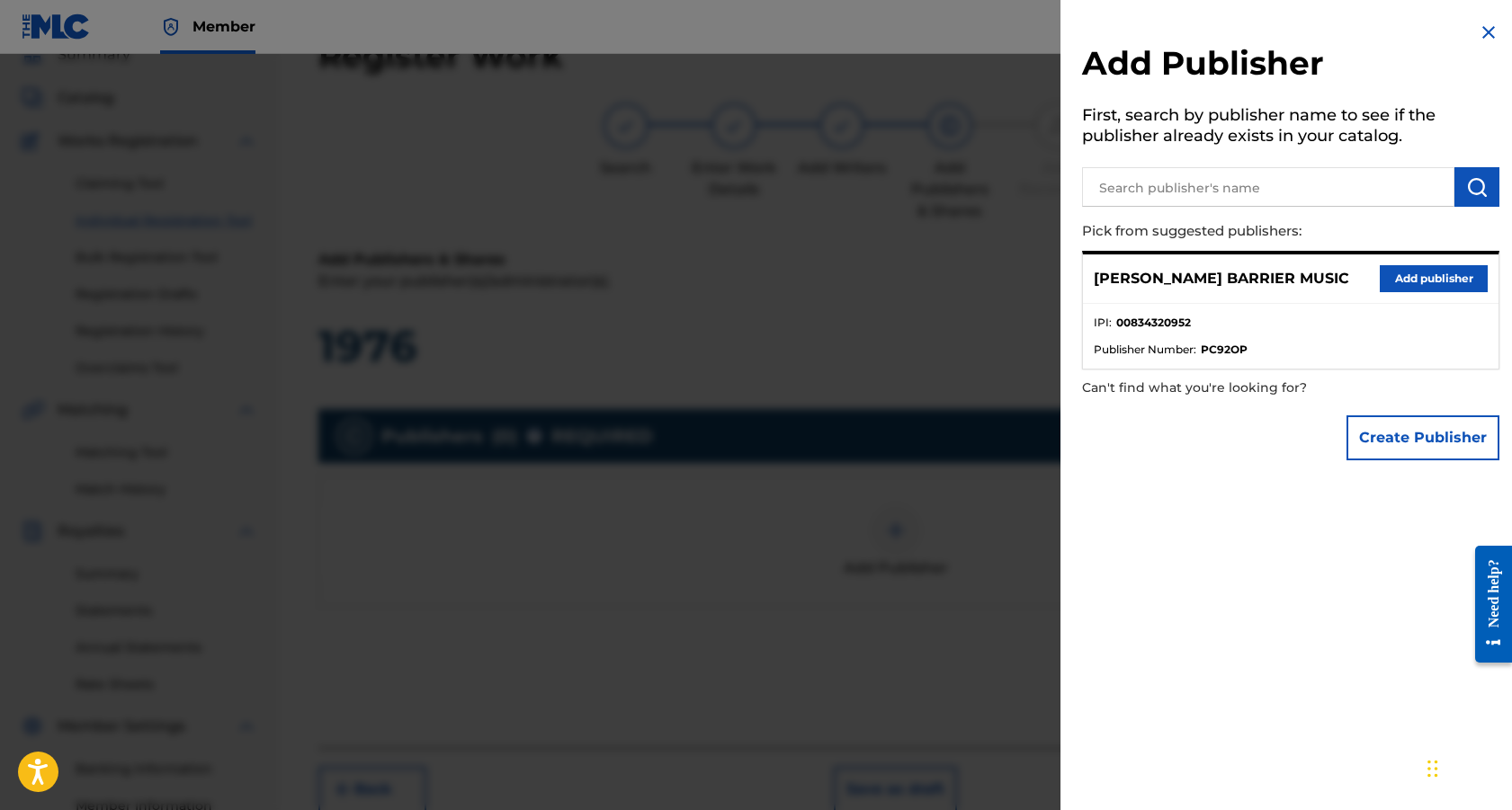
click at [1439, 272] on button "Add publisher" at bounding box center [1434, 279] width 108 height 27
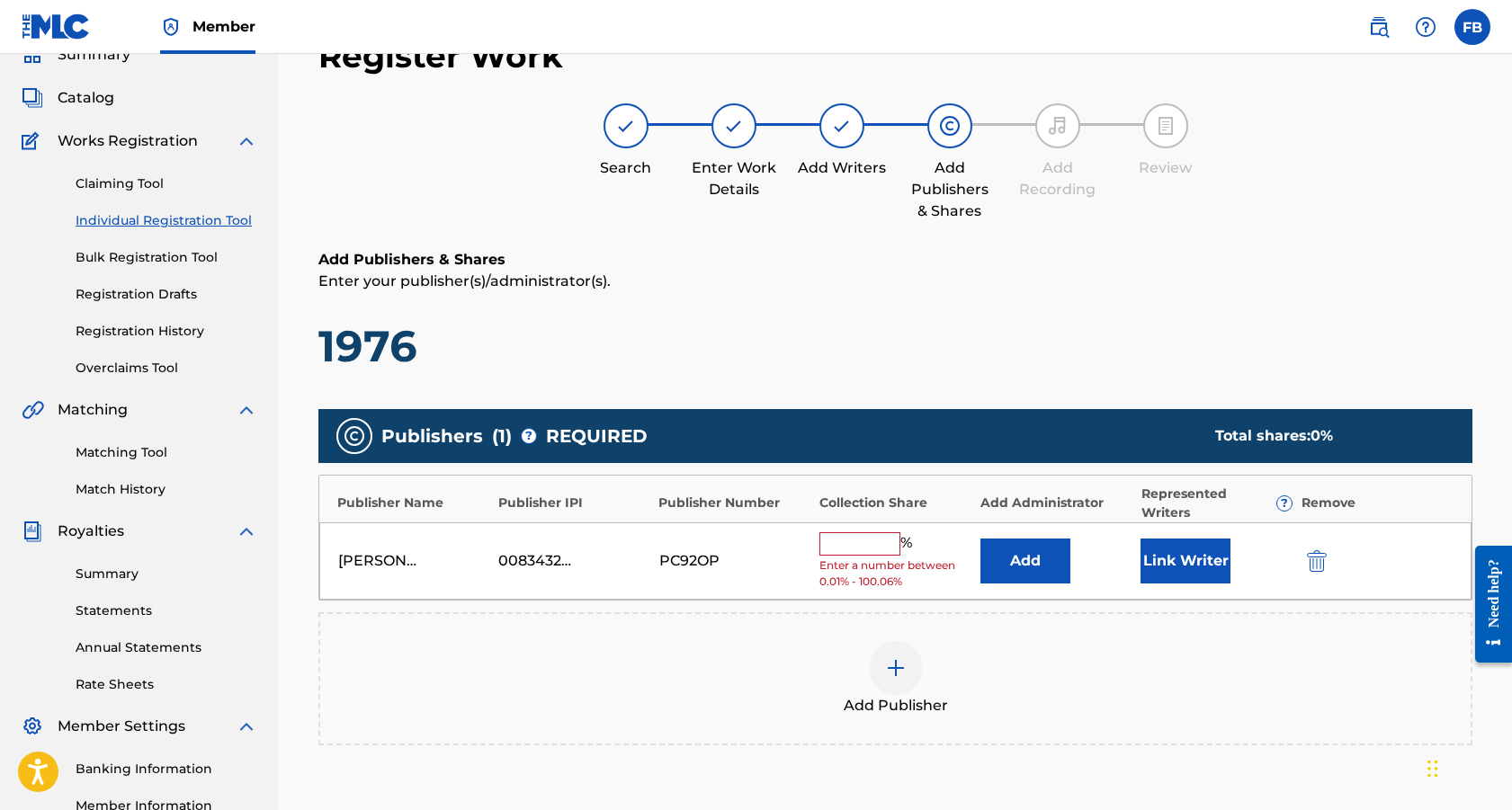
click at [876, 545] on input "text" at bounding box center [859, 544] width 81 height 23
click at [1187, 562] on button "Link Writer" at bounding box center [1185, 562] width 90 height 45
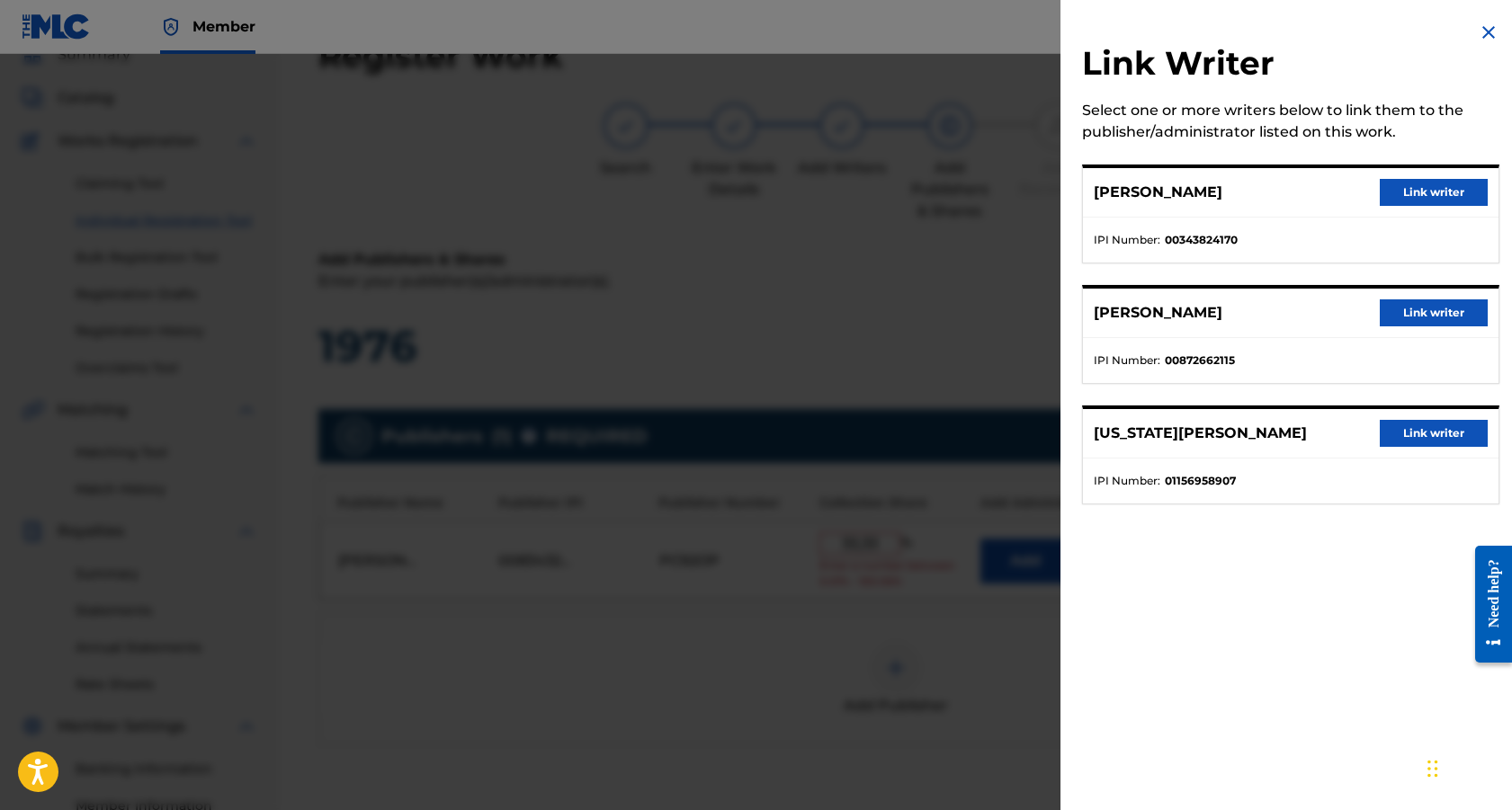
click at [1447, 190] on button "Link writer" at bounding box center [1434, 193] width 108 height 27
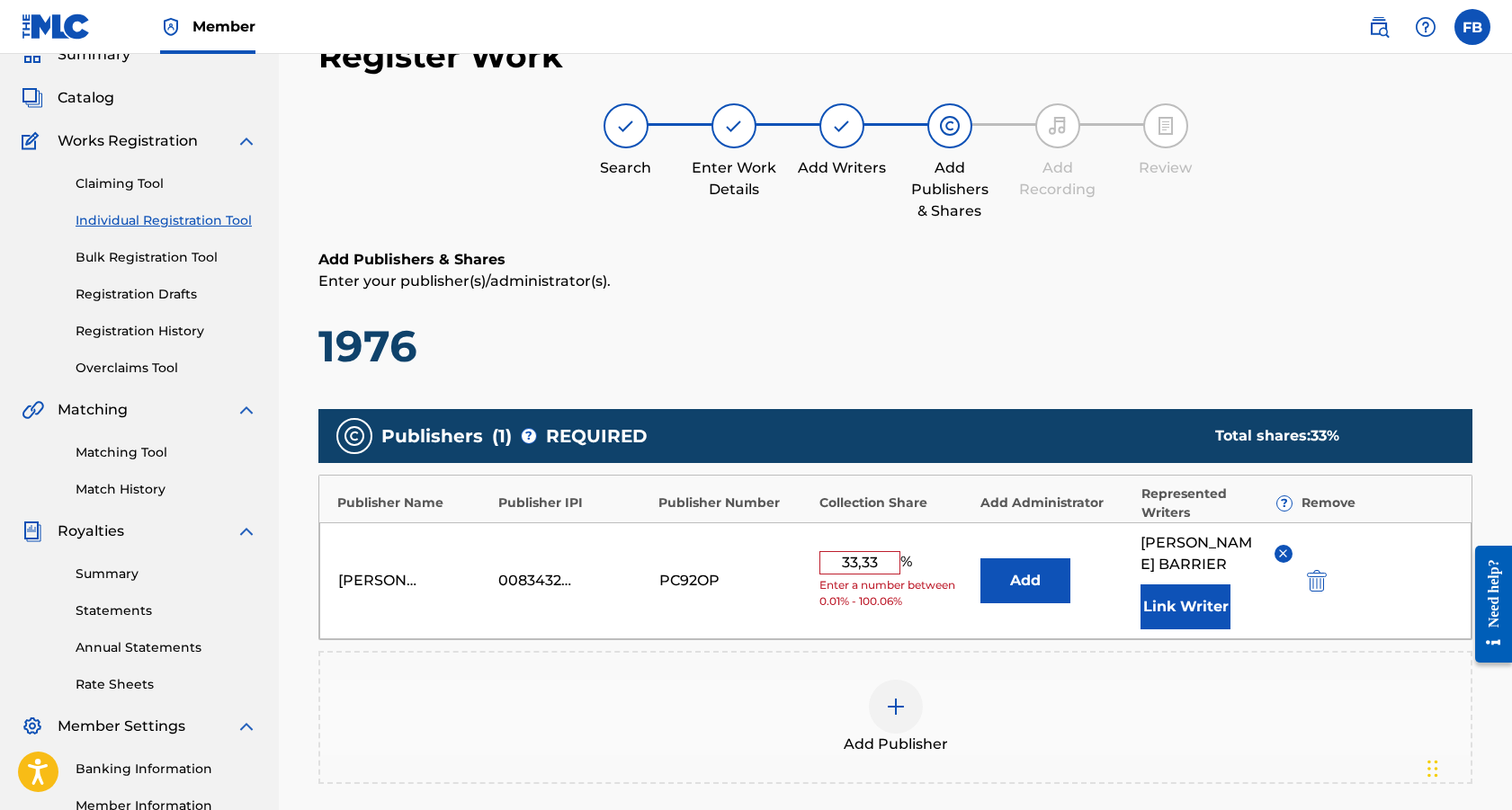
drag, startPoint x: 863, startPoint y: 563, endPoint x: 880, endPoint y: 599, distance: 39.8
click at [864, 564] on input "33,33" at bounding box center [859, 562] width 81 height 23
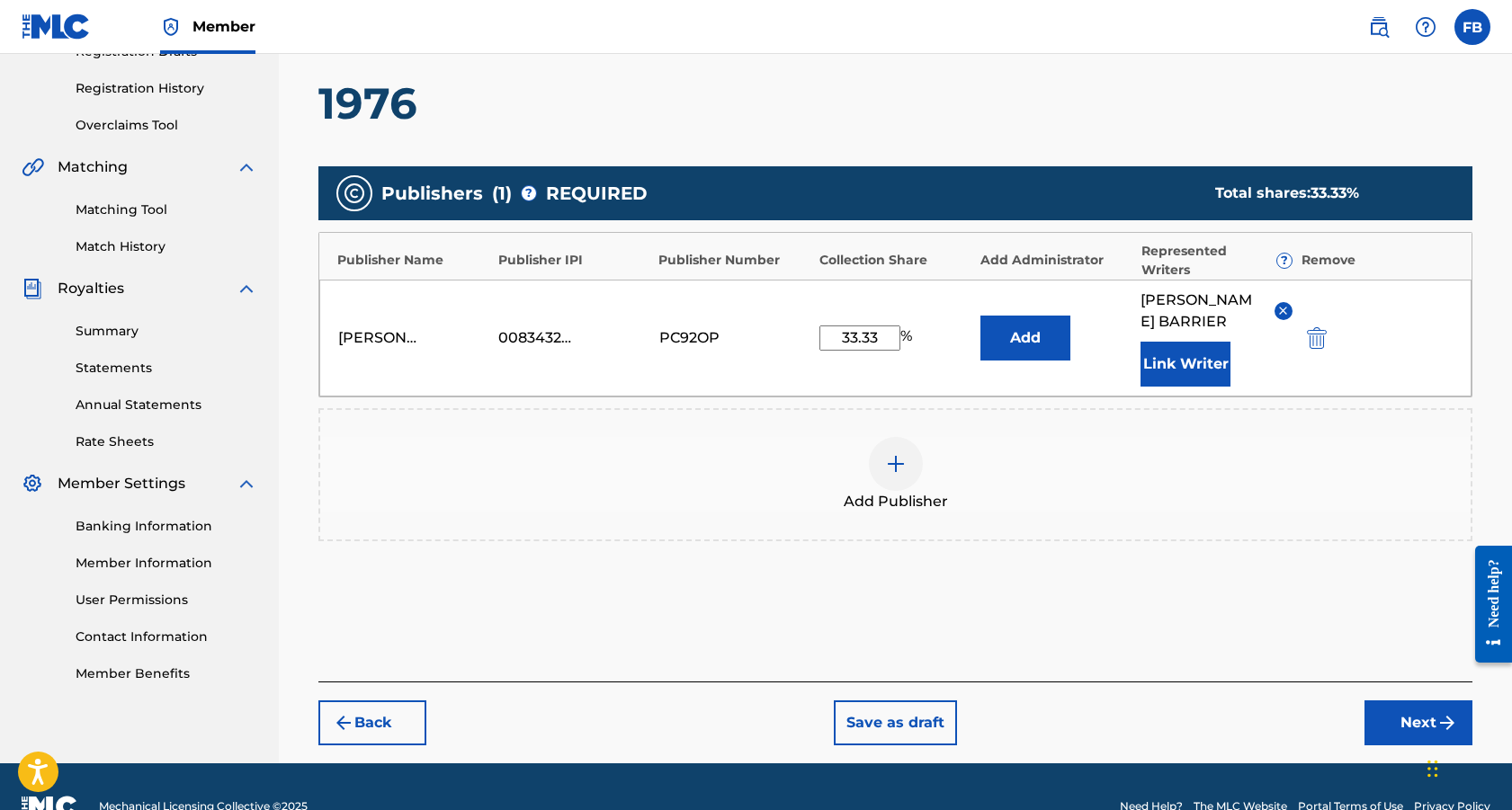
scroll to position [340, 0]
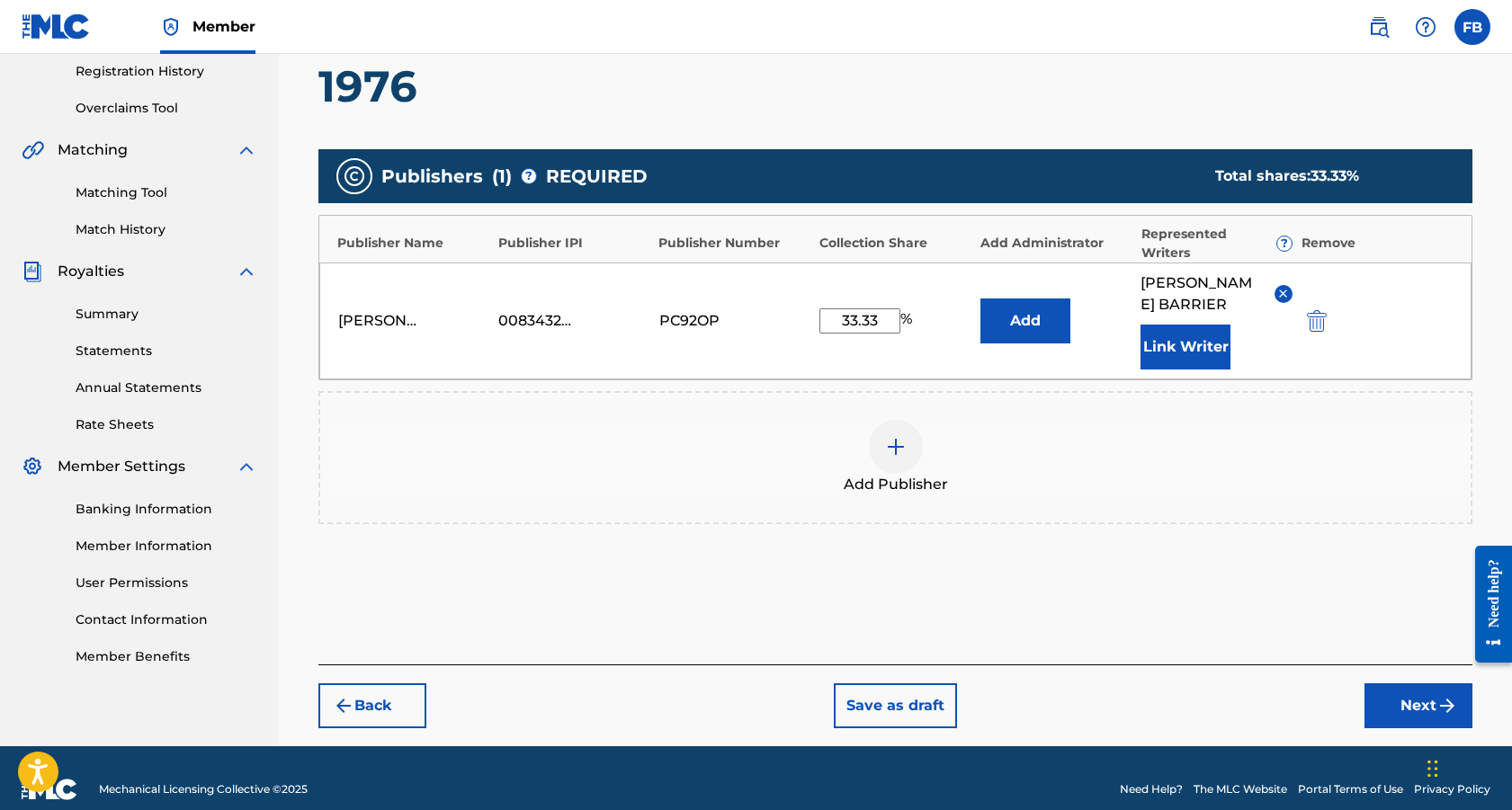
type input "33.33"
click at [1406, 713] on button "Next" at bounding box center [1418, 706] width 108 height 45
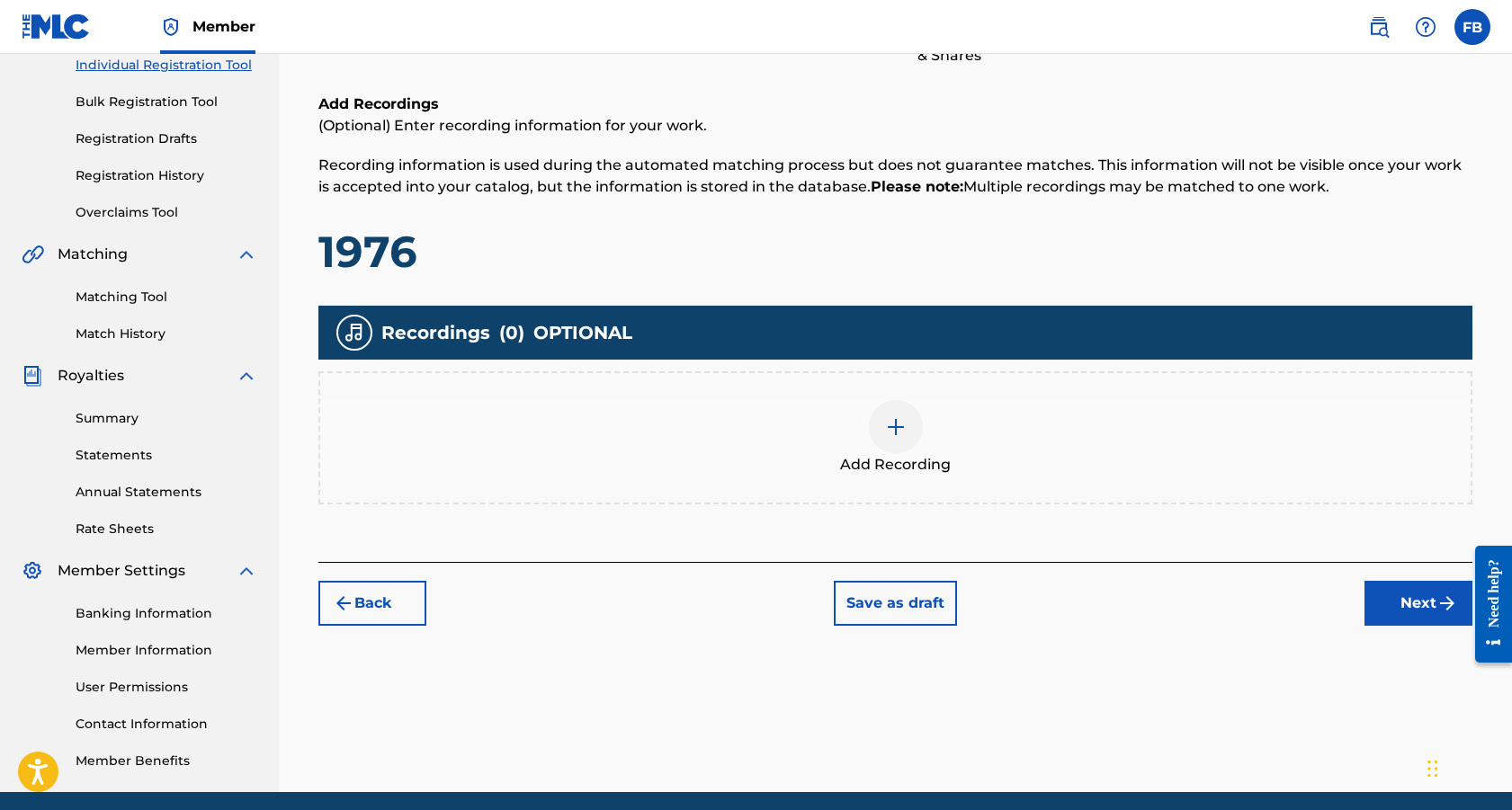
scroll to position [240, 0]
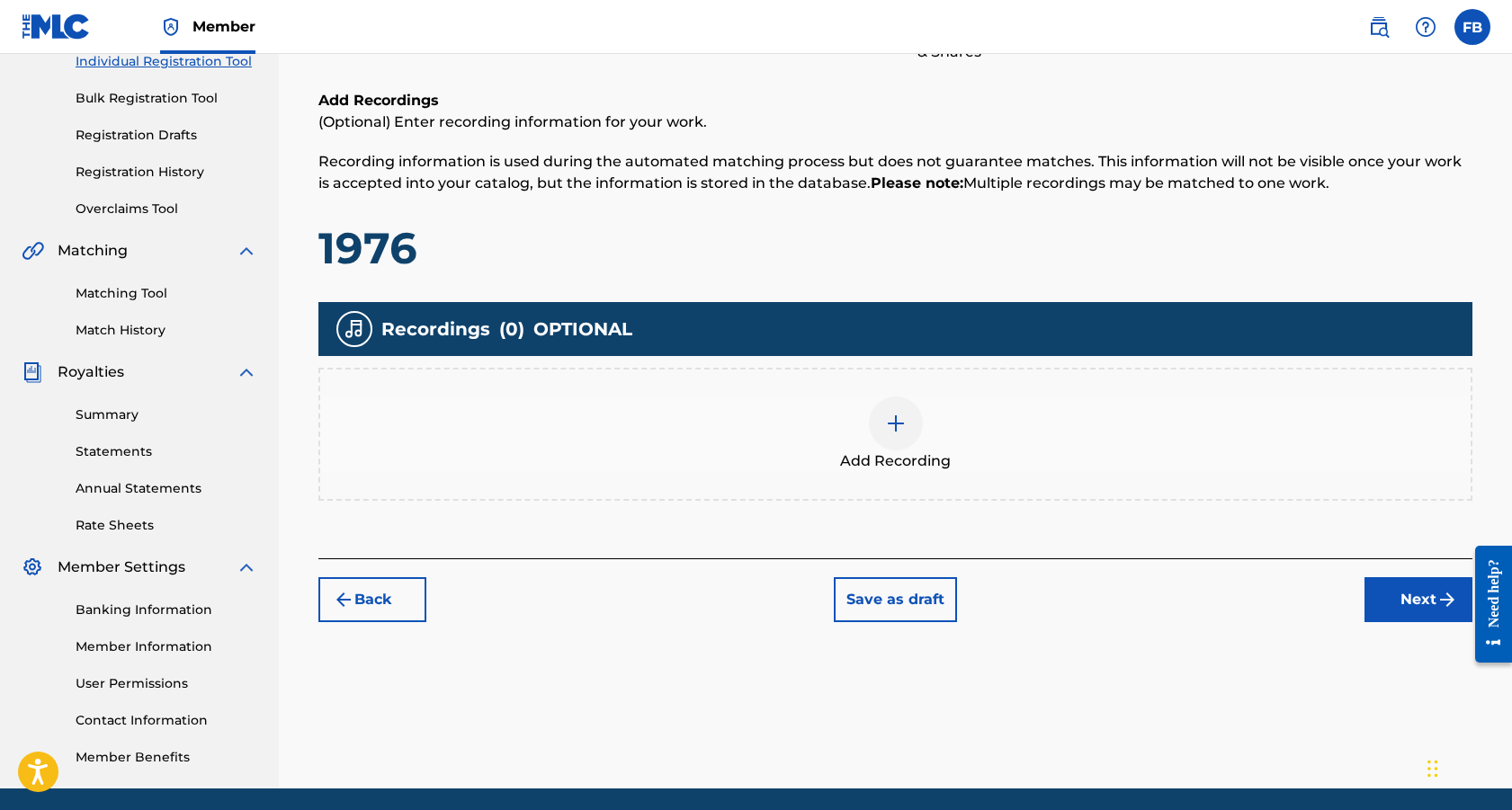
click at [1422, 602] on button "Next" at bounding box center [1418, 600] width 108 height 45
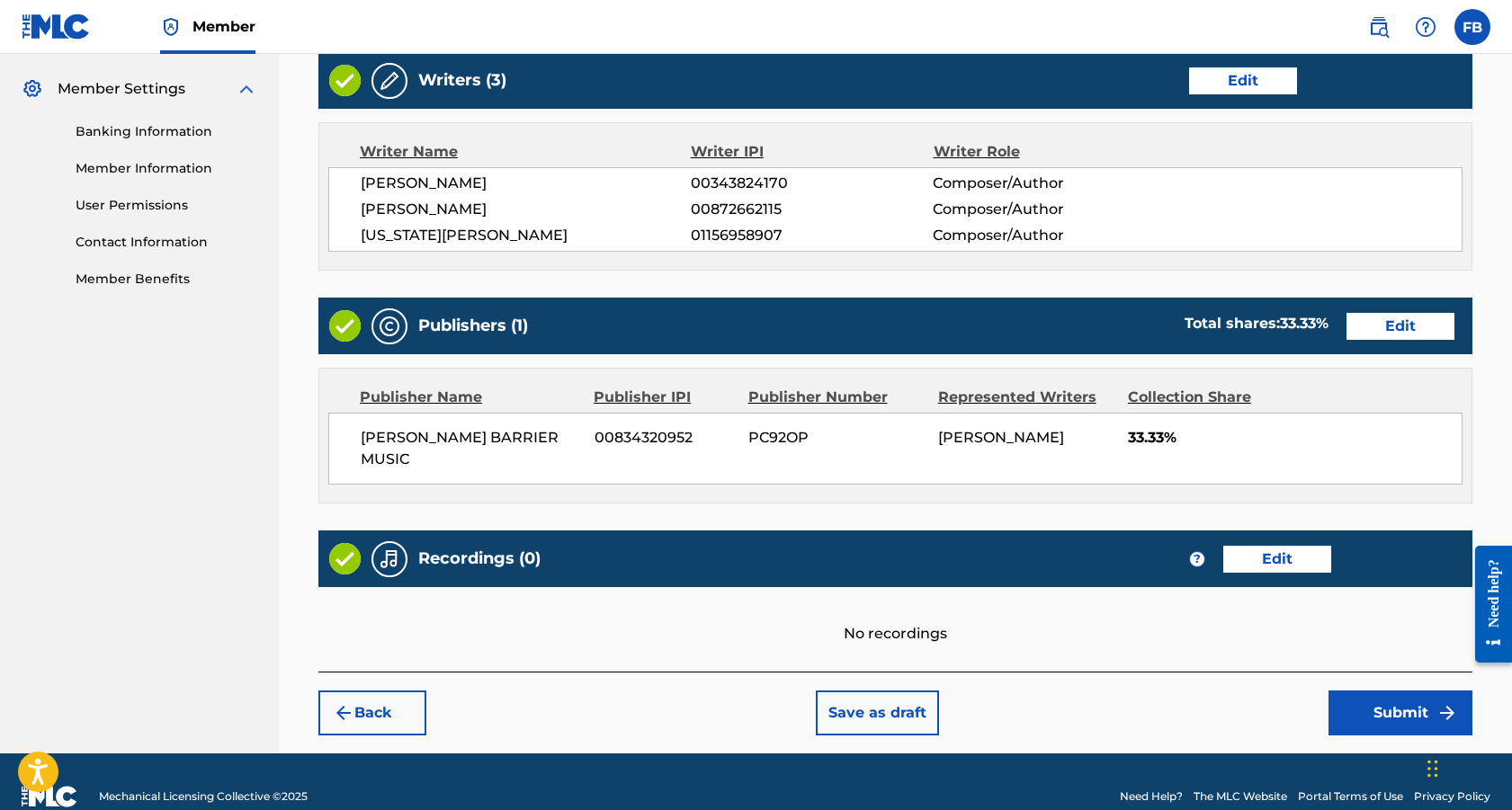
scroll to position [727, 0]
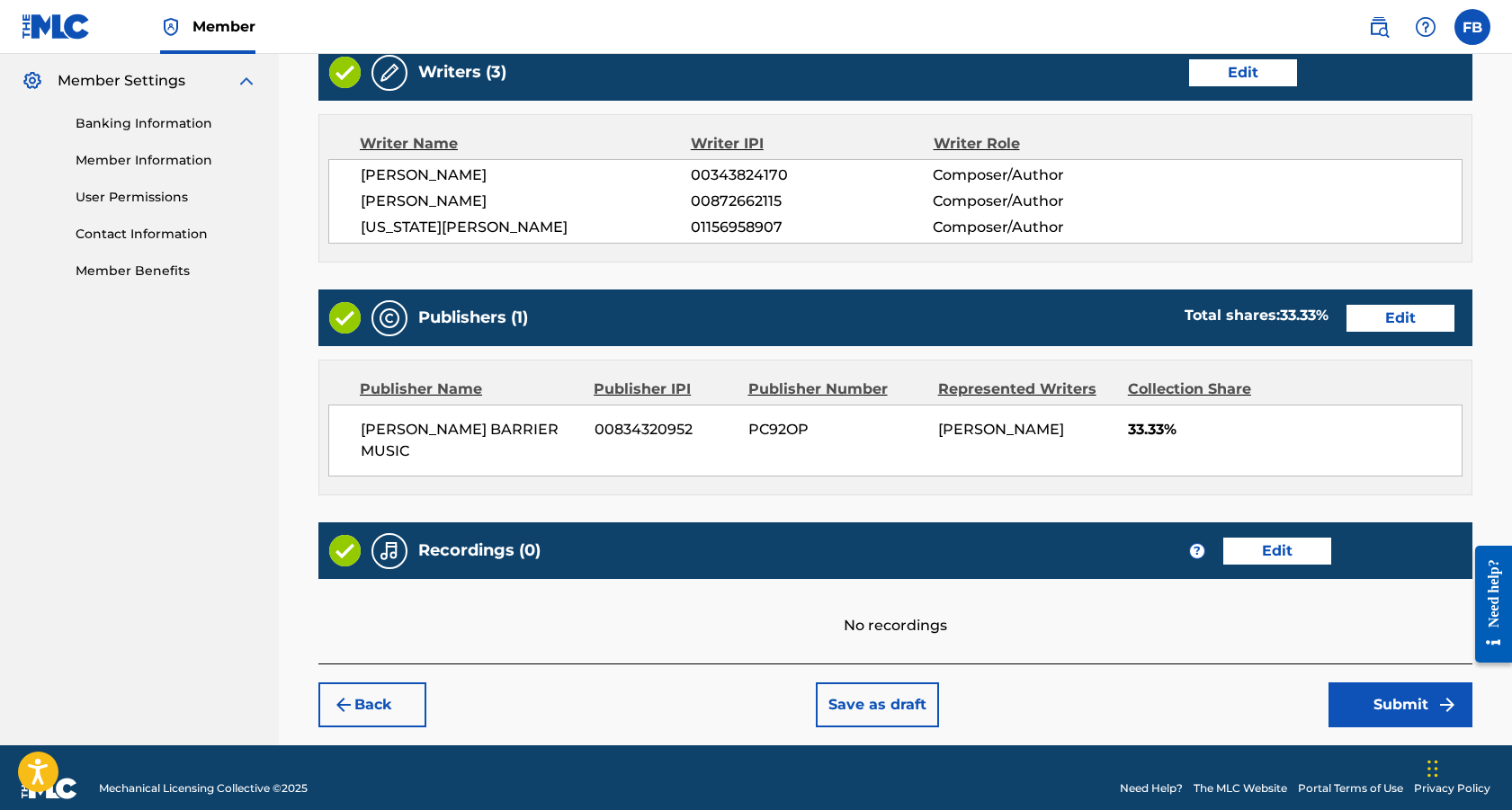
click at [1381, 688] on button "Submit" at bounding box center [1400, 705] width 144 height 45
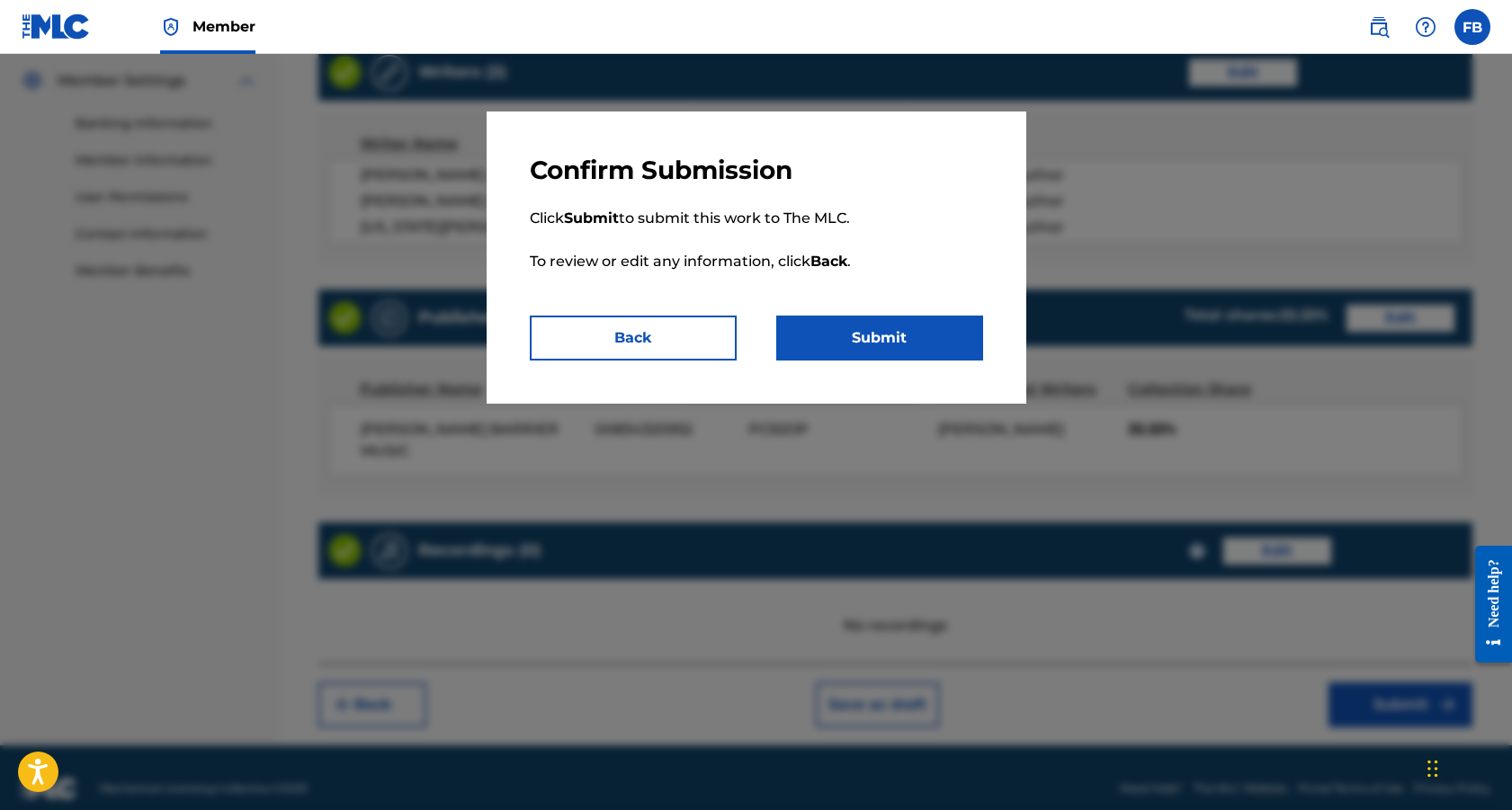
click at [832, 332] on button "Submit" at bounding box center [879, 338] width 206 height 45
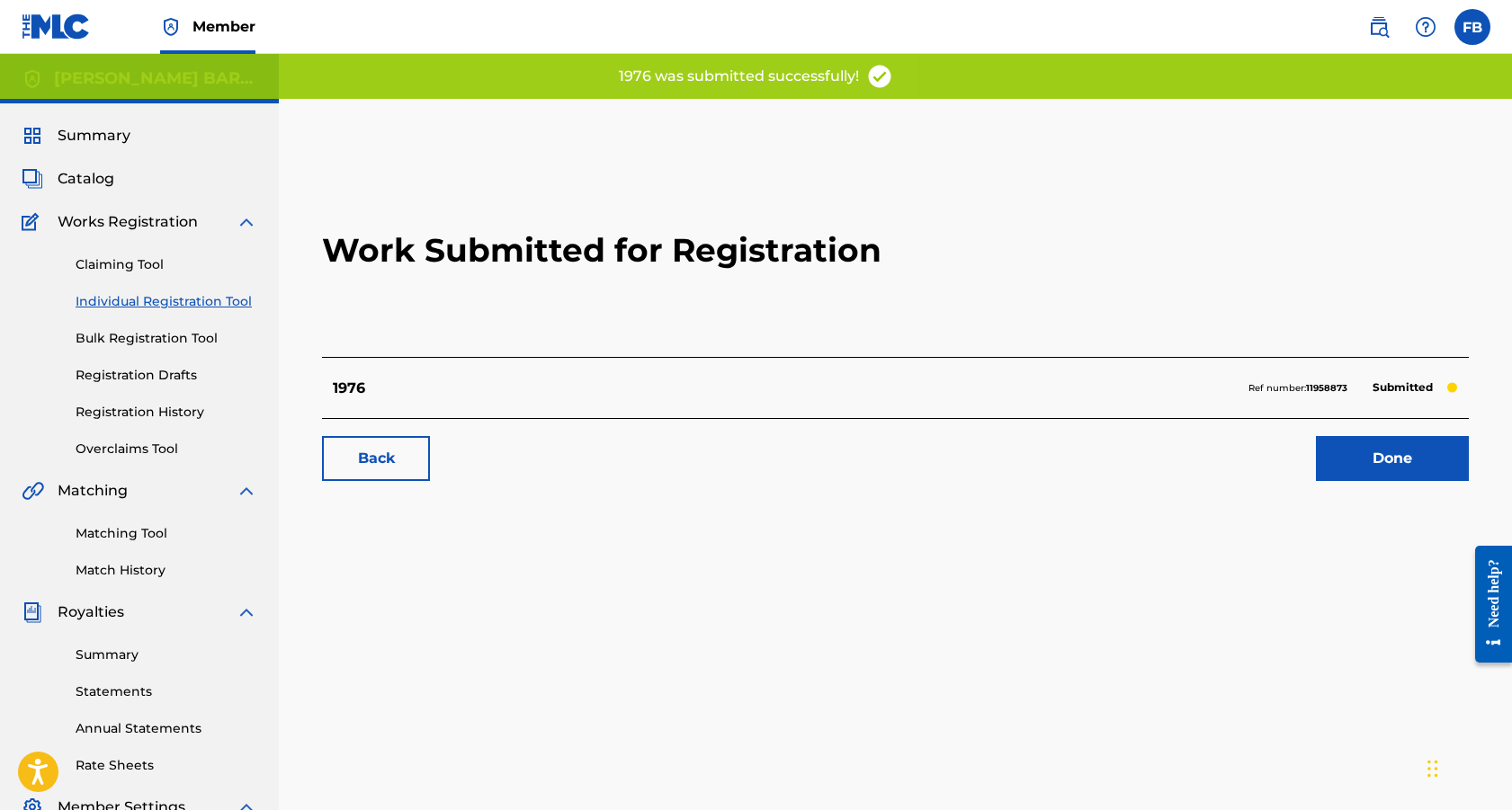
click at [1387, 463] on link "Done" at bounding box center [1393, 459] width 153 height 45
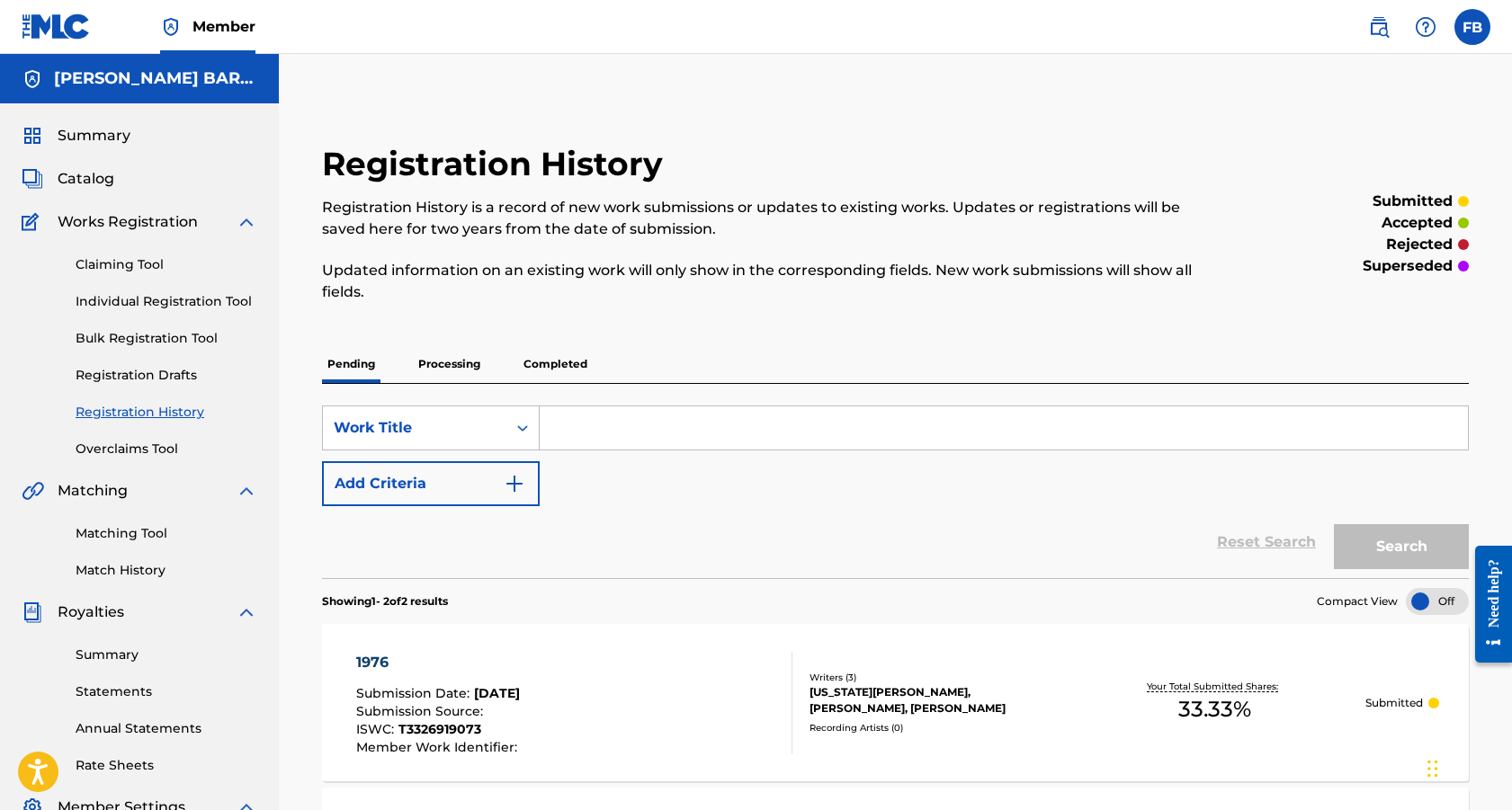
click at [83, 177] on span "Catalog" at bounding box center [86, 179] width 57 height 22
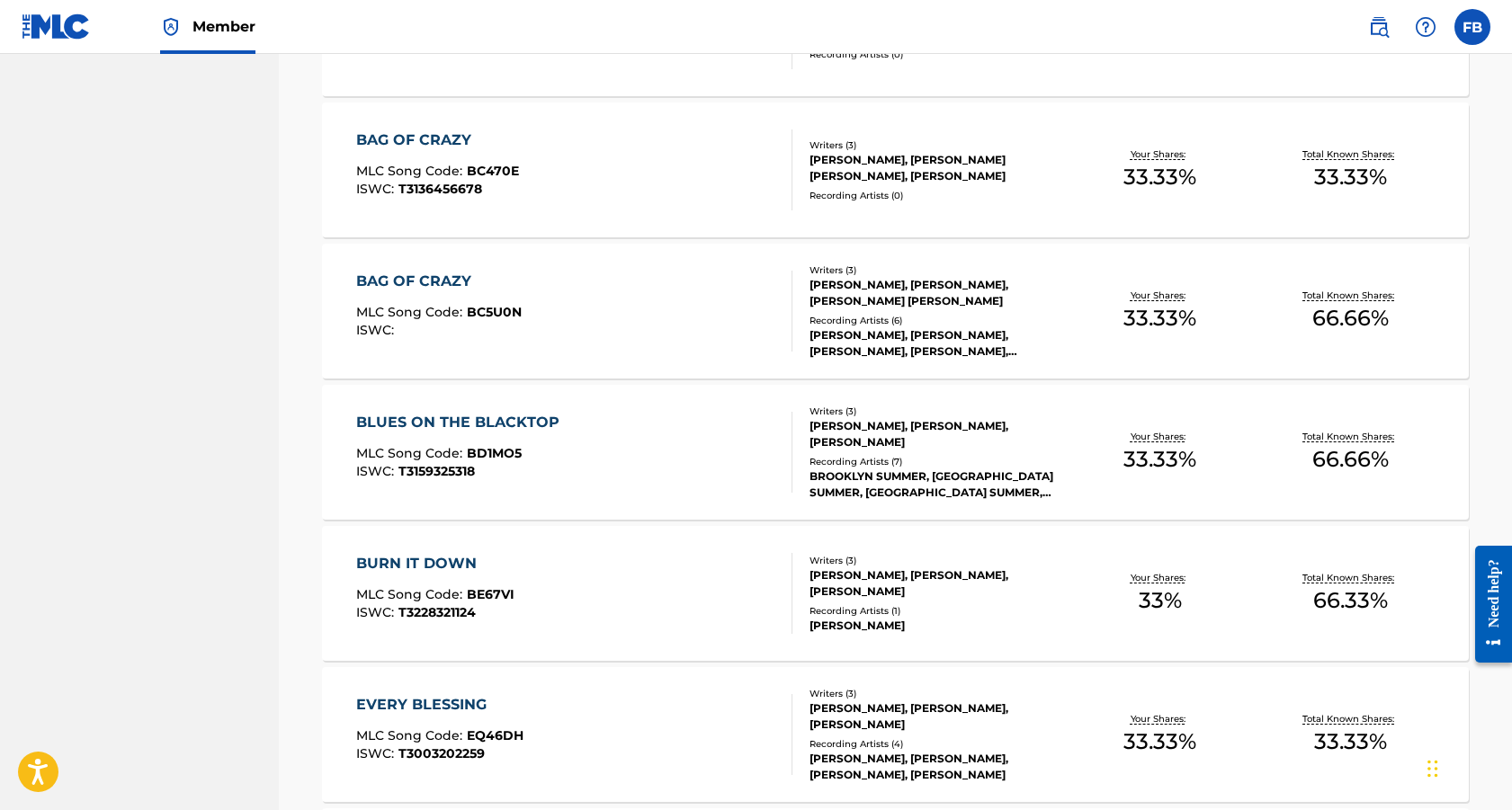
scroll to position [1293, 0]
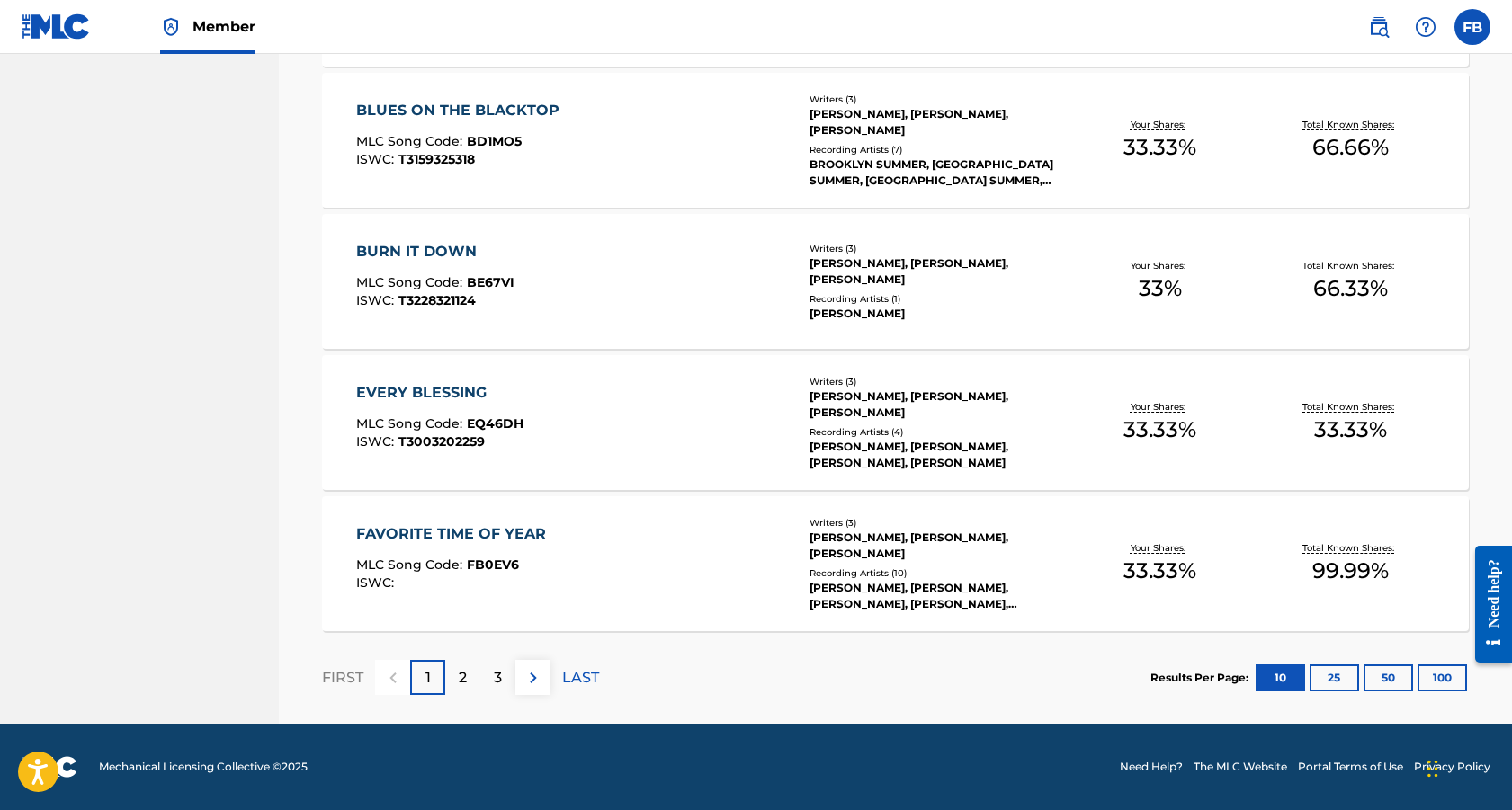
click at [460, 675] on p "2" at bounding box center [463, 678] width 8 height 22
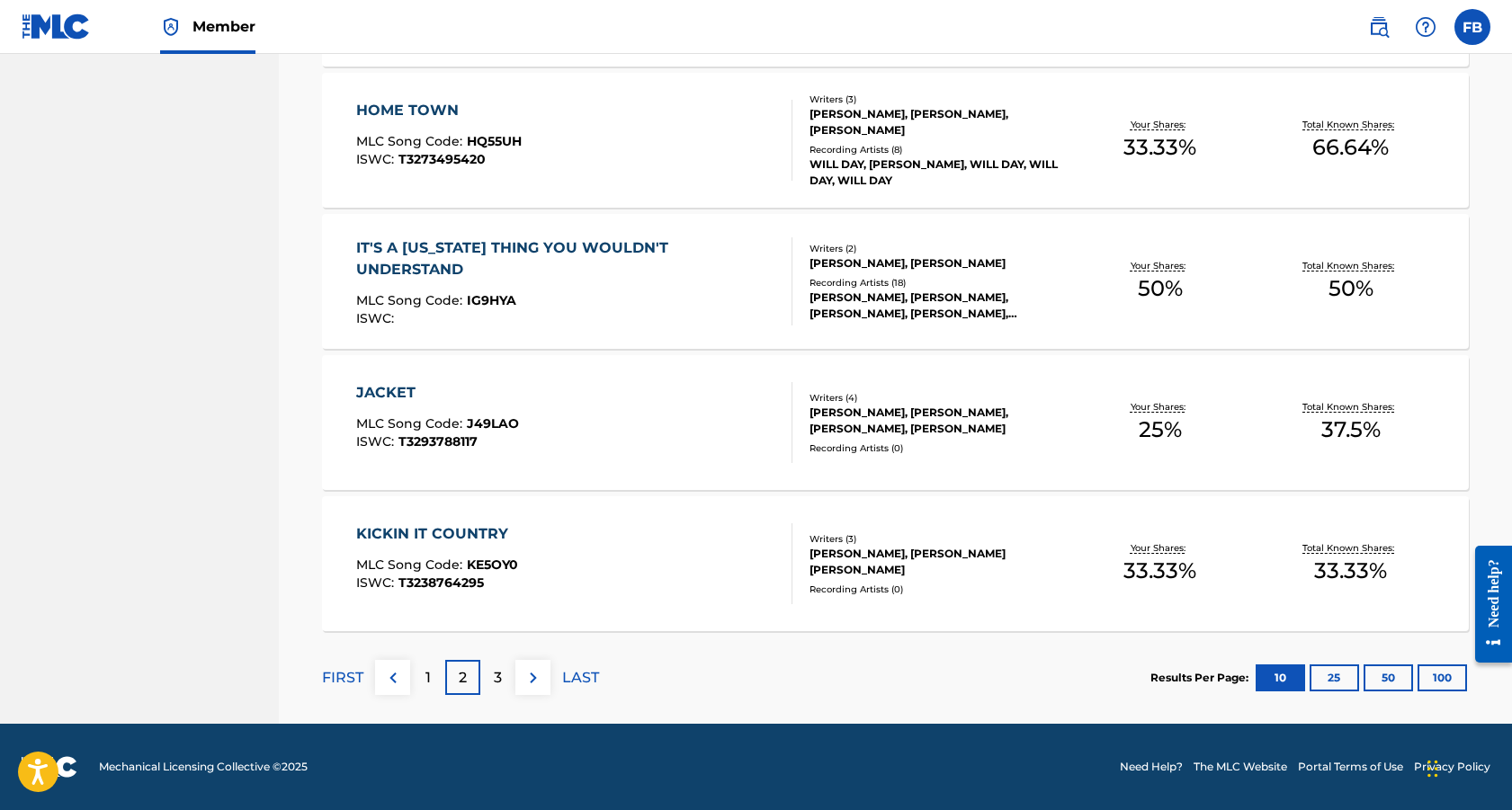
click at [415, 675] on div "1" at bounding box center [428, 678] width 35 height 35
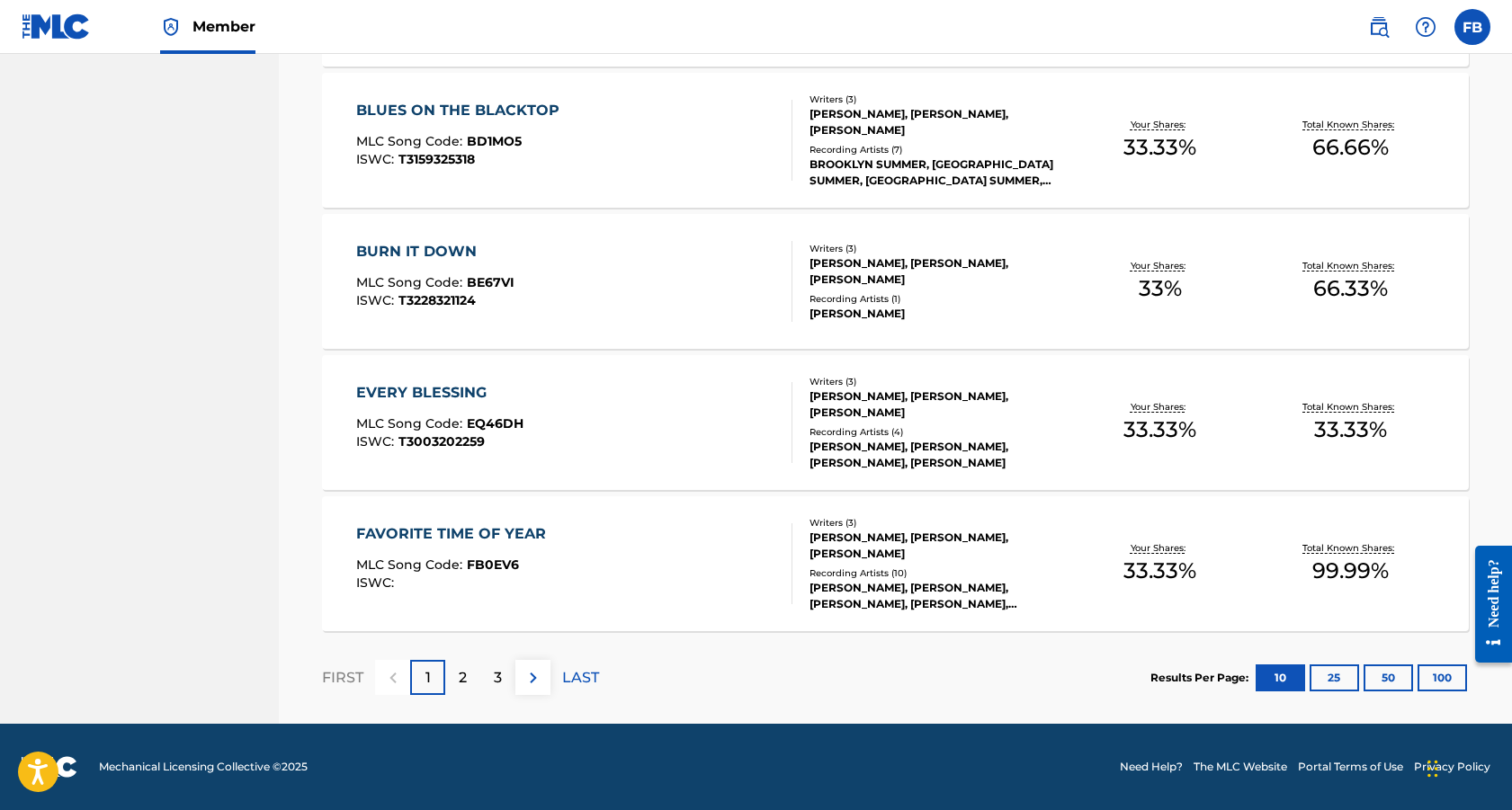
click at [507, 676] on div "3" at bounding box center [498, 678] width 35 height 35
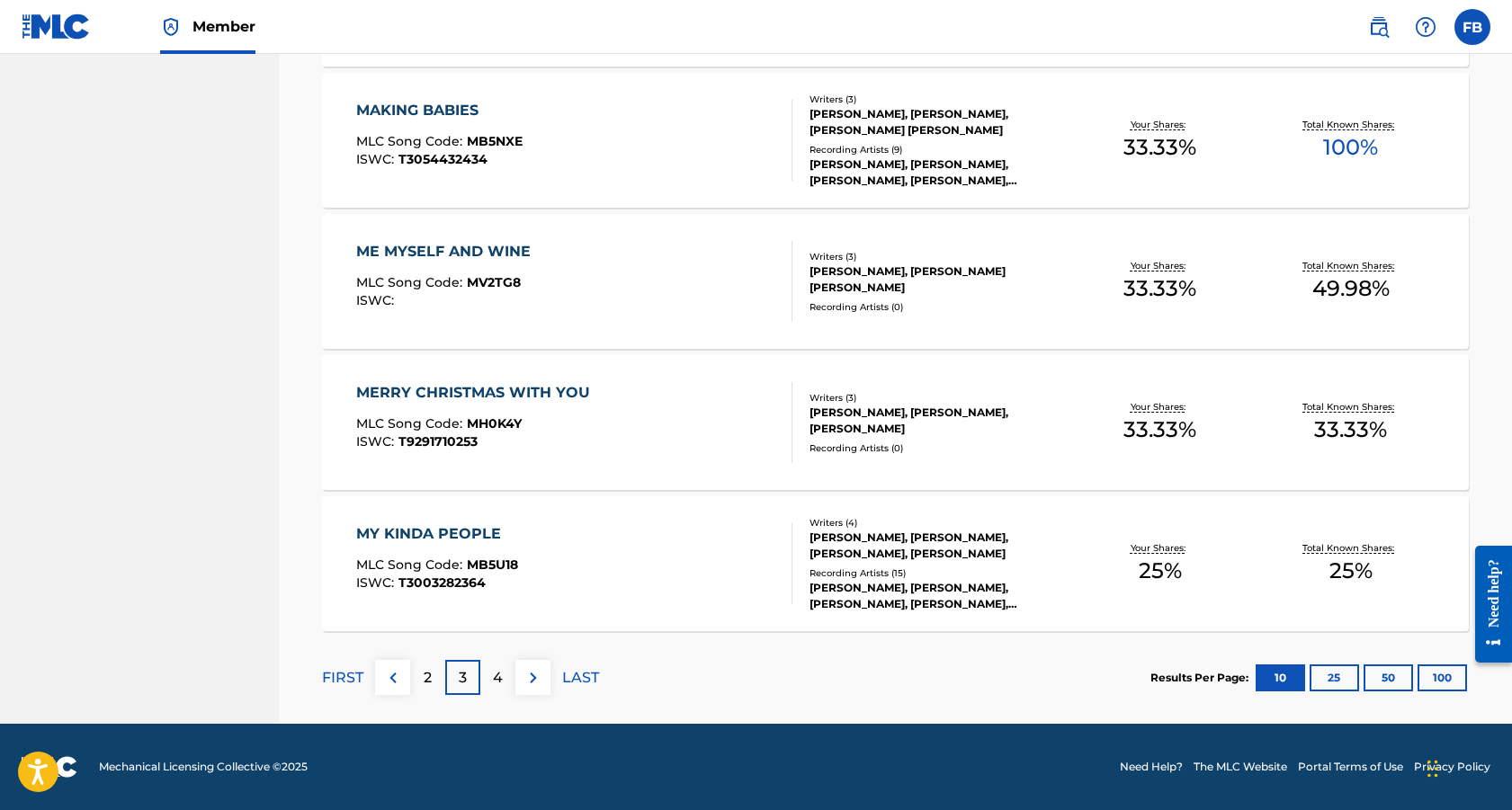
click at [505, 679] on div "4" at bounding box center [498, 678] width 35 height 35
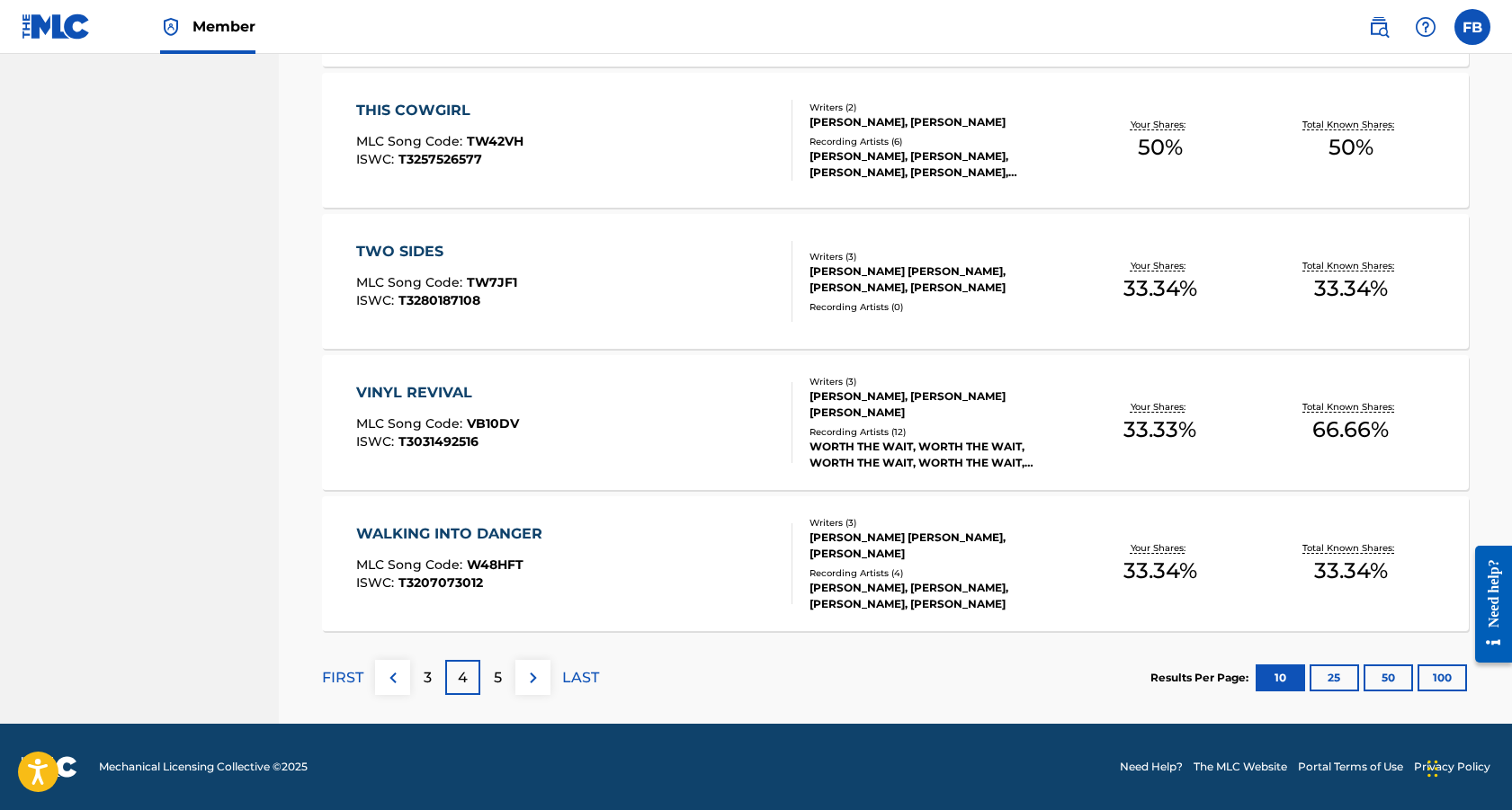
drag, startPoint x: 427, startPoint y: 677, endPoint x: 459, endPoint y: 579, distance: 103.1
click at [425, 677] on p "3" at bounding box center [428, 678] width 8 height 22
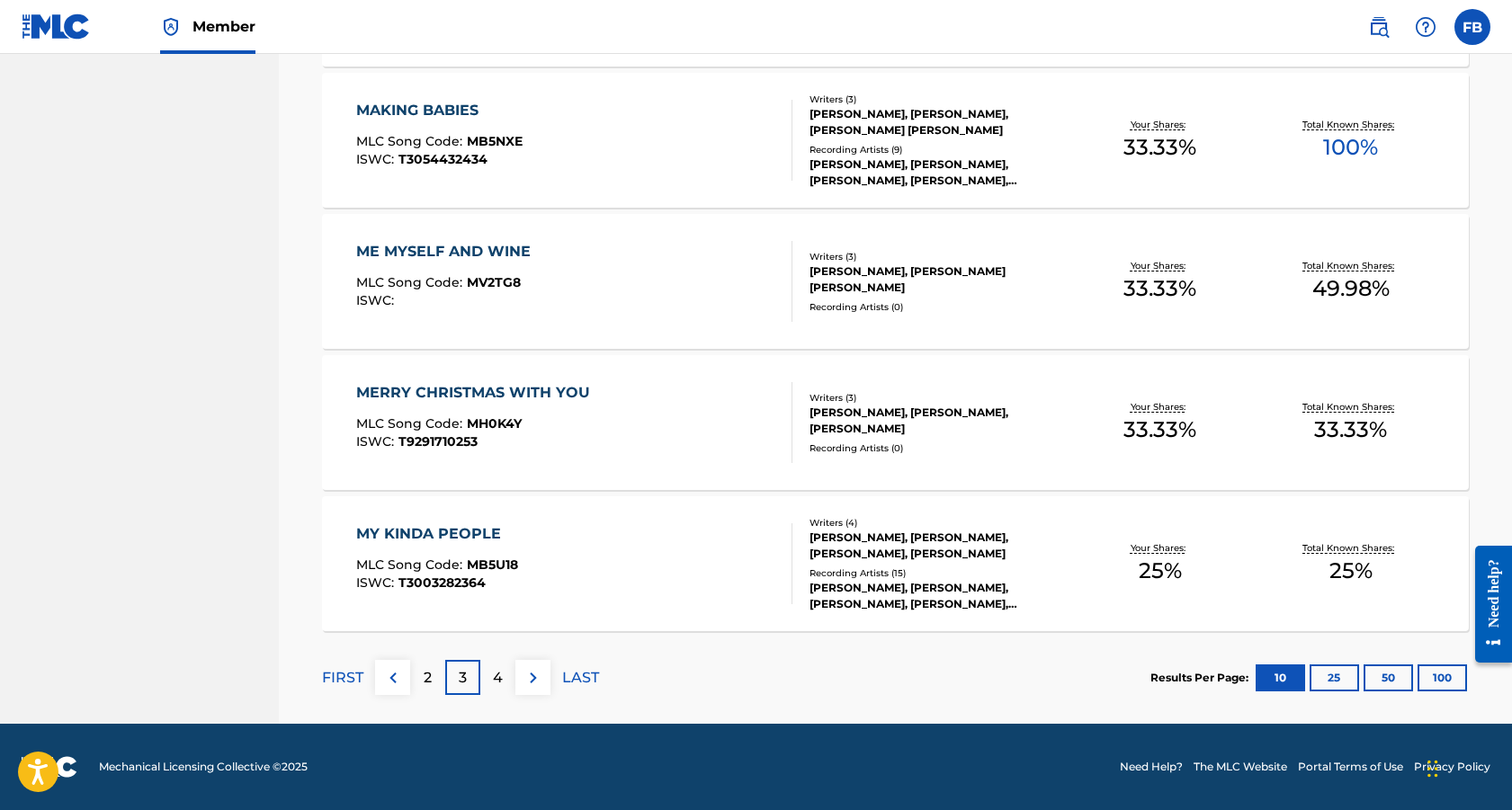
click at [426, 677] on p "2" at bounding box center [428, 678] width 8 height 22
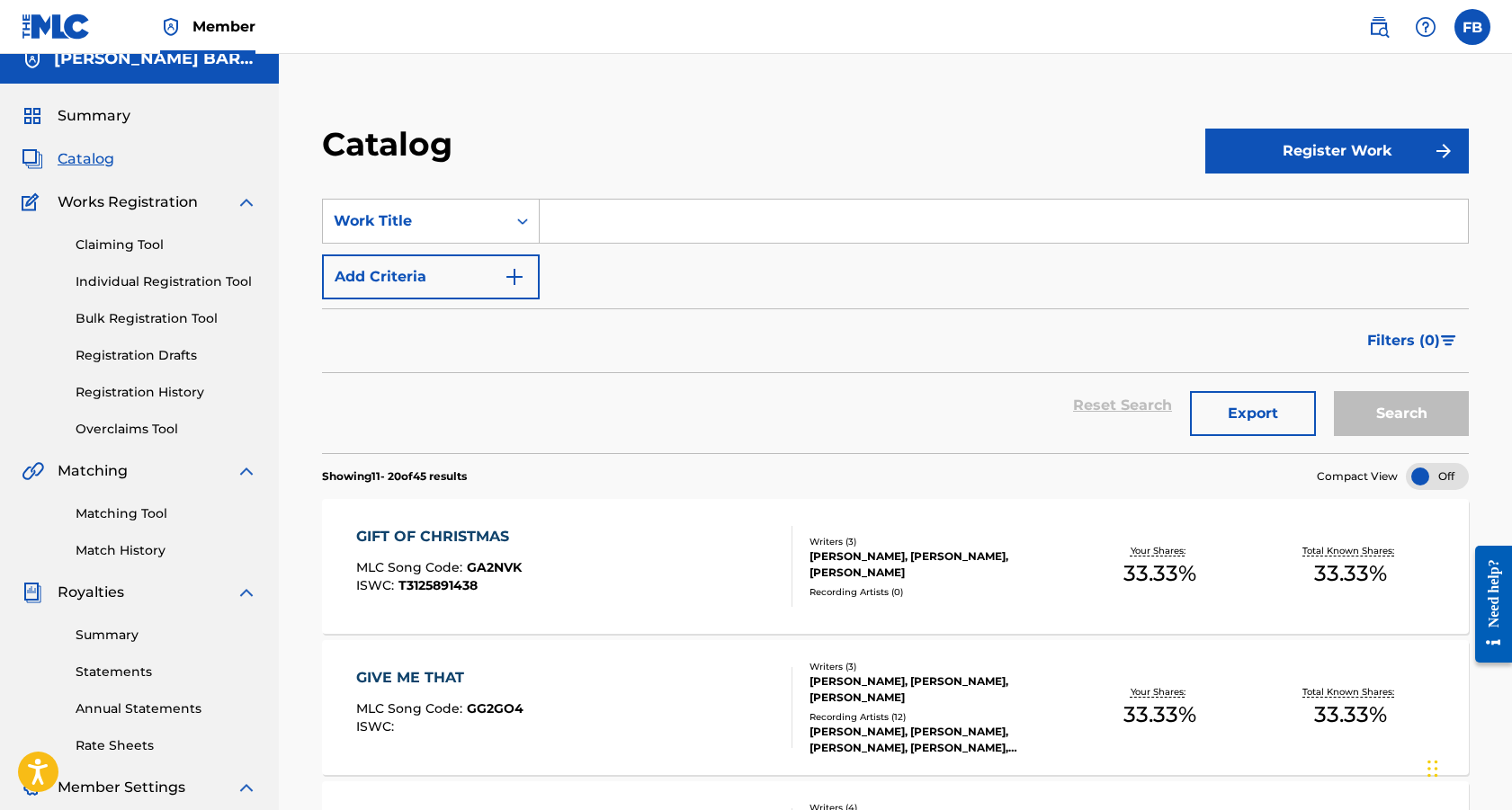
scroll to position [0, 0]
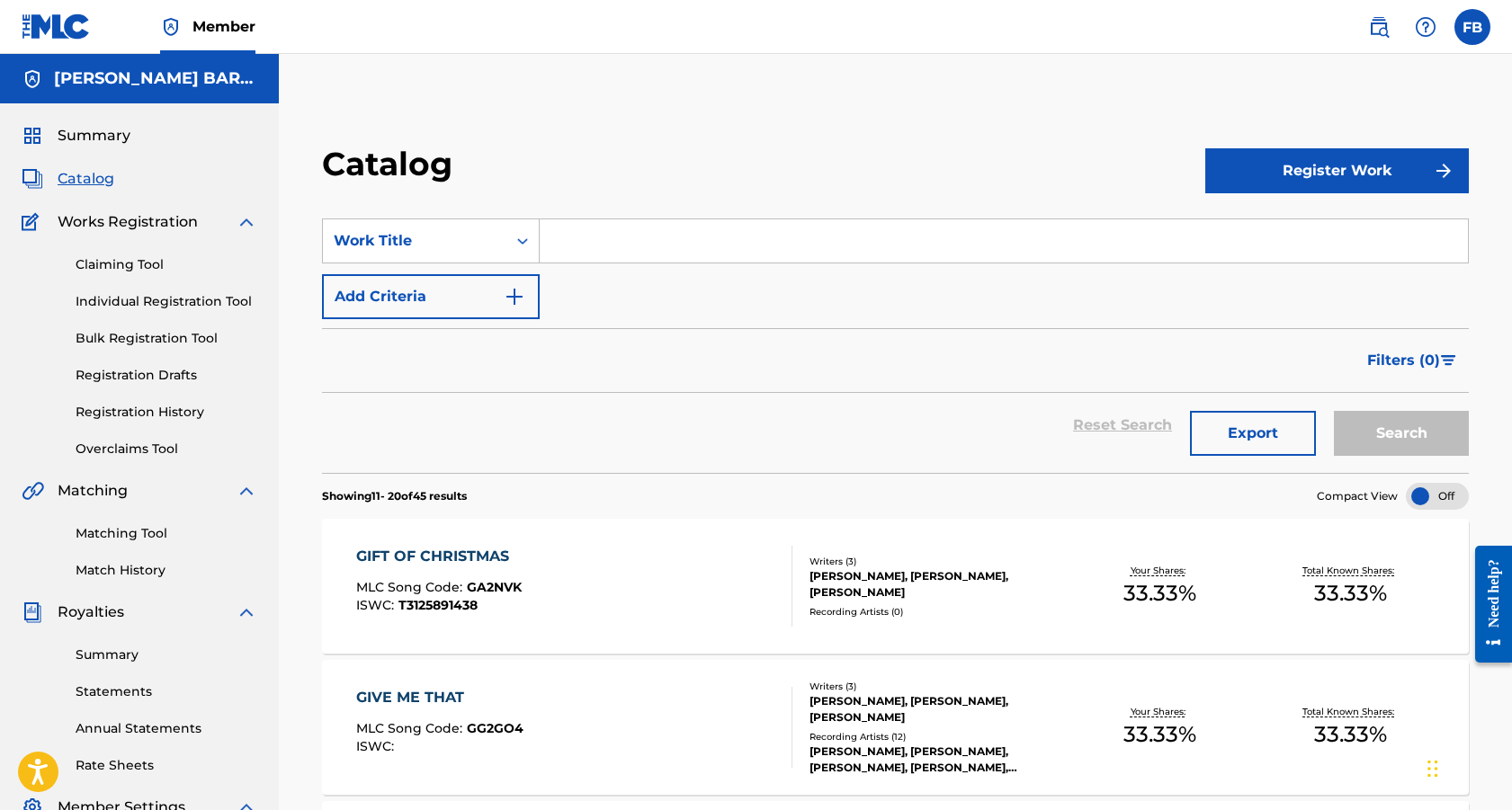
click at [1321, 170] on button "Register Work" at bounding box center [1337, 171] width 263 height 45
click at [1251, 229] on link "Individual" at bounding box center [1337, 229] width 263 height 43
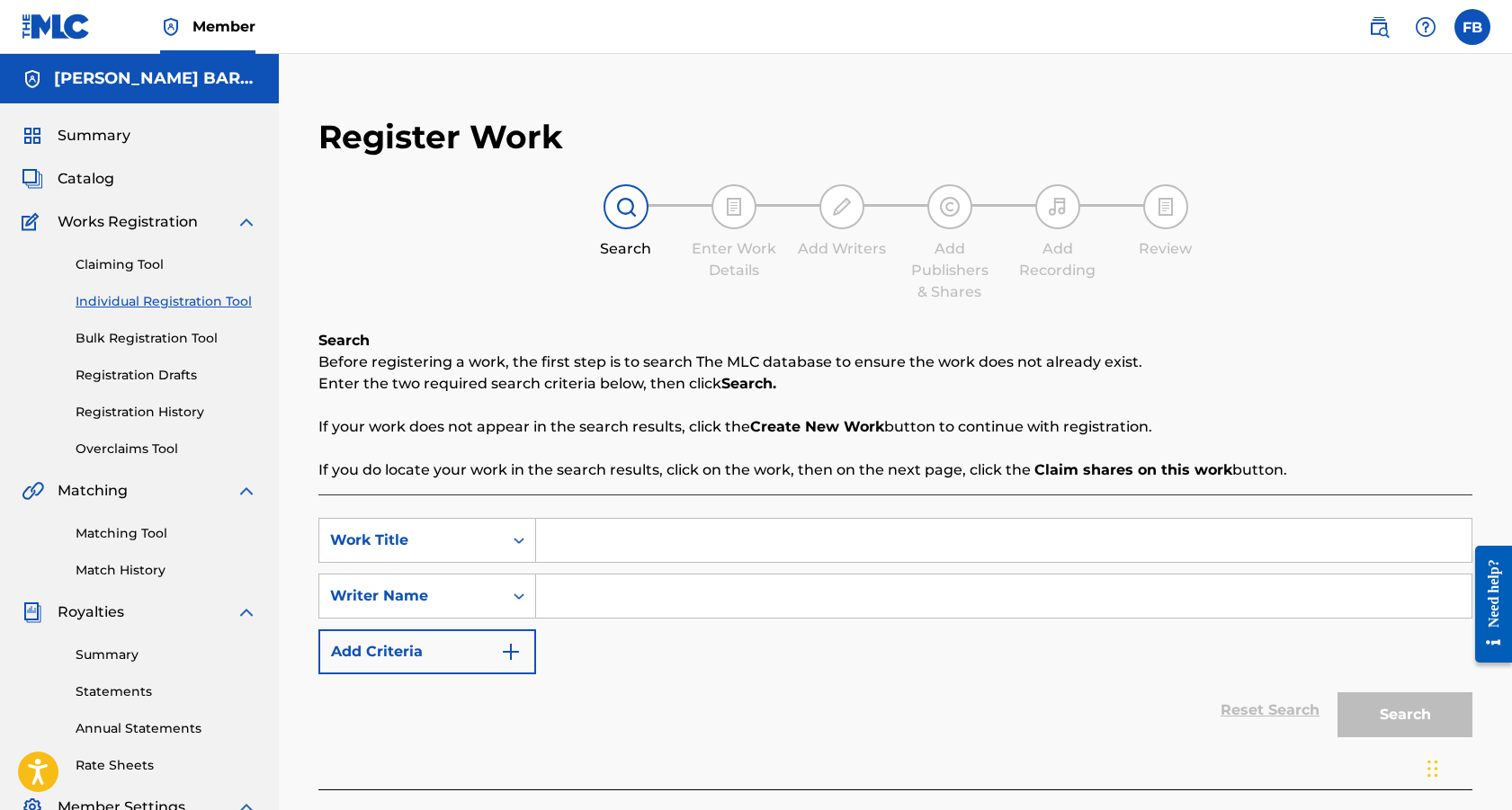
click at [606, 539] on input "Search Form" at bounding box center [1004, 540] width 936 height 43
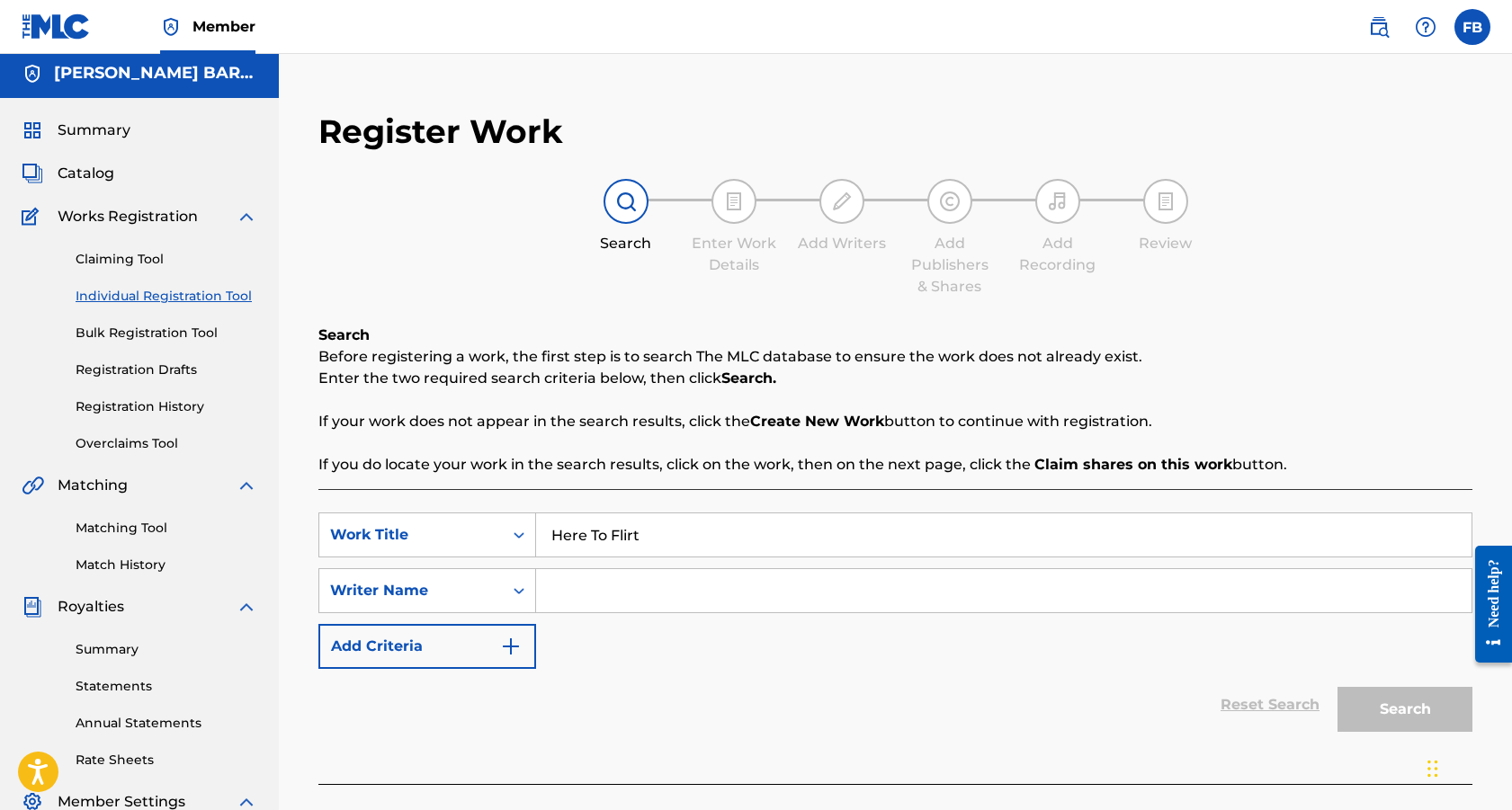
type input "Here To Flirt"
click at [587, 590] on input "Search Form" at bounding box center [1004, 591] width 936 height 43
type input "[PERSON_NAME]"
click at [1368, 706] on button "Search" at bounding box center [1405, 709] width 135 height 45
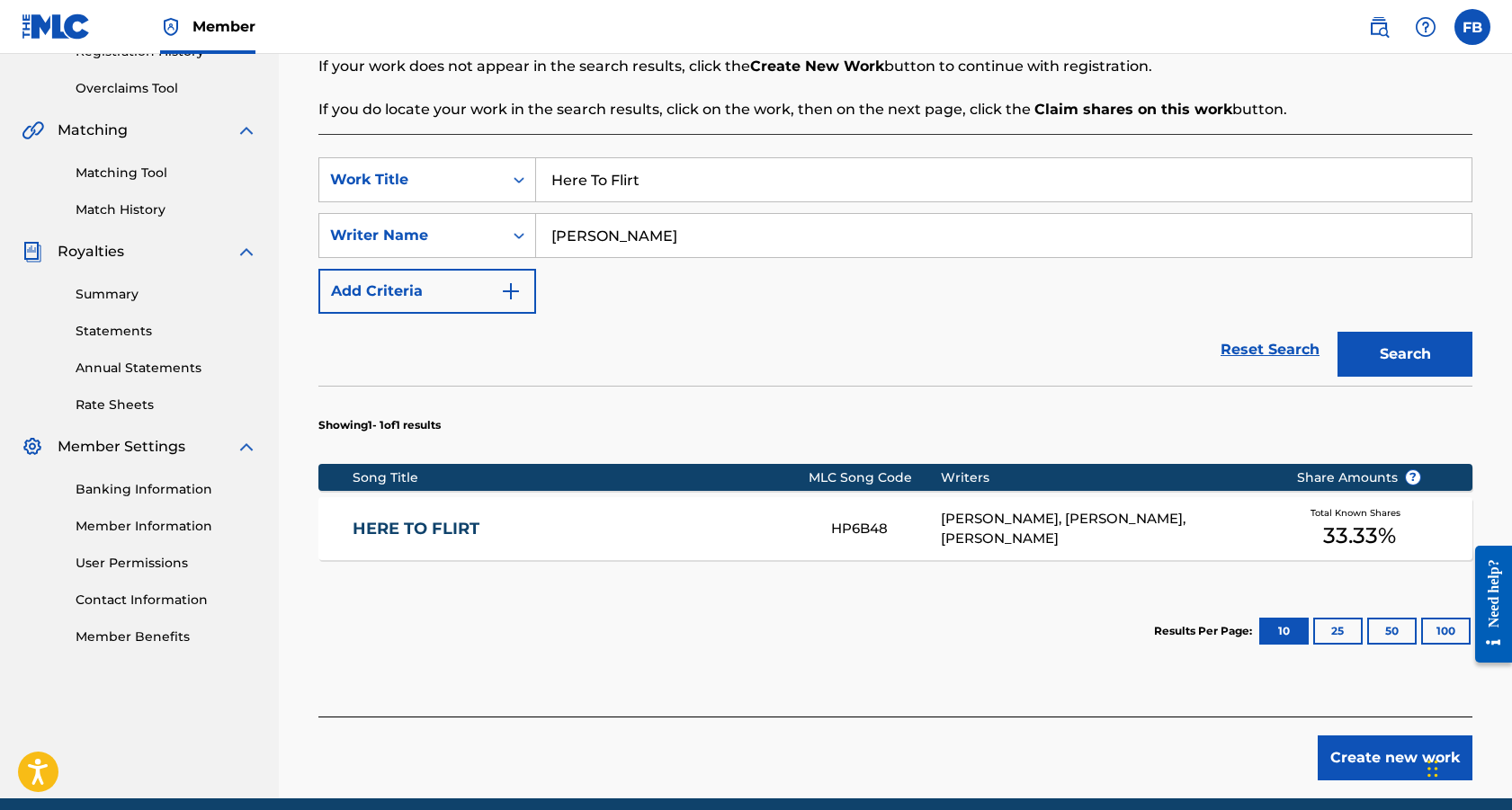
scroll to position [364, 0]
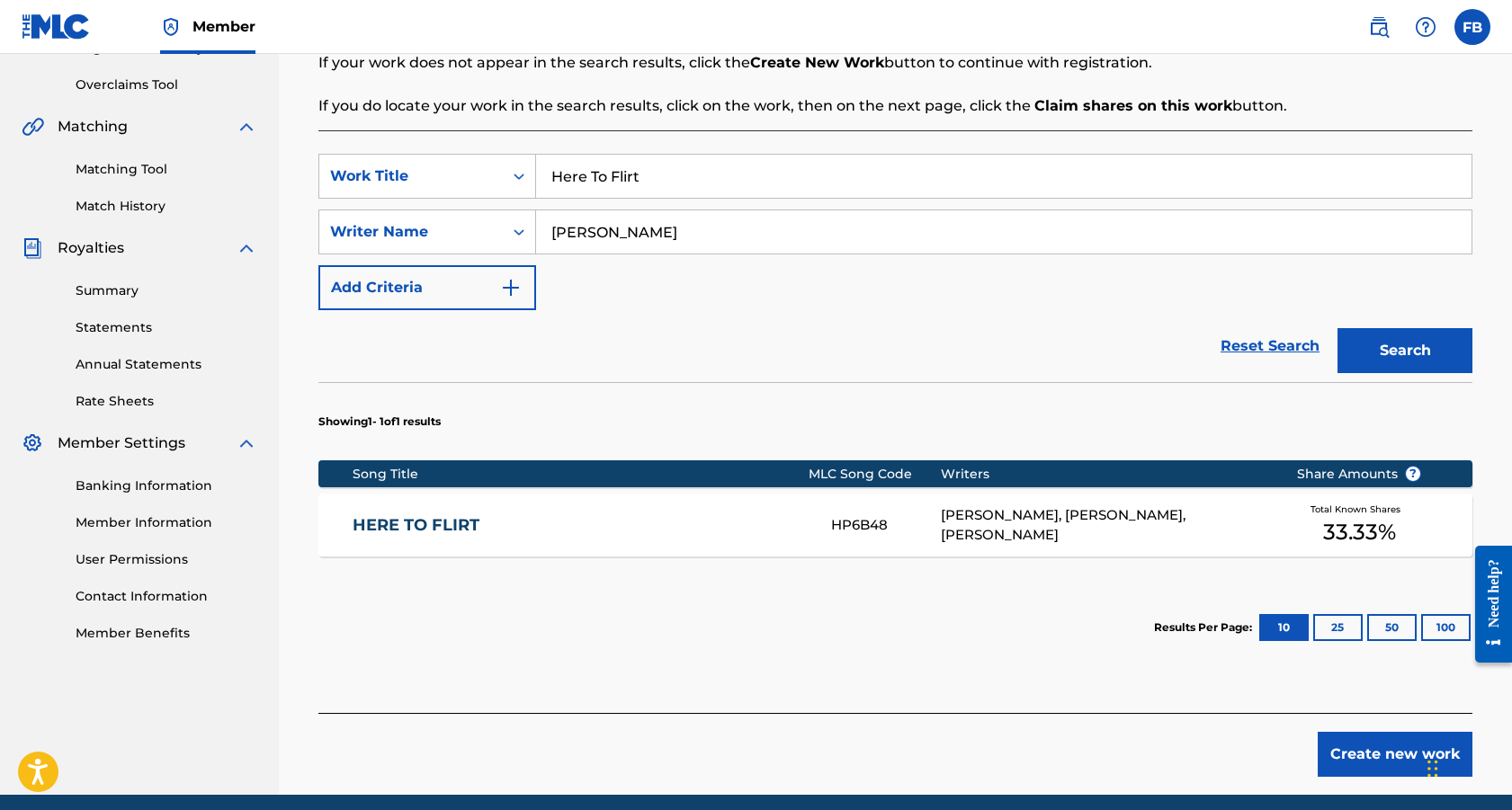
click at [1393, 750] on button "Create new work" at bounding box center [1396, 754] width 155 height 45
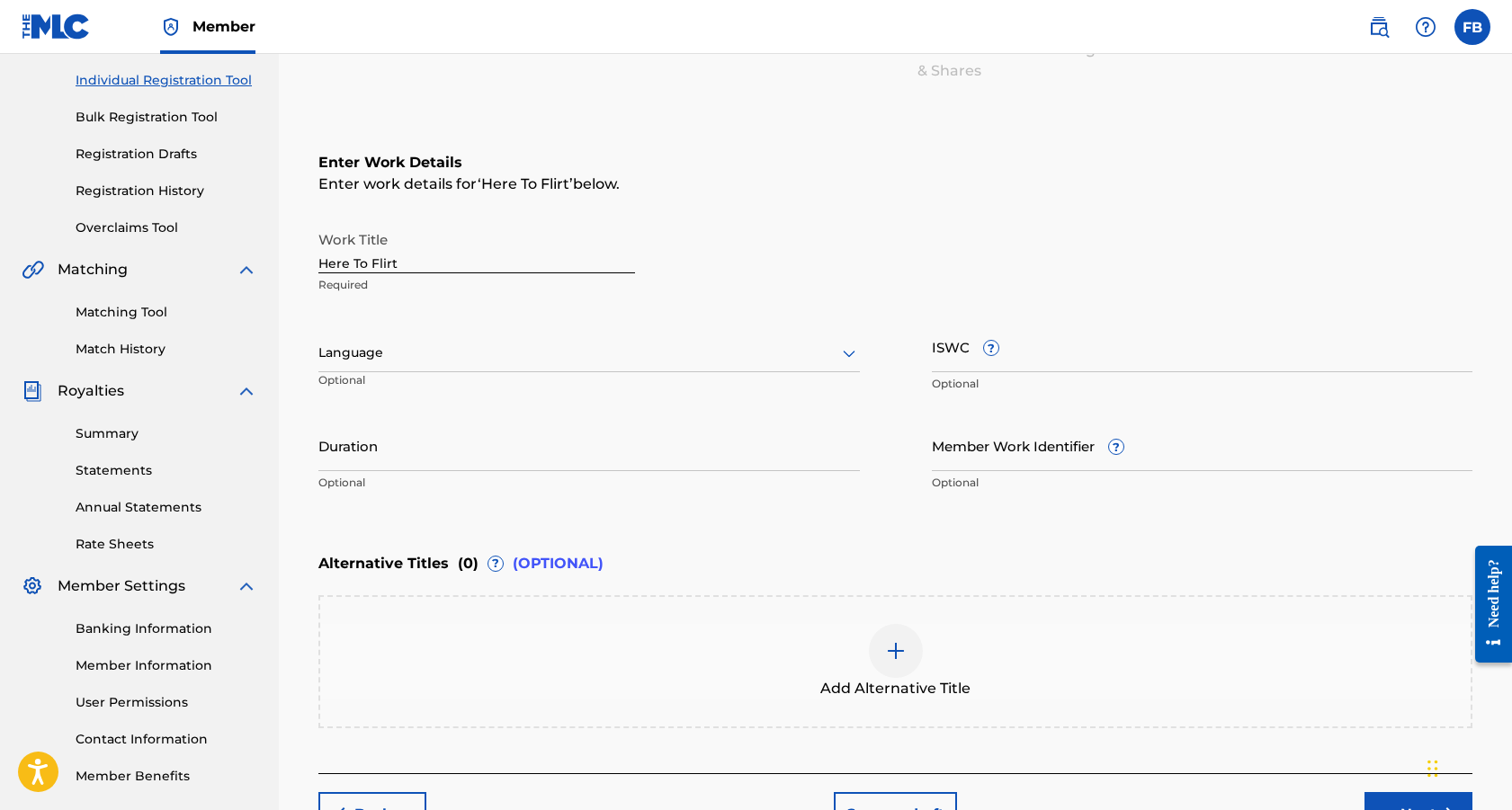
scroll to position [352, 0]
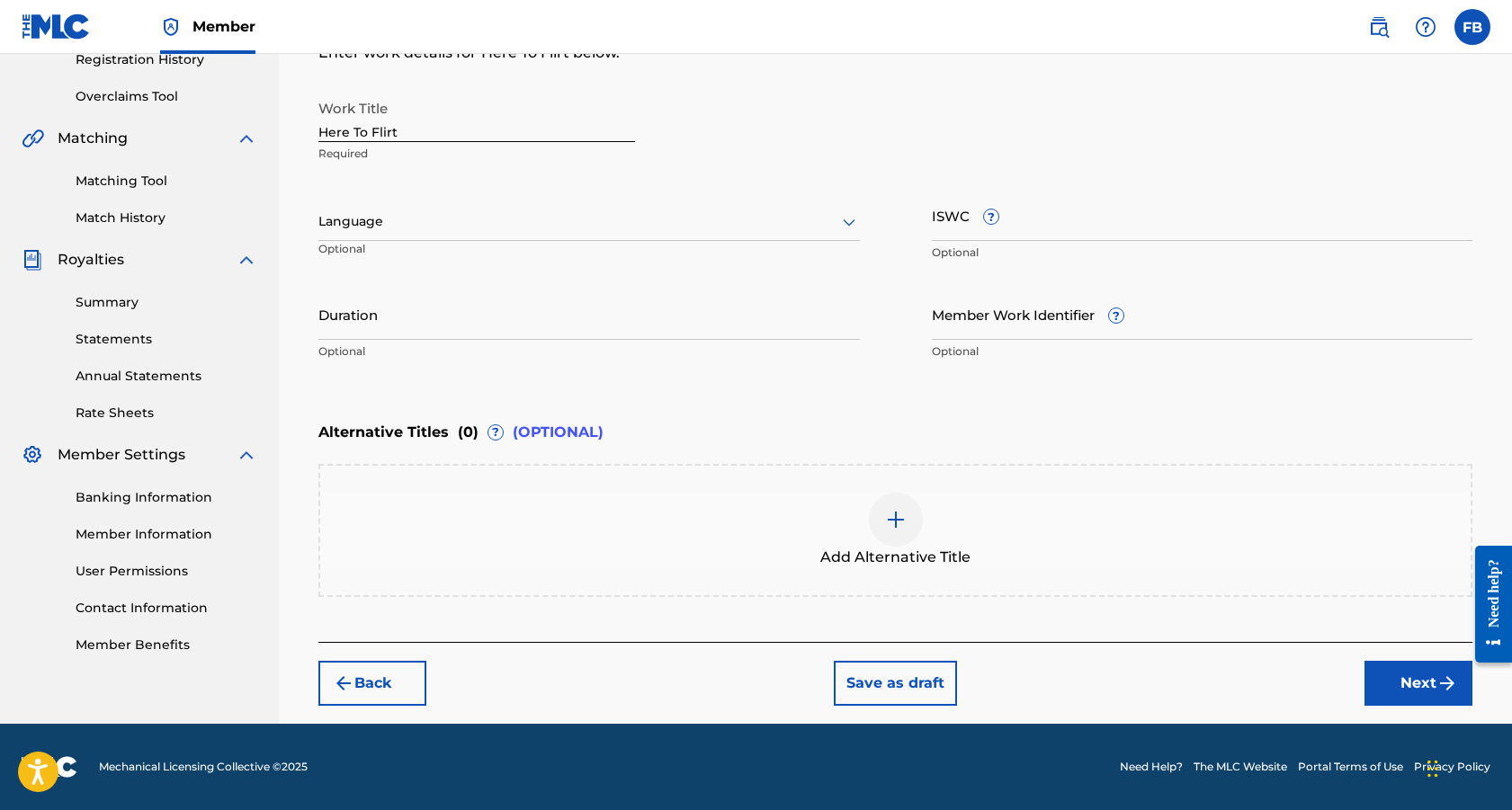
click at [1387, 685] on button "Next" at bounding box center [1418, 684] width 108 height 45
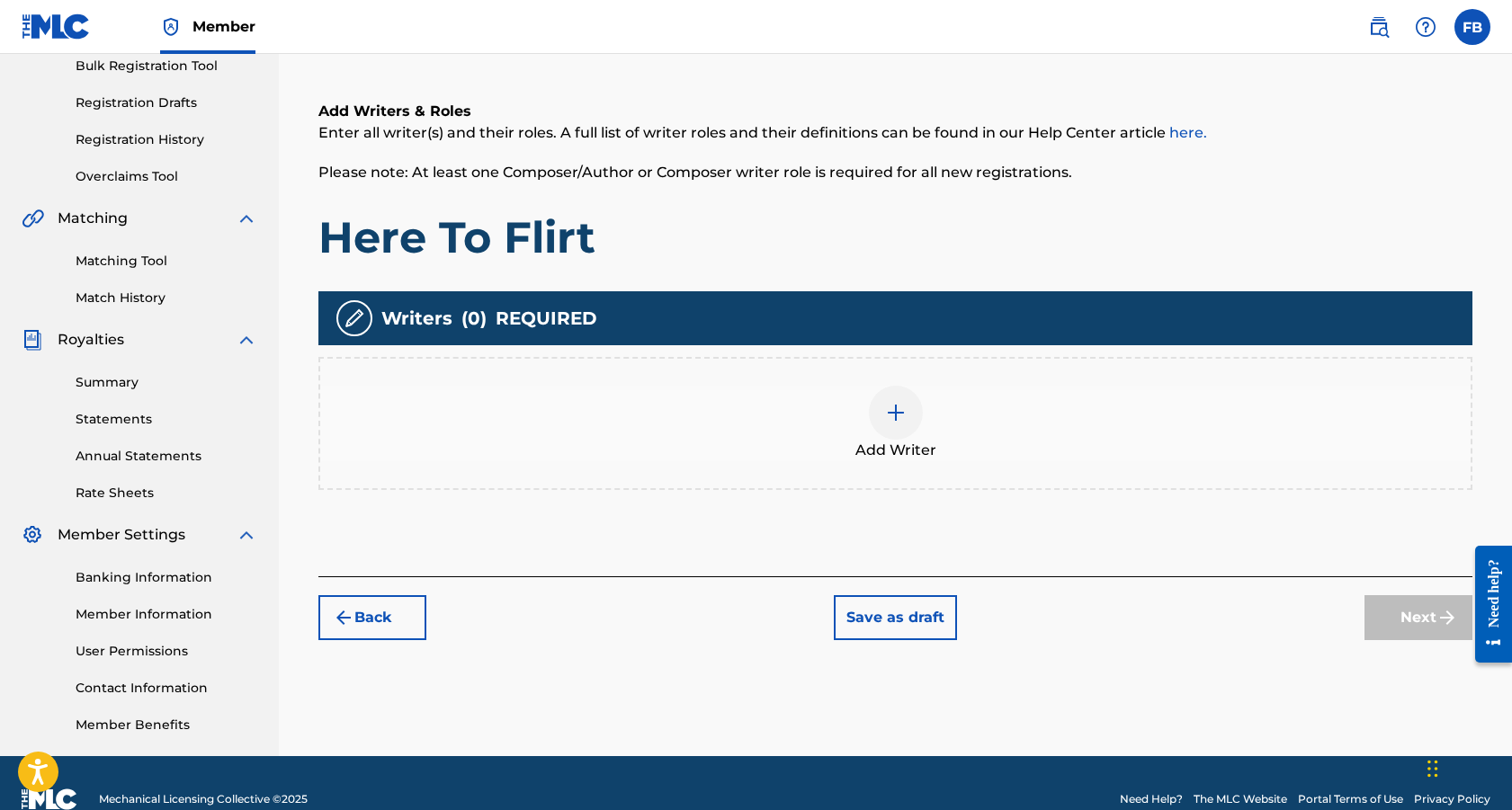
scroll to position [305, 0]
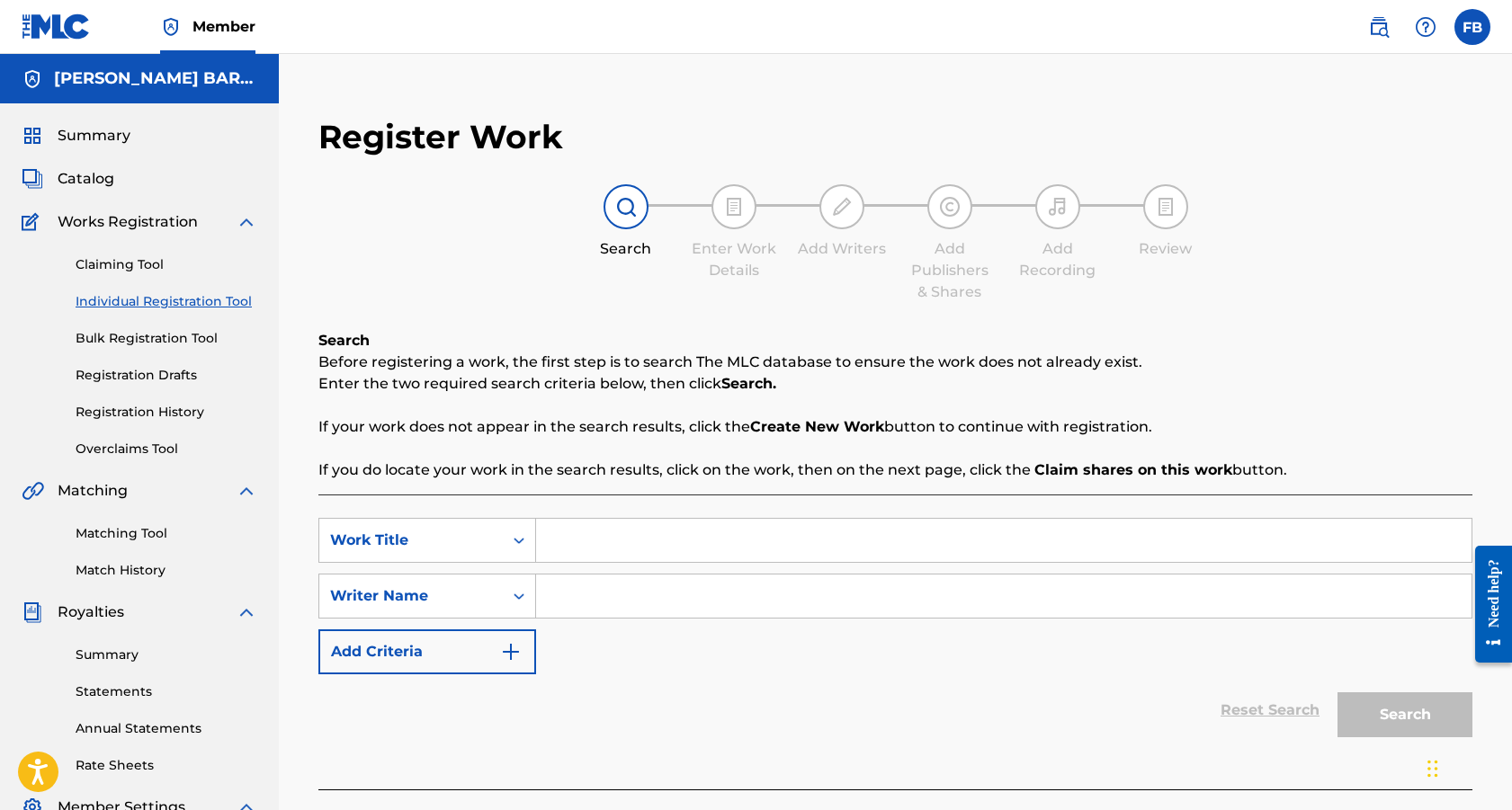
click at [84, 174] on span "Catalog" at bounding box center [86, 179] width 57 height 22
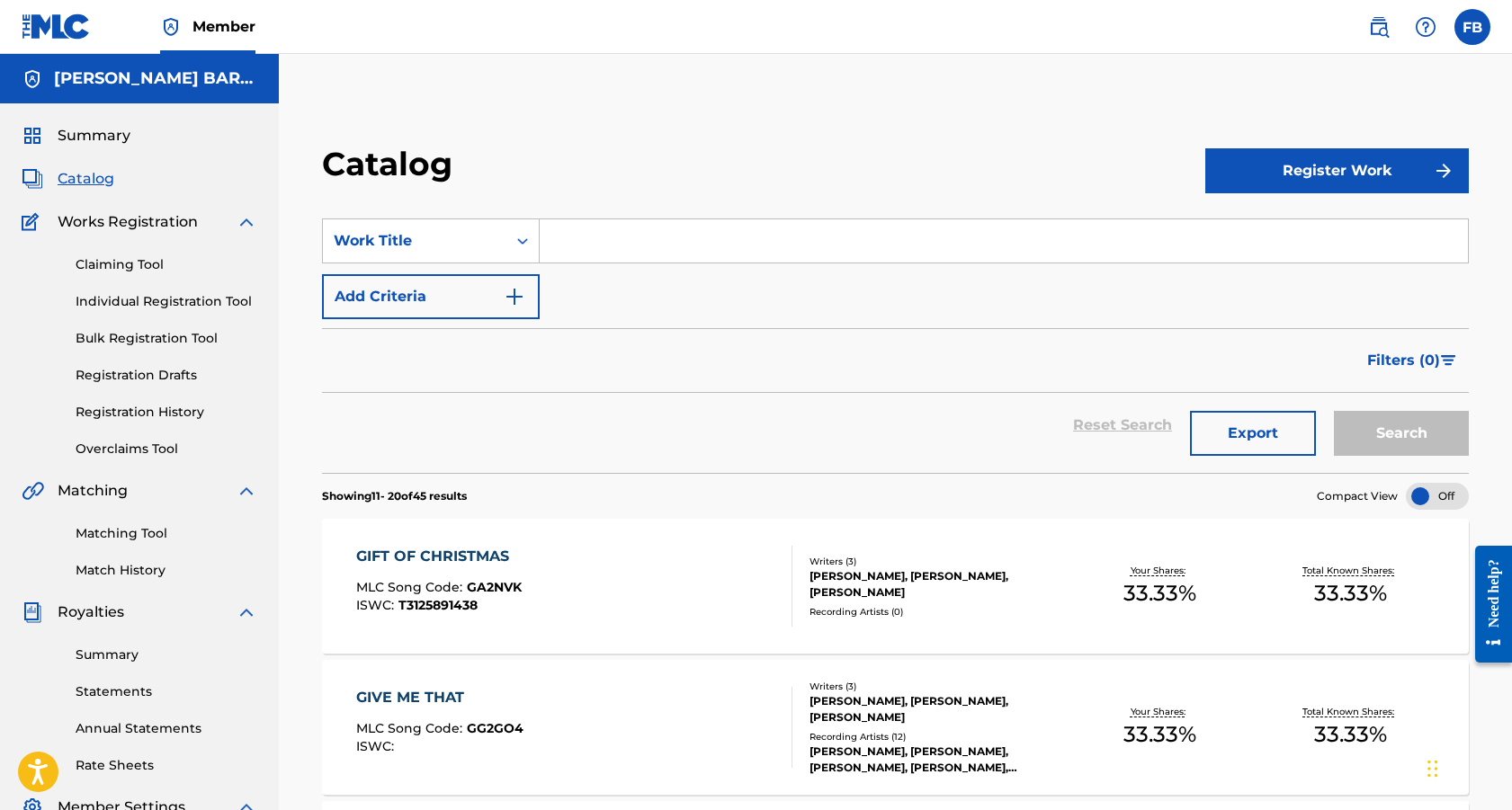
click at [1329, 171] on button "Register Work" at bounding box center [1337, 171] width 263 height 45
click at [1262, 223] on link "Individual" at bounding box center [1337, 229] width 263 height 43
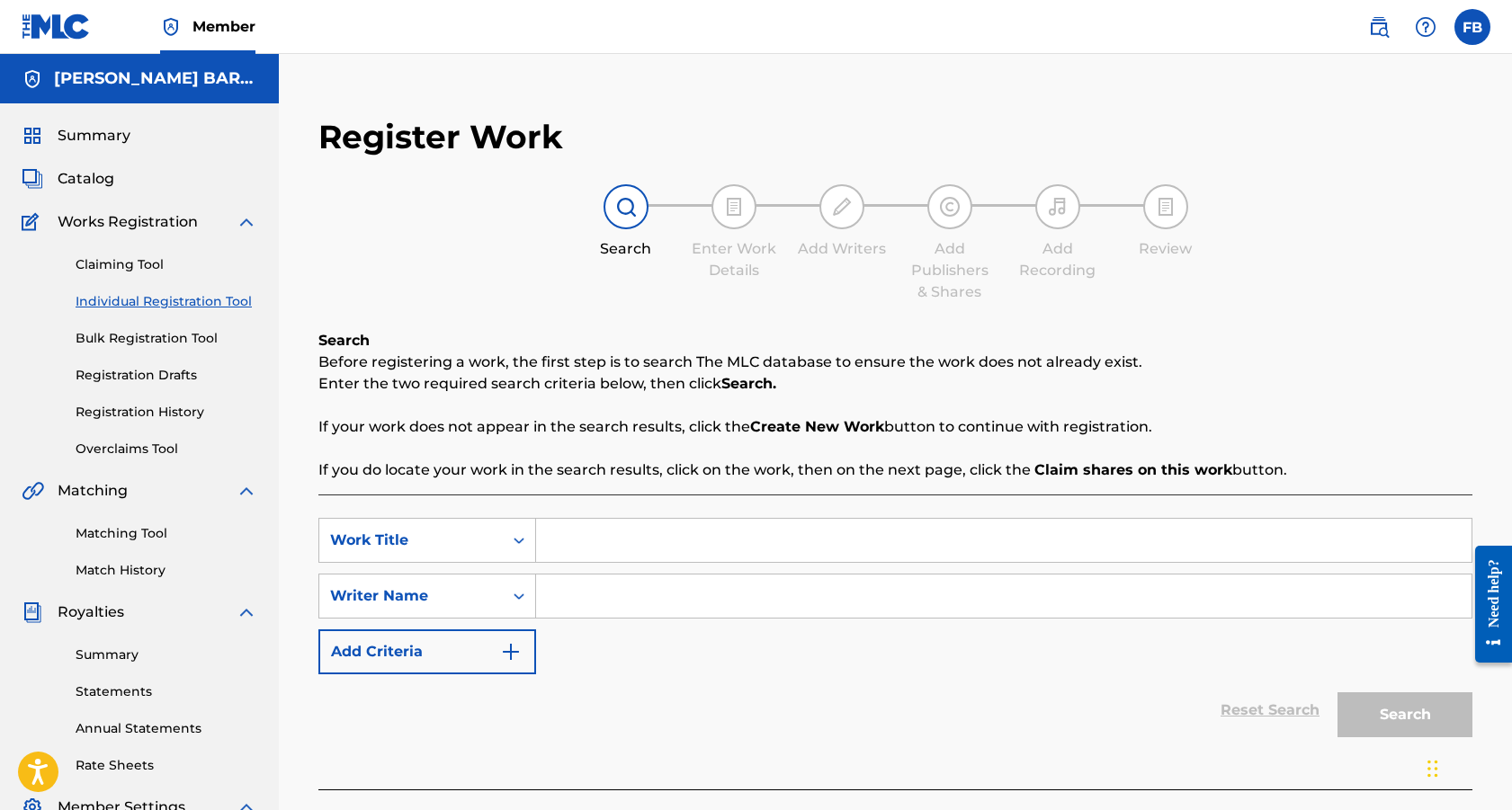
scroll to position [7, 0]
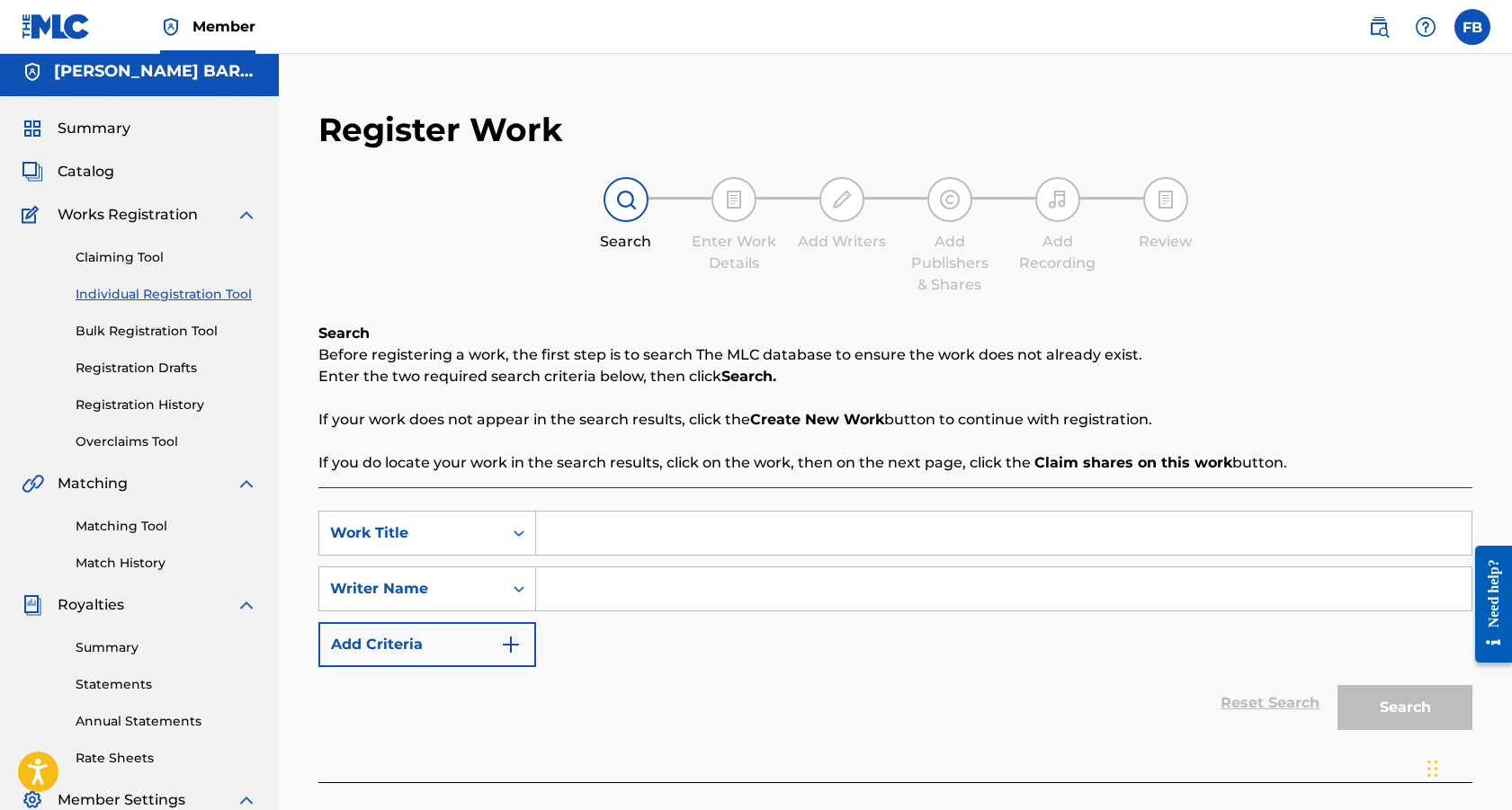
click at [619, 546] on input "Search Form" at bounding box center [1004, 533] width 936 height 43
type input "Here To Flirt"
click at [590, 583] on input "Search Form" at bounding box center [1004, 589] width 936 height 43
type input "f"
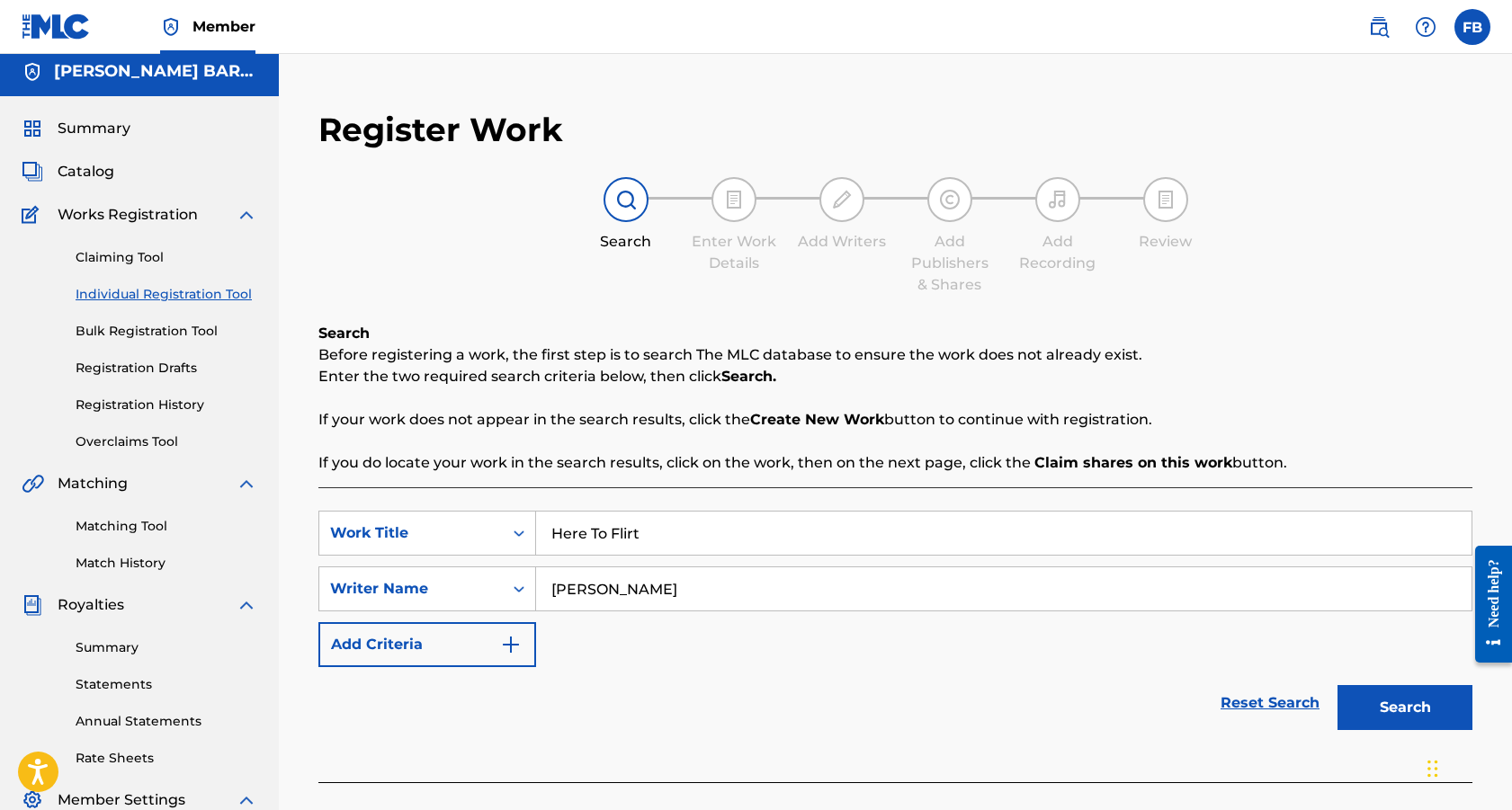
type input "[PERSON_NAME]"
click at [1389, 717] on button "Search" at bounding box center [1405, 707] width 135 height 45
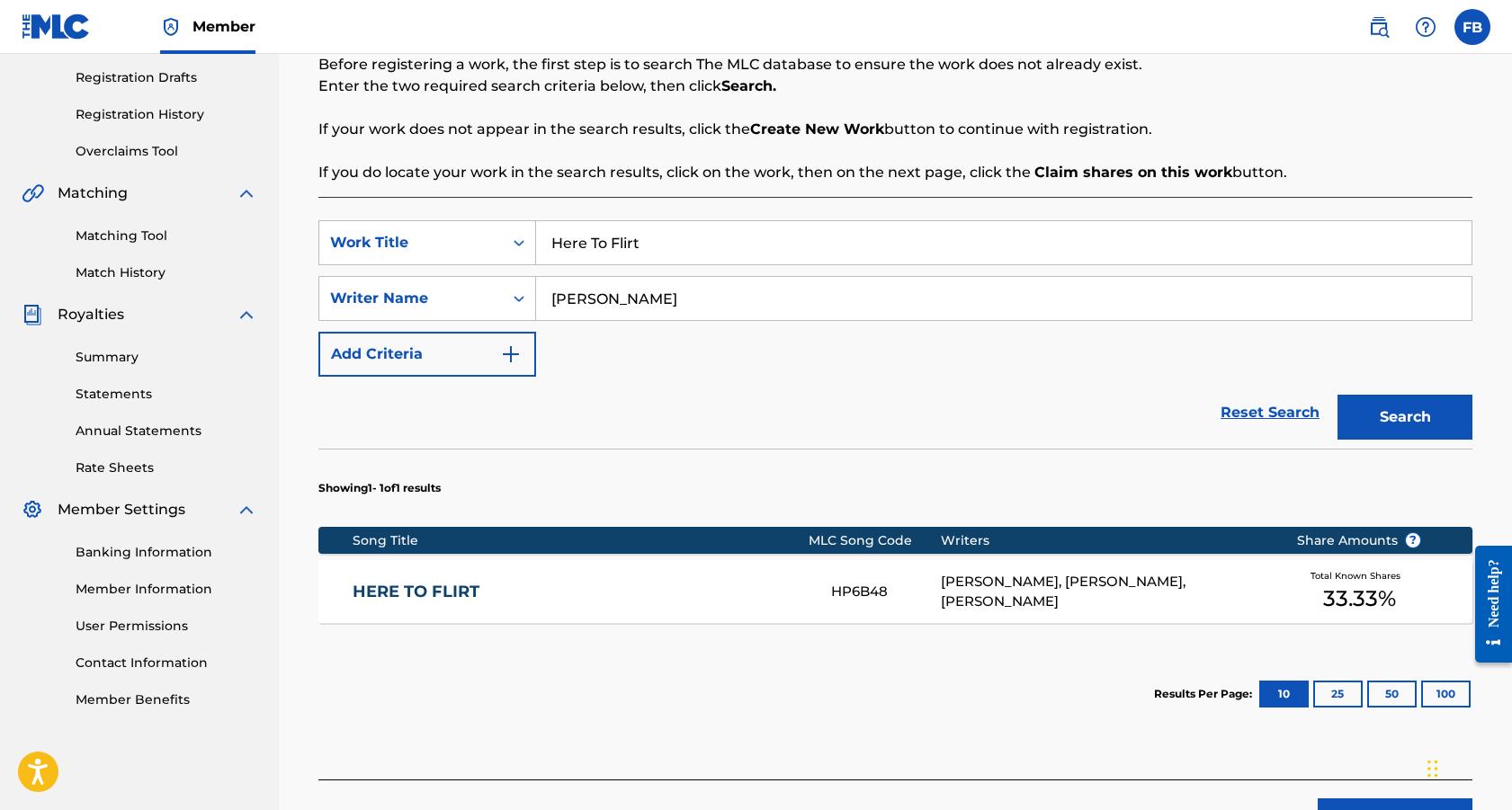
scroll to position [381, 0]
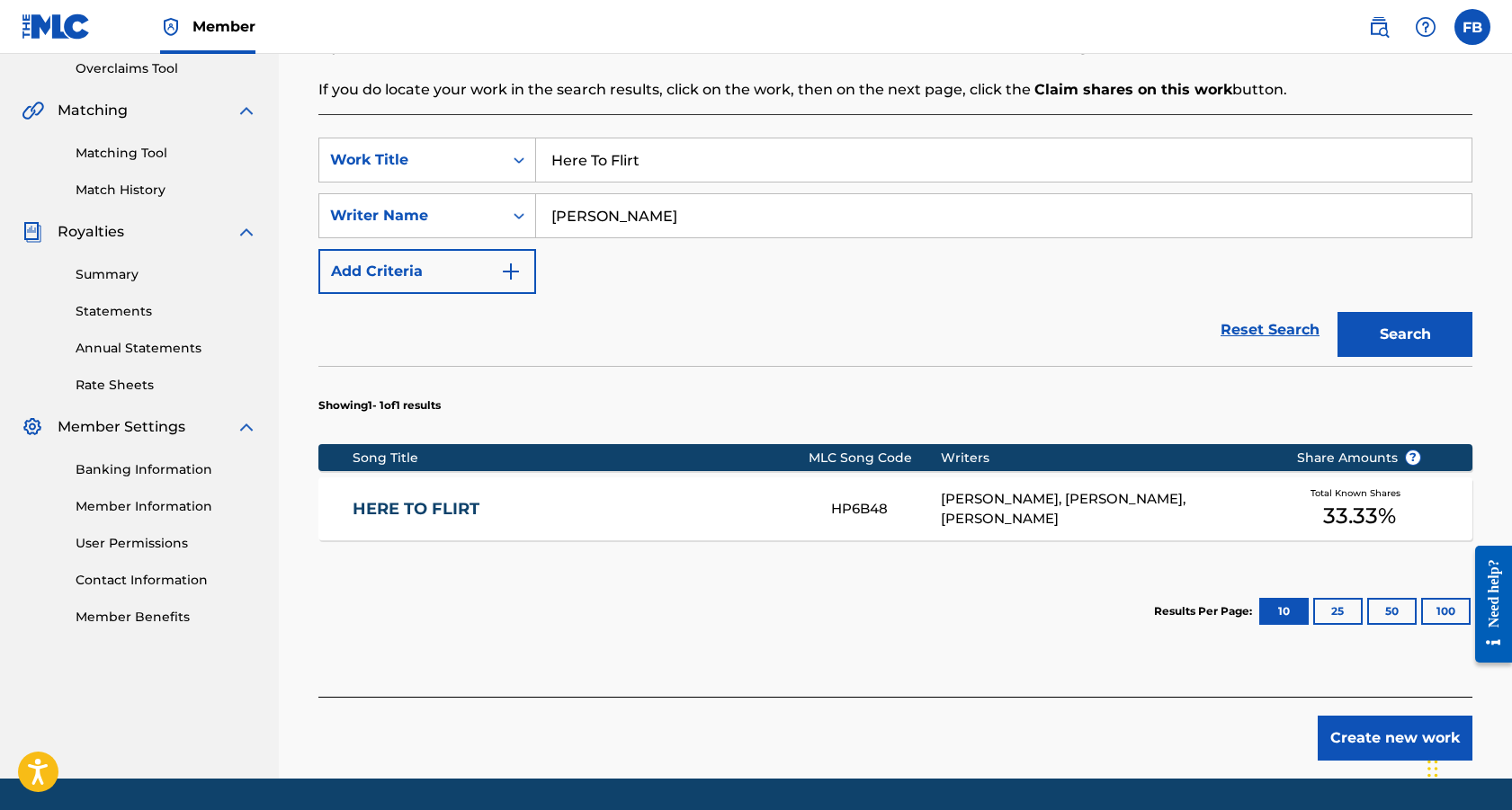
click at [463, 507] on link "HERE TO FLIRT" at bounding box center [578, 509] width 453 height 21
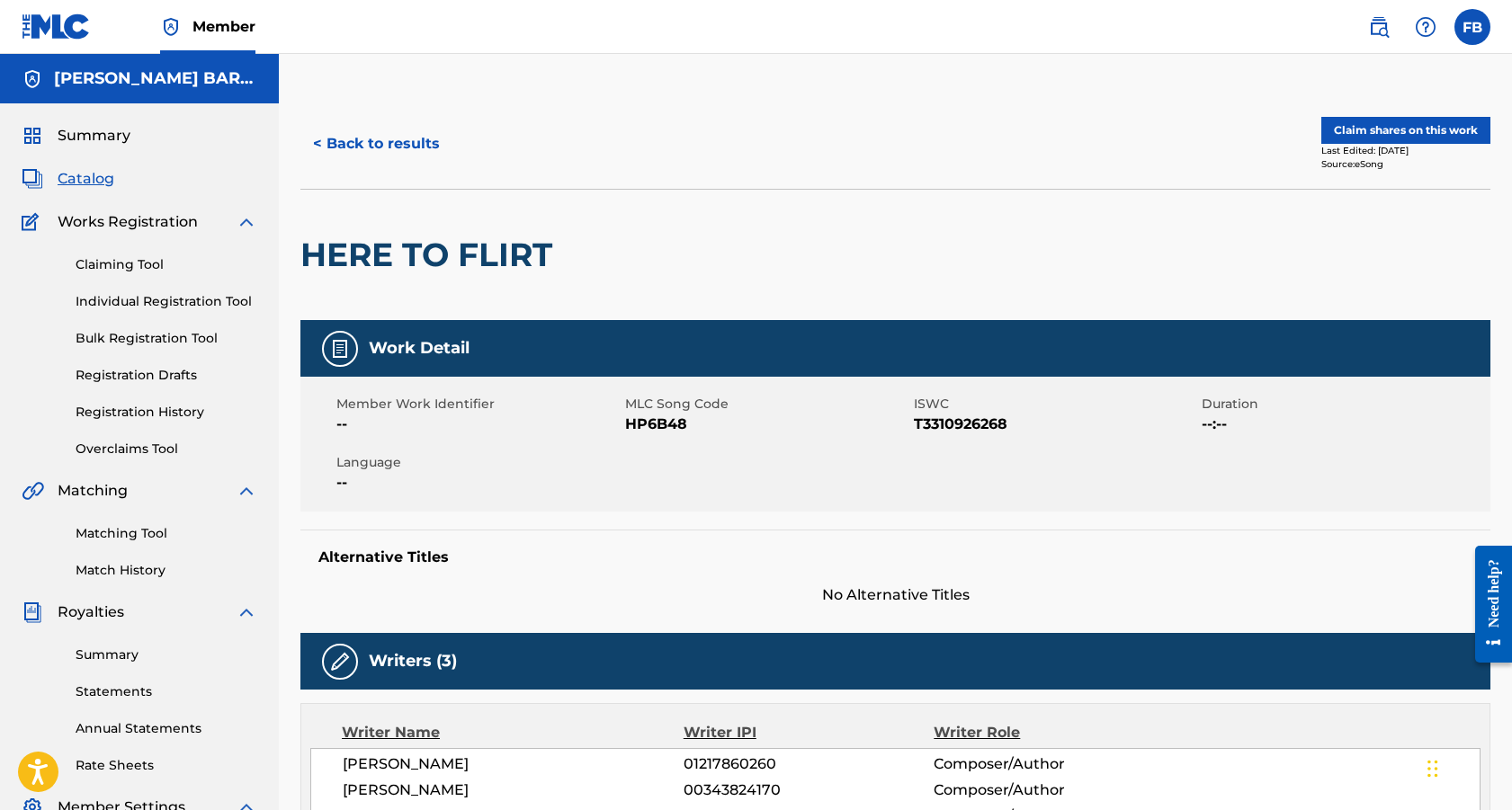
click at [1405, 133] on button "Claim shares on this work" at bounding box center [1405, 130] width 169 height 27
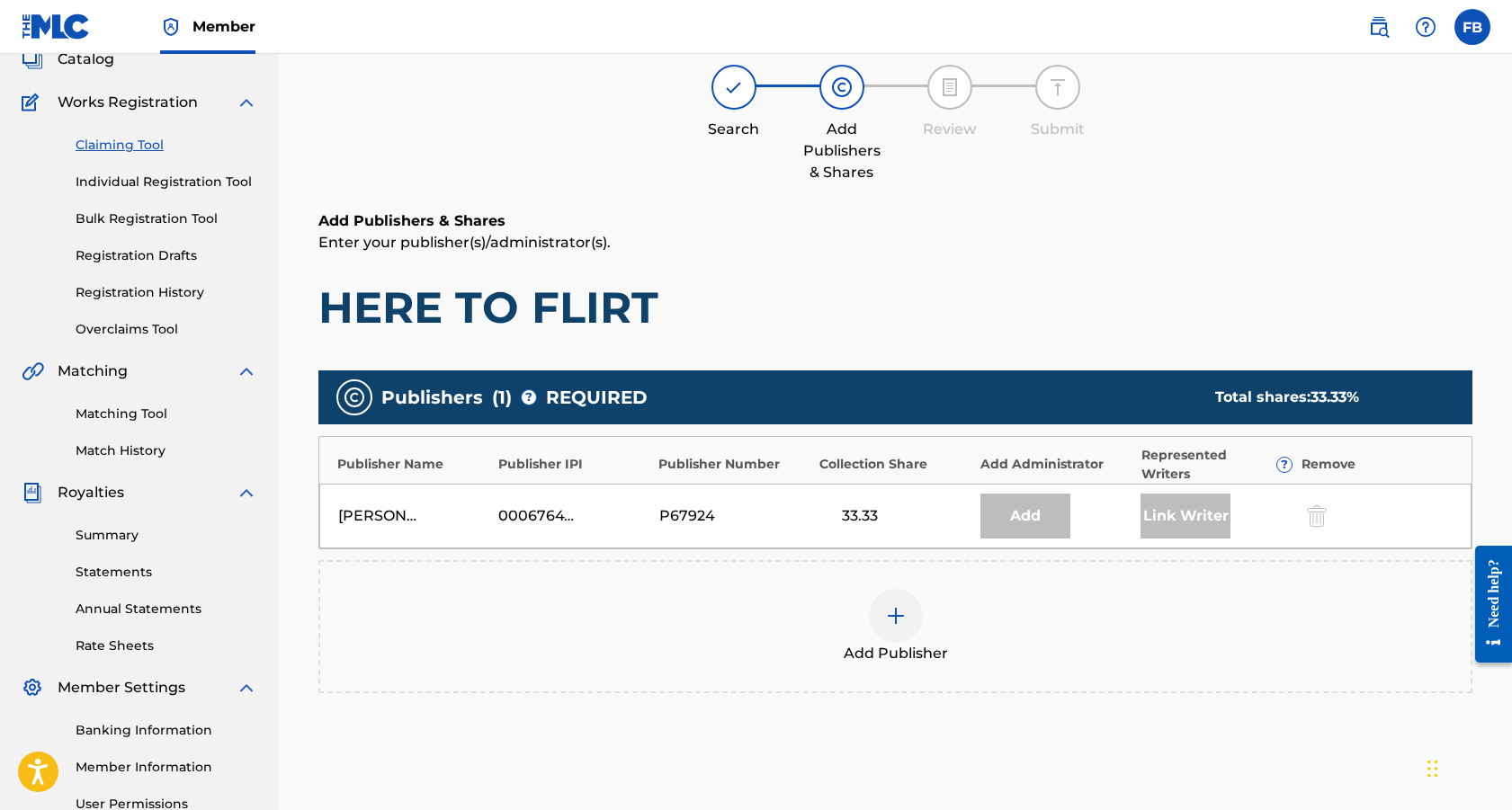
scroll to position [149, 0]
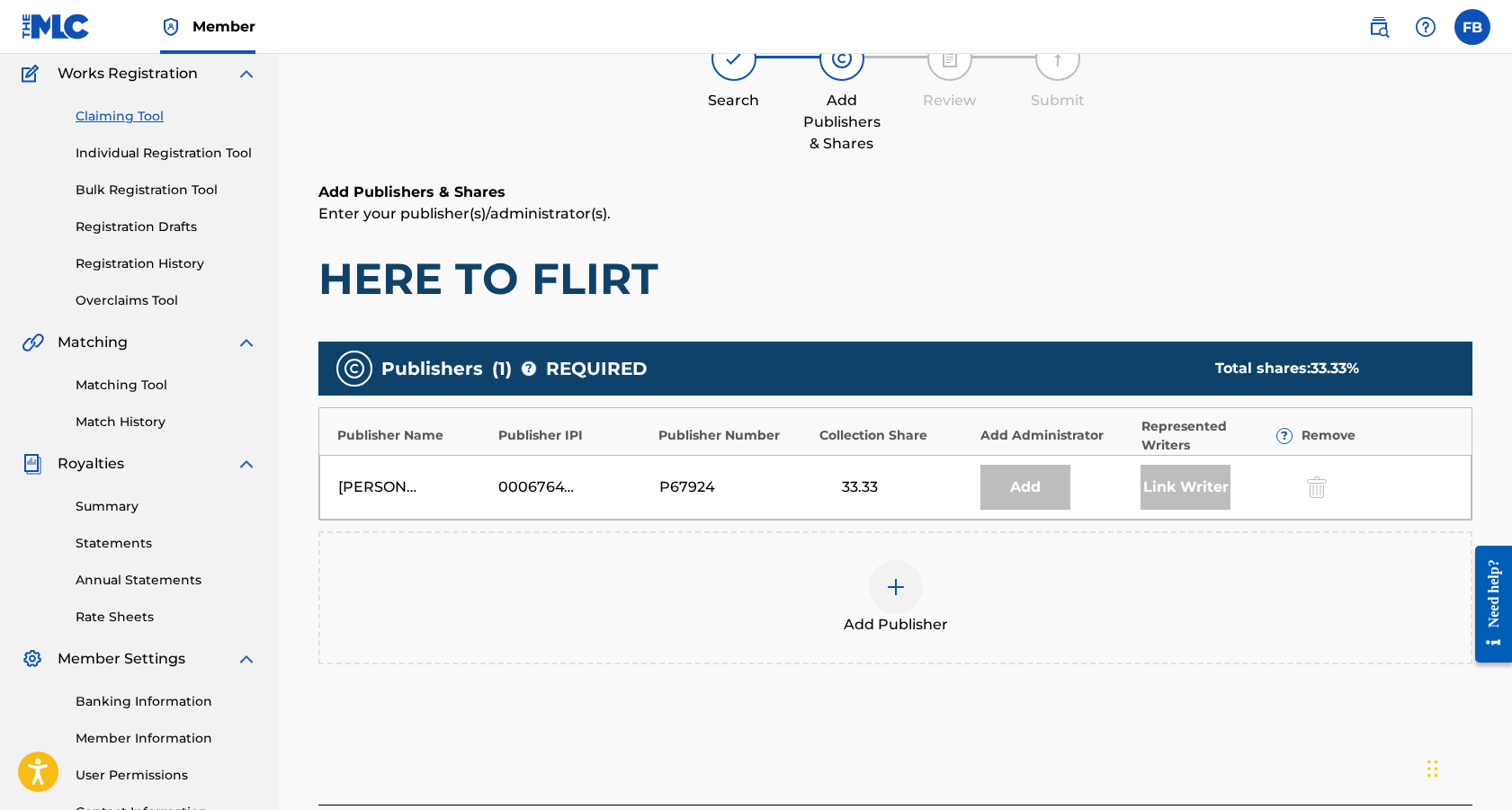
click at [892, 584] on img at bounding box center [895, 587] width 22 height 22
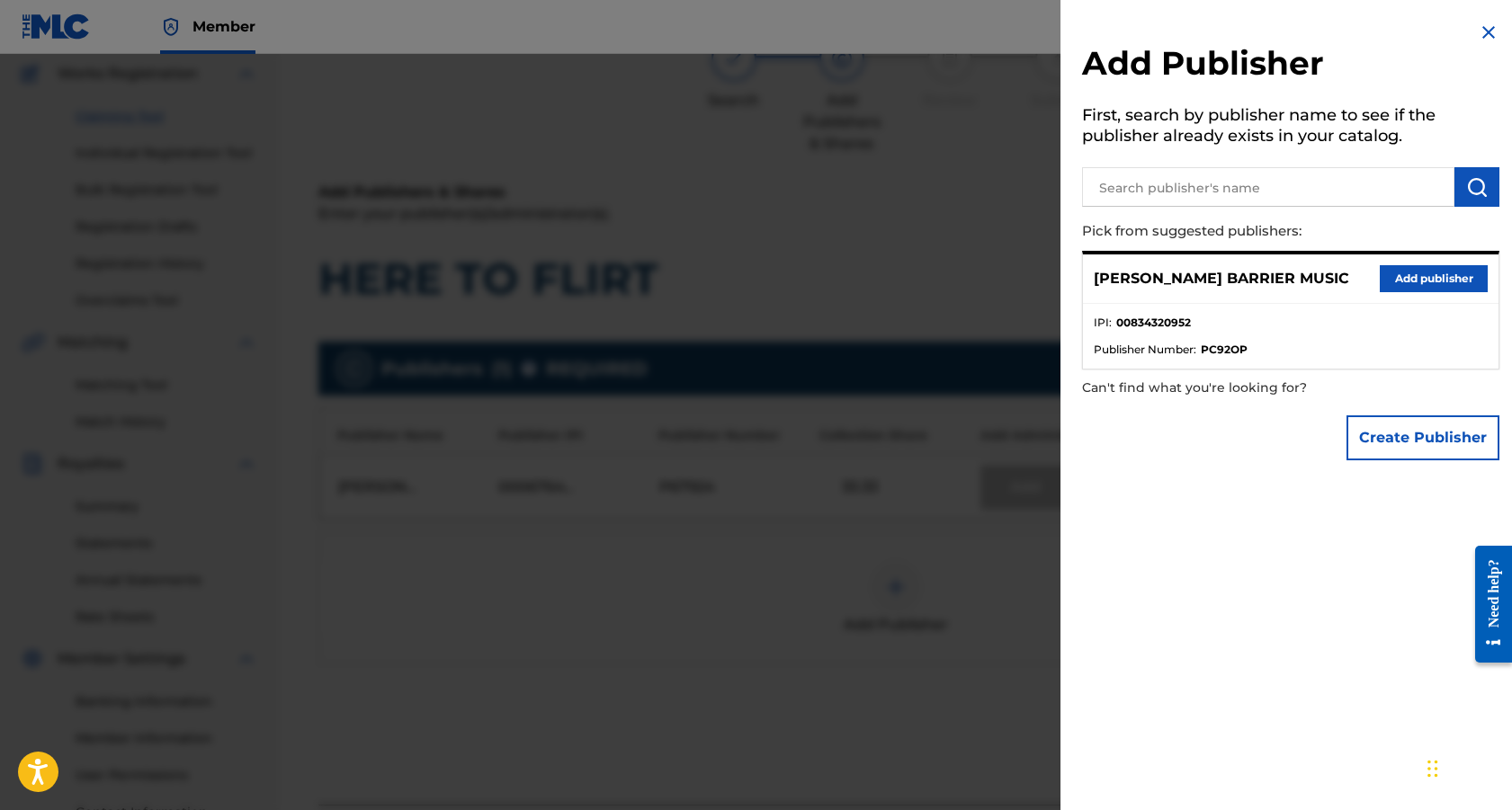
click at [1404, 280] on button "Add publisher" at bounding box center [1434, 279] width 108 height 27
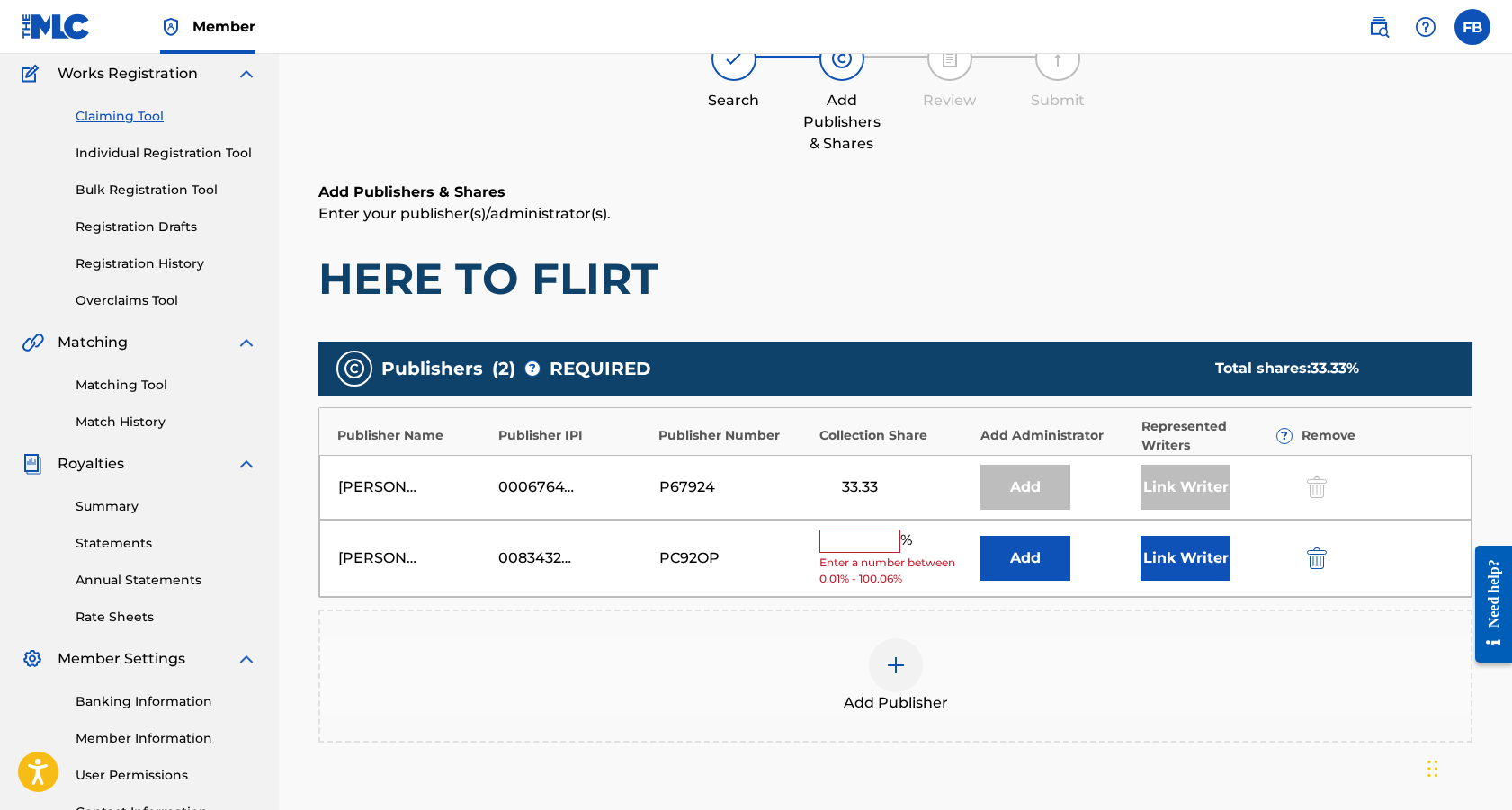
click at [859, 539] on input "text" at bounding box center [859, 541] width 81 height 23
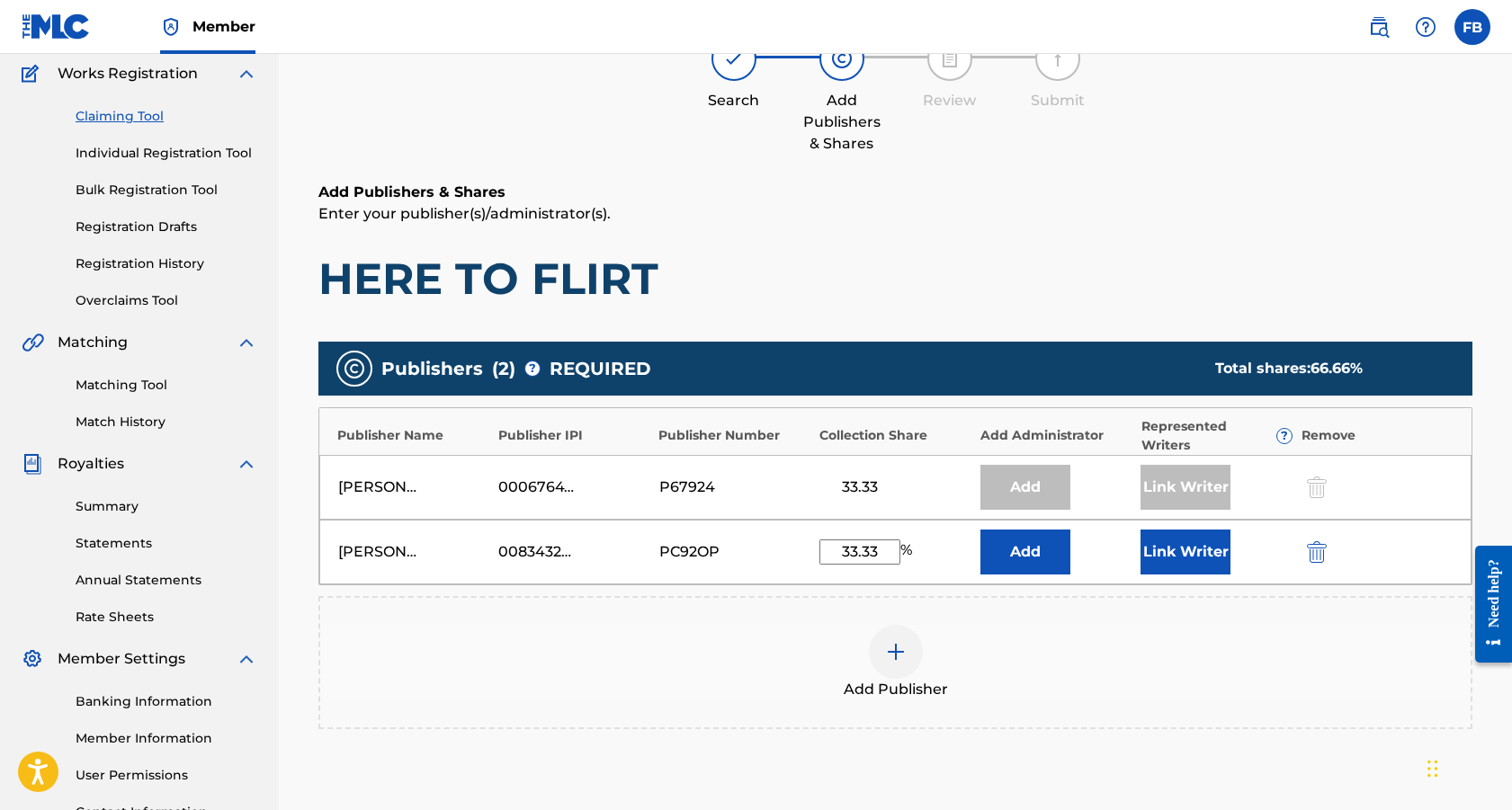
type input "33.33"
click at [1173, 550] on button "Link Writer" at bounding box center [1185, 552] width 90 height 45
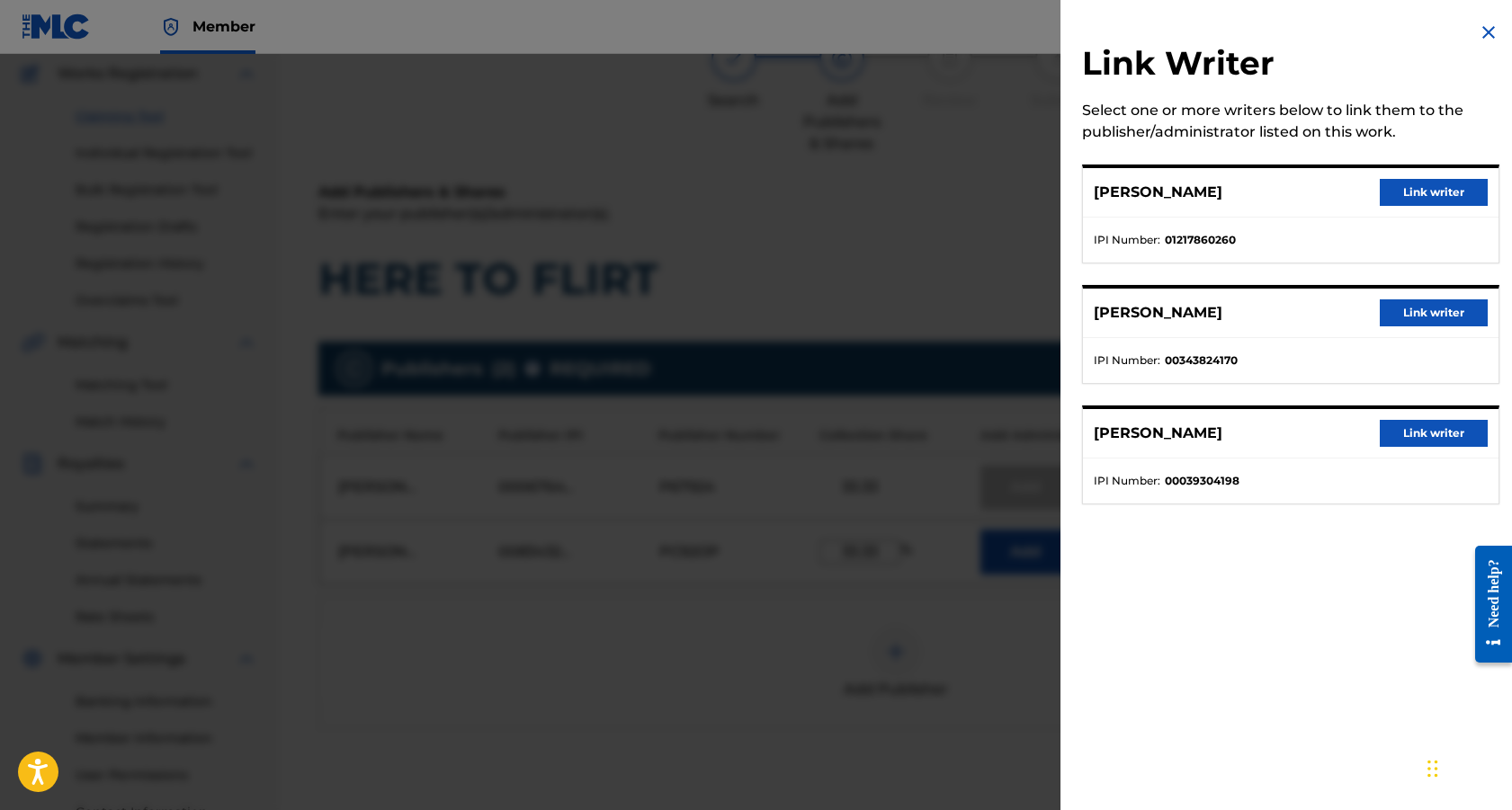
click at [1453, 308] on button "Link writer" at bounding box center [1434, 313] width 108 height 27
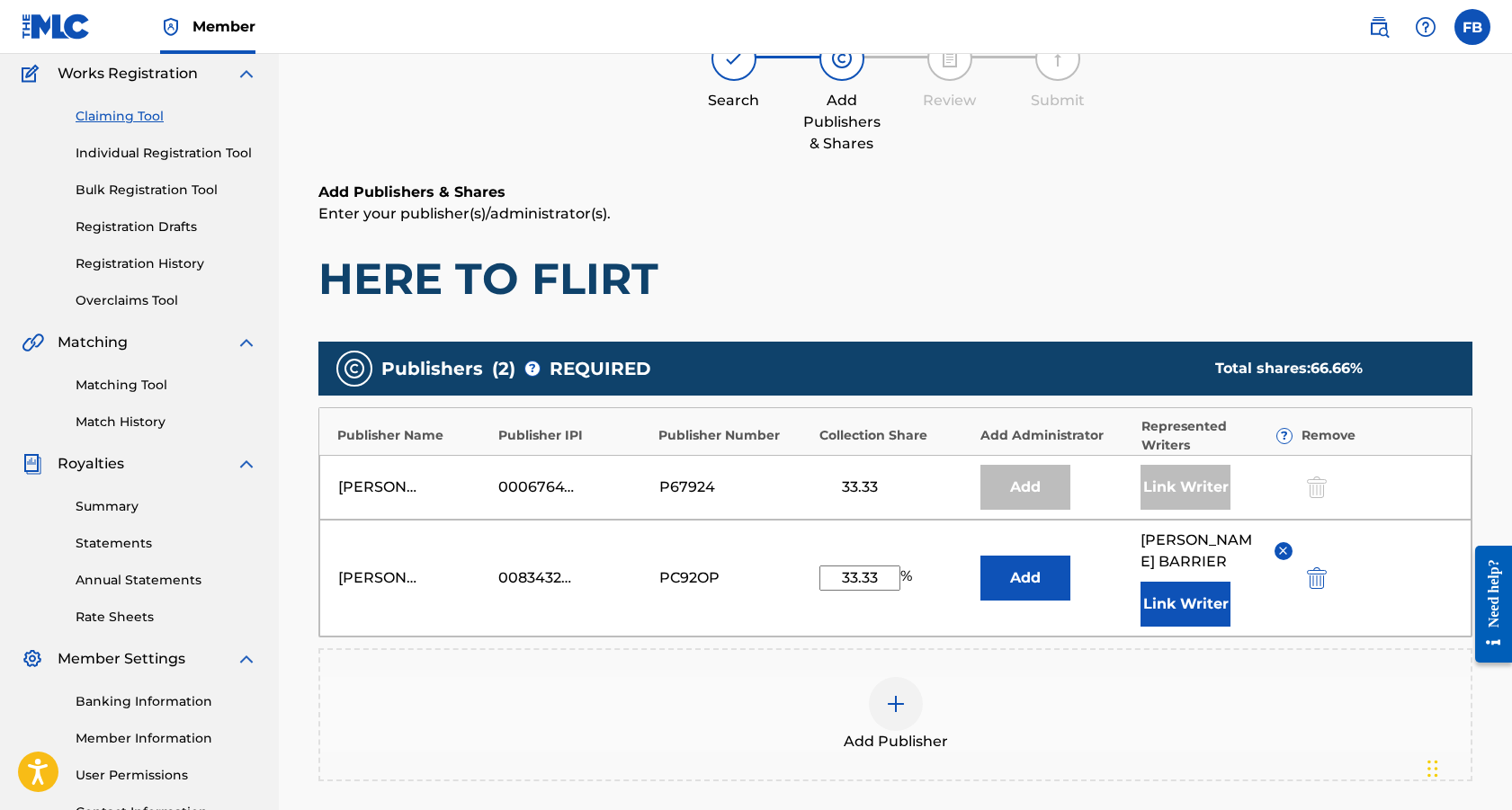
click at [1036, 584] on button "Add" at bounding box center [1026, 578] width 90 height 45
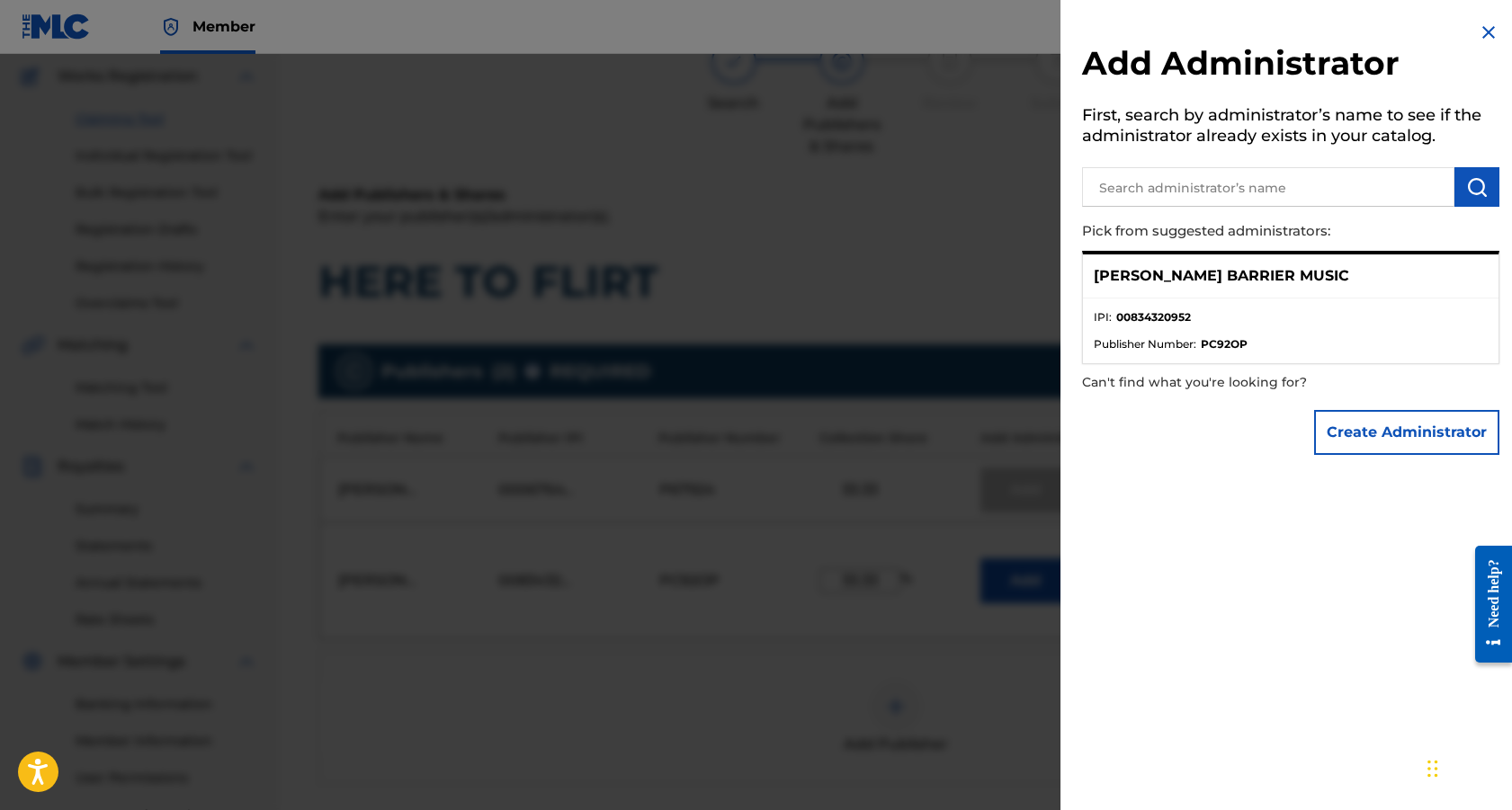
click at [1270, 300] on ul "IPI : 00834320952 Publisher Number : PC92OP" at bounding box center [1291, 331] width 416 height 65
click at [1277, 301] on ul "IPI : 00834320952 Publisher Number : PC92OP" at bounding box center [1291, 331] width 416 height 65
click at [1389, 437] on button "Create Administrator" at bounding box center [1406, 432] width 185 height 45
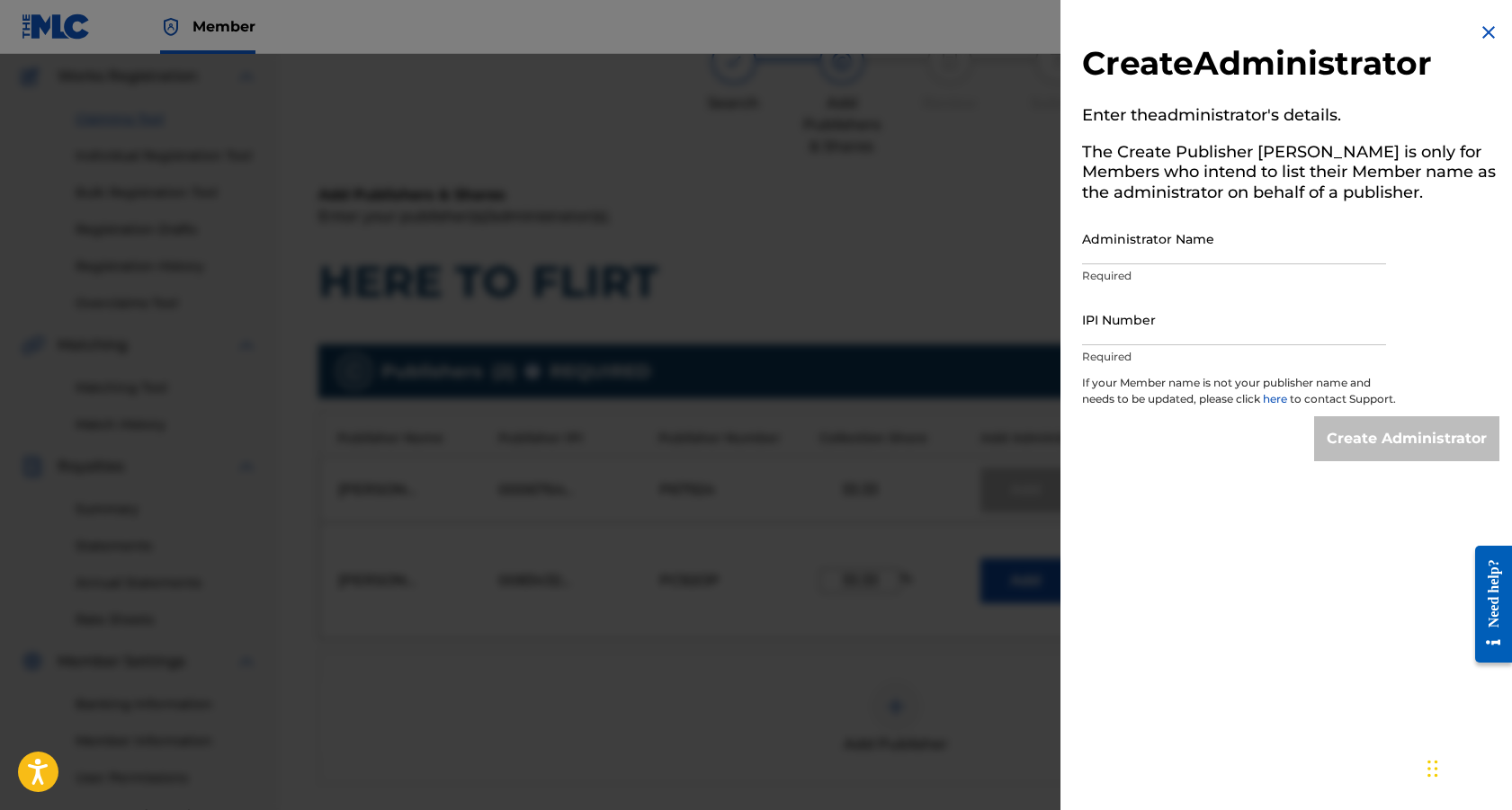
click at [1481, 29] on img at bounding box center [1489, 32] width 22 height 22
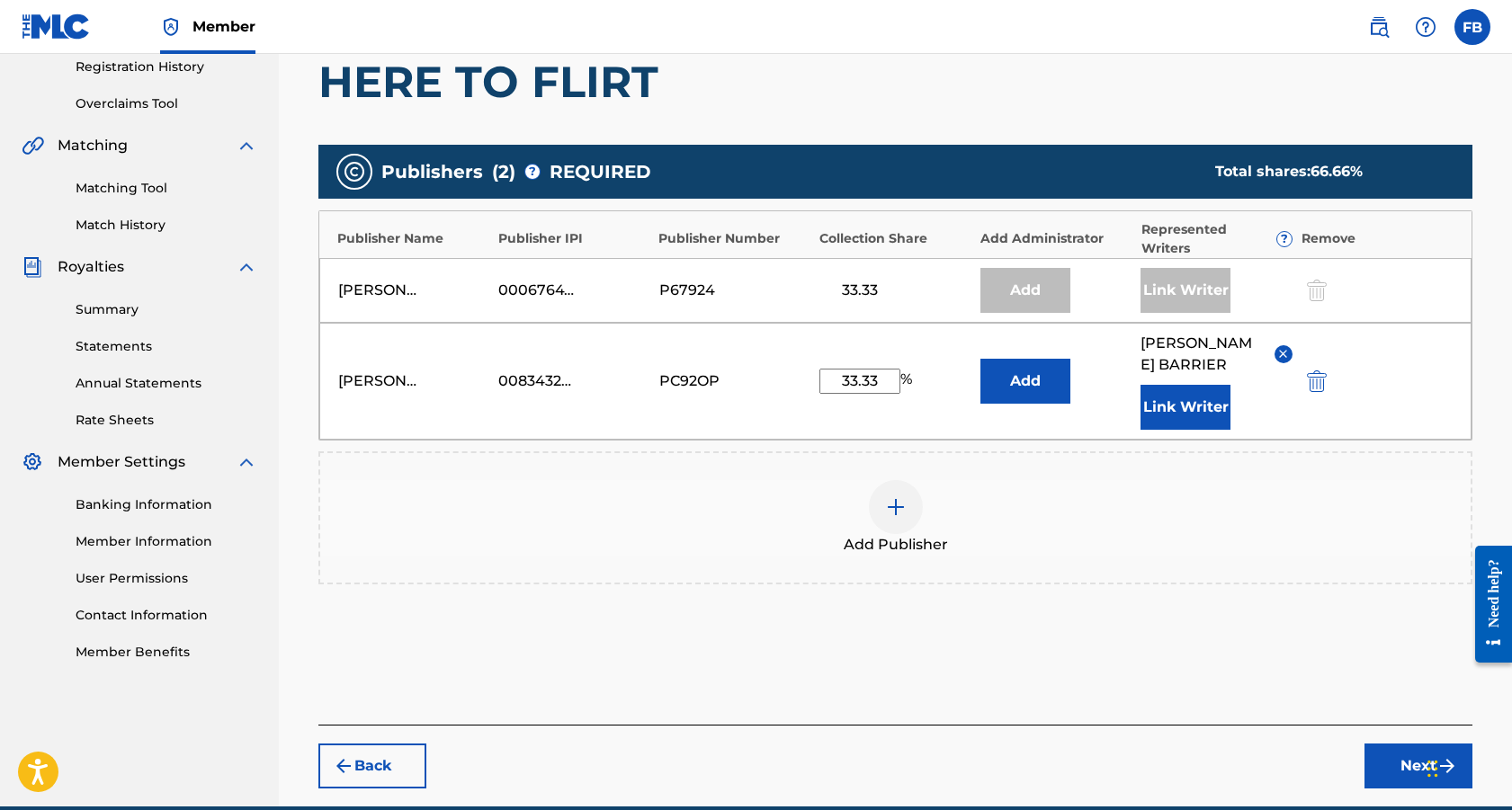
scroll to position [428, 0]
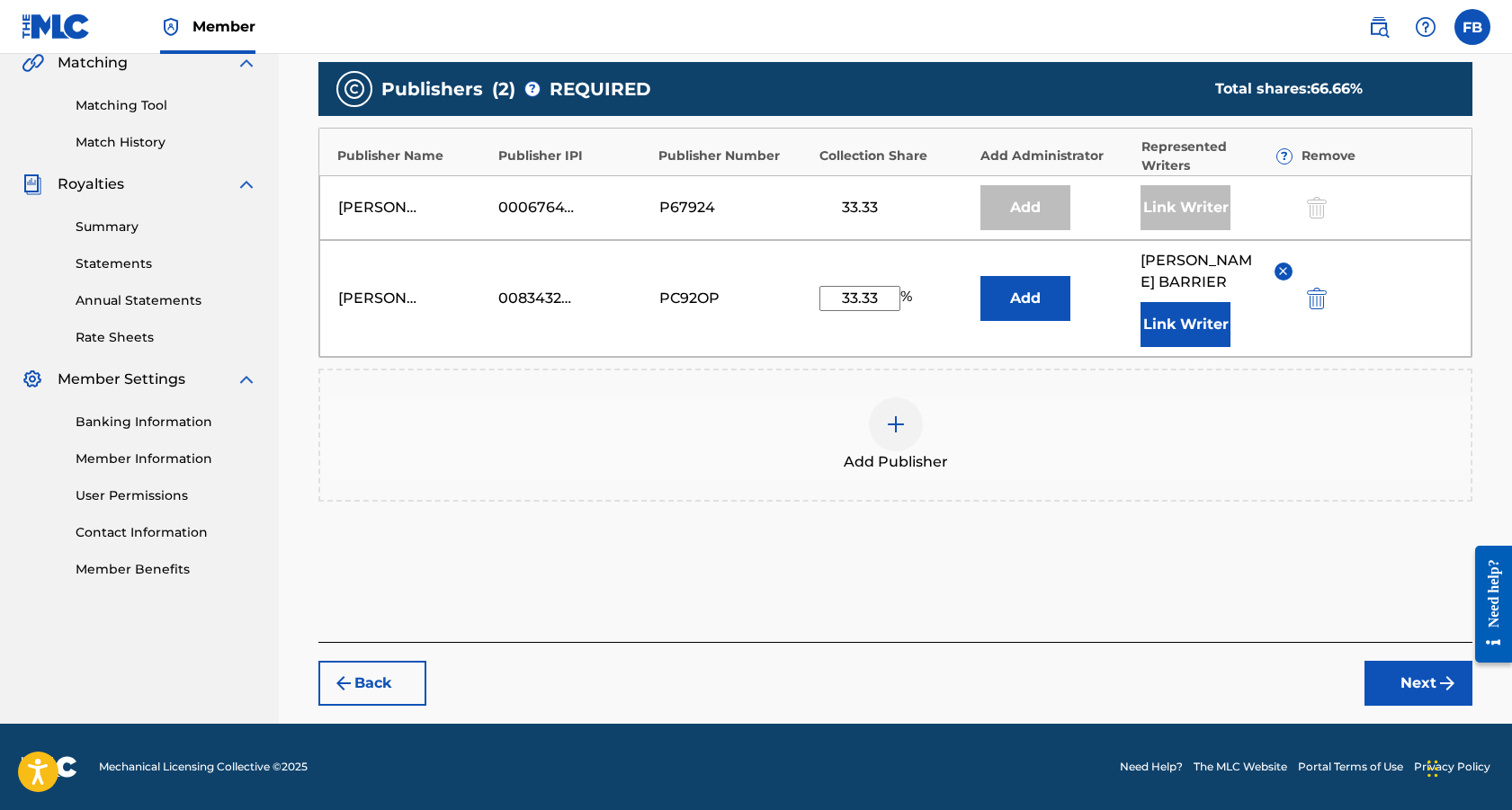
click at [1408, 682] on button "Next" at bounding box center [1418, 684] width 108 height 45
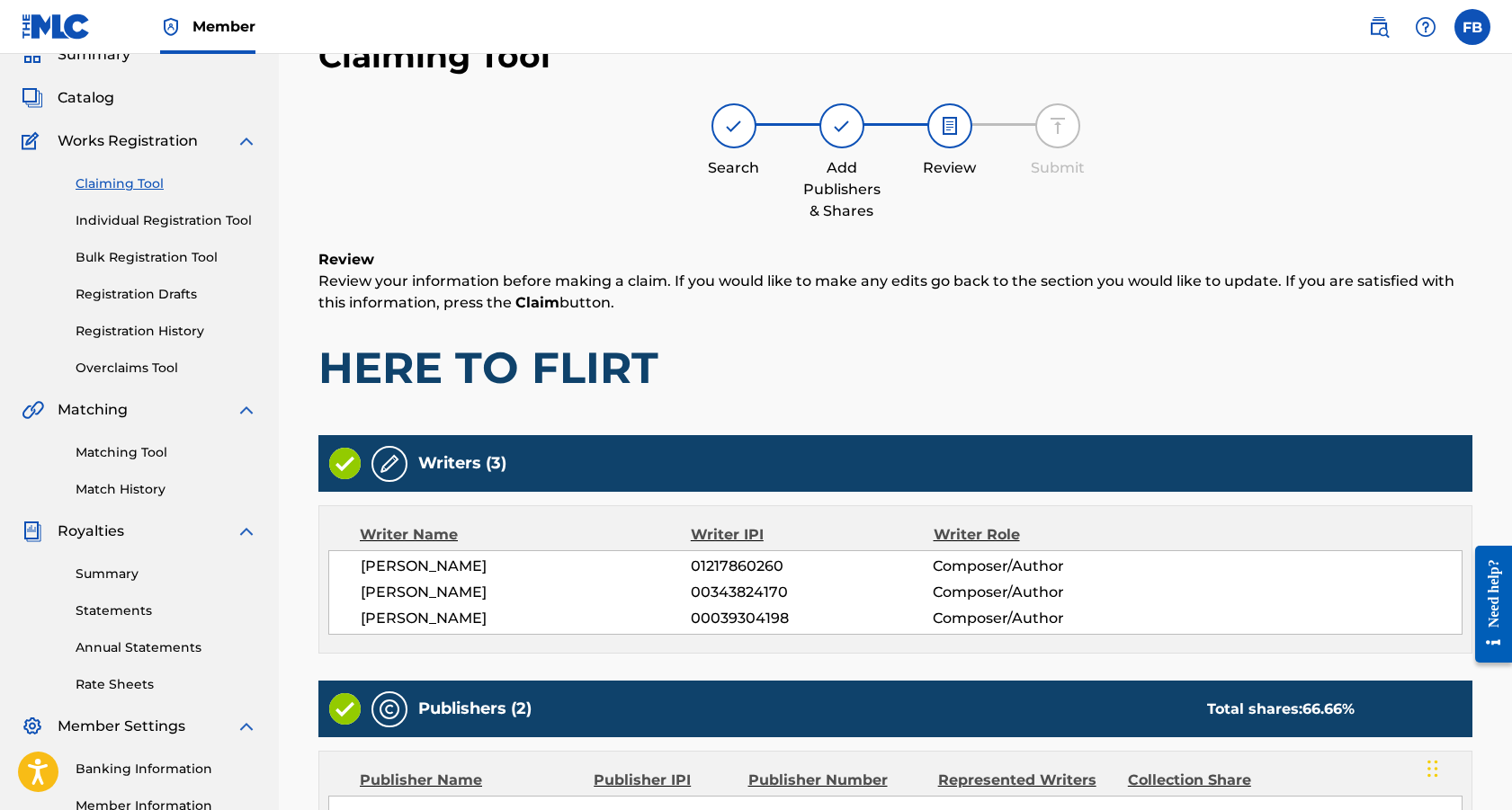
scroll to position [459, 0]
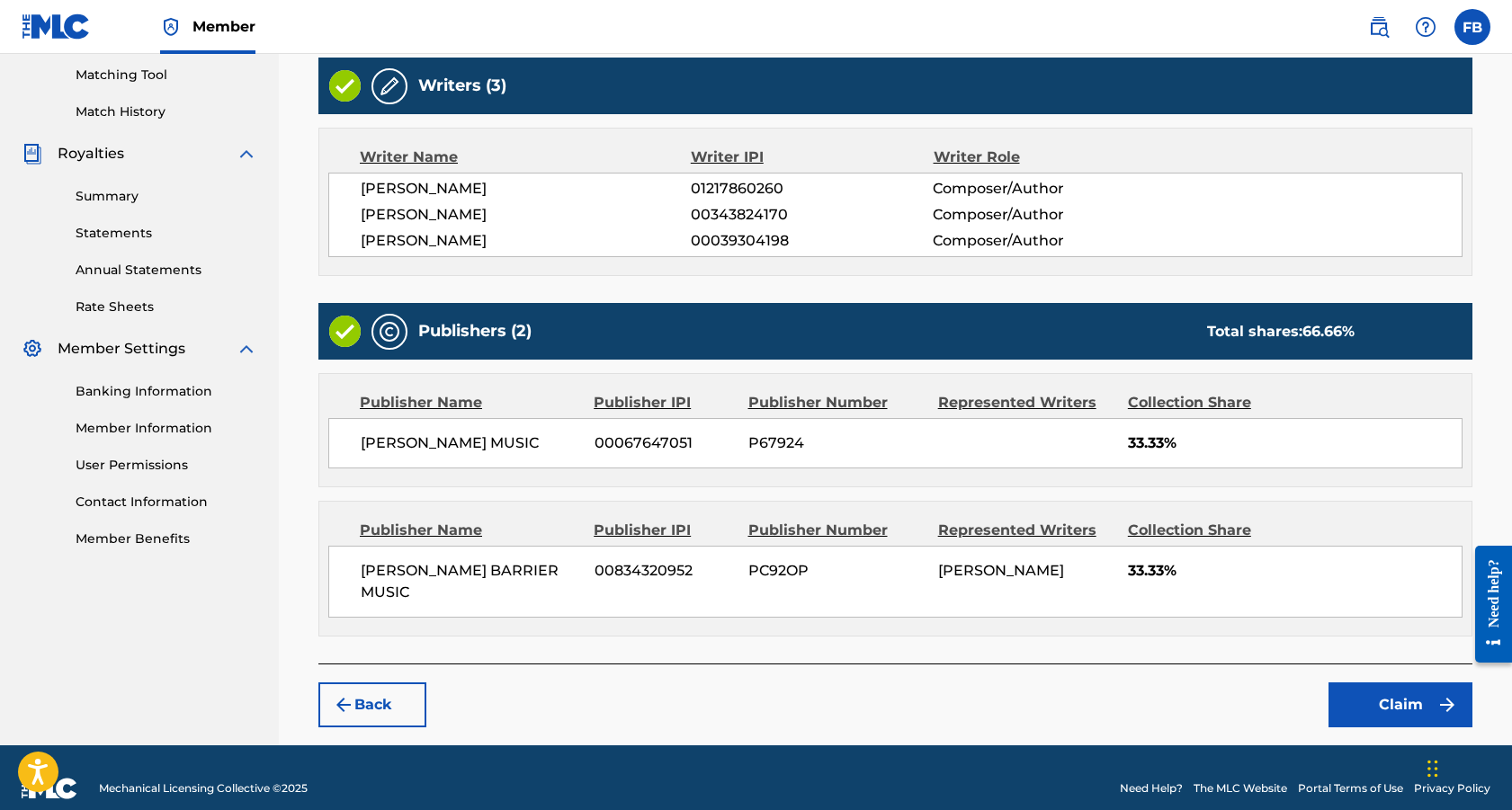
click at [1377, 687] on button "Claim" at bounding box center [1400, 705] width 144 height 45
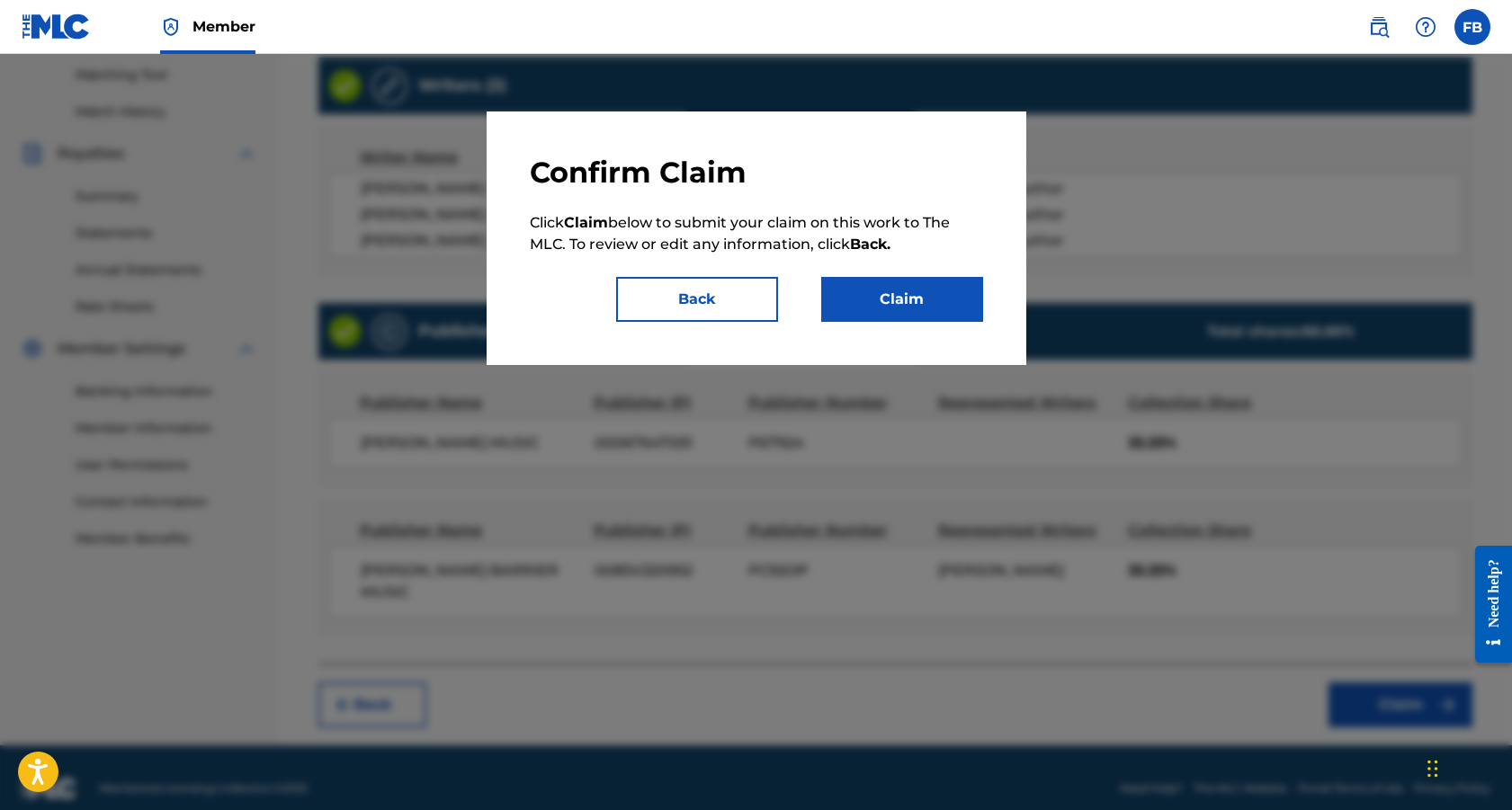
click at [863, 296] on button "Claim" at bounding box center [901, 299] width 161 height 45
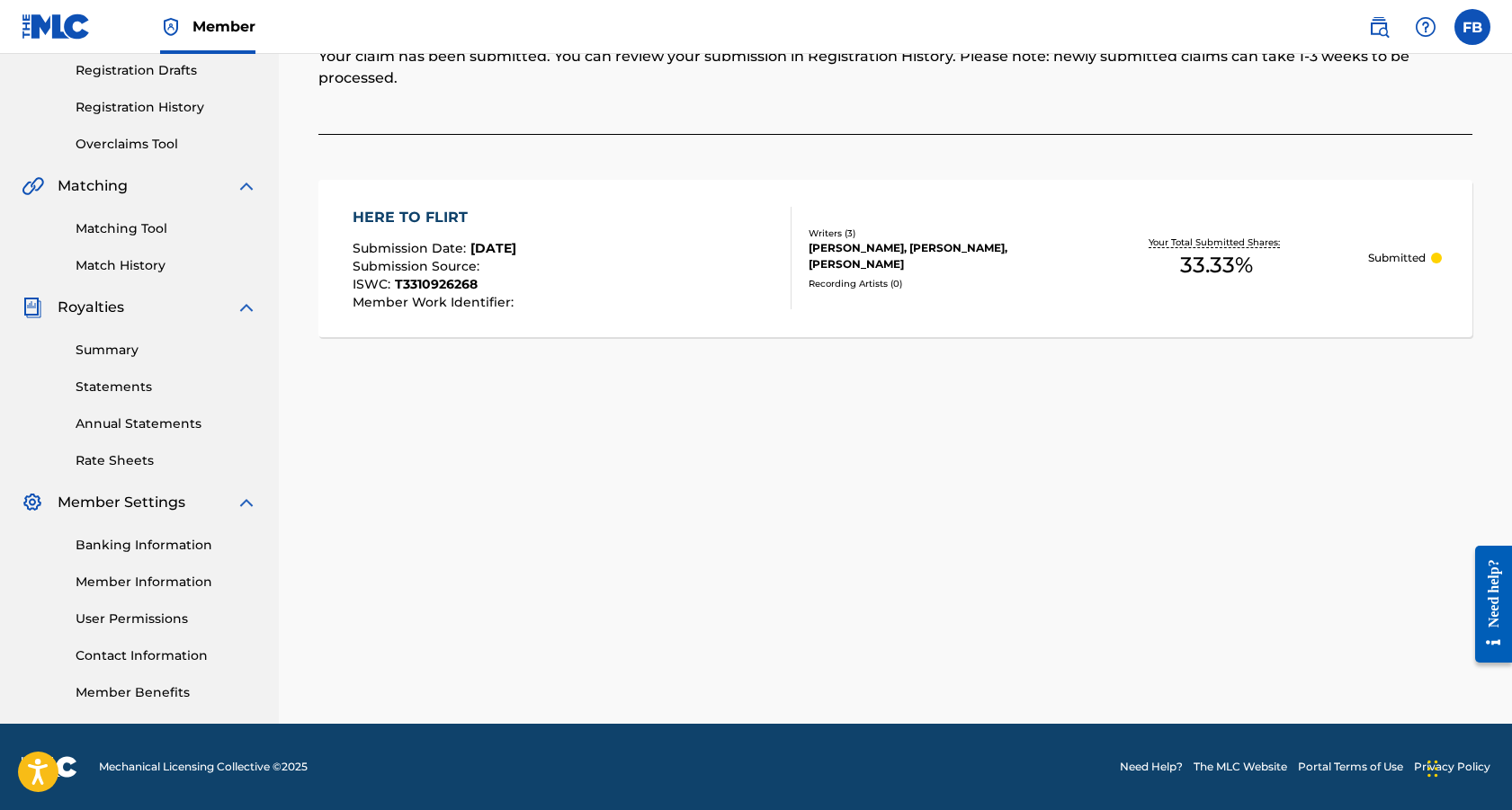
scroll to position [0, 0]
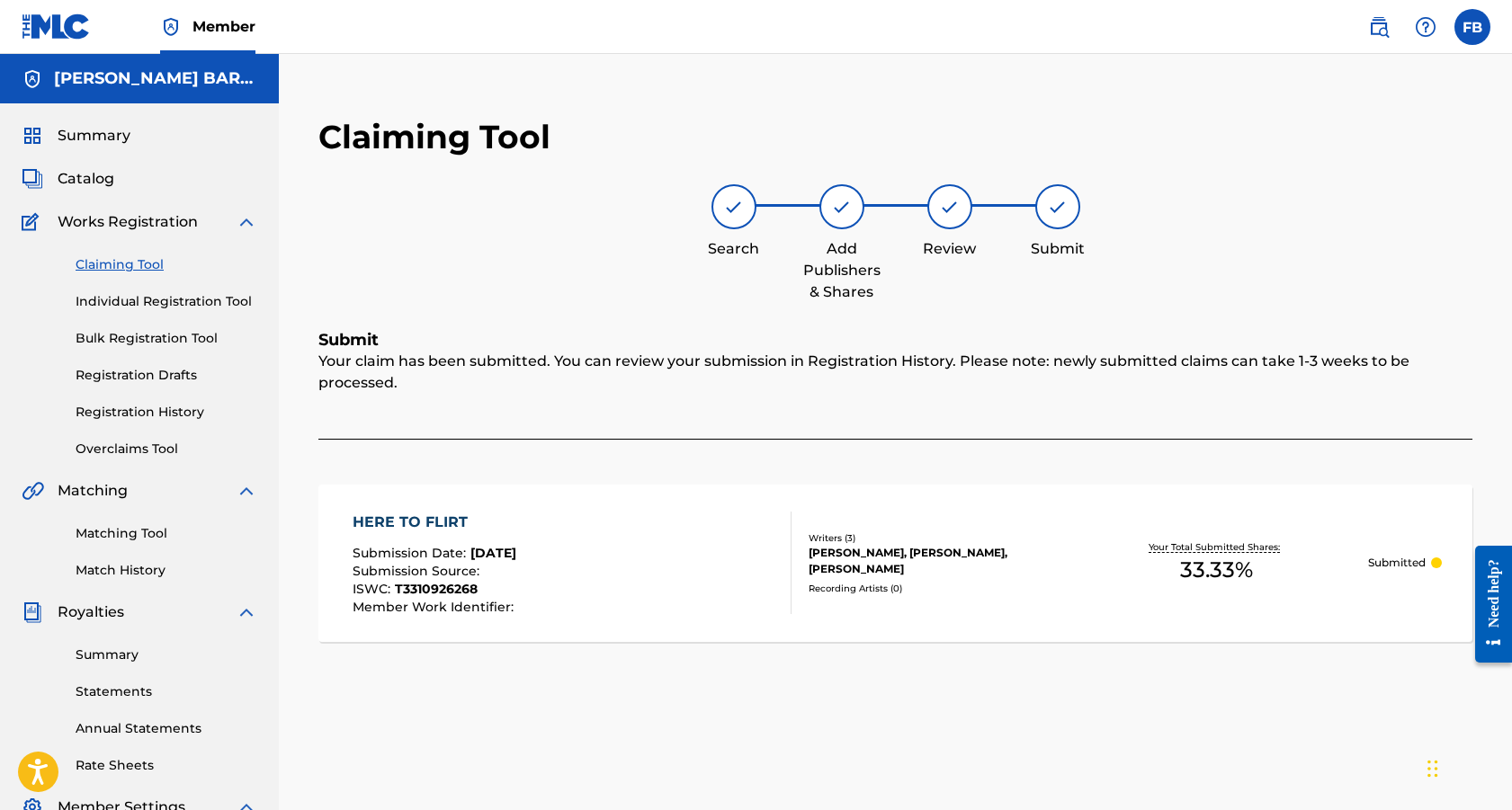
click at [94, 171] on span "Catalog" at bounding box center [86, 179] width 57 height 22
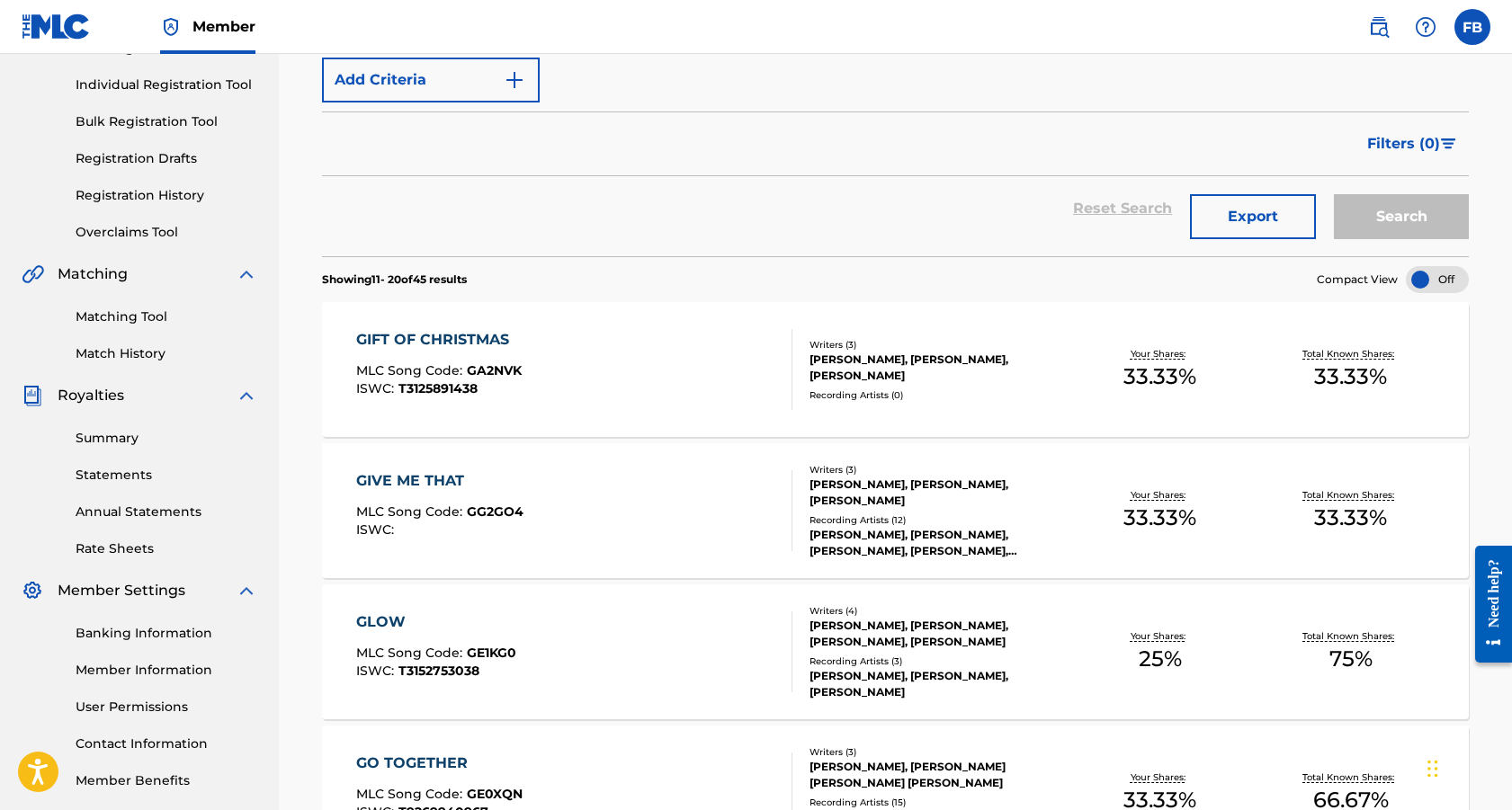
scroll to position [219, 0]
